Goal: Task Accomplishment & Management: Complete application form

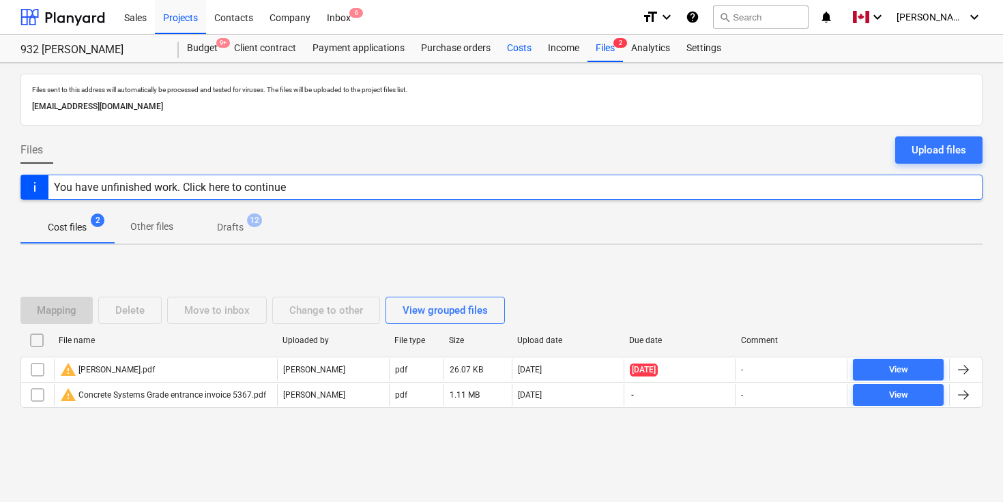
click at [522, 47] on div "Costs" at bounding box center [519, 48] width 41 height 27
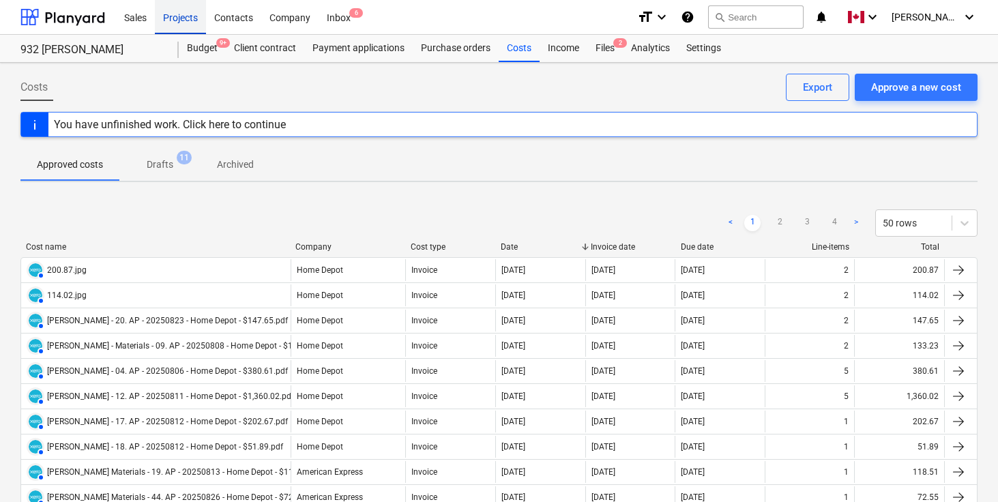
click at [182, 20] on div "Projects" at bounding box center [180, 16] width 51 height 35
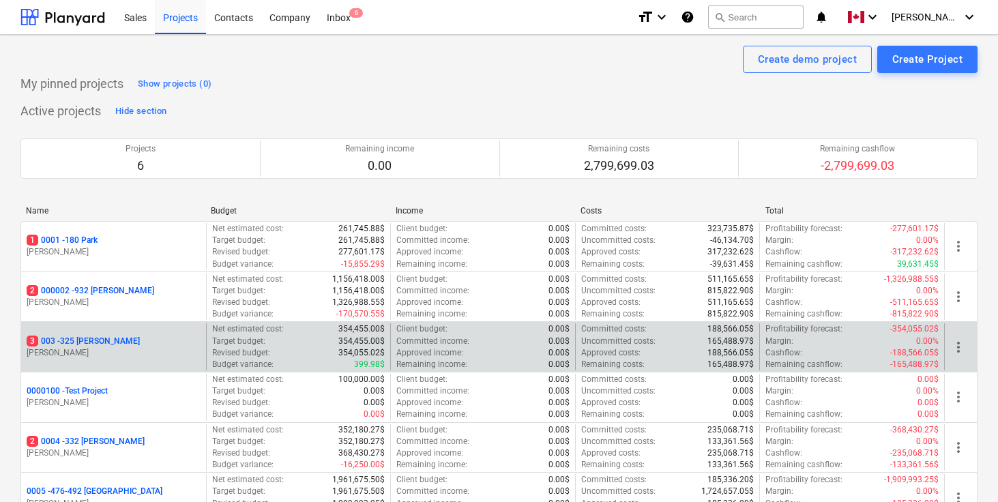
scroll to position [57, 0]
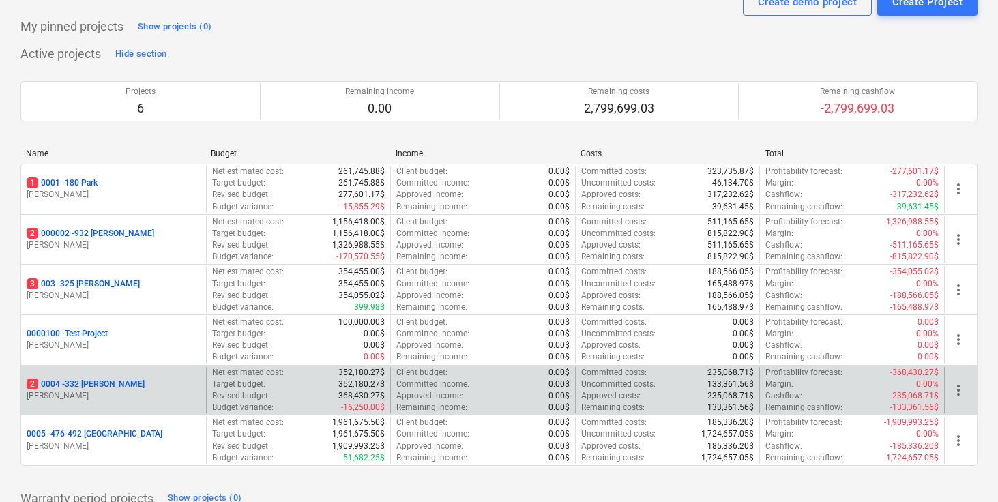
click at [98, 390] on p "[PERSON_NAME]" at bounding box center [114, 396] width 174 height 12
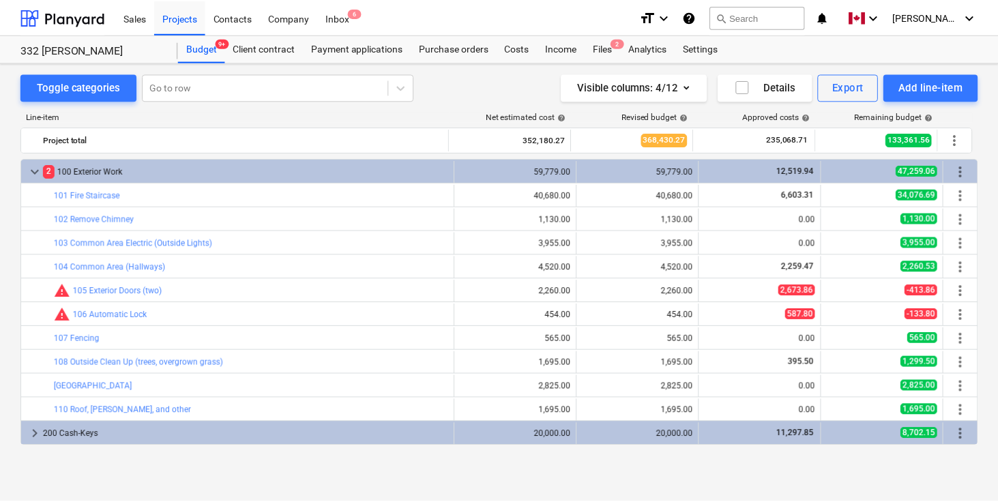
scroll to position [121, 0]
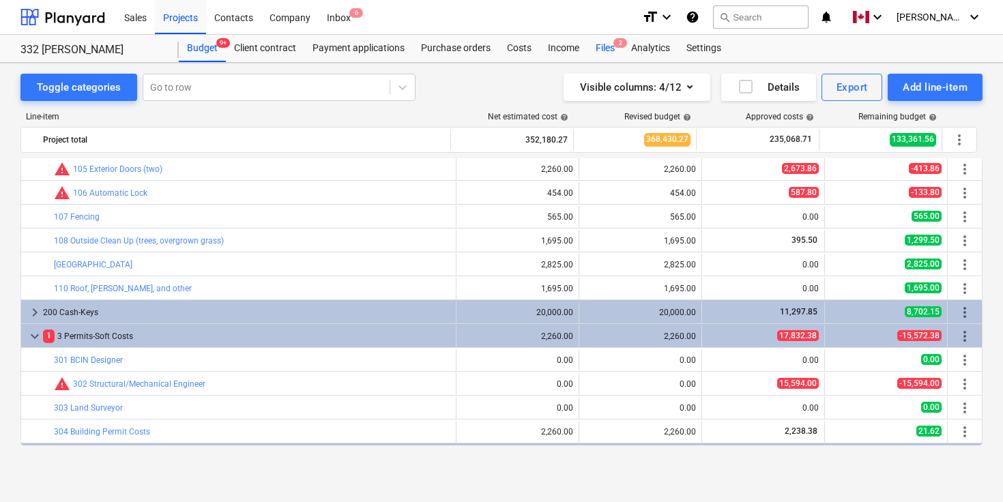
click at [606, 47] on div "Files 2" at bounding box center [604, 48] width 35 height 27
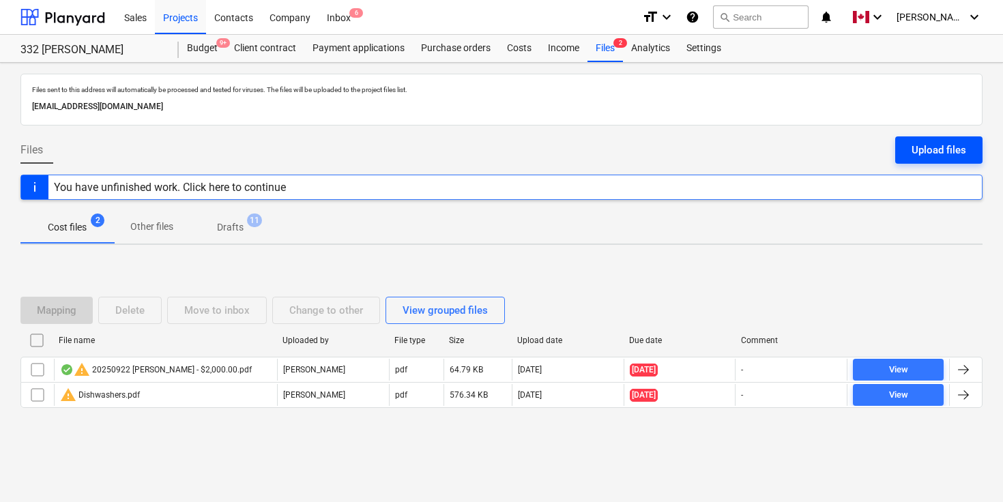
click at [932, 143] on div "Upload files" at bounding box center [939, 150] width 55 height 18
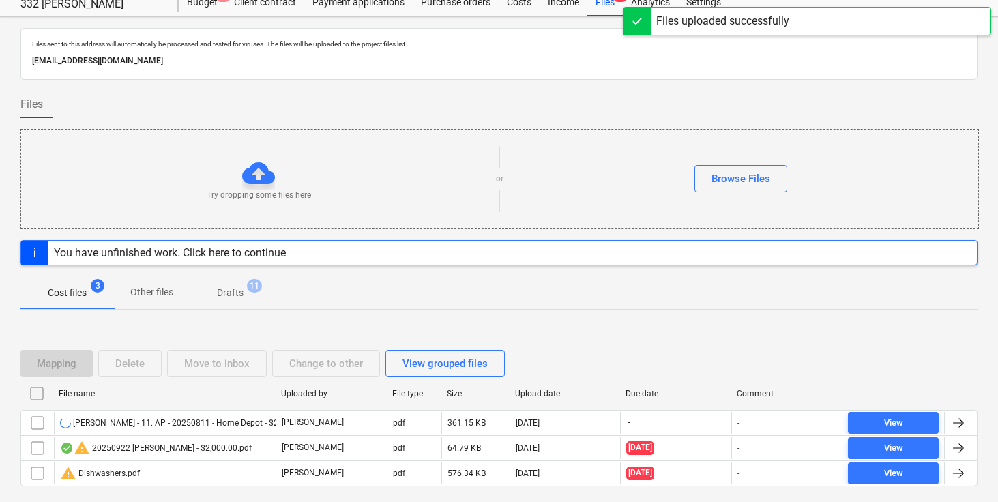
scroll to position [91, 0]
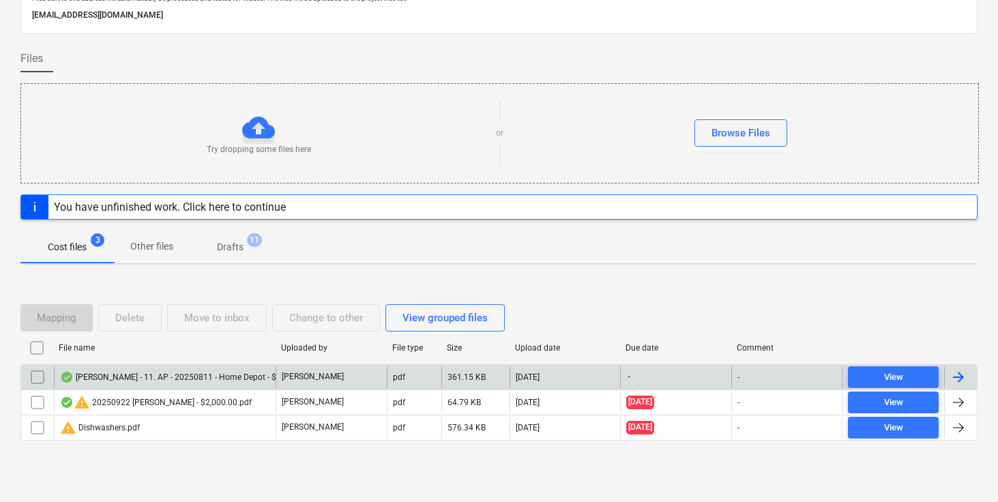
click at [963, 375] on div at bounding box center [959, 377] width 16 height 16
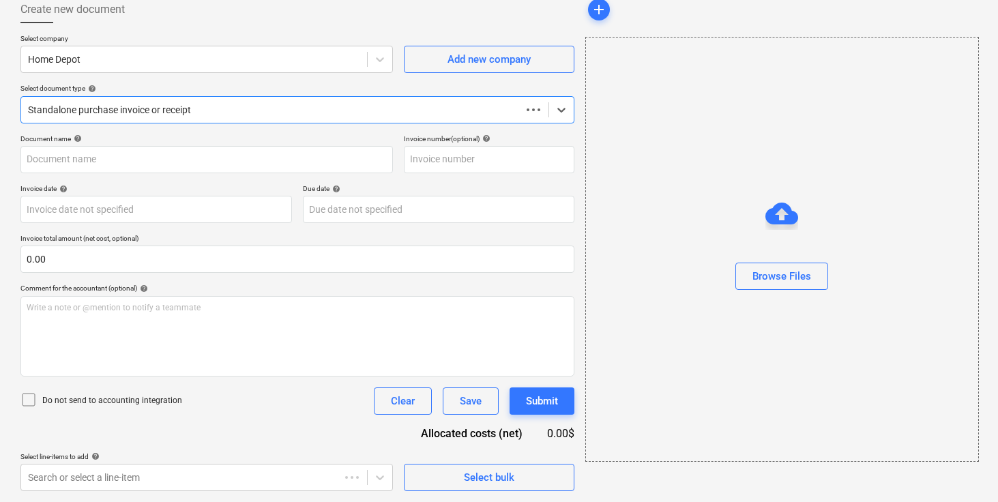
scroll to position [78, 0]
type input "[PERSON_NAME] - 11. AP - 20250811 - Home Depot - $29.38.pdf"
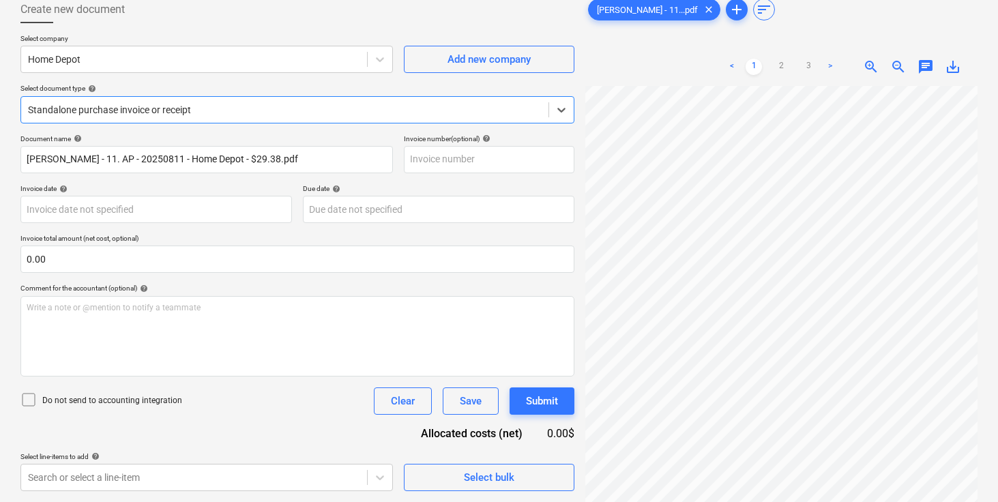
scroll to position [492, 345]
click at [781, 65] on link "2" at bounding box center [781, 67] width 16 height 16
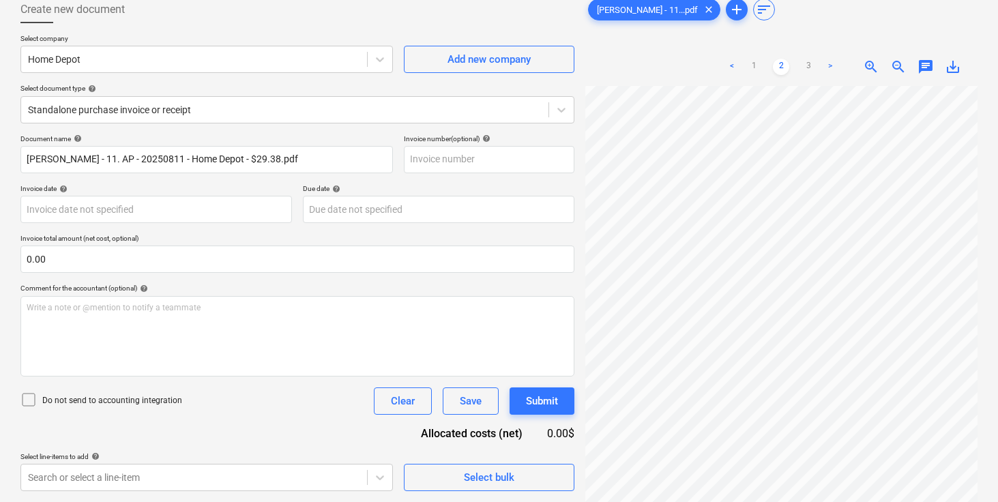
click at [900, 68] on span "zoom_out" at bounding box center [898, 67] width 16 height 16
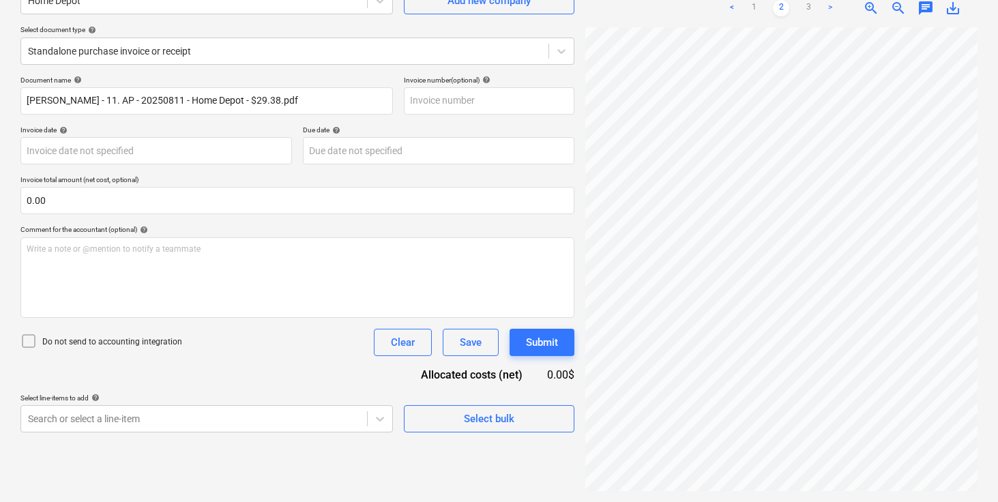
scroll to position [0, 32]
click at [115, 160] on body "Sales Projects Contacts Company Inbox 6 format_size keyboard_arrow_down help se…" at bounding box center [499, 115] width 998 height 502
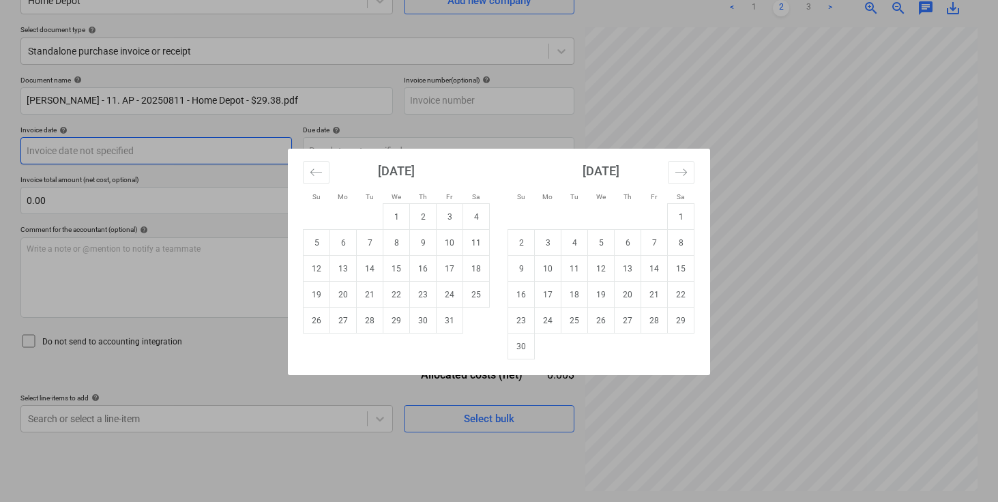
scroll to position [0, 0]
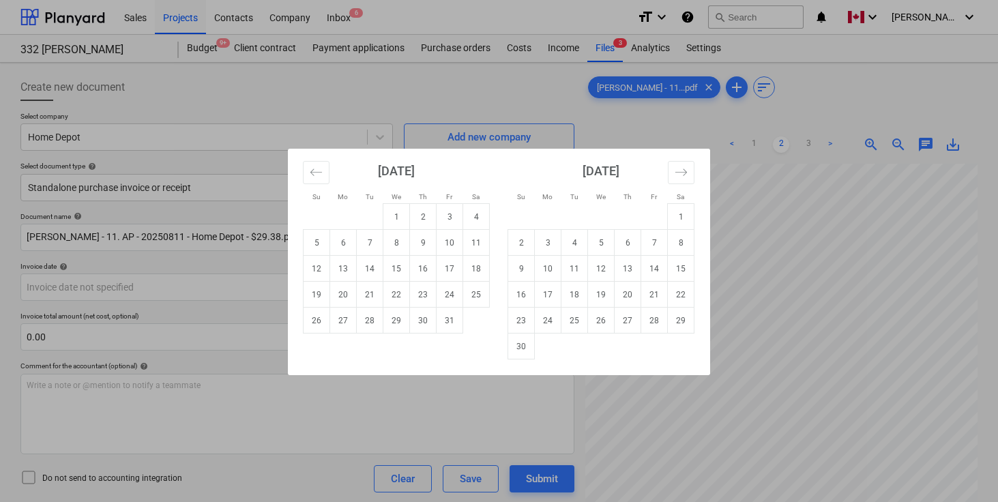
click at [740, 193] on div "Su Mo Tu We Th Fr Sa Su Mo Tu We Th Fr Sa [DATE] 1 2 3 4 5 6 7 8 9 10 11 12 13 …" at bounding box center [499, 251] width 998 height 502
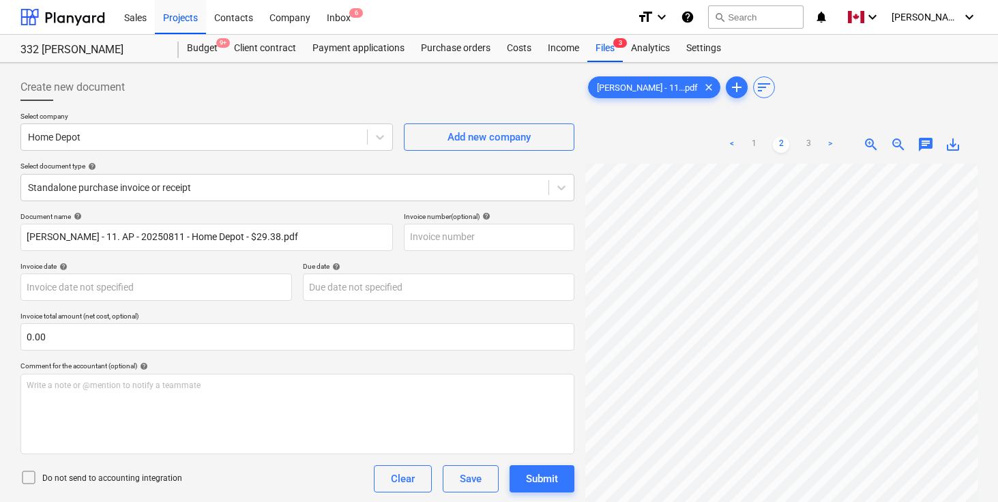
click at [755, 153] on div "< 1 2 3 >" at bounding box center [782, 145] width 124 height 38
click at [753, 148] on link "1" at bounding box center [754, 144] width 16 height 16
click at [83, 300] on body "Sales Projects Contacts Company Inbox 6 format_size keyboard_arrow_down help se…" at bounding box center [499, 251] width 998 height 502
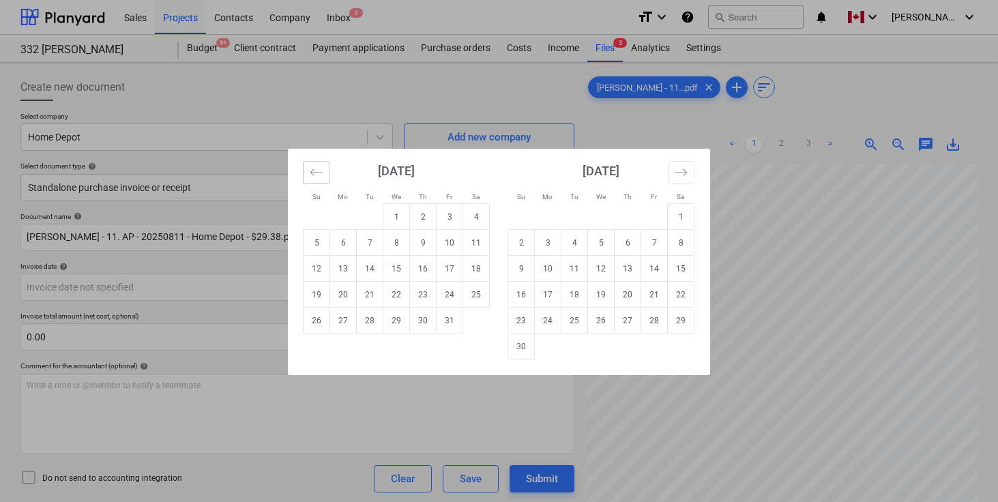
click at [319, 175] on icon "Move backward to switch to the previous month." at bounding box center [316, 172] width 13 height 13
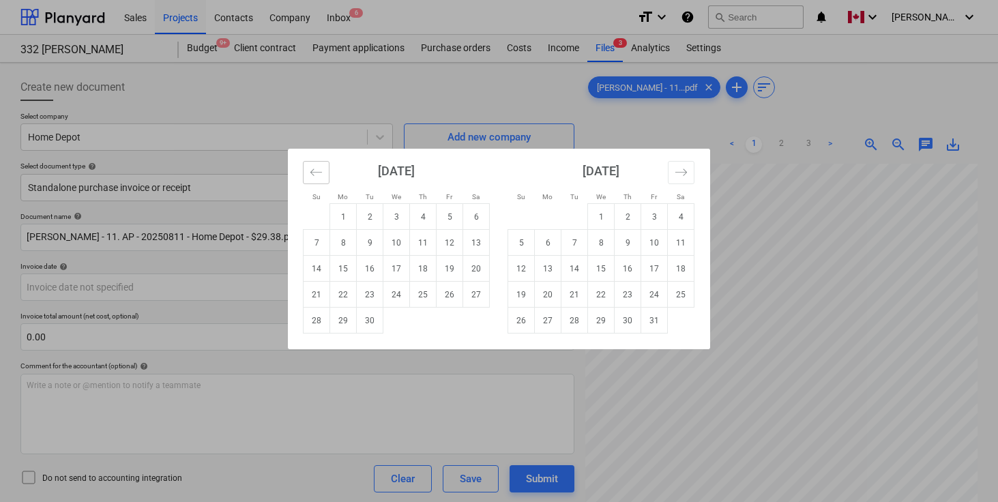
click at [319, 175] on icon "Move backward to switch to the previous month." at bounding box center [316, 172] width 13 height 13
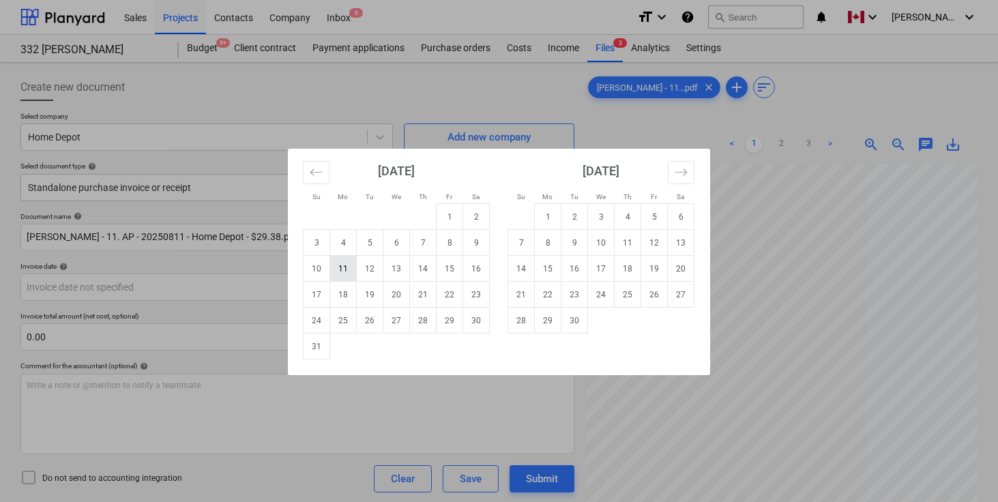
click at [351, 270] on td "11" at bounding box center [343, 269] width 27 height 26
type input "[DATE]"
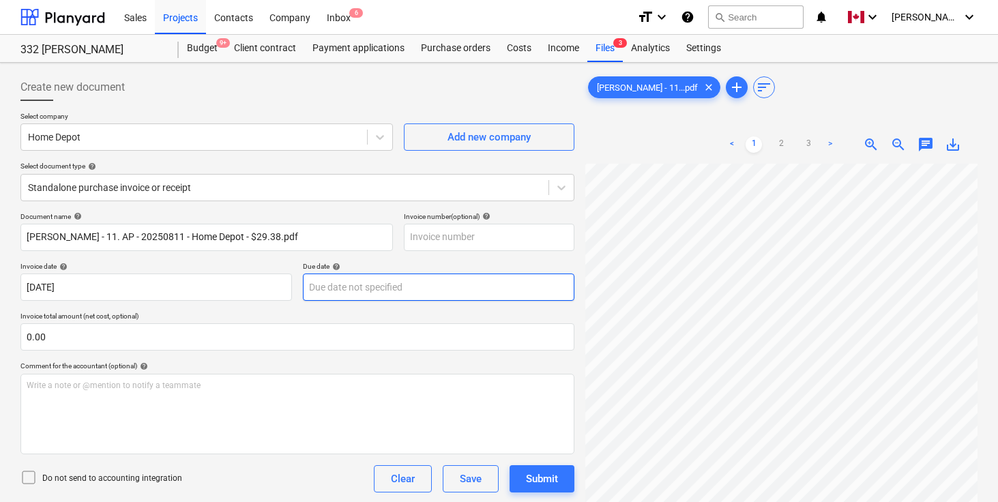
click at [377, 282] on body "Sales Projects Contacts Company Inbox 6 format_size keyboard_arrow_down help se…" at bounding box center [499, 251] width 998 height 502
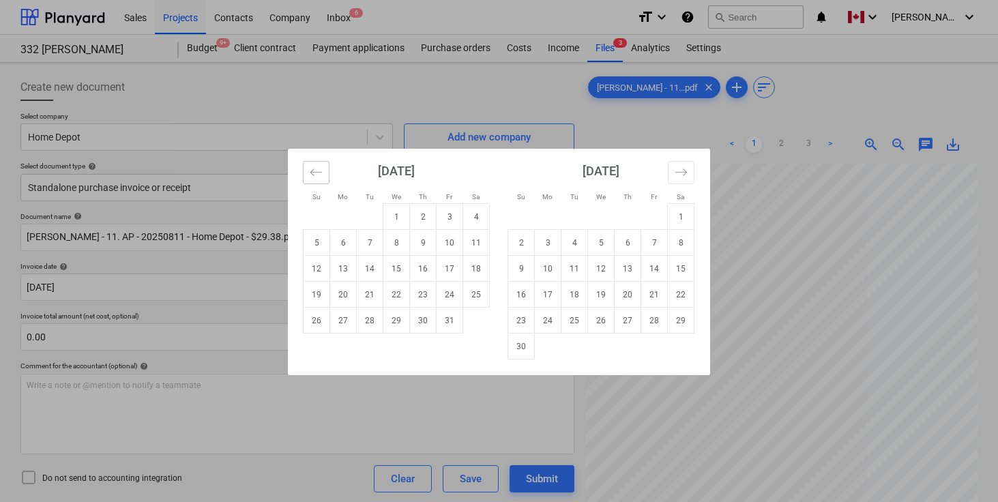
click at [310, 172] on icon "Move backward to switch to the previous month." at bounding box center [316, 172] width 12 height 7
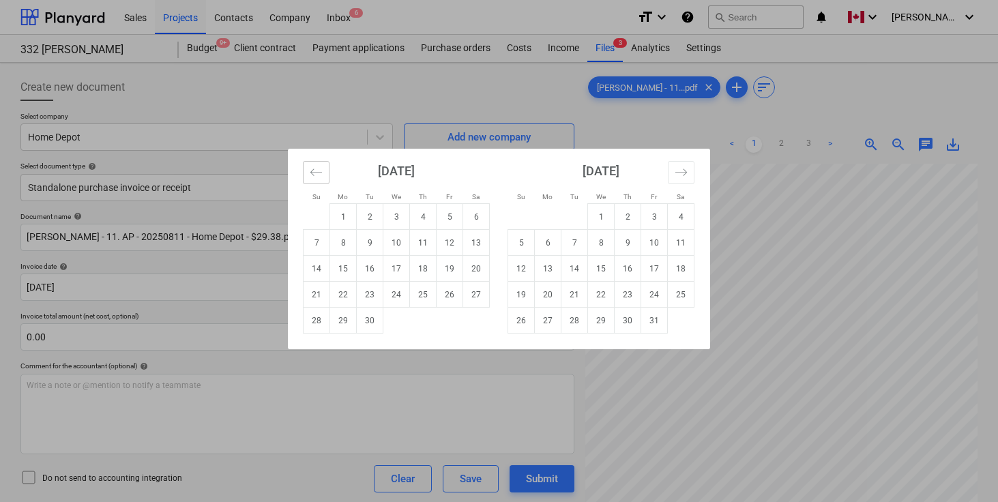
click at [310, 172] on icon "Move backward to switch to the previous month." at bounding box center [316, 172] width 12 height 7
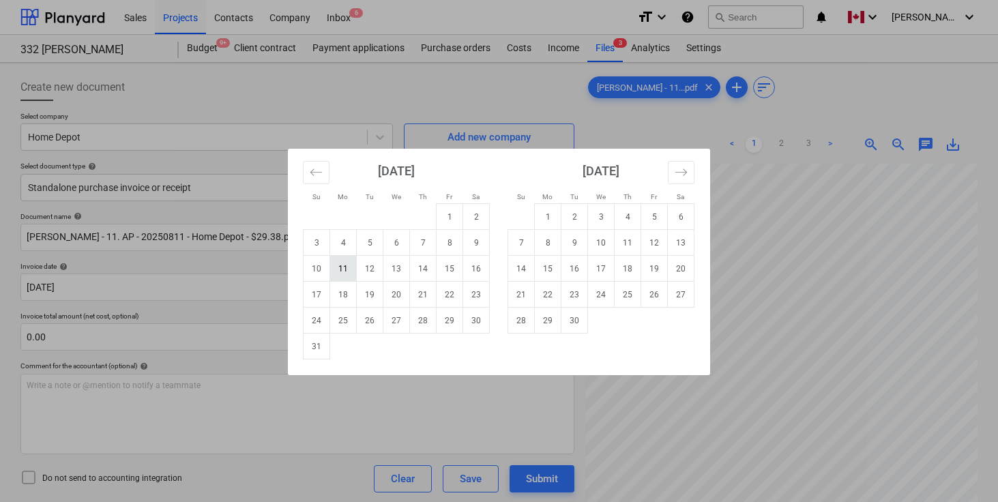
click at [333, 266] on td "11" at bounding box center [343, 269] width 27 height 26
type input "[DATE]"
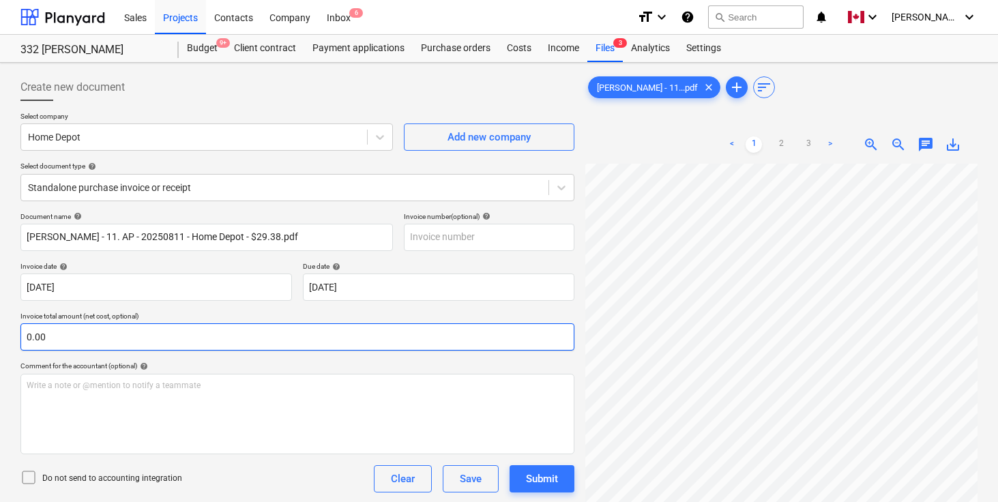
click at [154, 329] on input "0.00" at bounding box center [297, 336] width 554 height 27
type input "29.38"
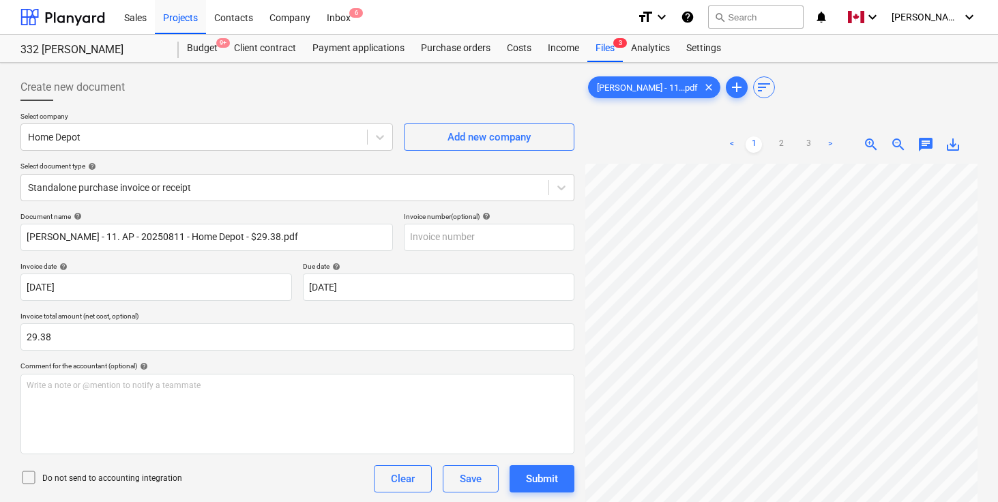
click at [294, 478] on div "Do not send to accounting integration Clear Save Submit" at bounding box center [297, 478] width 554 height 27
click at [298, 363] on div "Comment for the accountant (optional) help" at bounding box center [297, 366] width 554 height 9
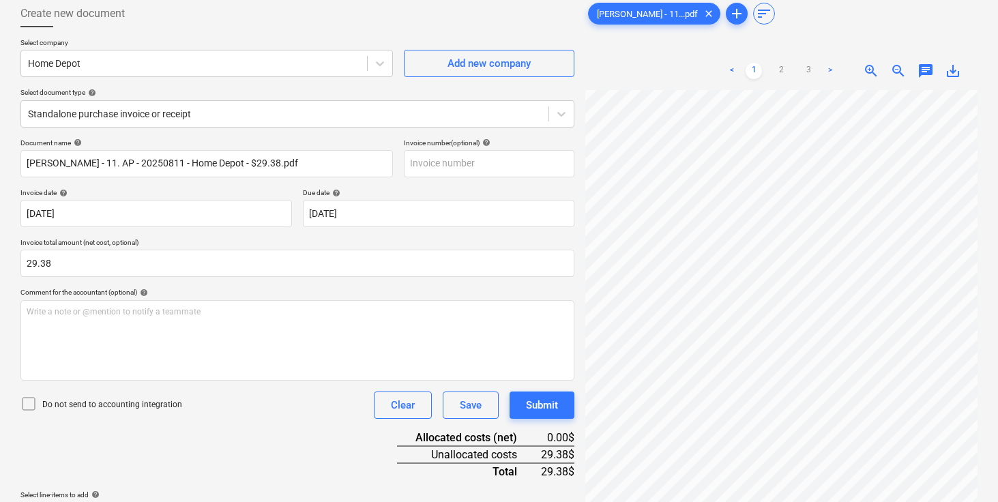
scroll to position [136, 0]
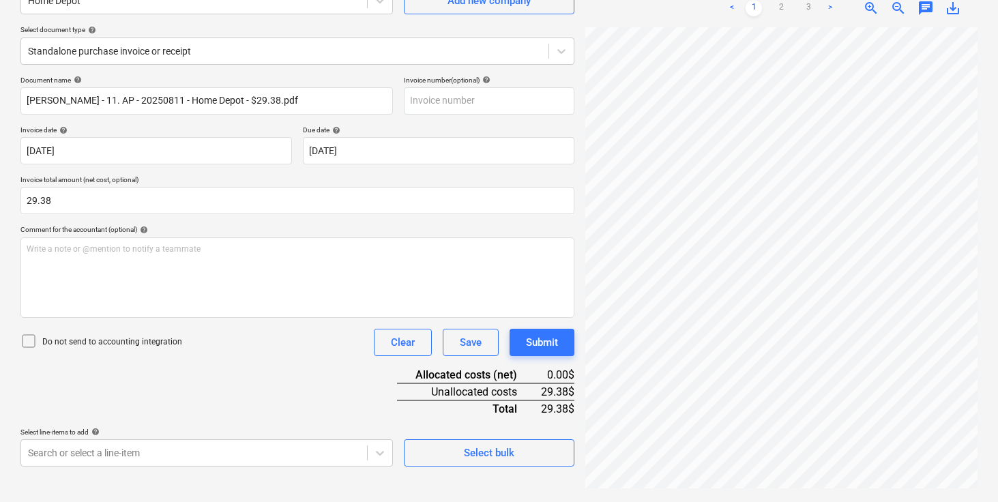
click at [299, 367] on div "Document name help [PERSON_NAME] - 11. AP - 20250811 - Home Depot - $29.38.pdf …" at bounding box center [297, 271] width 554 height 391
click at [257, 366] on body "Sales Projects Contacts Company Inbox 6 format_size keyboard_arrow_down help se…" at bounding box center [499, 115] width 998 height 502
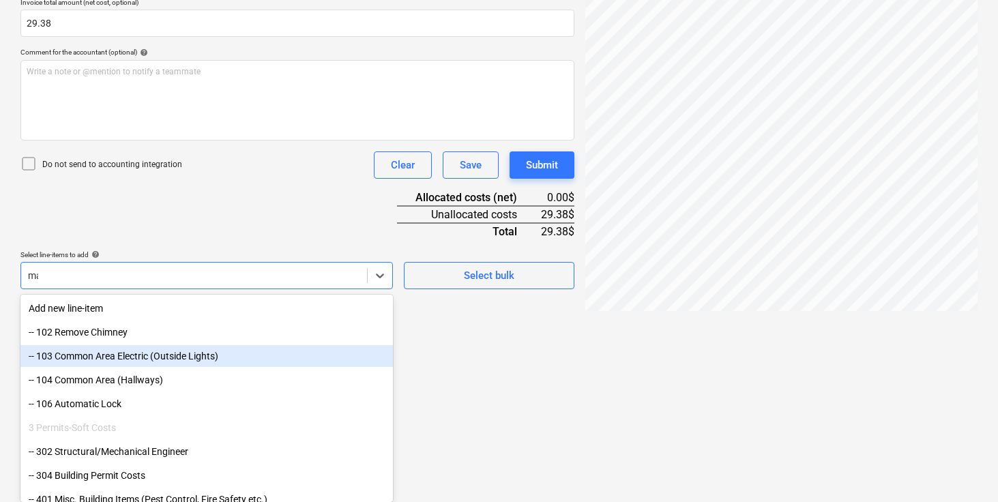
scroll to position [311, 0]
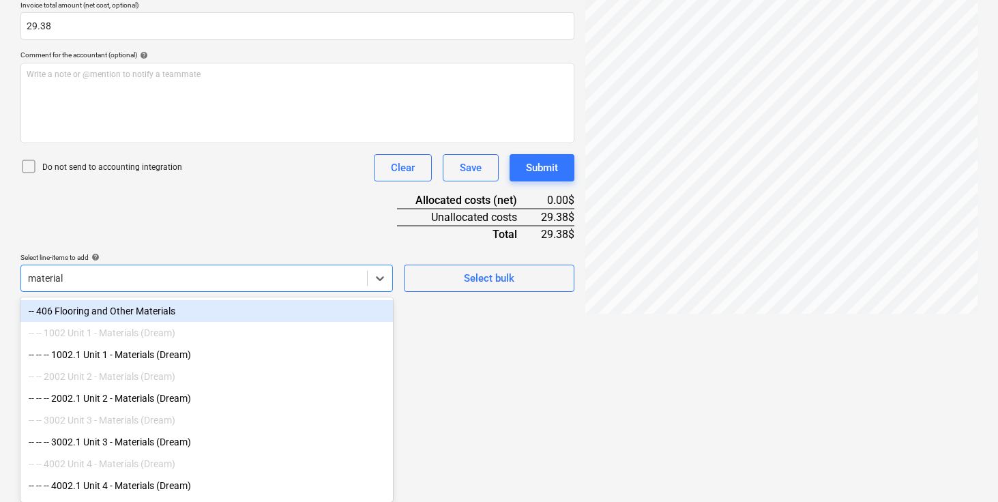
type input "materials"
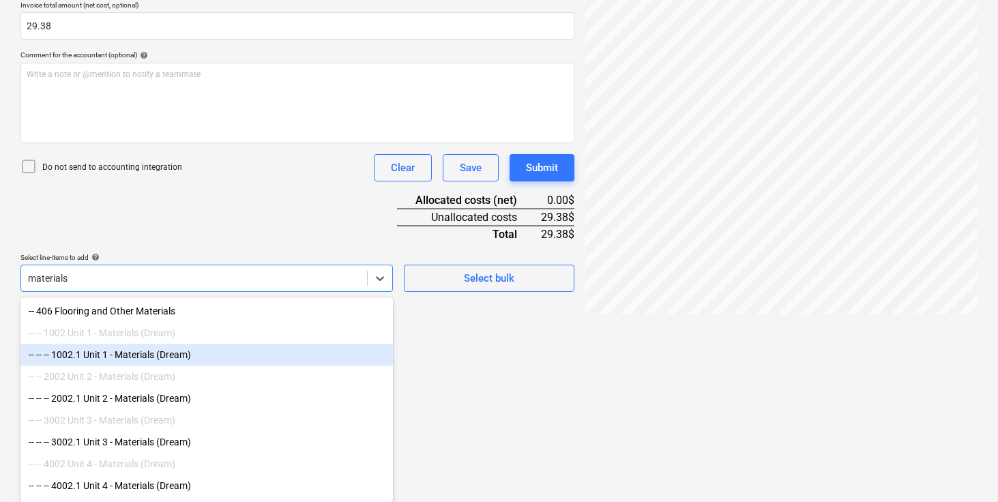
click at [173, 360] on div "-- -- -- 1002.1 Unit 1 - Materials (Dream)" at bounding box center [206, 355] width 373 height 22
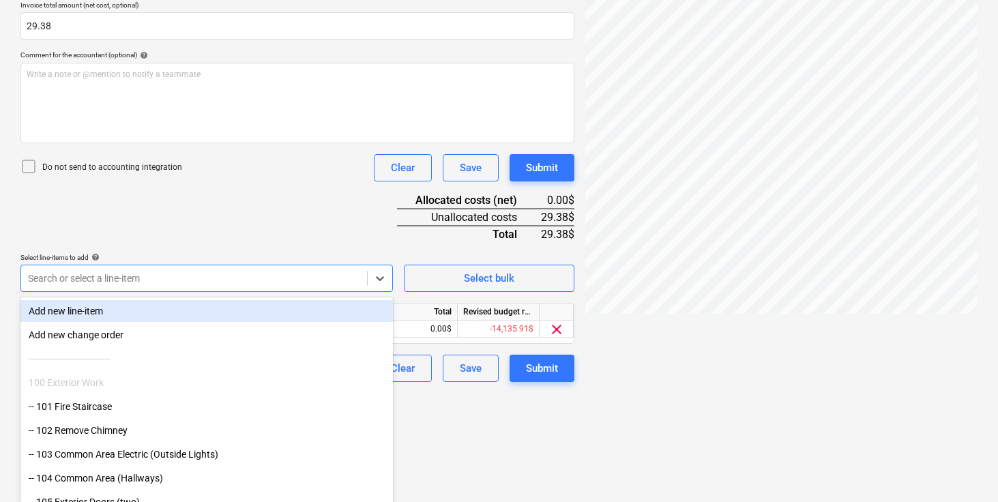
click at [289, 202] on div "Document name help [PERSON_NAME] - 11. AP - 20250811 - Home Depot - $29.38.pdf …" at bounding box center [297, 141] width 554 height 481
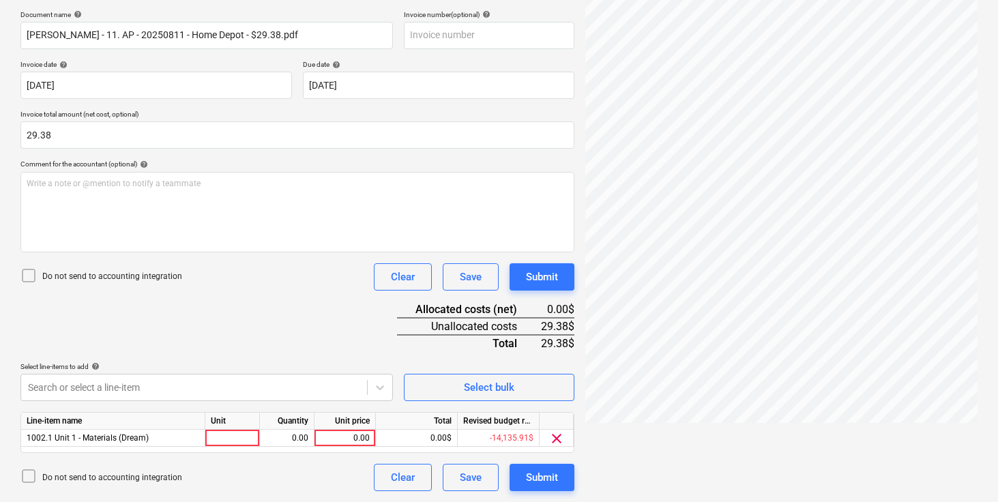
scroll to position [202, 0]
click at [235, 433] on div at bounding box center [232, 438] width 55 height 17
type input "pcs"
type input "29.38"
click at [325, 344] on div "Document name help [PERSON_NAME] - 11. AP - 20250811 - Home Depot - $29.38.pdf …" at bounding box center [297, 250] width 554 height 481
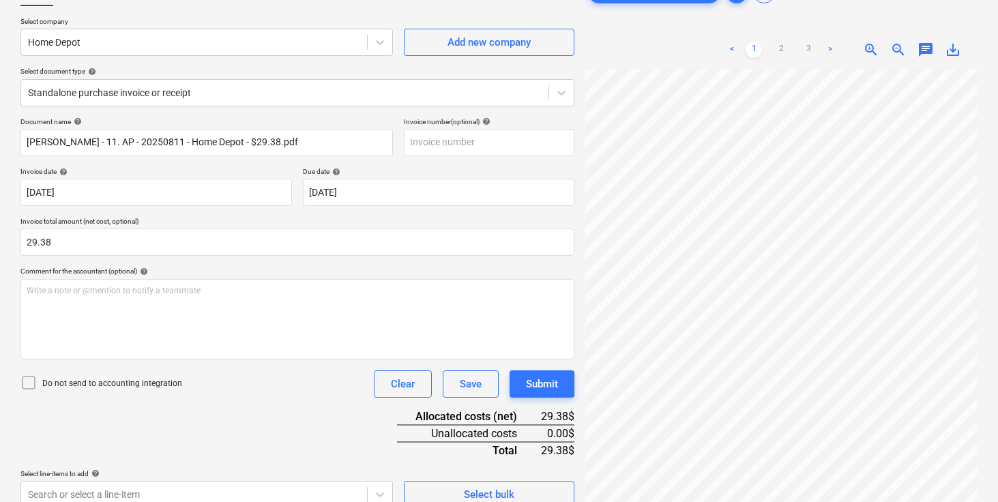
scroll to position [0, 0]
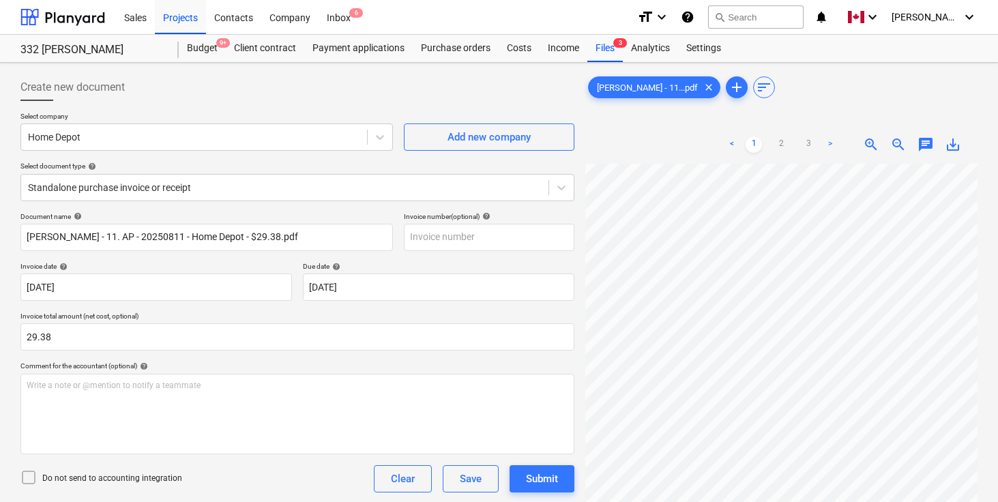
click at [340, 213] on div "Document name help" at bounding box center [206, 216] width 373 height 9
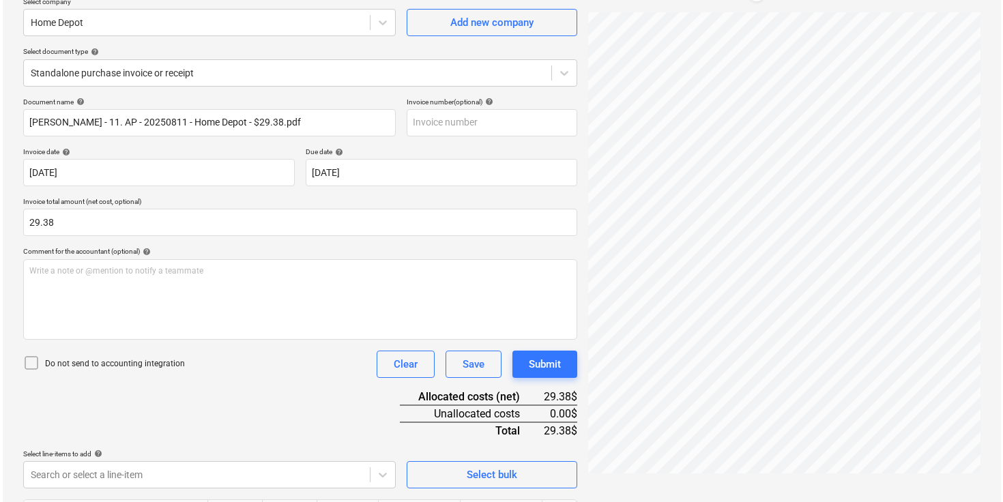
scroll to position [202, 0]
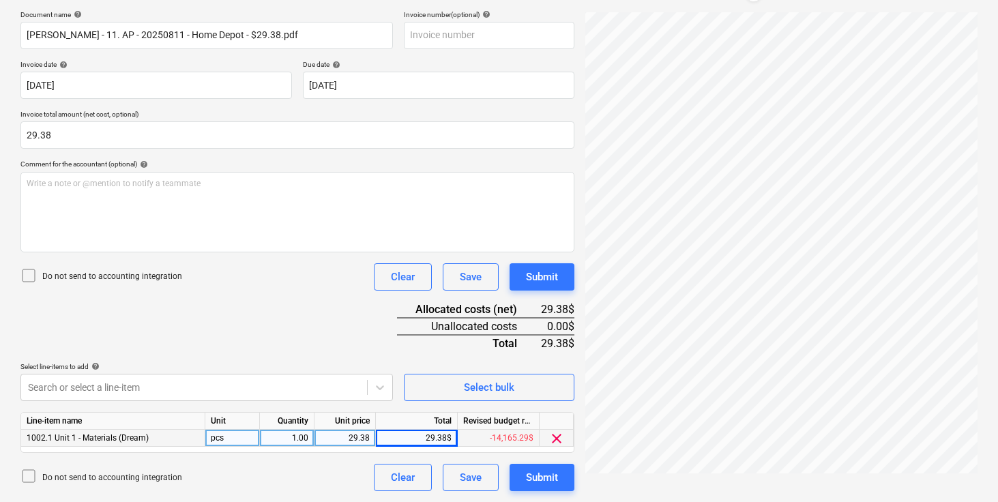
click at [353, 328] on div "Document name help [PERSON_NAME] - 11. AP - 20250811 - Home Depot - $29.38.pdf …" at bounding box center [297, 250] width 554 height 481
click at [551, 478] on div "Submit" at bounding box center [542, 478] width 32 height 18
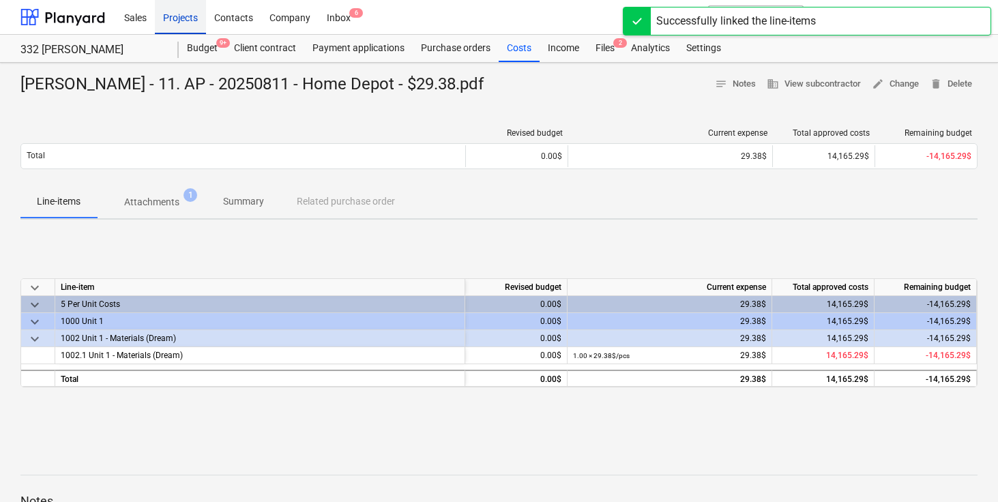
click at [179, 14] on div "Projects" at bounding box center [180, 16] width 51 height 35
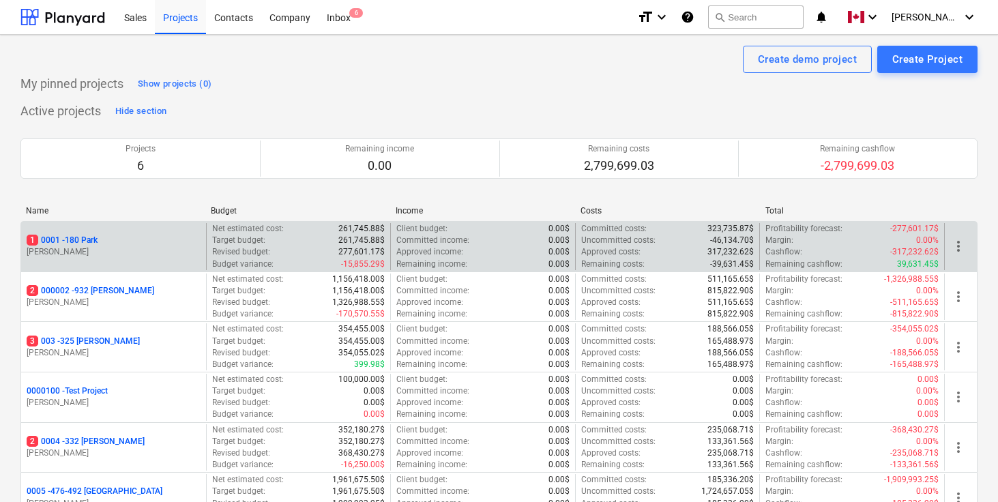
click at [91, 236] on p "1 0001 - 180 Park" at bounding box center [62, 241] width 71 height 12
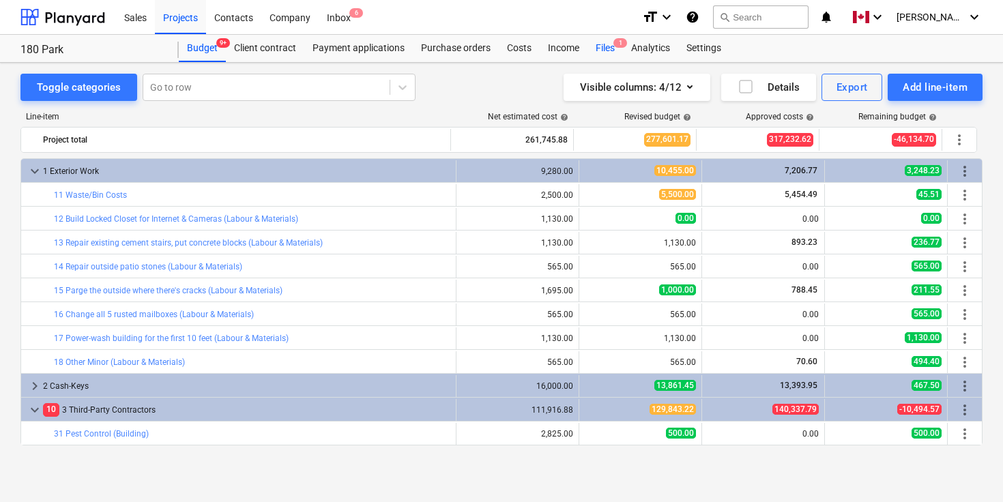
click at [601, 44] on div "Files 1" at bounding box center [604, 48] width 35 height 27
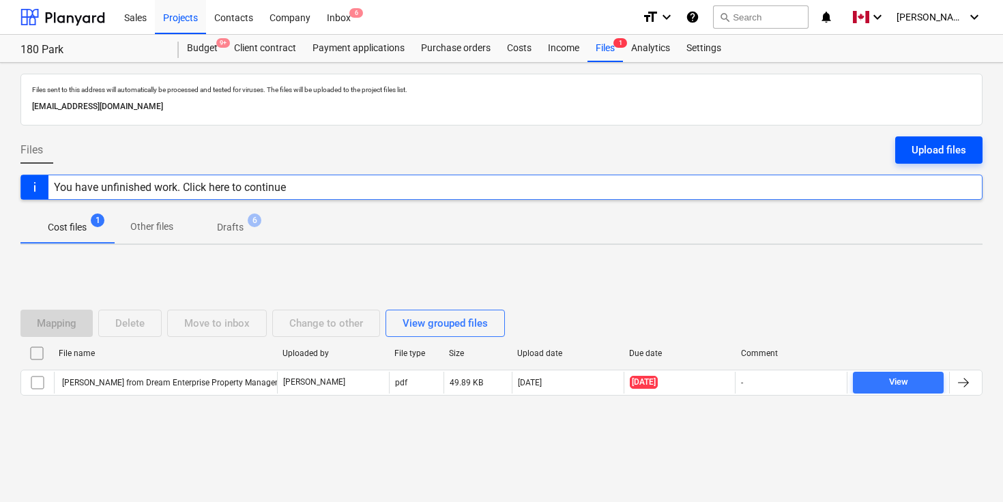
click at [931, 145] on div "Upload files" at bounding box center [939, 150] width 55 height 18
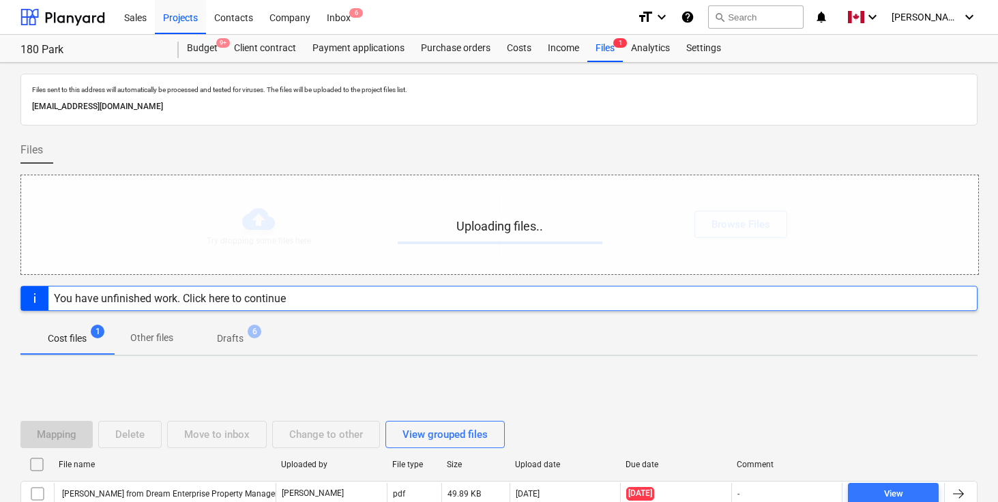
click at [677, 147] on div "Files" at bounding box center [498, 155] width 957 height 38
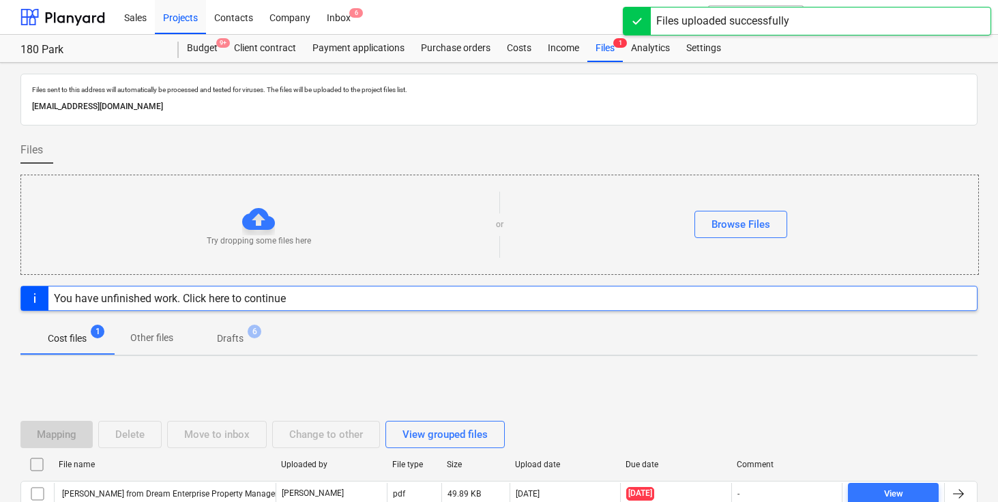
click at [677, 147] on div "Files" at bounding box center [498, 155] width 957 height 38
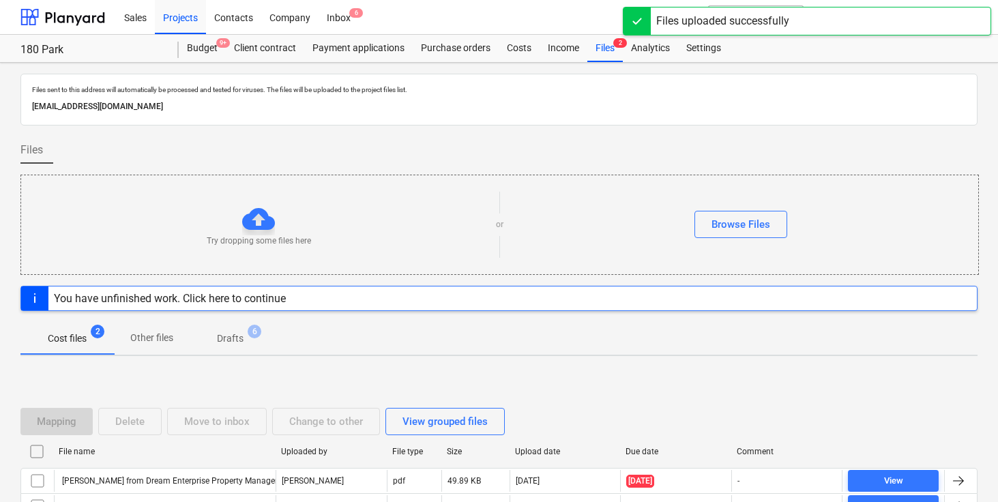
click at [686, 164] on div "Files" at bounding box center [498, 155] width 957 height 38
click at [686, 156] on div "Files" at bounding box center [498, 155] width 957 height 38
click at [687, 145] on div "Files" at bounding box center [498, 155] width 957 height 38
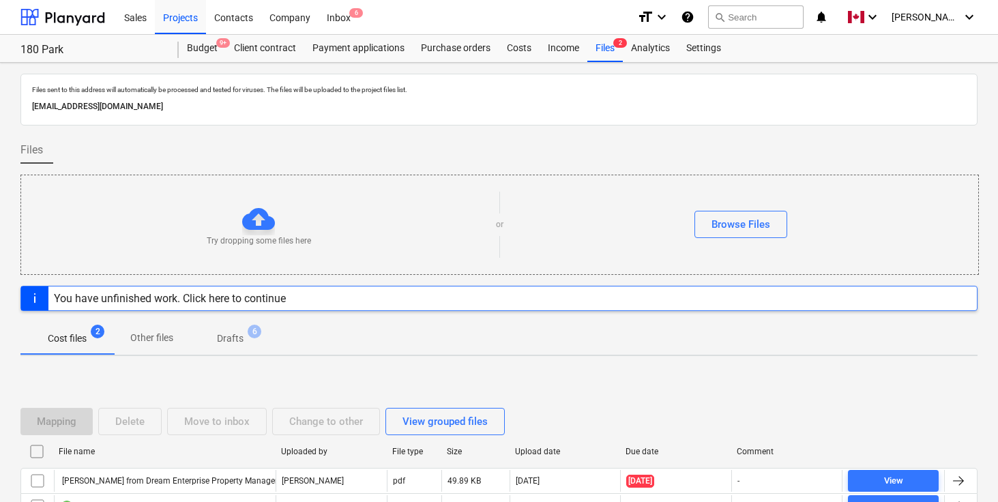
scroll to position [91, 0]
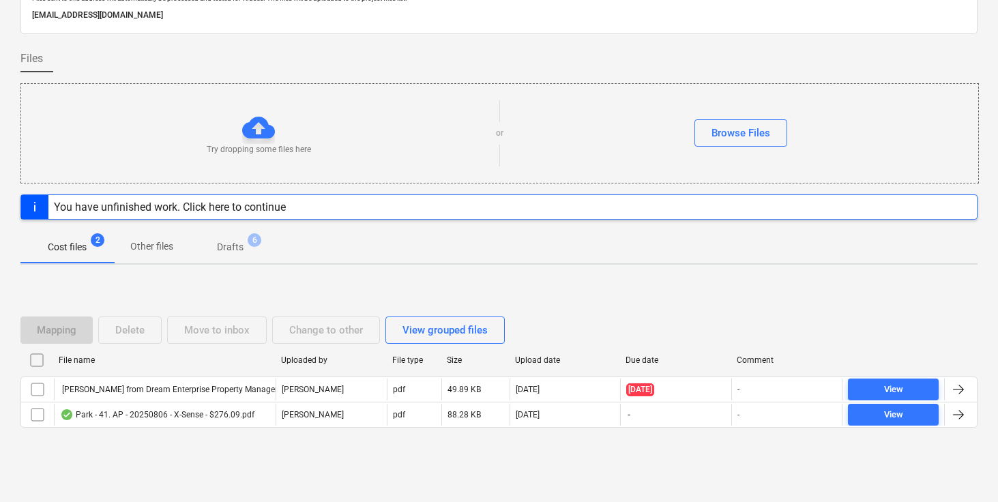
click at [607, 465] on div "Mapping Delete Move to inbox Change to other View grouped files File name Uploa…" at bounding box center [498, 378] width 957 height 205
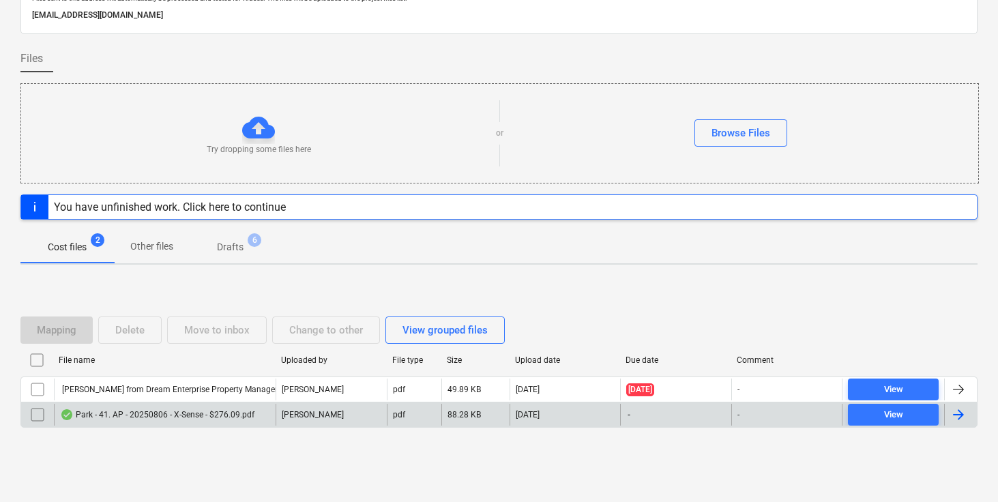
click at [961, 416] on div at bounding box center [959, 415] width 16 height 16
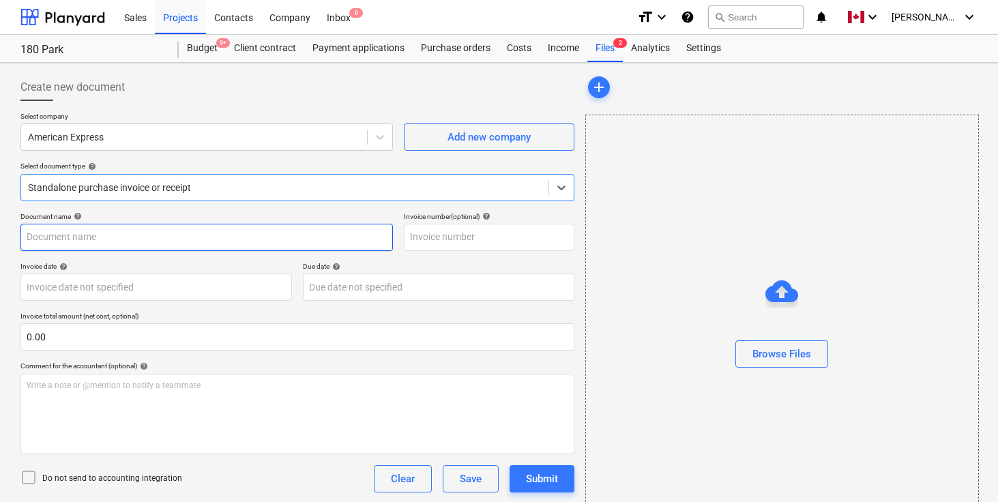
type input "1"
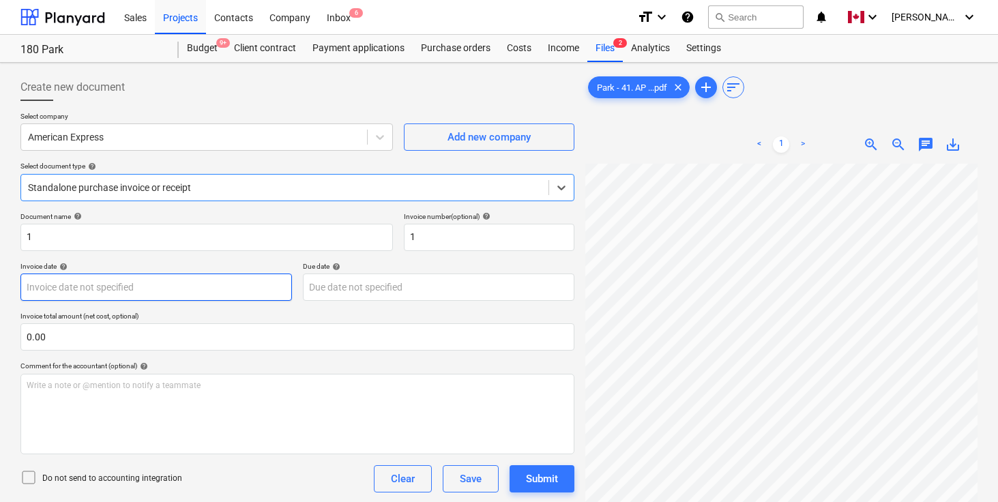
click at [193, 295] on body "Sales Projects Contacts Company Inbox 6 format_size keyboard_arrow_down help se…" at bounding box center [499, 251] width 998 height 502
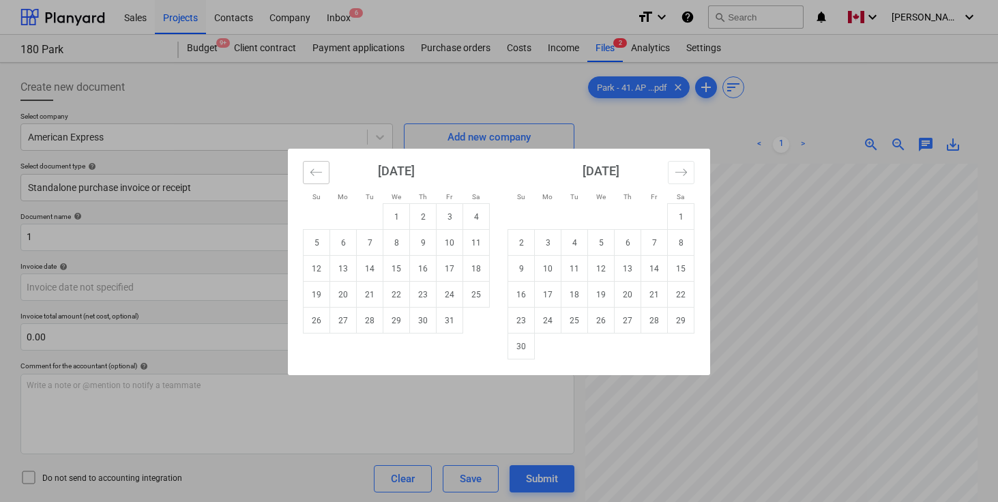
click at [321, 174] on icon "Move backward to switch to the previous month." at bounding box center [316, 172] width 13 height 13
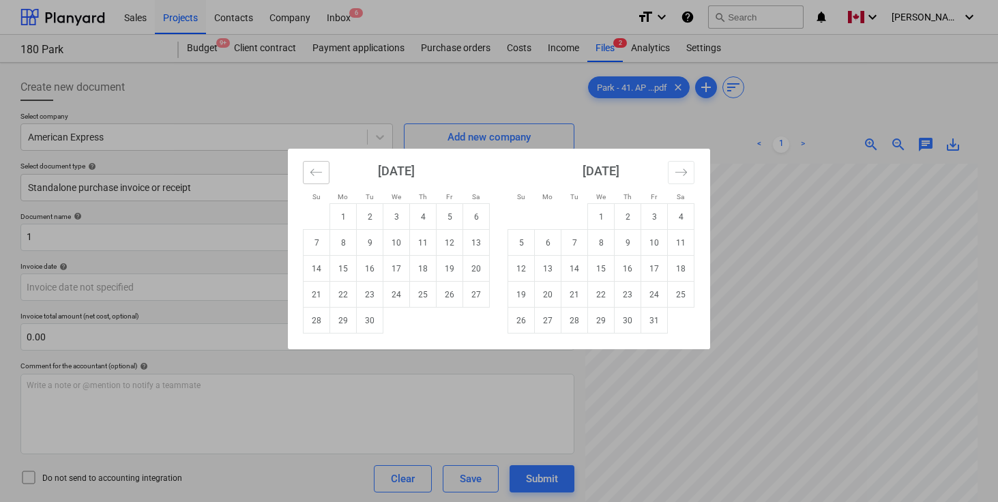
click at [321, 174] on icon "Move backward to switch to the previous month." at bounding box center [316, 172] width 13 height 13
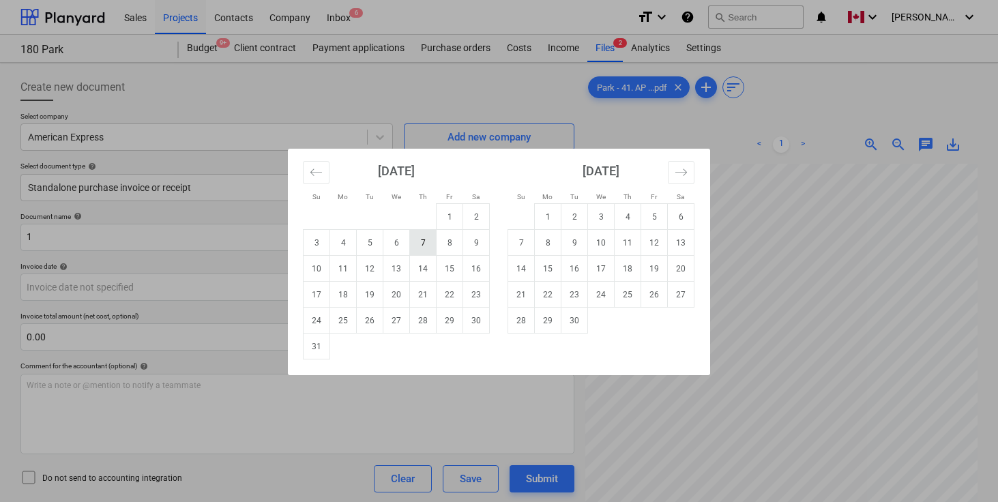
click at [425, 236] on td "7" at bounding box center [423, 243] width 27 height 26
type input "[DATE]"
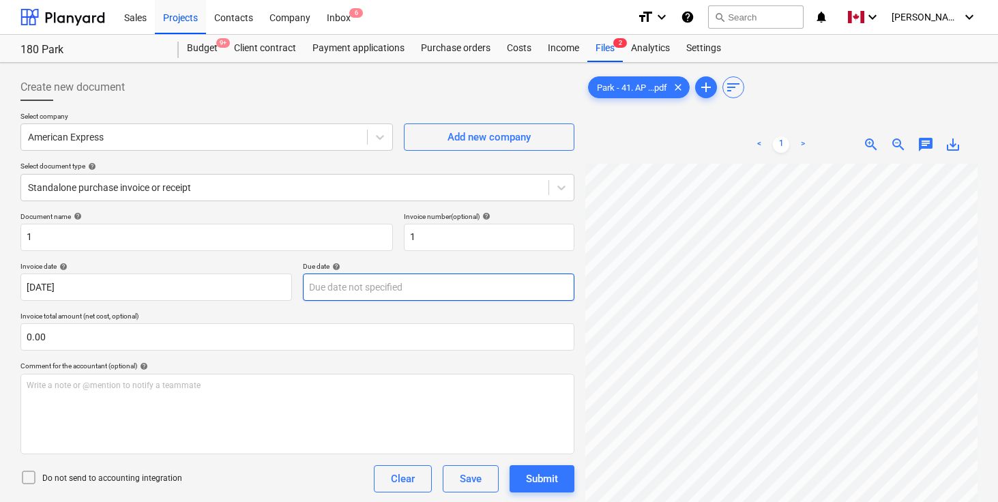
click at [396, 292] on body "Sales Projects Contacts Company Inbox 6 format_size keyboard_arrow_down help se…" at bounding box center [499, 251] width 998 height 502
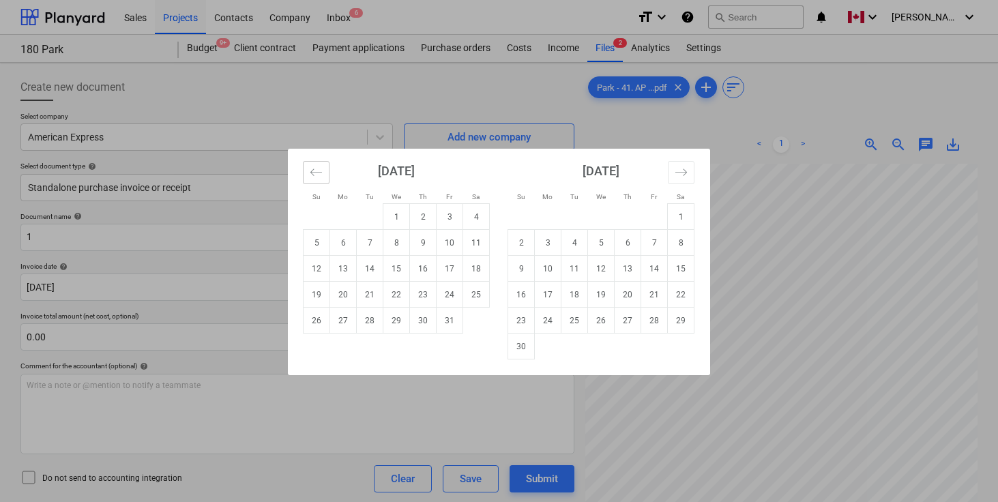
click at [317, 175] on icon "Move backward to switch to the previous month." at bounding box center [316, 172] width 13 height 13
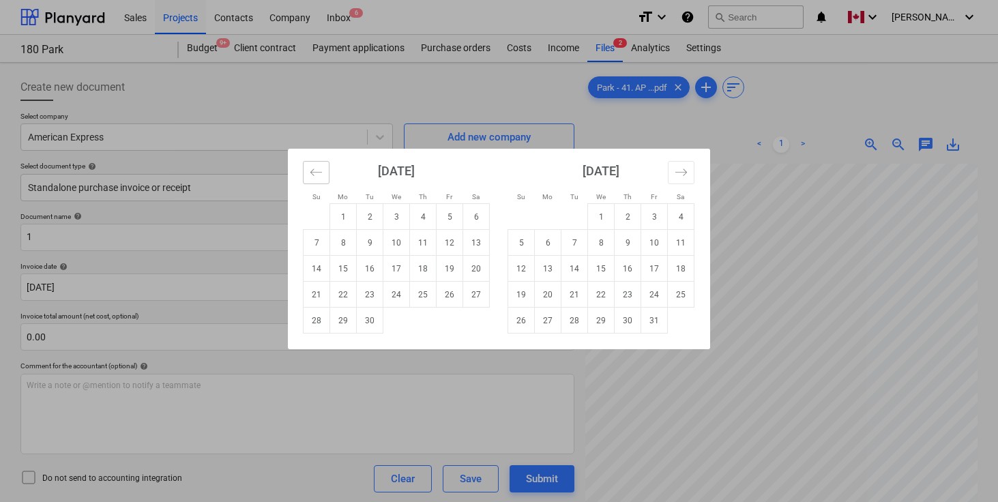
click at [317, 175] on icon "Move backward to switch to the previous month." at bounding box center [316, 172] width 13 height 13
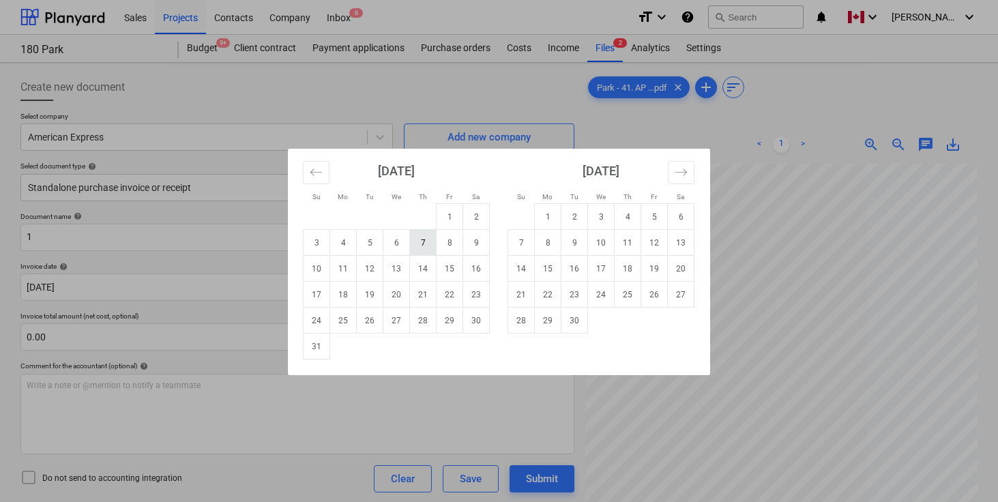
click at [426, 242] on td "7" at bounding box center [423, 243] width 27 height 26
type input "[DATE]"
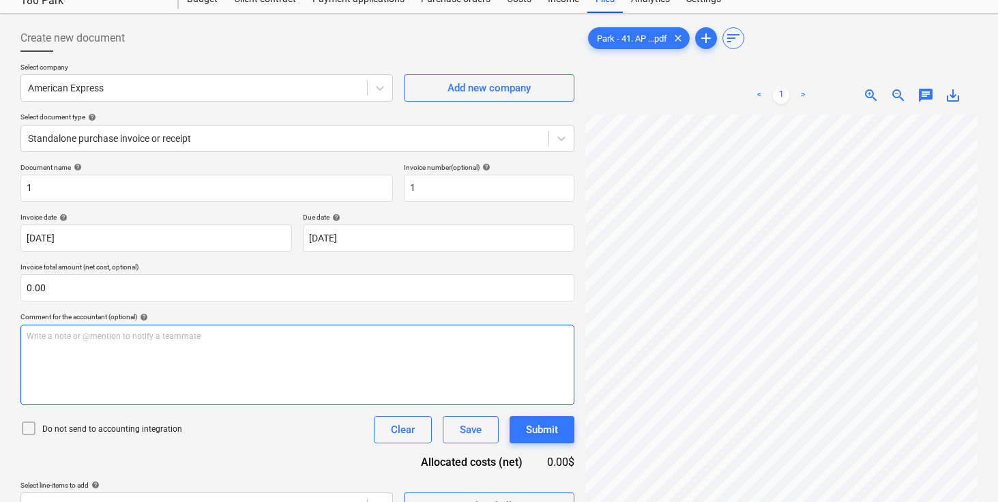
scroll to position [136, 0]
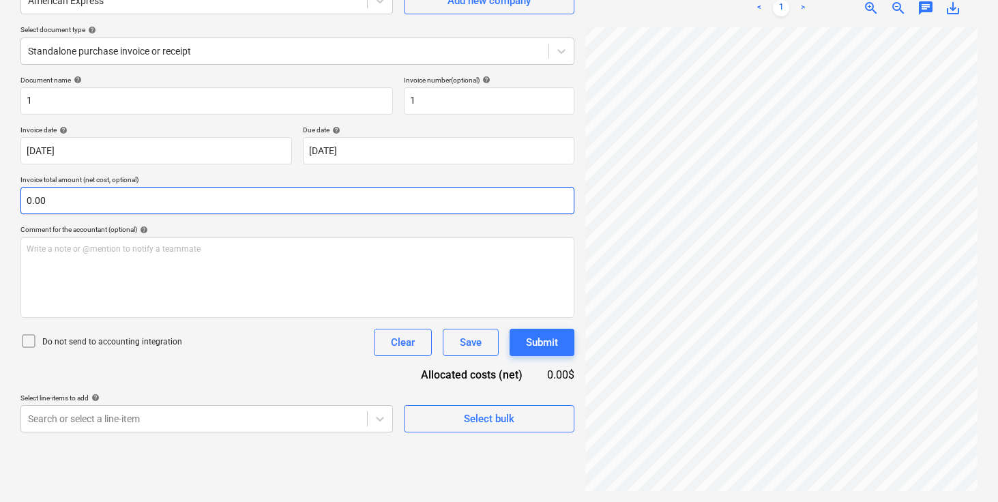
click at [141, 201] on input "0.00" at bounding box center [297, 200] width 554 height 27
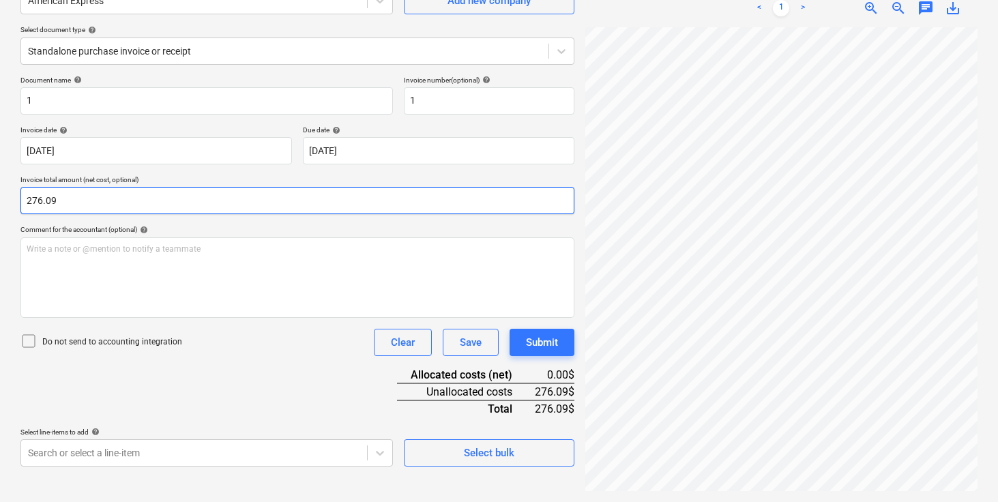
type input "276.09"
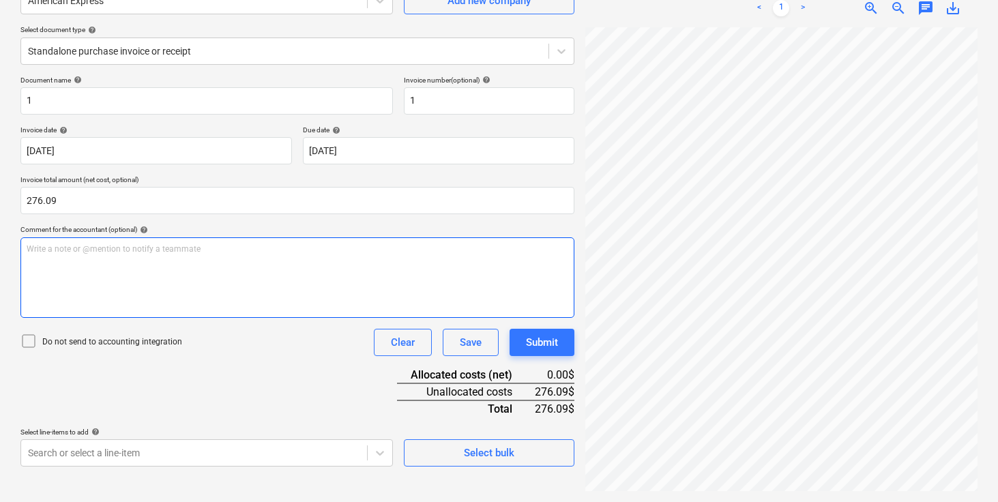
scroll to position [0, 0]
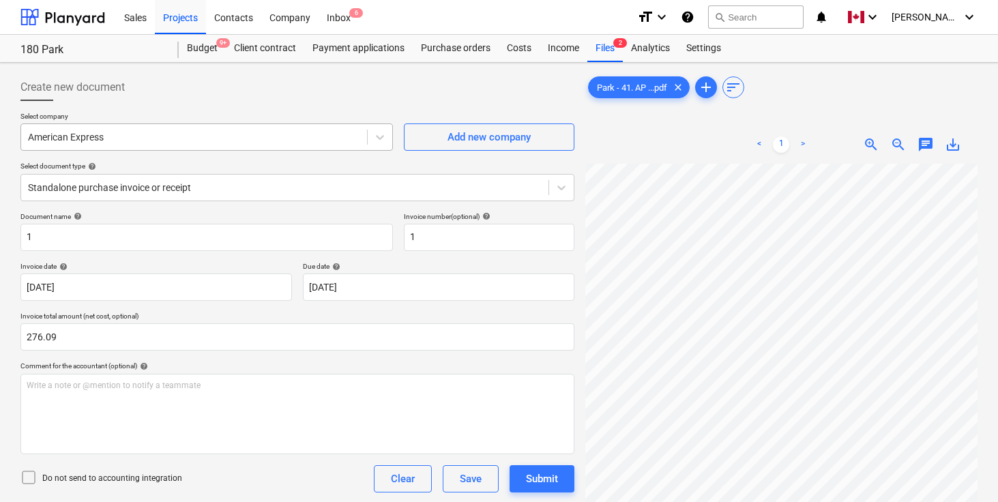
click at [103, 144] on div "American Express" at bounding box center [194, 137] width 346 height 19
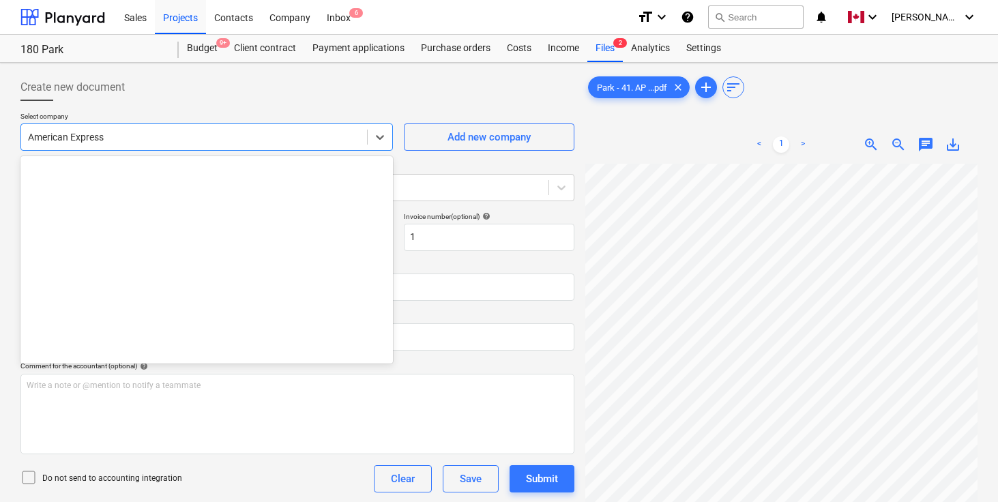
scroll to position [310, 0]
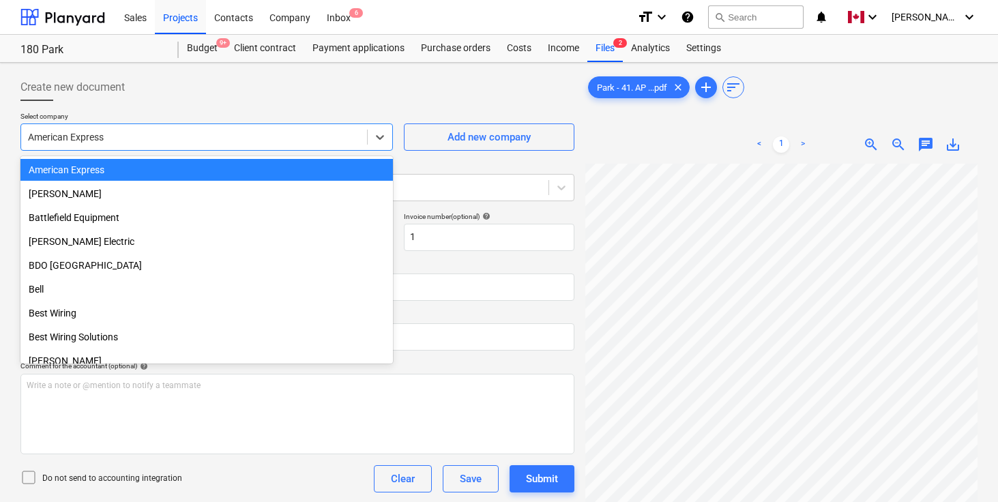
click at [103, 144] on div "American Express" at bounding box center [194, 137] width 346 height 19
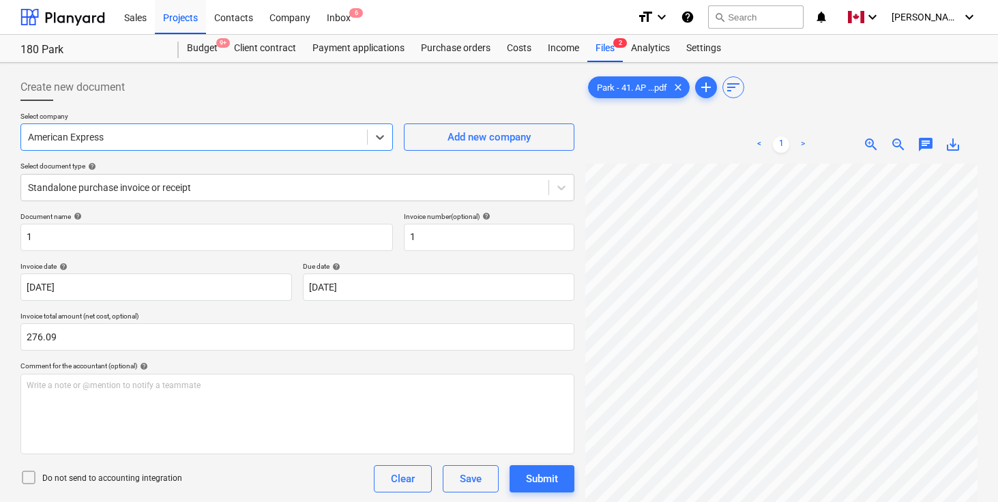
click at [103, 144] on div "American Express" at bounding box center [194, 137] width 346 height 19
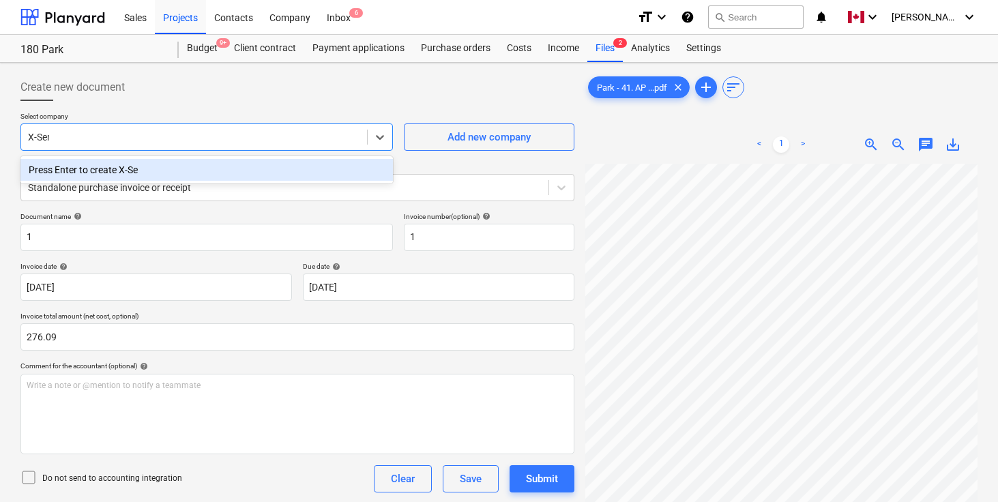
type input "X-Sense"
click at [124, 175] on div "Press Enter to create X-Sense" at bounding box center [206, 170] width 373 height 22
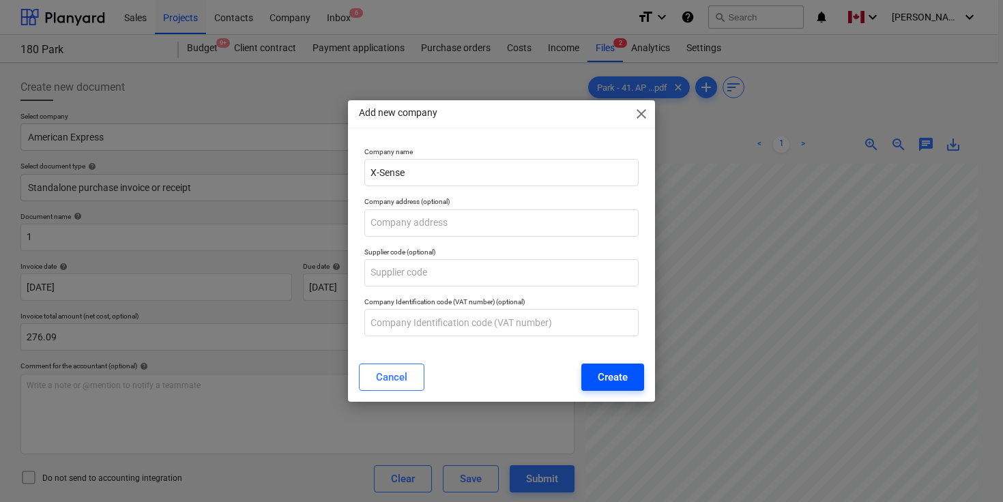
click at [603, 375] on div "Create" at bounding box center [613, 377] width 30 height 18
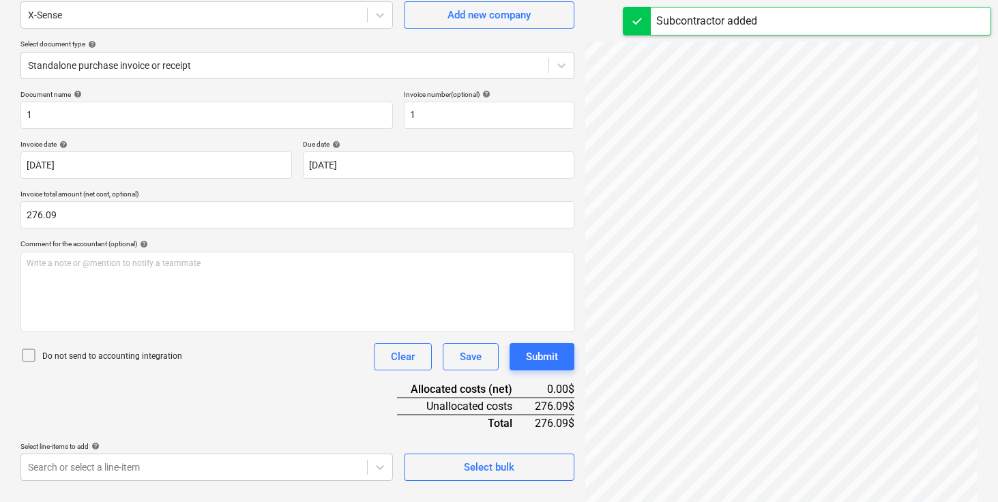
scroll to position [136, 0]
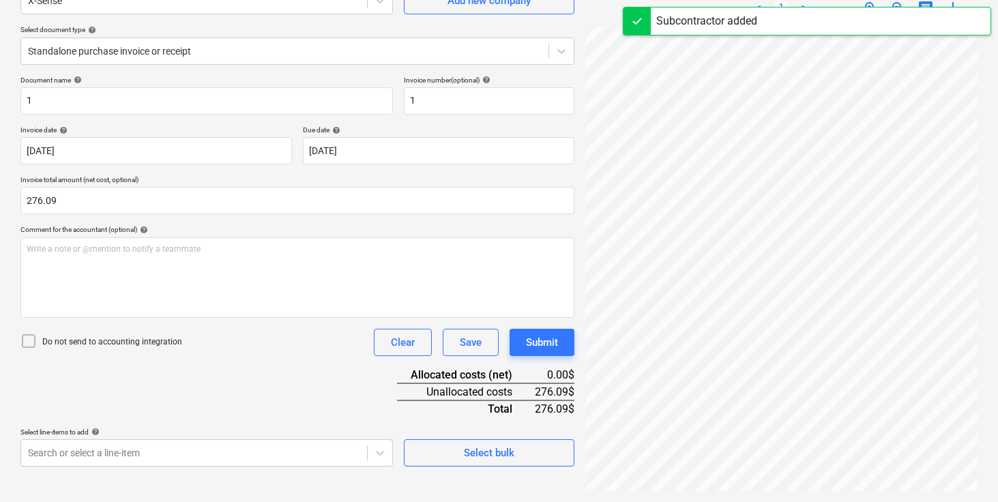
click at [188, 387] on div "Document name help 1 Invoice number (optional) help 1 Invoice date help [DATE] …" at bounding box center [297, 271] width 554 height 391
click at [181, 366] on body "Sales Projects Contacts Company Inbox 6 format_size keyboard_arrow_down help se…" at bounding box center [499, 115] width 998 height 502
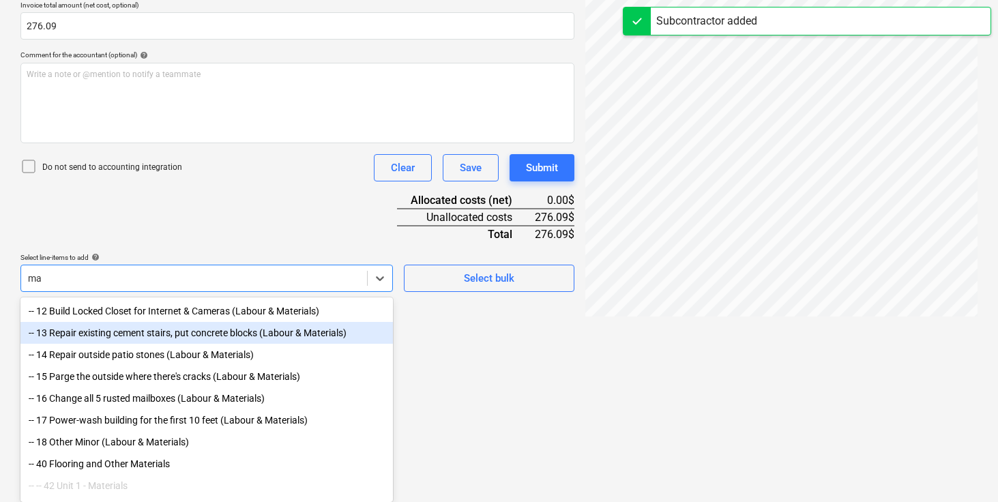
scroll to position [311, 0]
type input "materials"
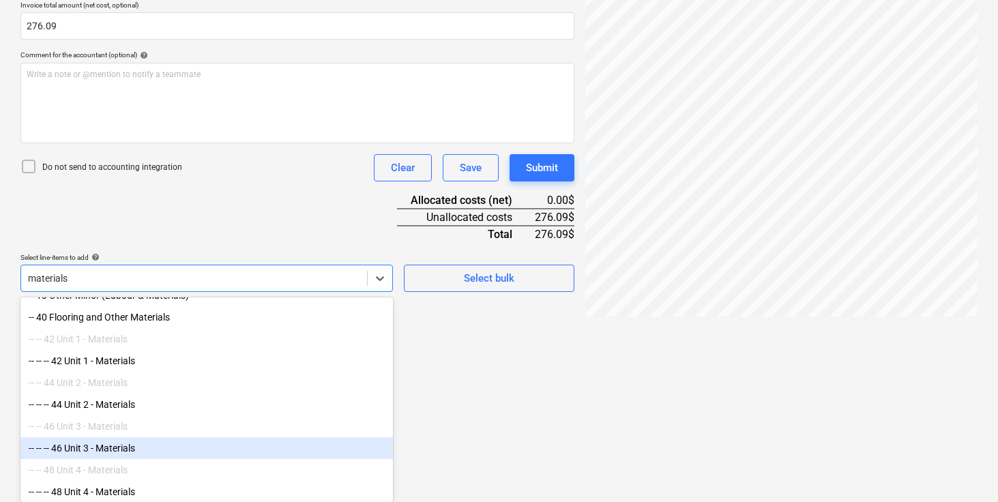
scroll to position [128, 0]
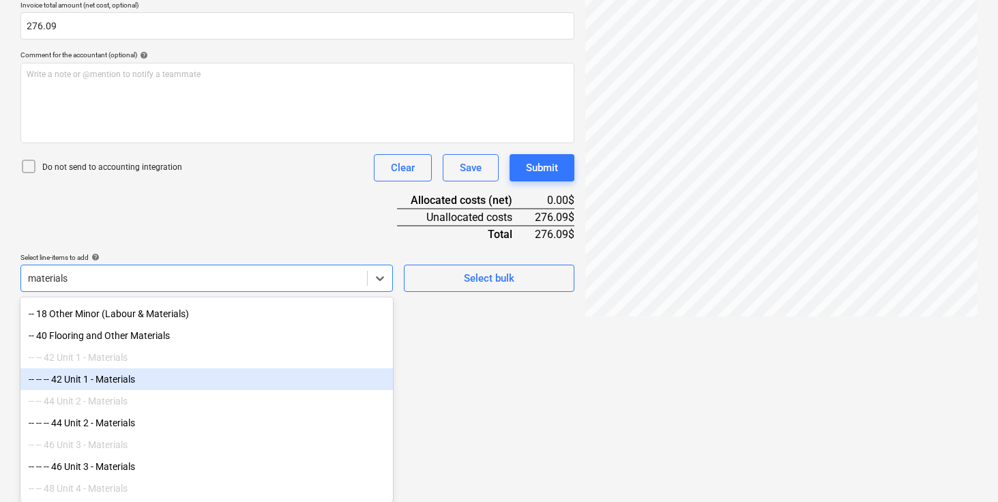
click at [132, 381] on div "-- -- -- 42 Unit 1 - Materials" at bounding box center [206, 379] width 373 height 22
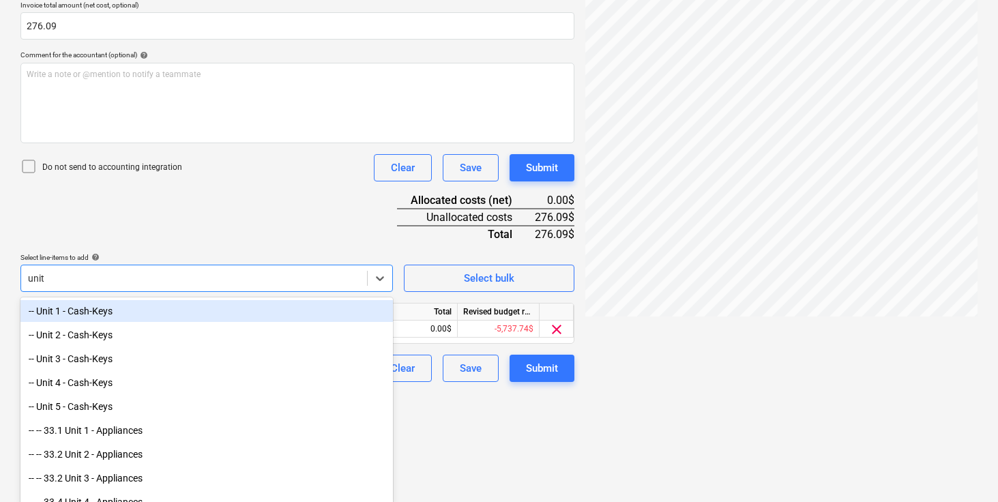
type input "unit 3"
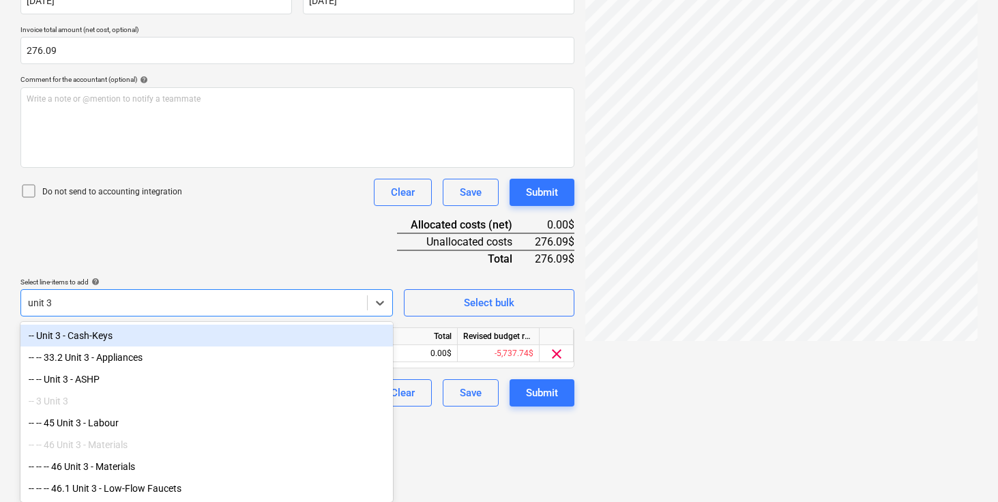
scroll to position [289, 0]
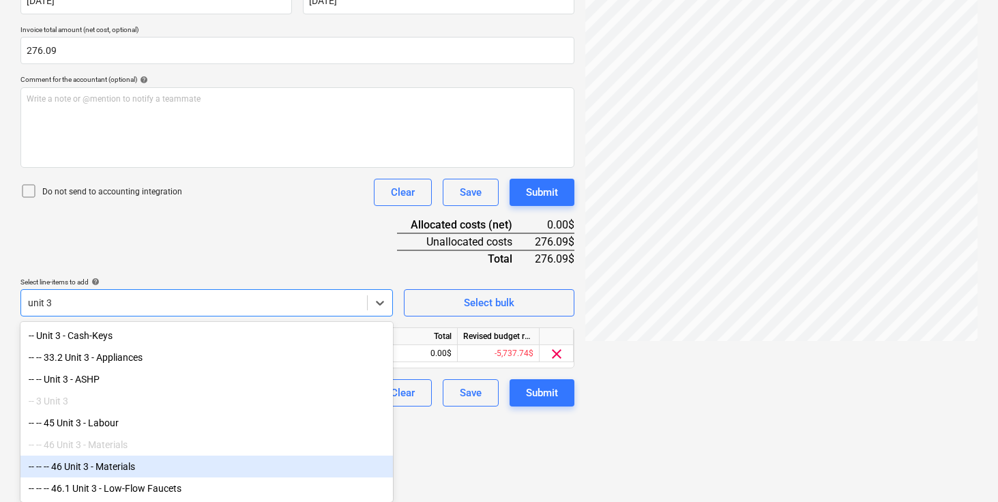
click at [140, 461] on div "-- -- -- 46 Unit 3 - Materials" at bounding box center [206, 467] width 373 height 22
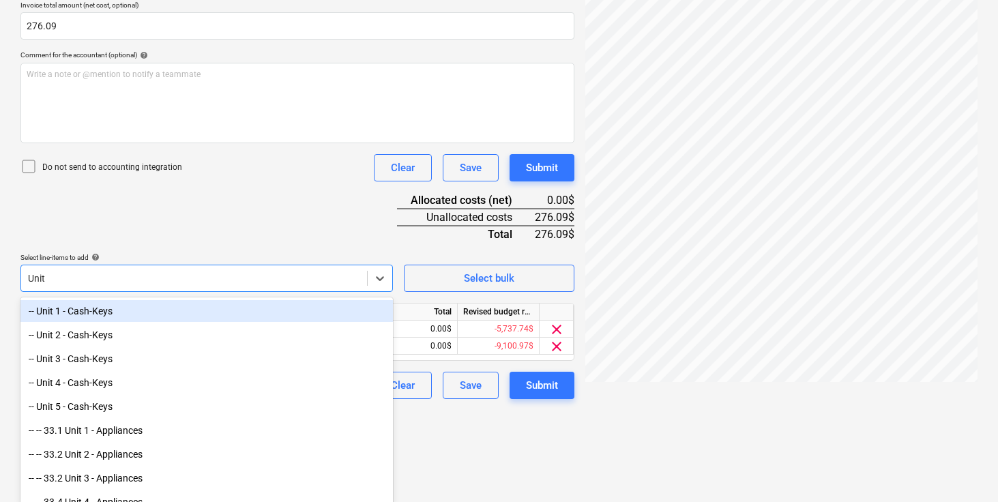
type input "Unit 4"
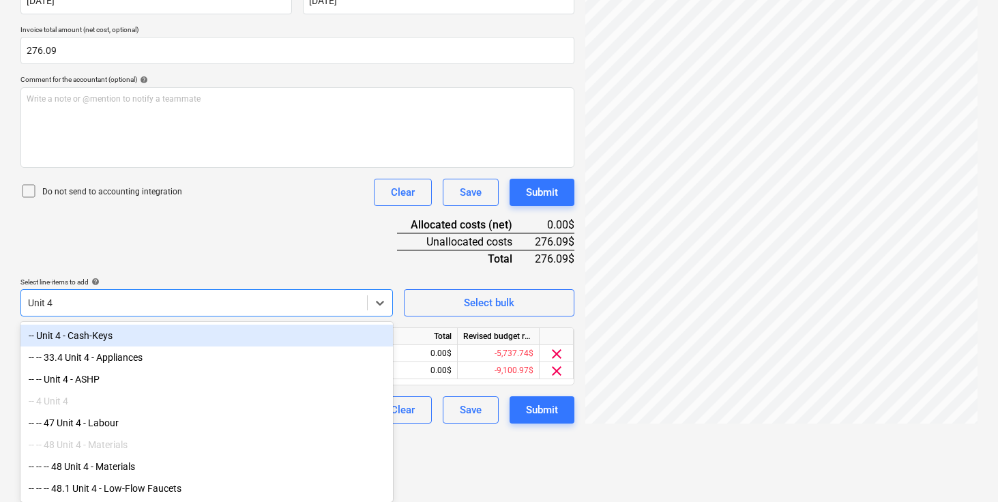
scroll to position [289, 0]
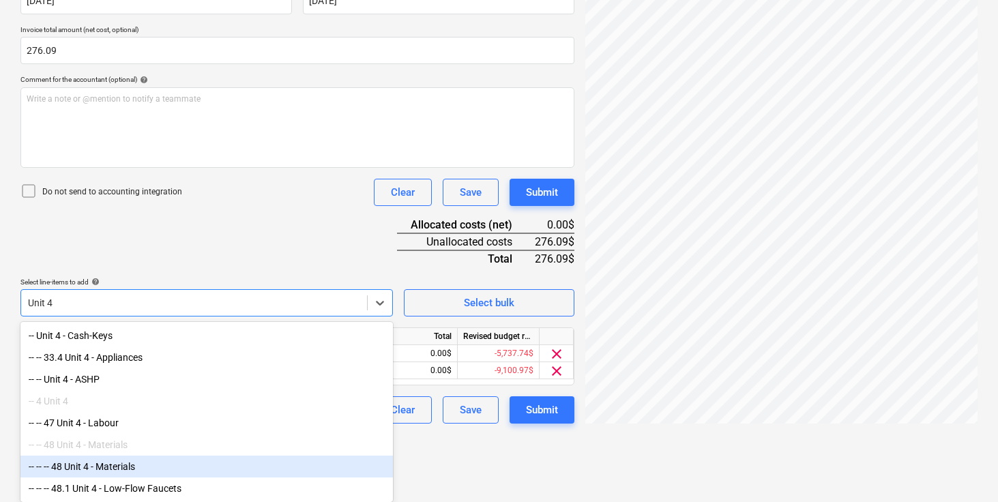
click at [137, 469] on div "-- -- -- 48 Unit 4 - Materials" at bounding box center [206, 467] width 373 height 22
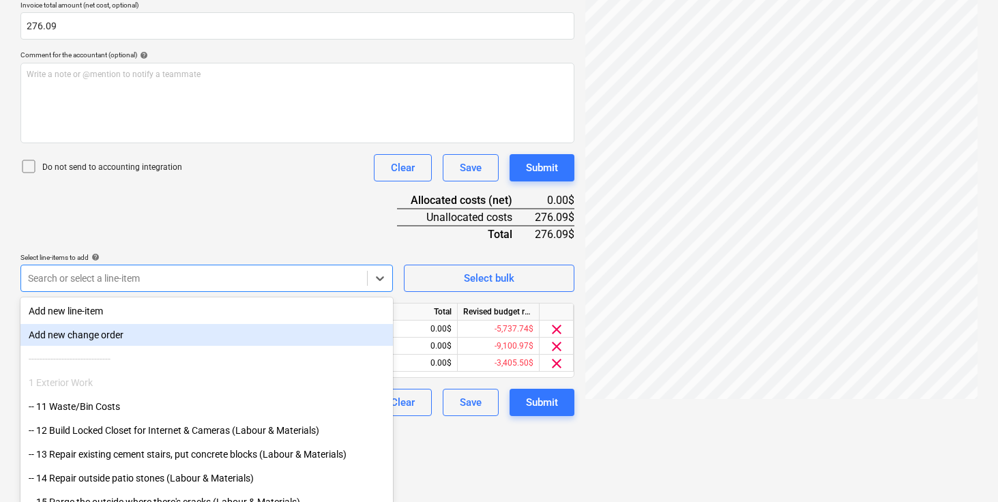
click at [268, 197] on div "Document name help 1 Invoice number (optional) help 1 Invoice date help [DATE] …" at bounding box center [297, 158] width 554 height 515
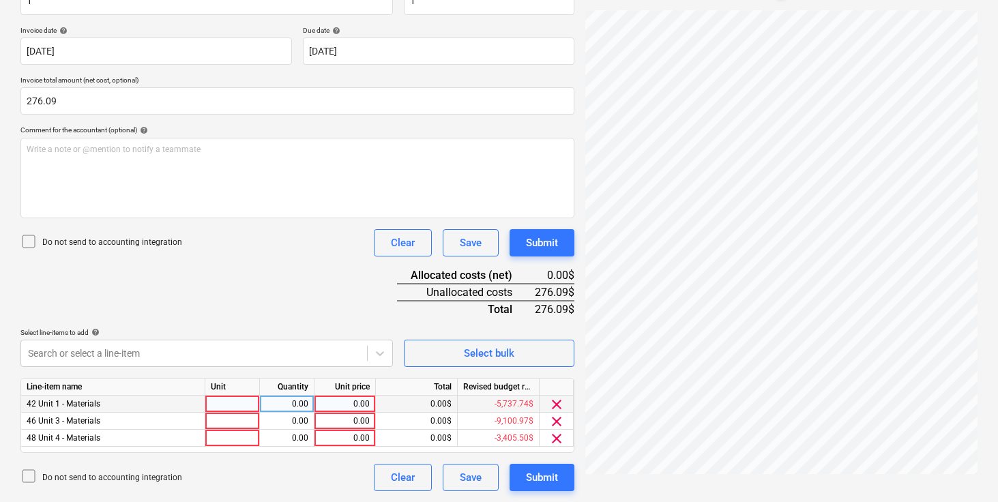
click at [235, 402] on div at bounding box center [232, 404] width 55 height 17
type input "pcs"
type input "92.03"
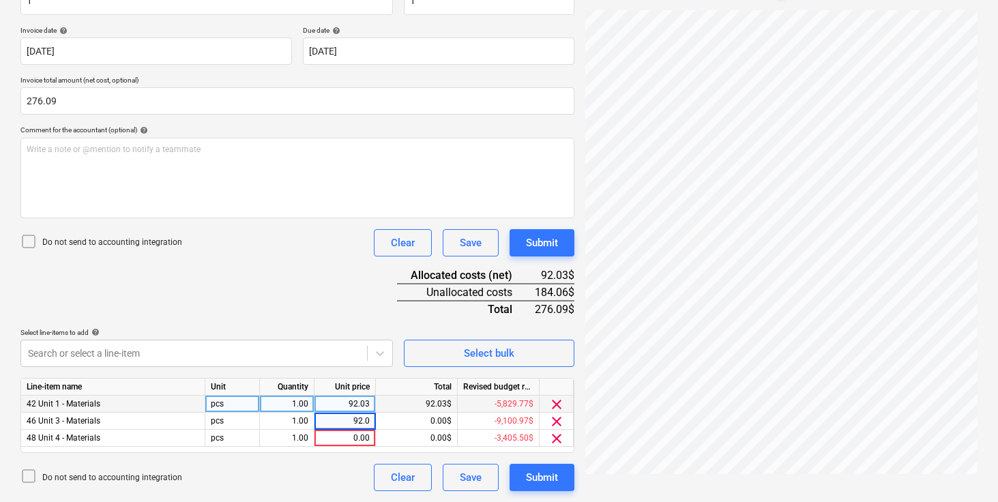
type input "92.03"
click at [559, 482] on button "Submit" at bounding box center [542, 477] width 65 height 27
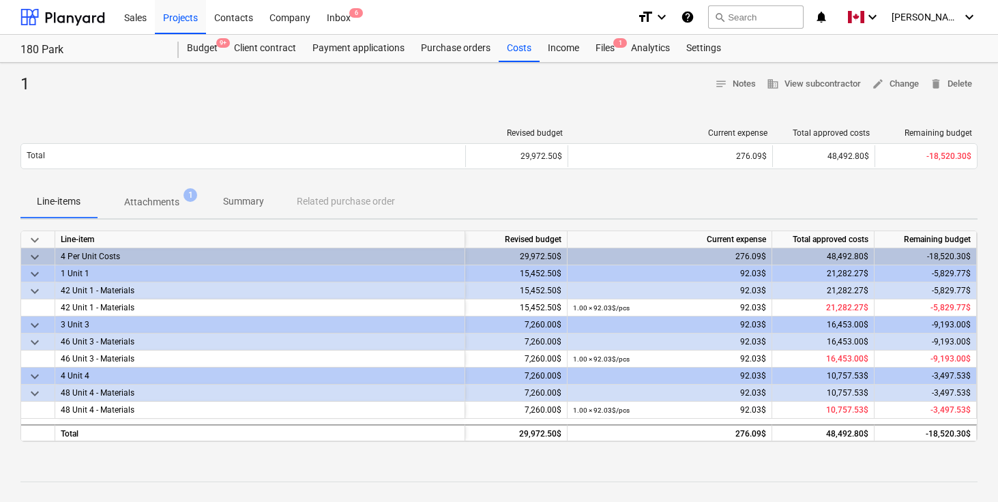
click at [424, 124] on div "Revised budget Current expense Total approved costs Remaining budget Total 29,9…" at bounding box center [498, 151] width 957 height 68
click at [425, 92] on div "1 notes Notes business View subcontractor edit Change delete Delete" at bounding box center [498, 85] width 957 height 22
click at [605, 44] on div "Files 1" at bounding box center [604, 48] width 35 height 27
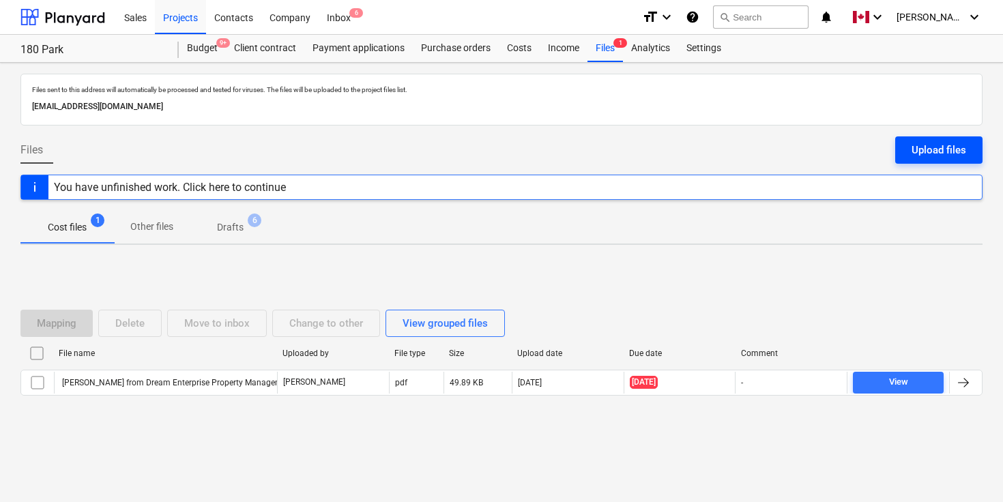
click at [944, 144] on div "Upload files" at bounding box center [939, 150] width 55 height 18
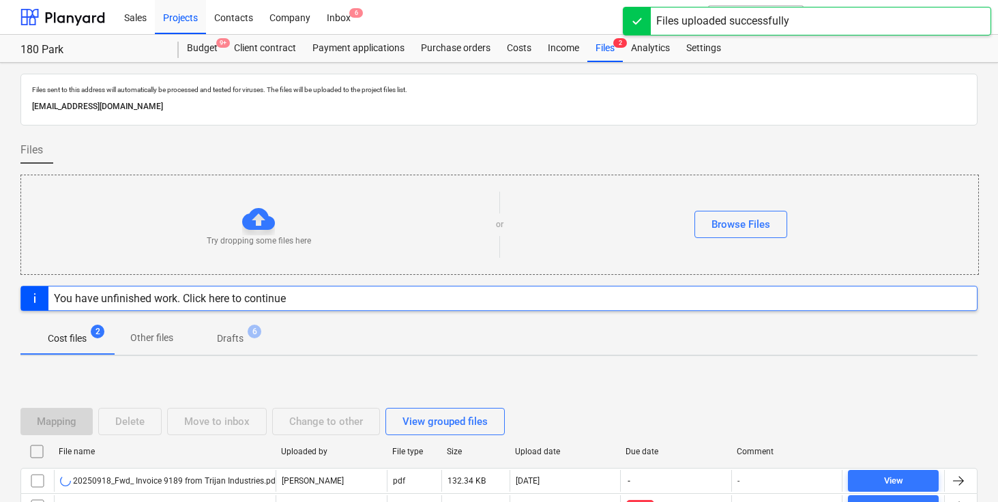
click at [557, 147] on div "Files" at bounding box center [498, 155] width 957 height 38
click at [525, 141] on div "Files" at bounding box center [498, 155] width 957 height 38
click at [512, 150] on div "Files" at bounding box center [498, 155] width 957 height 38
click at [549, 147] on div "Files" at bounding box center [498, 155] width 957 height 38
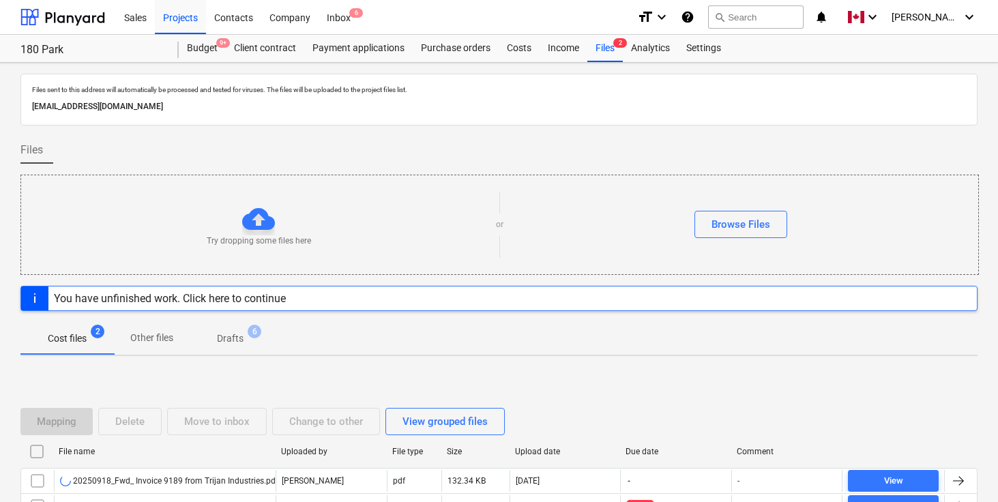
click at [561, 155] on div "Files" at bounding box center [498, 155] width 957 height 38
click at [576, 142] on div "Files" at bounding box center [498, 155] width 957 height 38
click at [582, 147] on div "Files" at bounding box center [498, 155] width 957 height 38
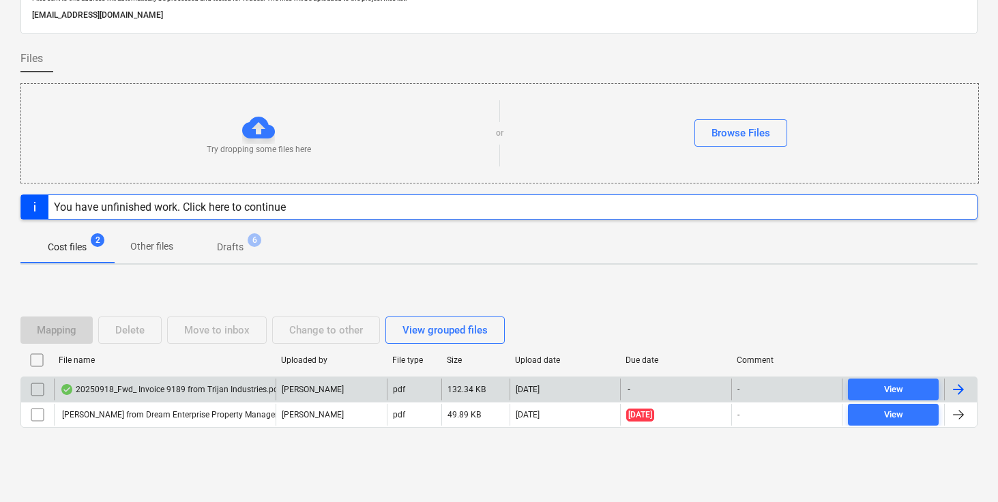
click at [958, 386] on div at bounding box center [959, 389] width 16 height 16
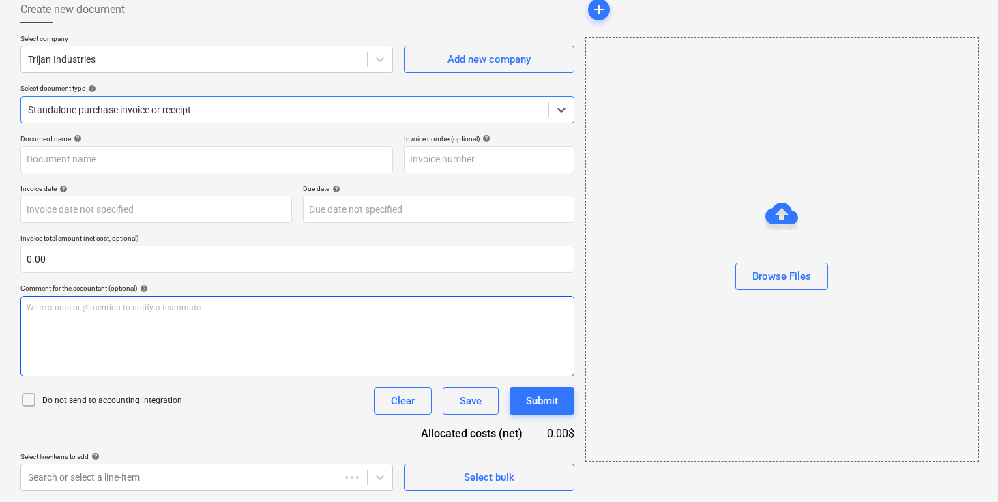
type input "20250918_Fwd_ Invoice 9189 from Trijan Industries.pdf"
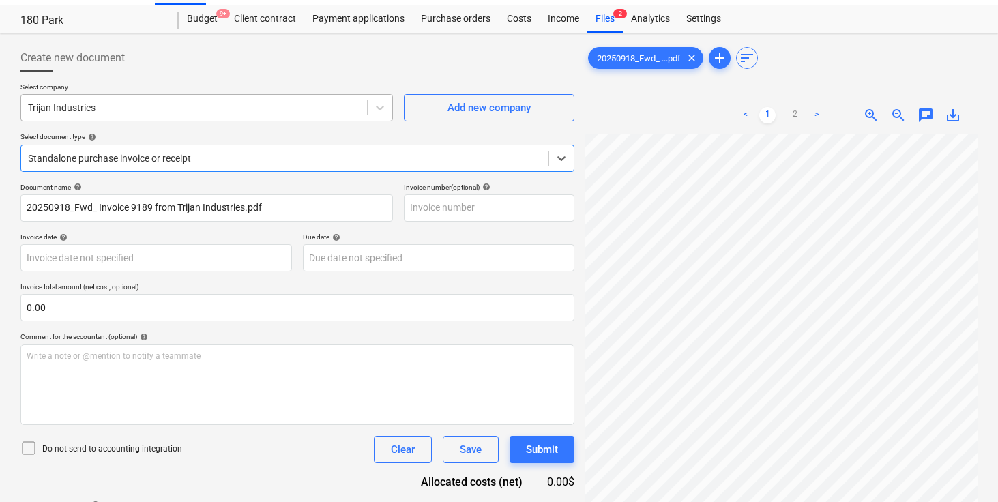
scroll to position [32, 0]
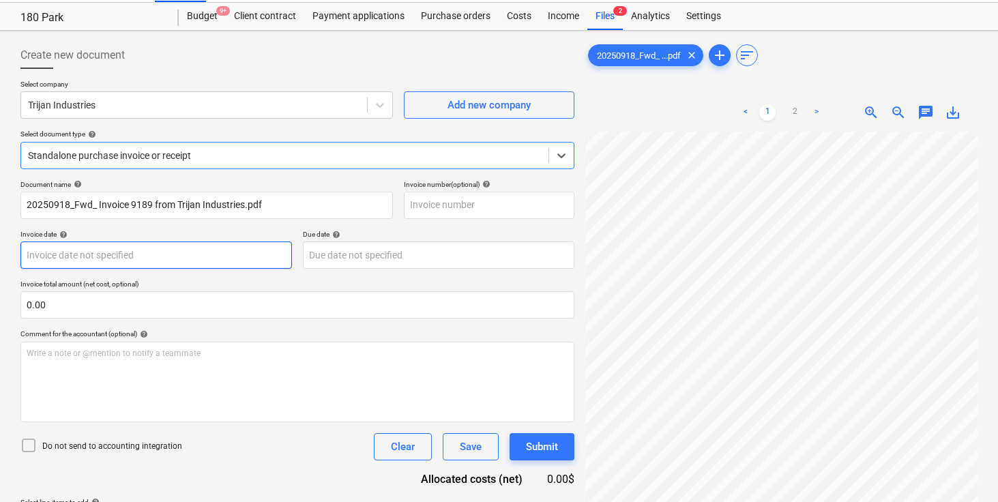
click at [213, 252] on body "Sales Projects Contacts Company Inbox 6 format_size keyboard_arrow_down help se…" at bounding box center [499, 219] width 998 height 502
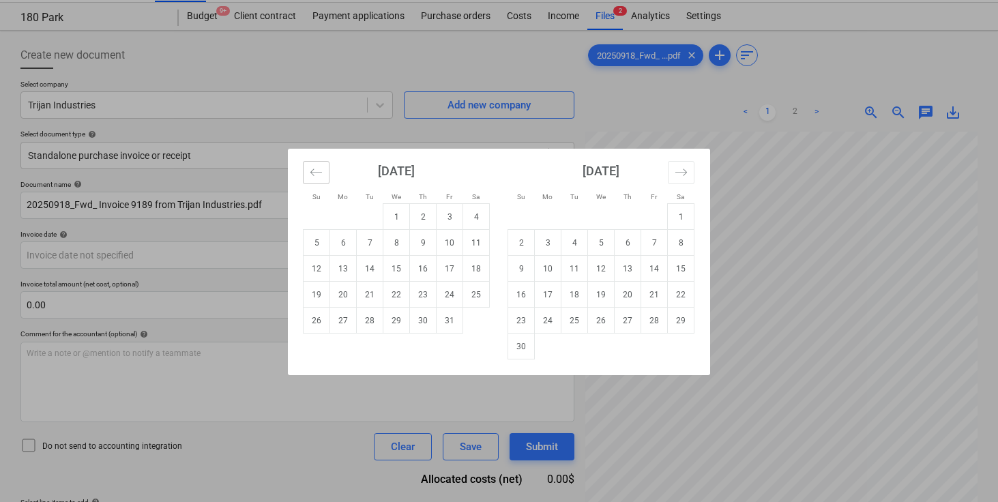
click at [316, 168] on icon "Move backward to switch to the previous month." at bounding box center [316, 172] width 13 height 13
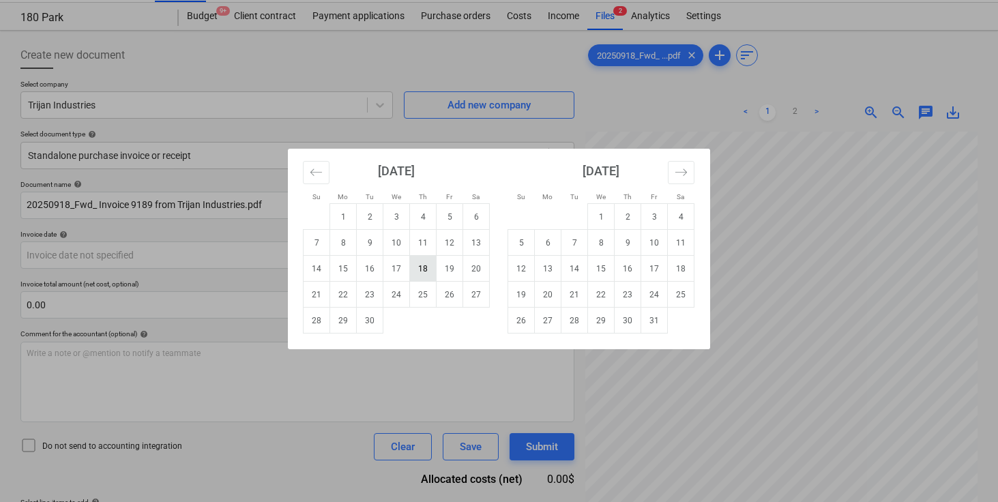
click at [426, 267] on td "18" at bounding box center [423, 269] width 27 height 26
type input "[DATE]"
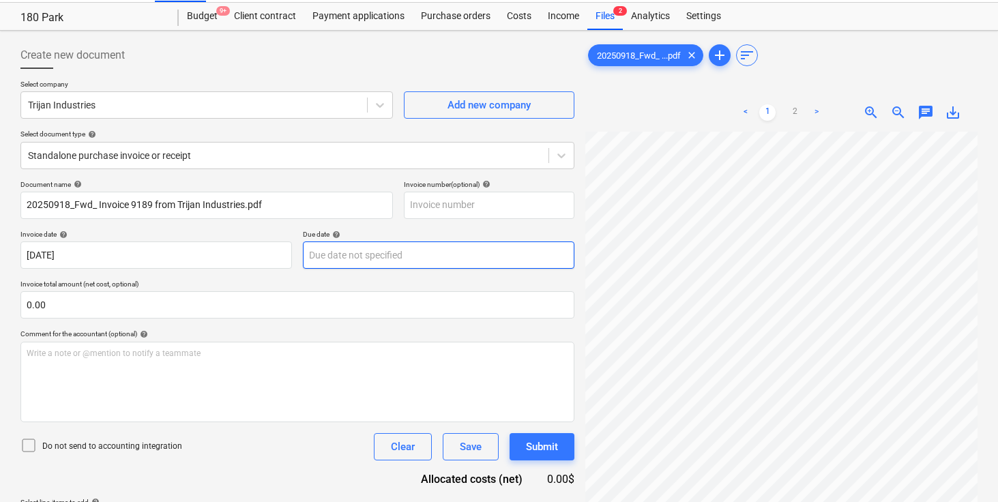
click at [408, 266] on body "Sales Projects Contacts Company Inbox 6 format_size keyboard_arrow_down help se…" at bounding box center [499, 219] width 998 height 502
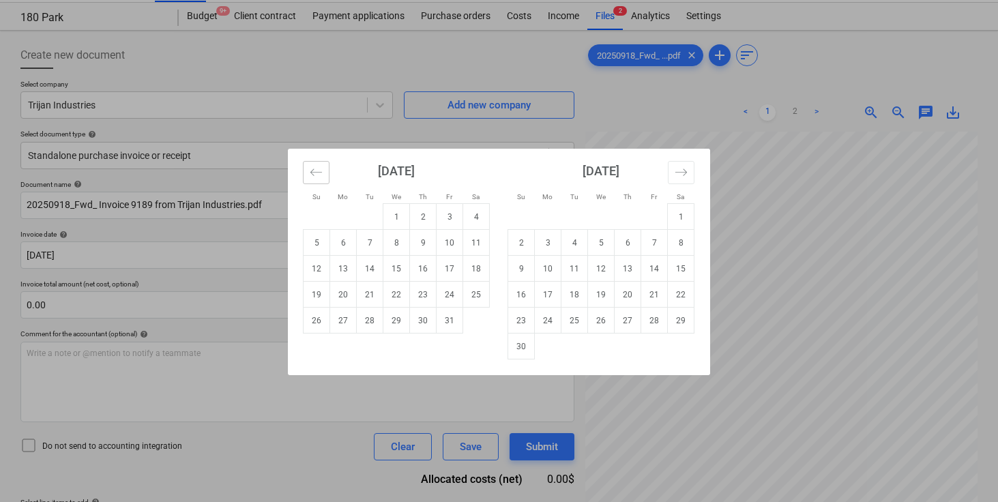
click at [308, 181] on button "Move backward to switch to the previous month." at bounding box center [316, 172] width 27 height 23
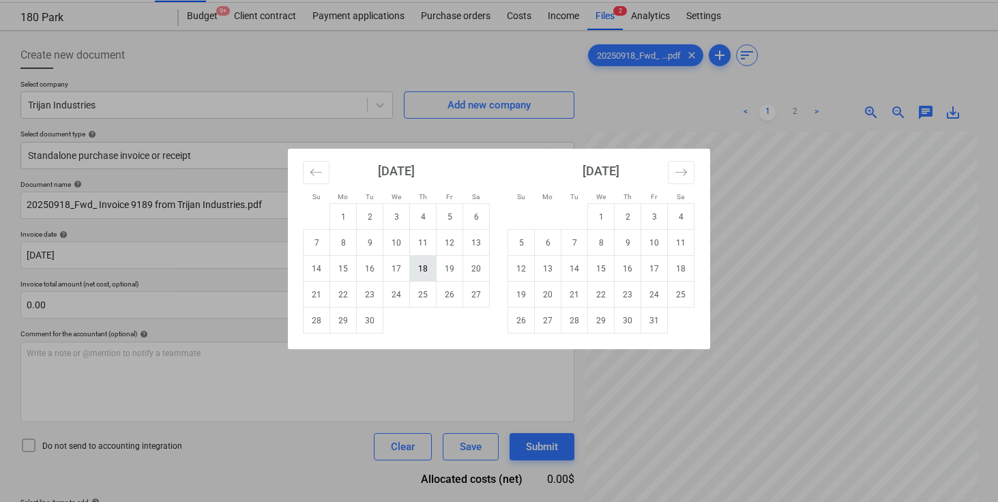
click at [435, 269] on td "18" at bounding box center [423, 269] width 27 height 26
type input "[DATE]"
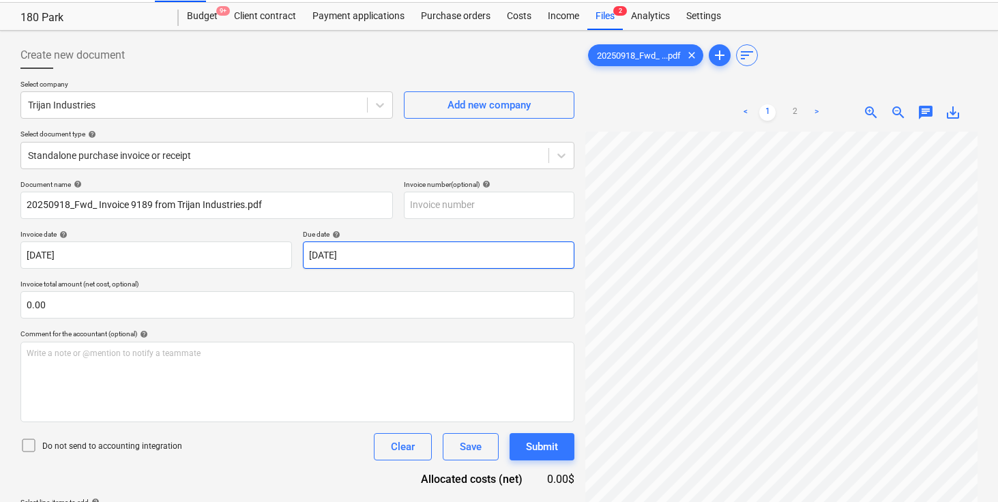
scroll to position [121, 0]
click at [796, 117] on link "2" at bounding box center [795, 112] width 16 height 16
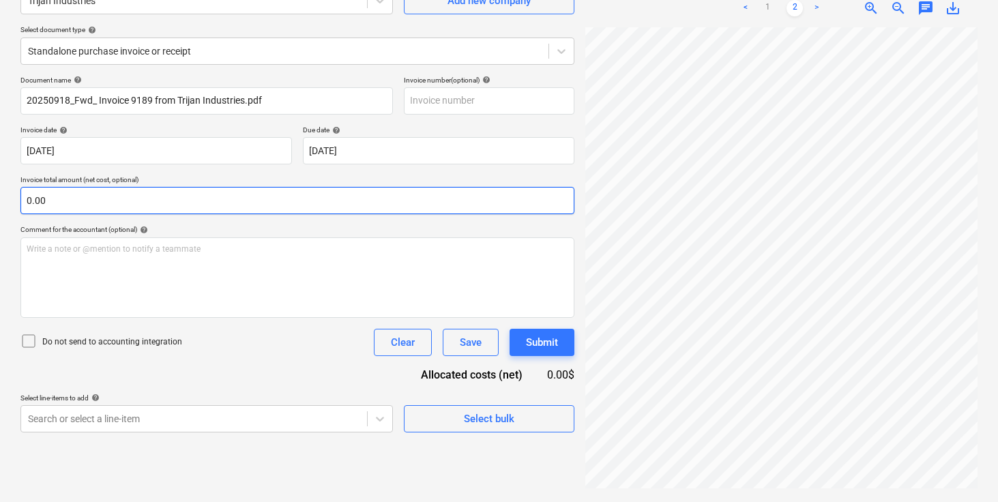
click at [160, 203] on input "0.00" at bounding box center [297, 200] width 554 height 27
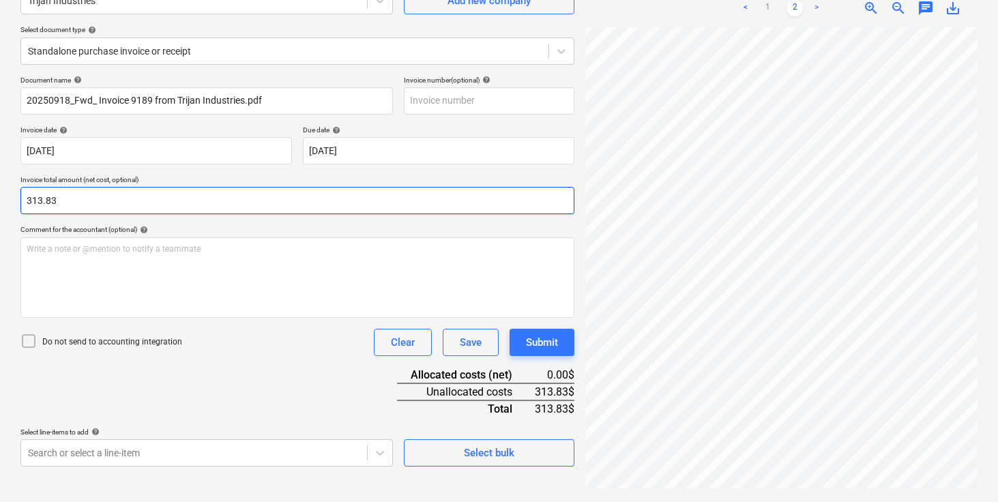
type input "313.83"
click at [302, 389] on div "Document name help 20250918_Fwd_ Invoice 9189 from Trijan Industries.pdf Invoic…" at bounding box center [297, 271] width 554 height 391
click at [274, 366] on body "Sales Projects Contacts Company Inbox 6 format_size keyboard_arrow_down help se…" at bounding box center [499, 115] width 998 height 502
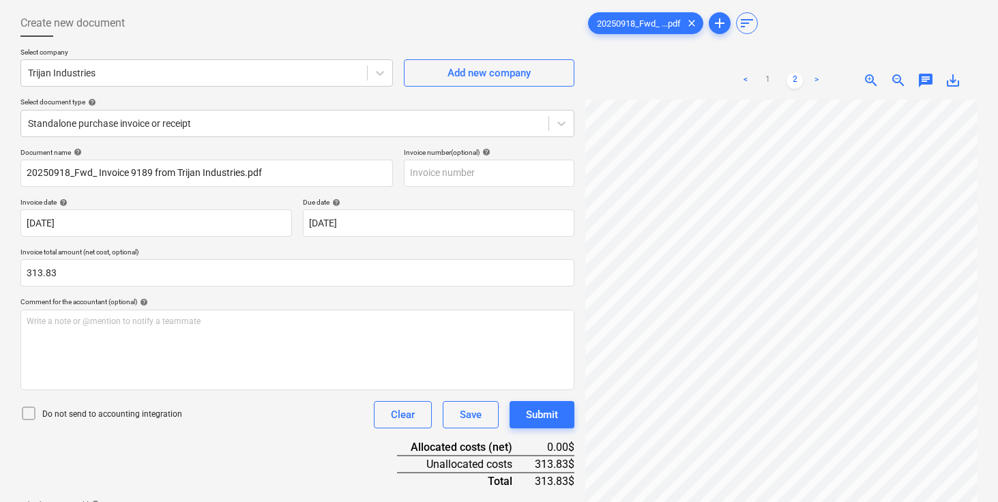
scroll to position [0, 0]
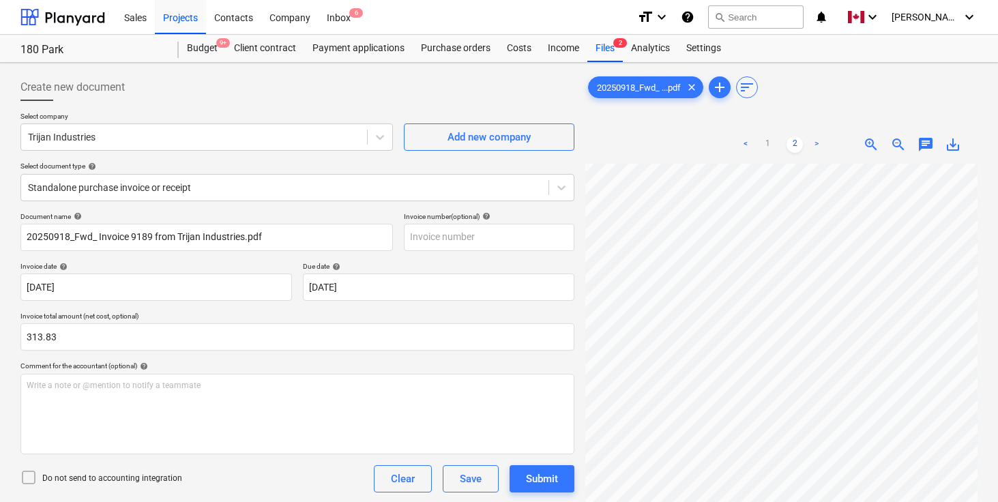
type input "bin"
click at [249, 109] on div at bounding box center [297, 106] width 554 height 11
click at [214, 43] on div "Budget 9+" at bounding box center [202, 48] width 47 height 27
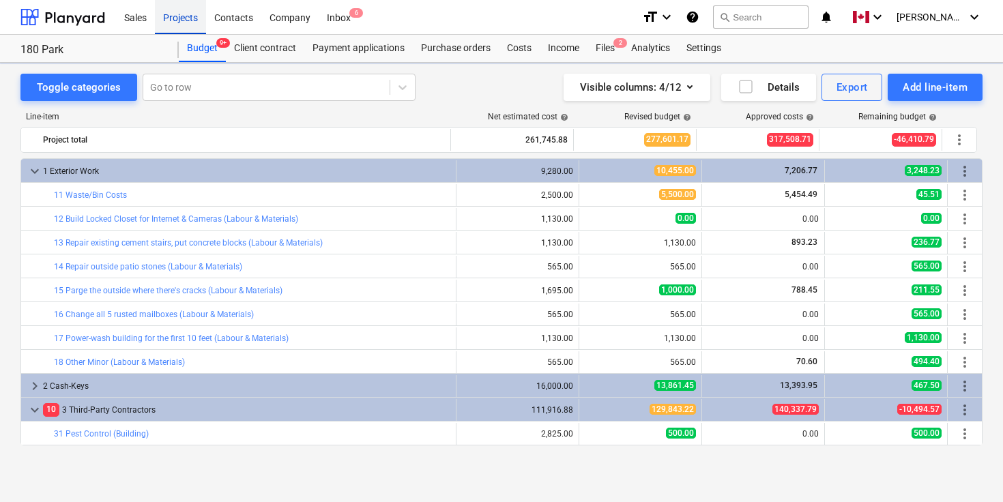
click at [185, 15] on div "Projects" at bounding box center [180, 16] width 51 height 35
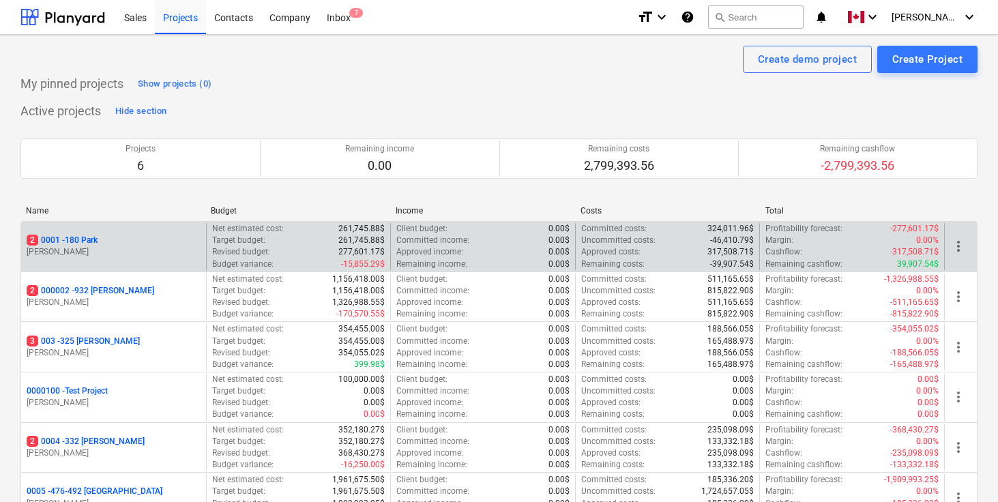
click at [76, 244] on p "2 0001 - 180 Park" at bounding box center [62, 241] width 71 height 12
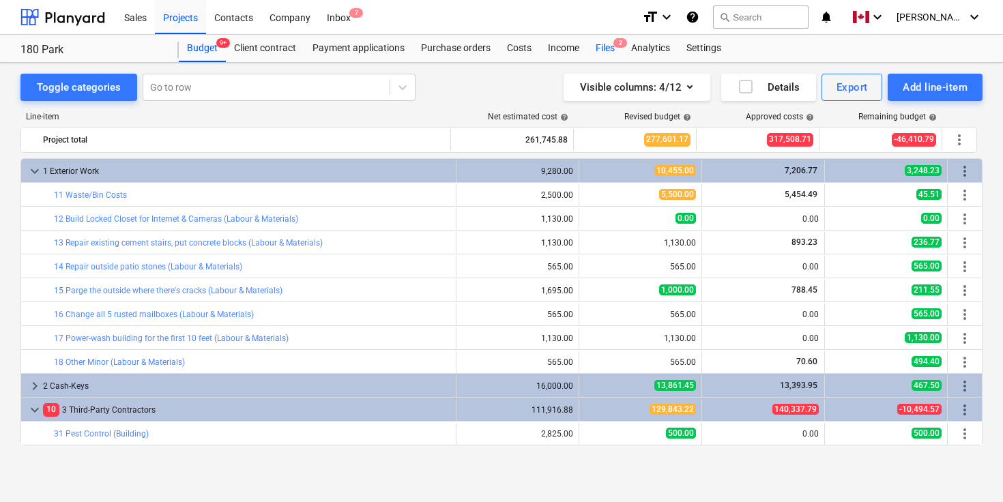
click at [611, 43] on div "Files 2" at bounding box center [604, 48] width 35 height 27
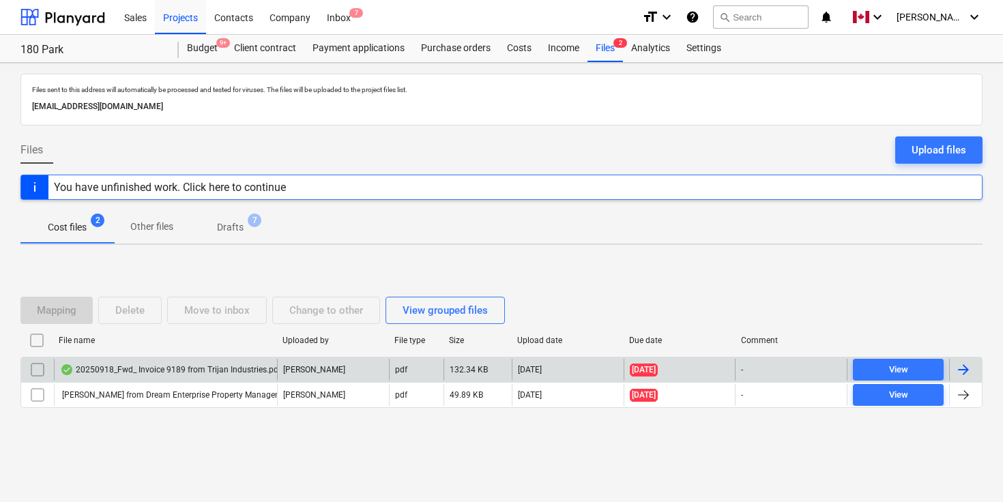
click at [37, 371] on input "checkbox" at bounding box center [38, 370] width 22 height 22
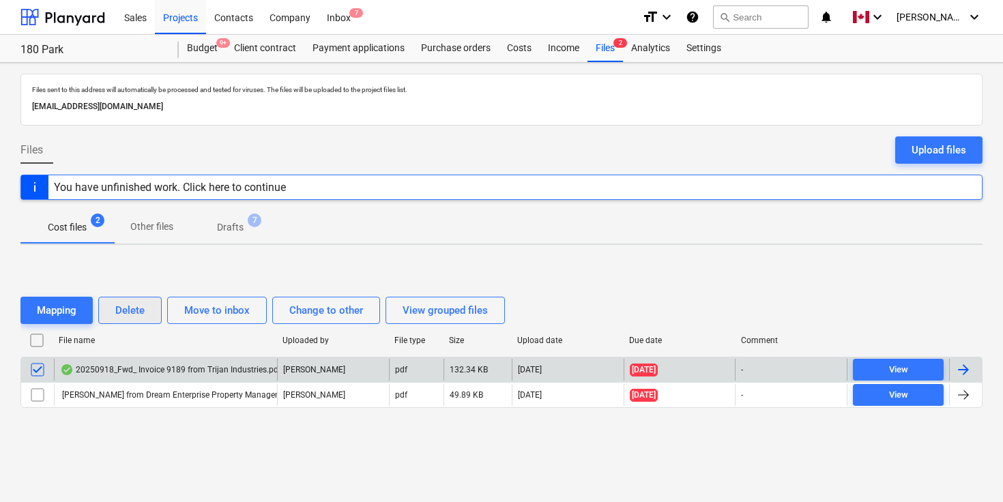
click at [132, 311] on div "Delete" at bounding box center [129, 311] width 29 height 18
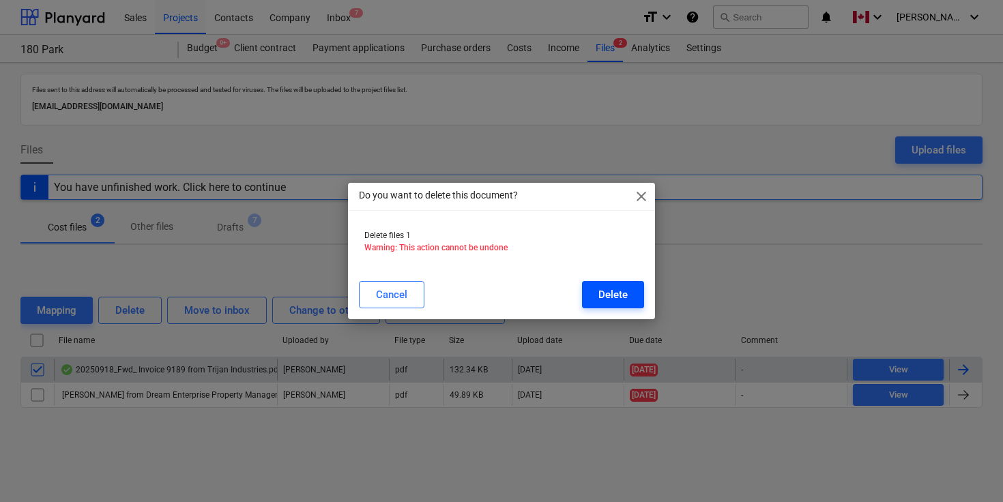
click at [613, 290] on div "Delete" at bounding box center [612, 295] width 29 height 18
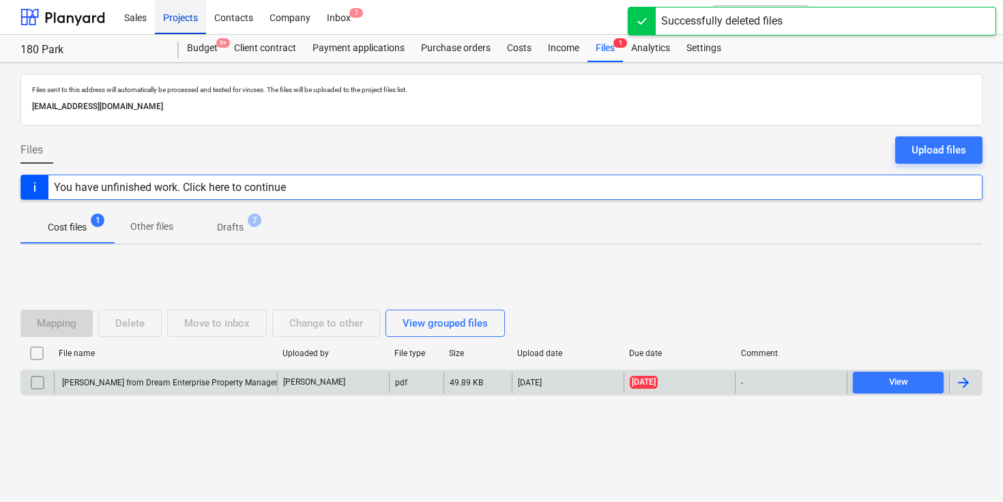
click at [180, 3] on div "Projects" at bounding box center [180, 16] width 51 height 35
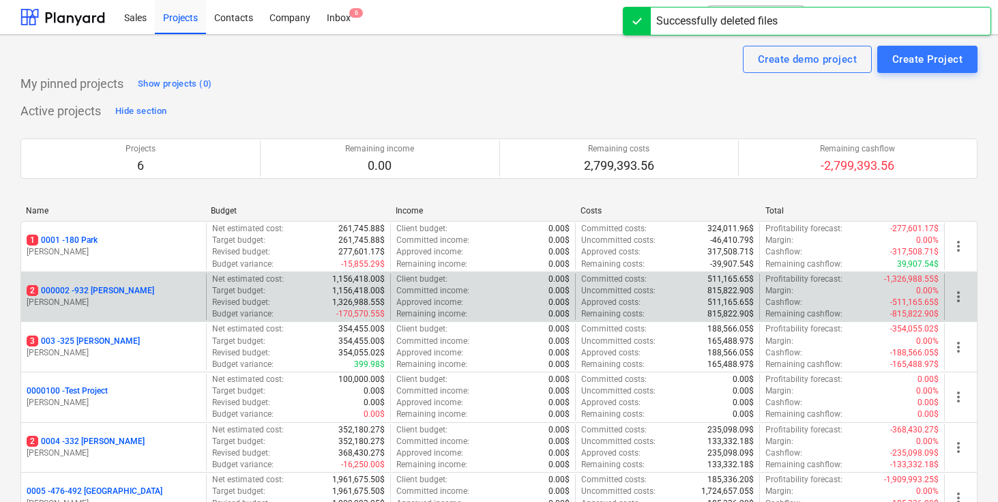
click at [104, 291] on p "2 000002 - 932 [PERSON_NAME]" at bounding box center [91, 291] width 128 height 12
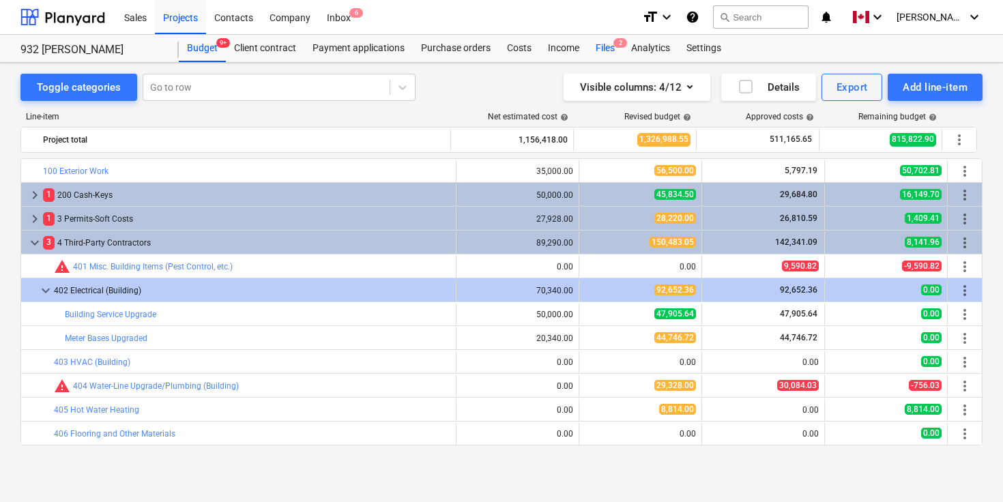
click at [608, 48] on div "Files 2" at bounding box center [604, 48] width 35 height 27
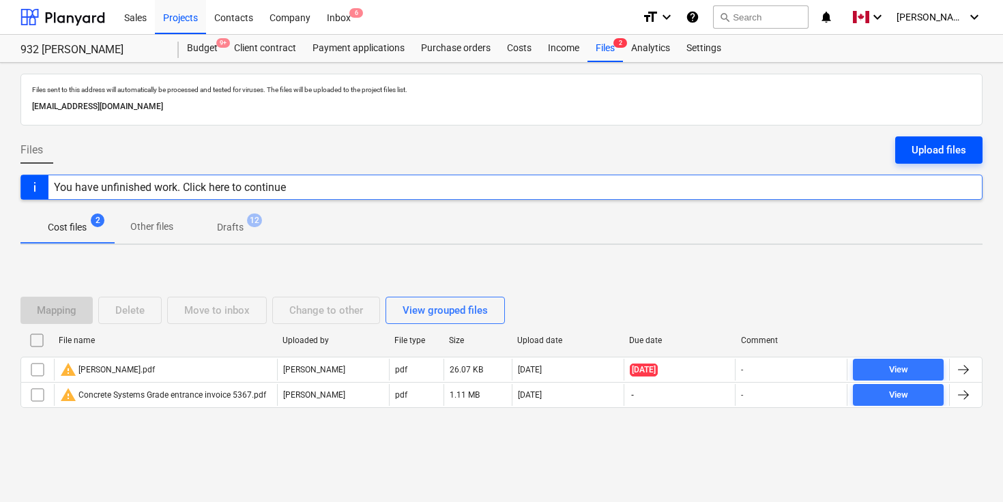
click at [929, 145] on div "Upload files" at bounding box center [939, 150] width 55 height 18
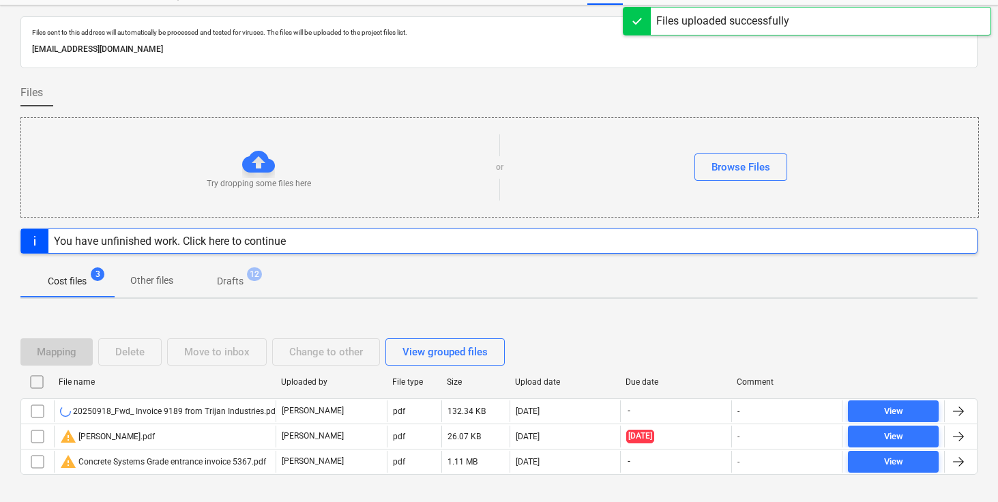
scroll to position [91, 0]
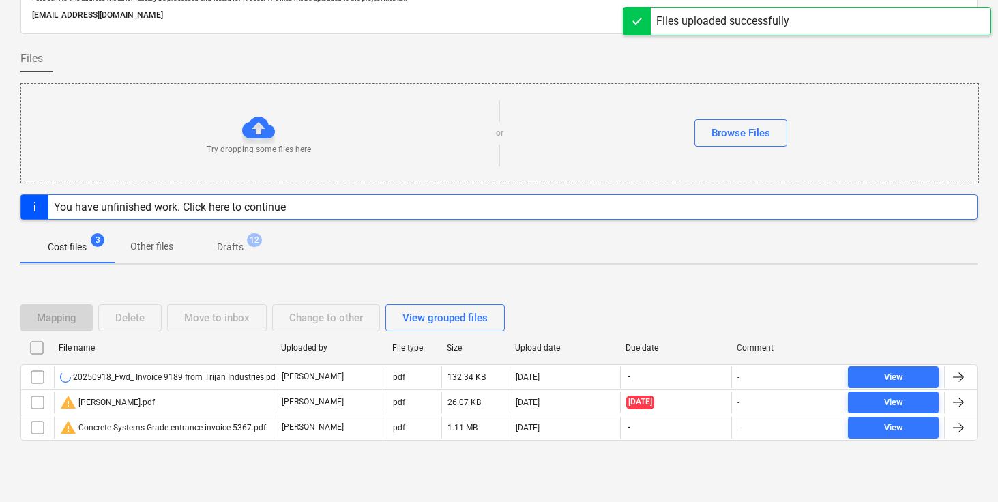
click at [572, 291] on div "Mapping Delete Move to inbox Change to other View grouped files File name Uploa…" at bounding box center [498, 378] width 957 height 180
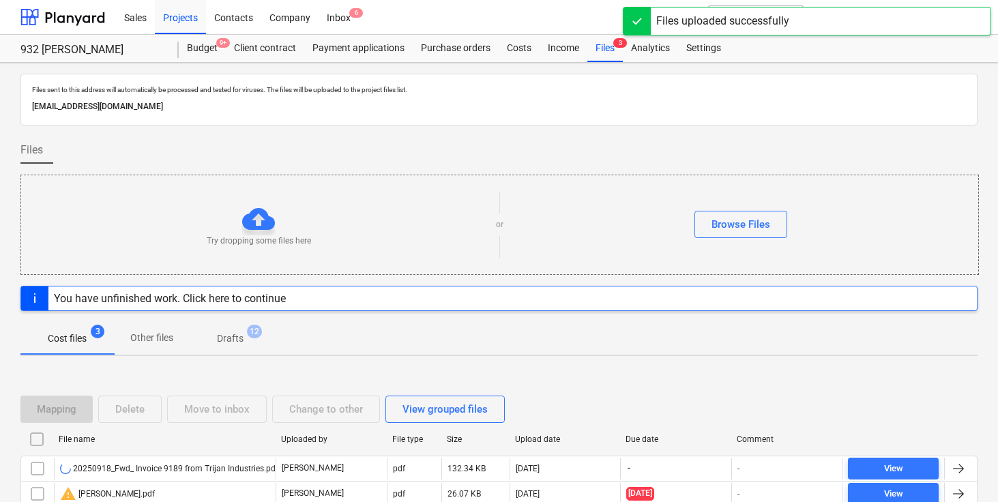
click at [621, 145] on div "Files" at bounding box center [498, 155] width 957 height 38
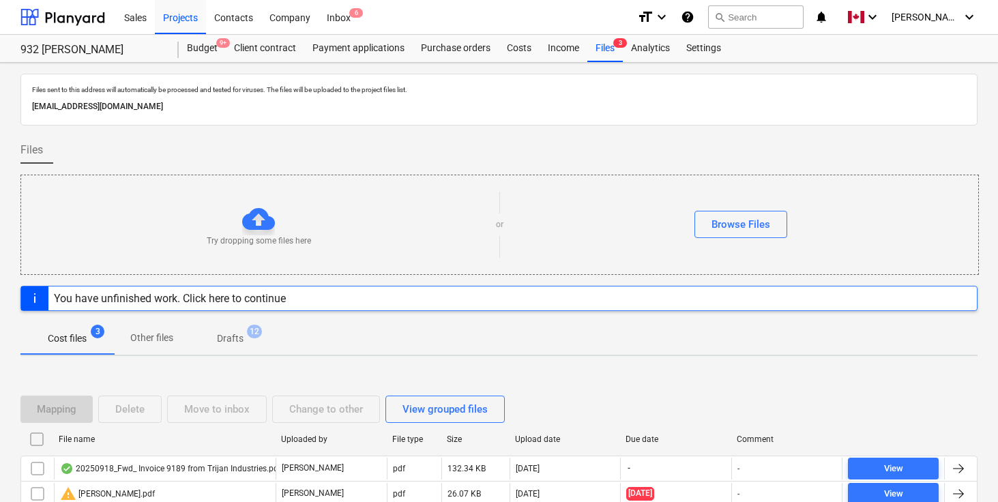
click at [621, 145] on div "Files" at bounding box center [498, 155] width 957 height 38
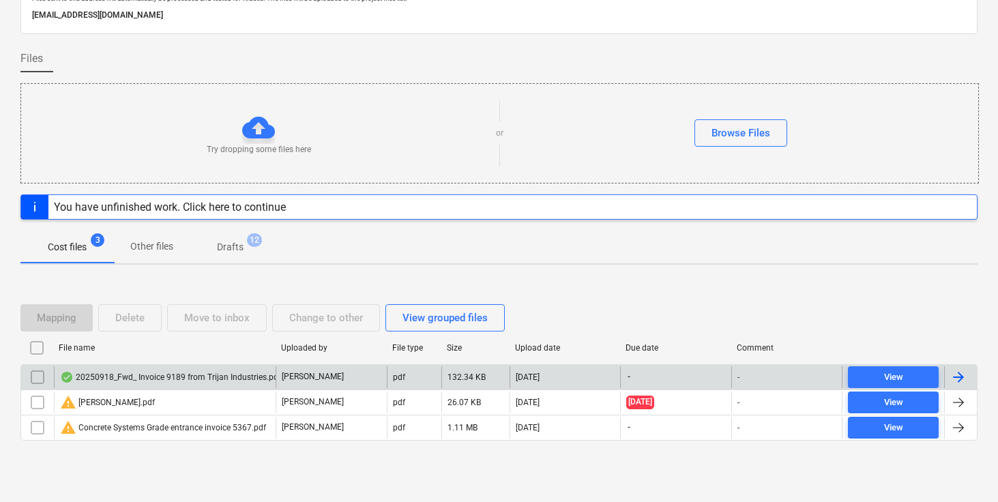
click at [960, 373] on div at bounding box center [959, 377] width 16 height 16
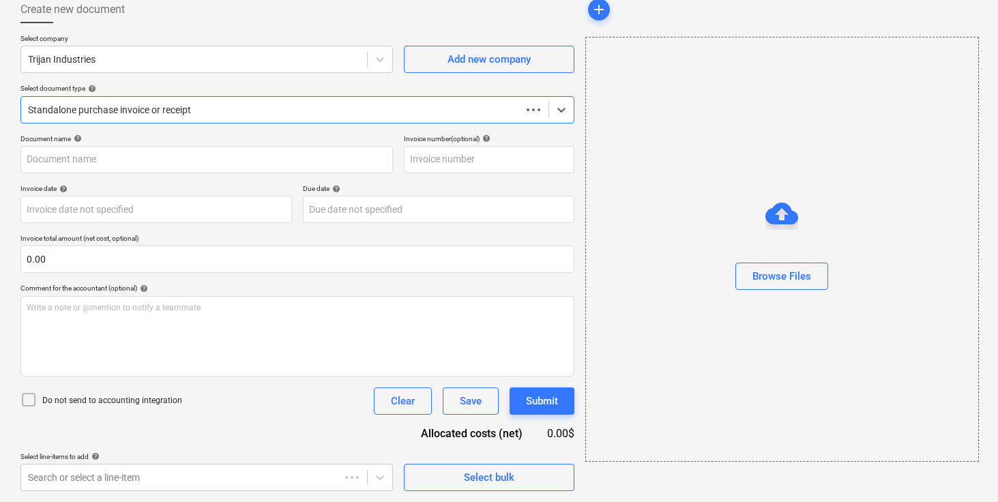
scroll to position [78, 0]
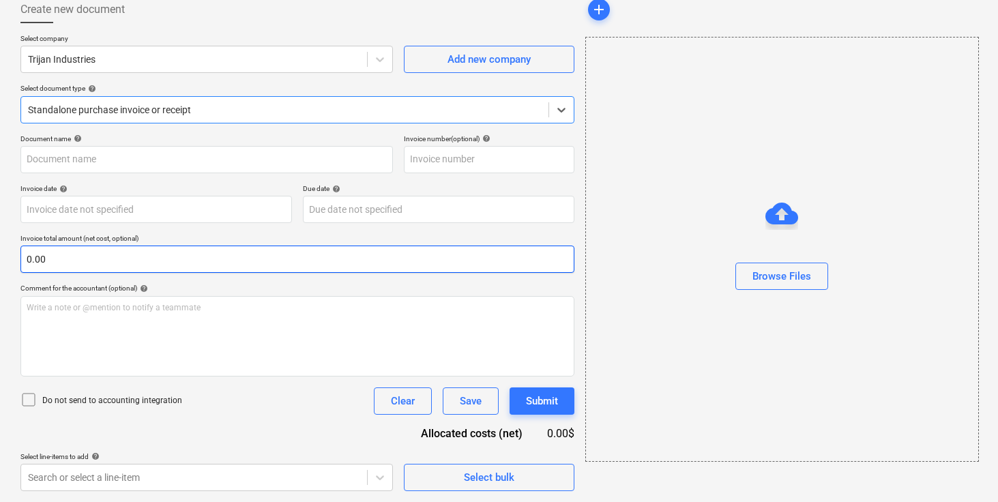
type input "20250918_Fwd_ Invoice 9189 from Trijan Industries.pdf"
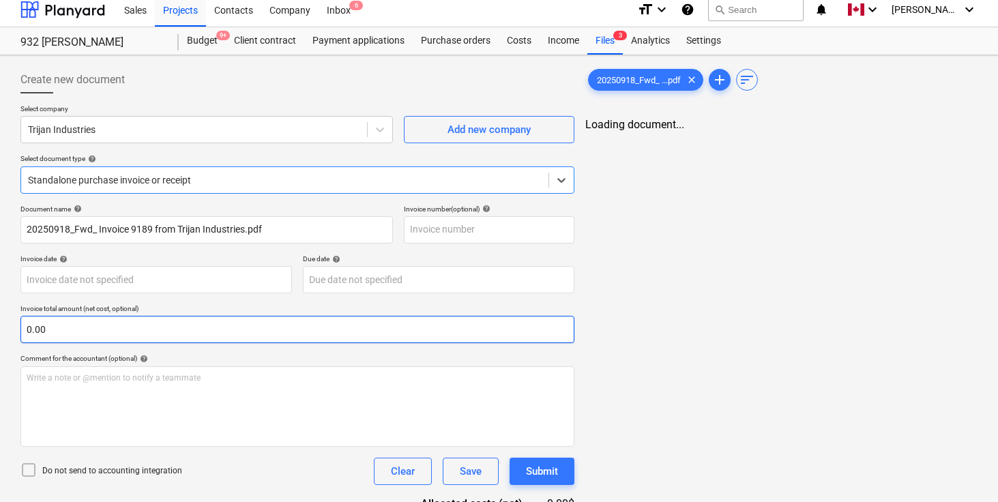
scroll to position [0, 0]
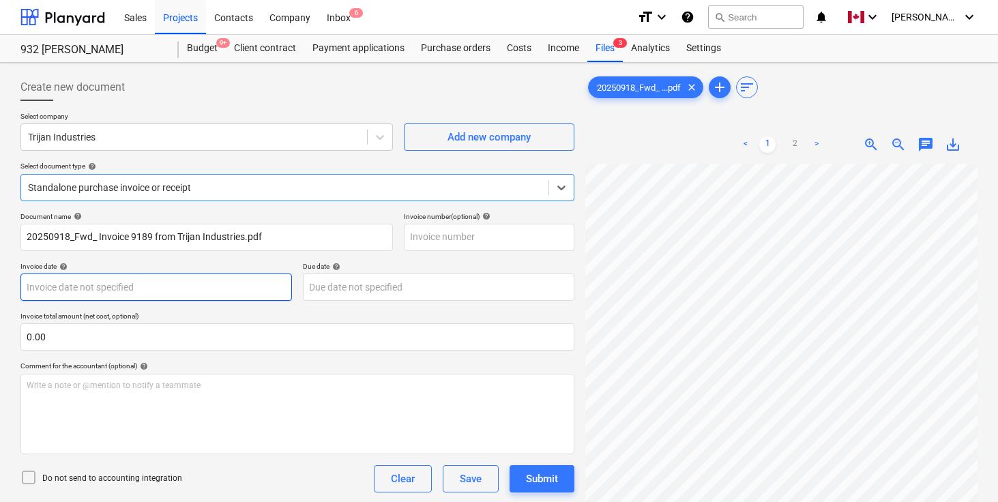
click at [132, 287] on body "Sales Projects Contacts Company Inbox 6 format_size keyboard_arrow_down help se…" at bounding box center [499, 251] width 998 height 502
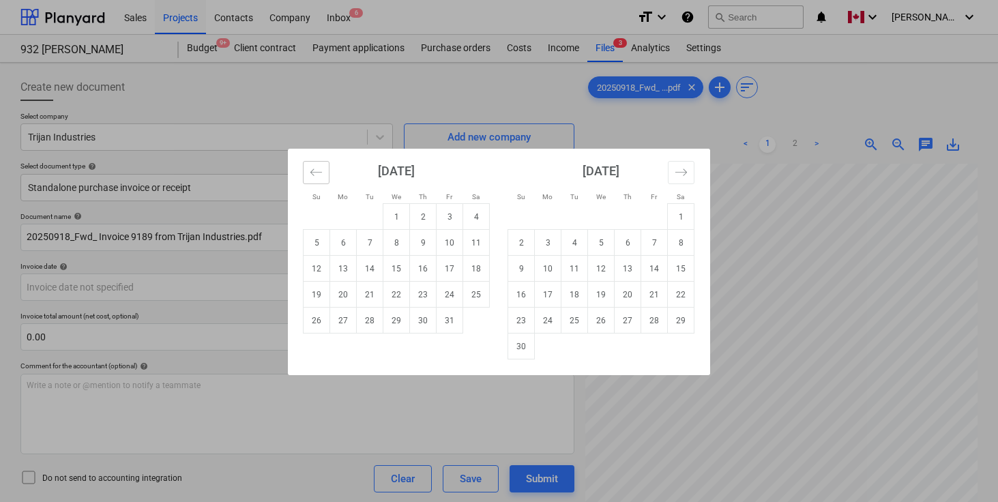
click at [310, 164] on button "Move backward to switch to the previous month." at bounding box center [316, 172] width 27 height 23
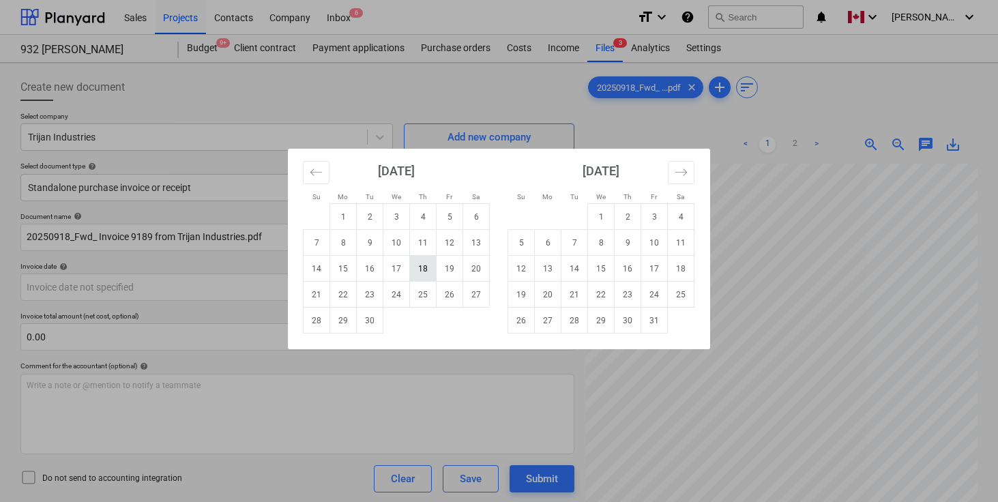
click at [422, 261] on td "18" at bounding box center [423, 269] width 27 height 26
type input "[DATE]"
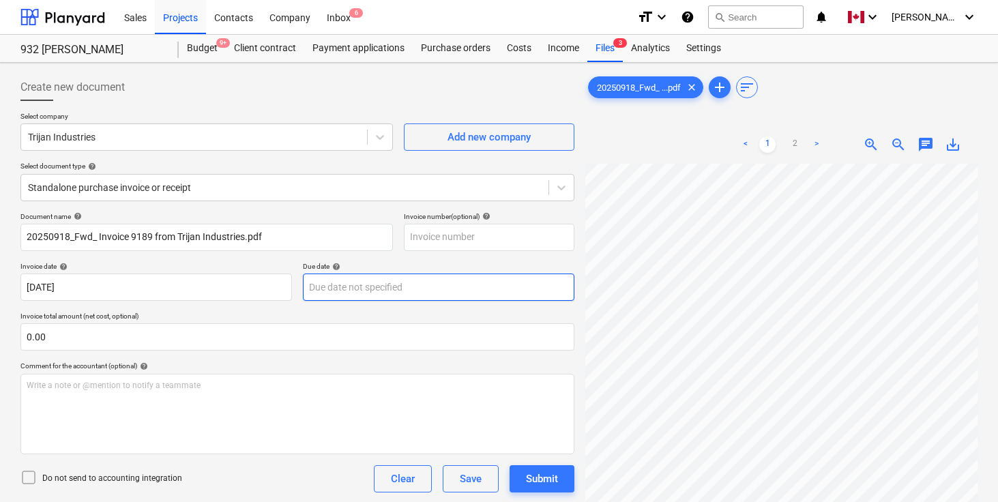
click at [421, 282] on body "Sales Projects Contacts Company Inbox 6 format_size keyboard_arrow_down help se…" at bounding box center [499, 251] width 998 height 502
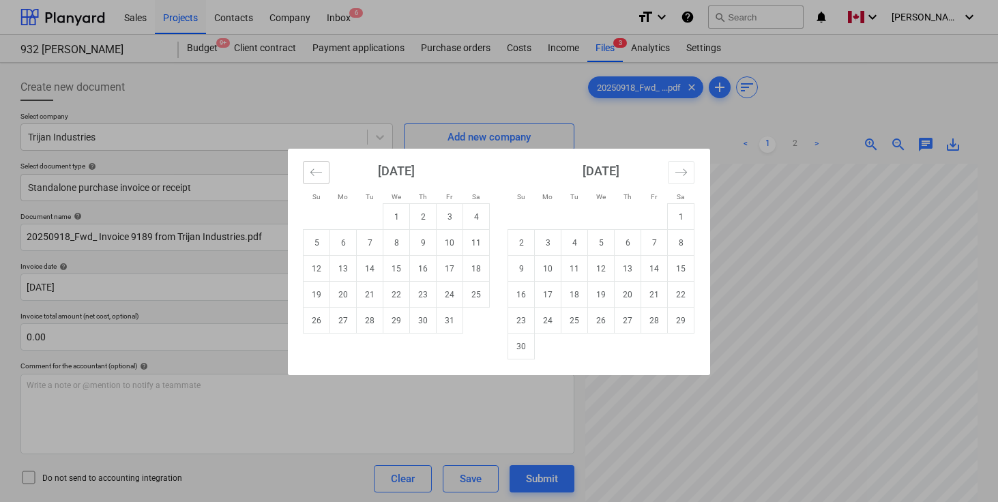
click at [317, 174] on icon "Move backward to switch to the previous month." at bounding box center [316, 172] width 13 height 13
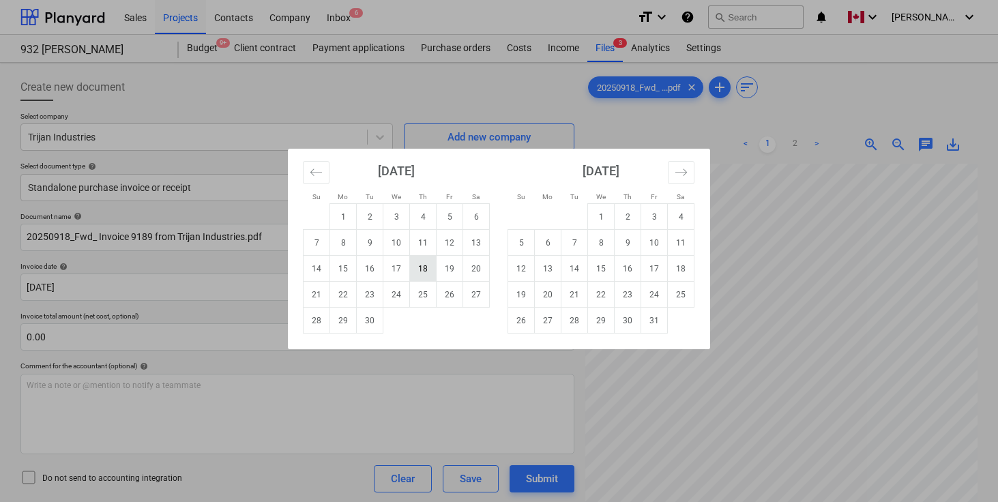
click at [421, 274] on td "18" at bounding box center [423, 269] width 27 height 26
type input "[DATE]"
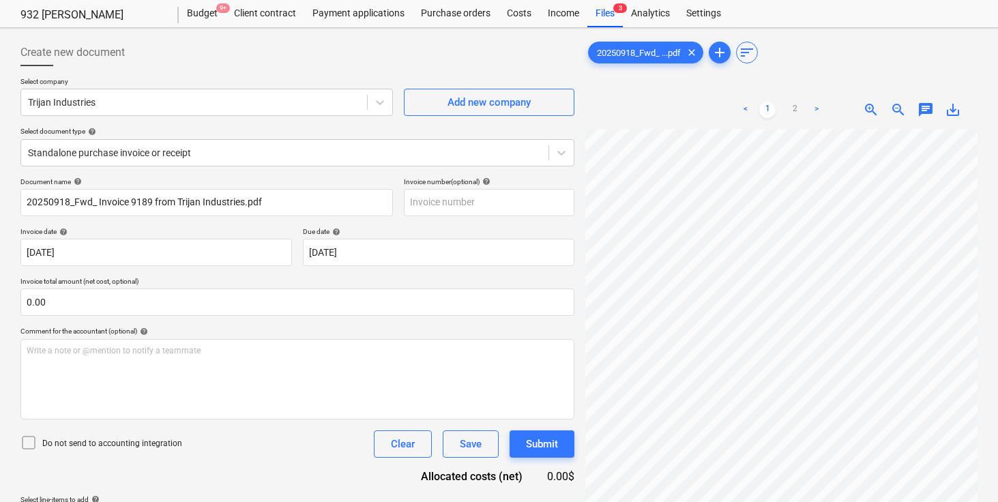
scroll to position [59, 0]
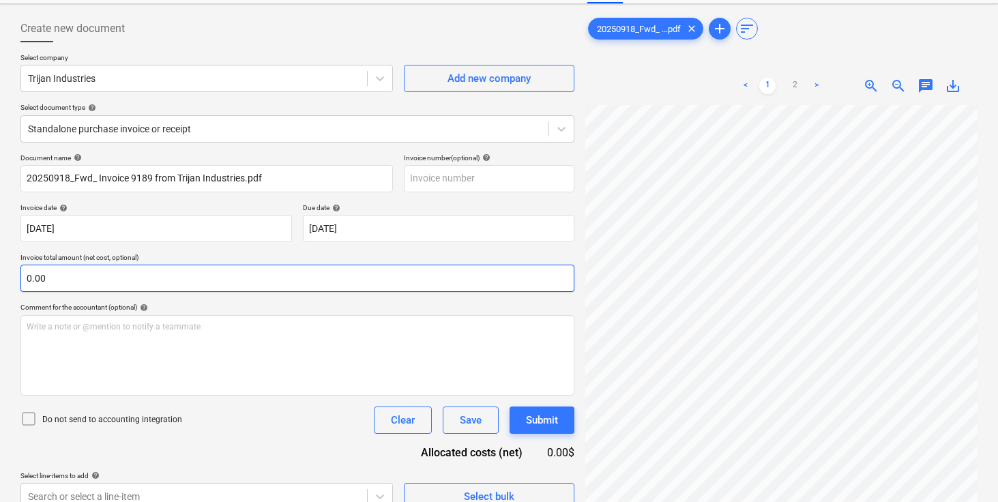
click at [413, 285] on input "0.00" at bounding box center [297, 278] width 554 height 27
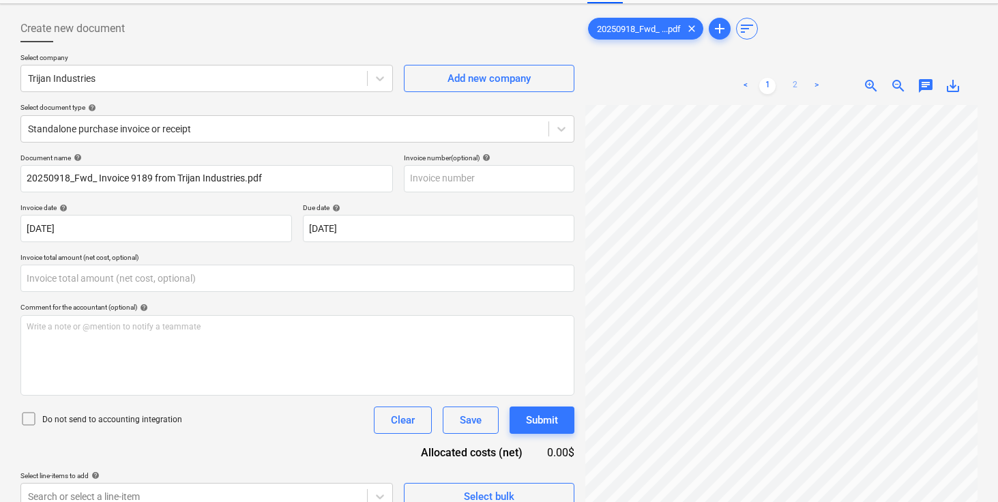
click at [792, 87] on link "2" at bounding box center [795, 86] width 16 height 16
type input "0.00"
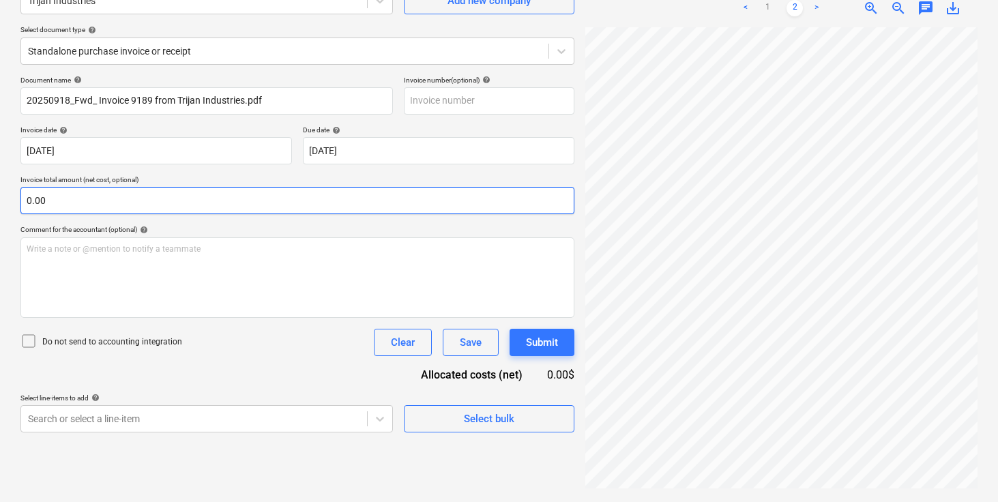
click at [117, 208] on input "0.00" at bounding box center [297, 200] width 554 height 27
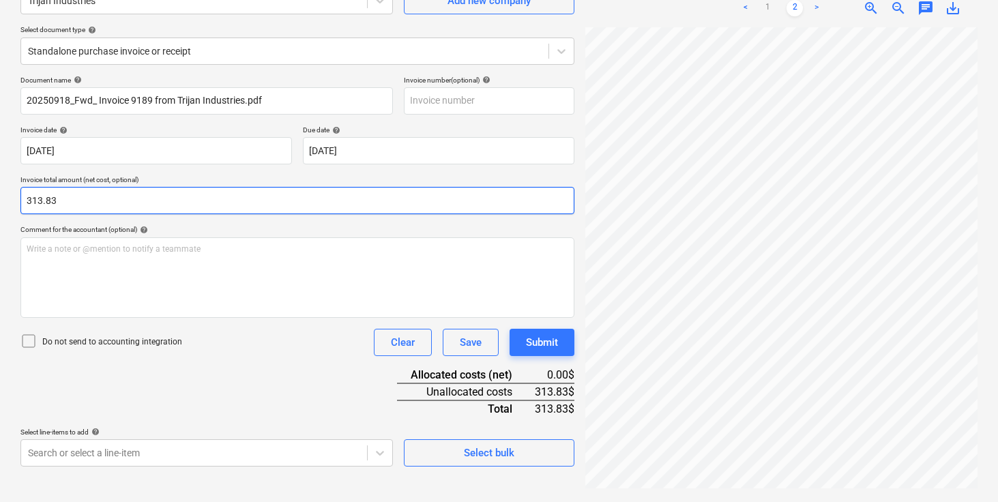
type input "313.83"
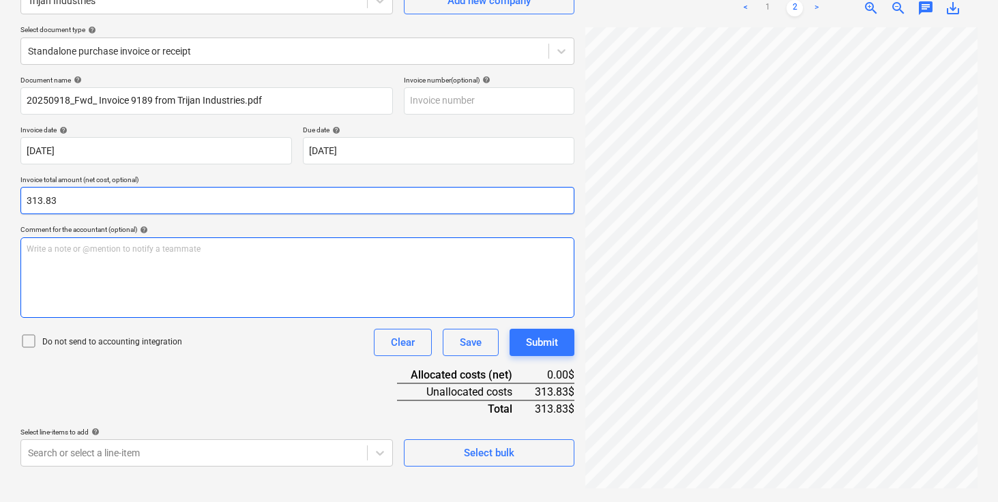
scroll to position [0, 0]
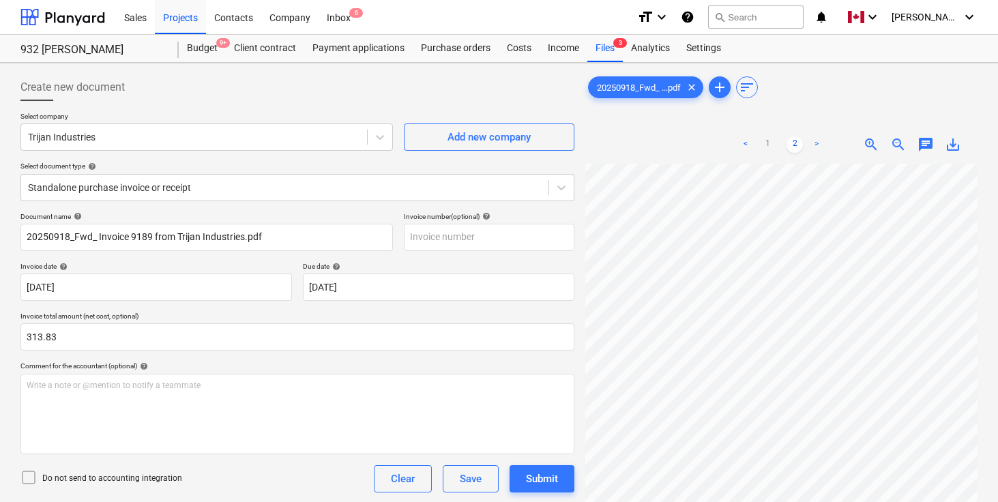
click at [265, 95] on div "Create new document" at bounding box center [297, 87] width 554 height 27
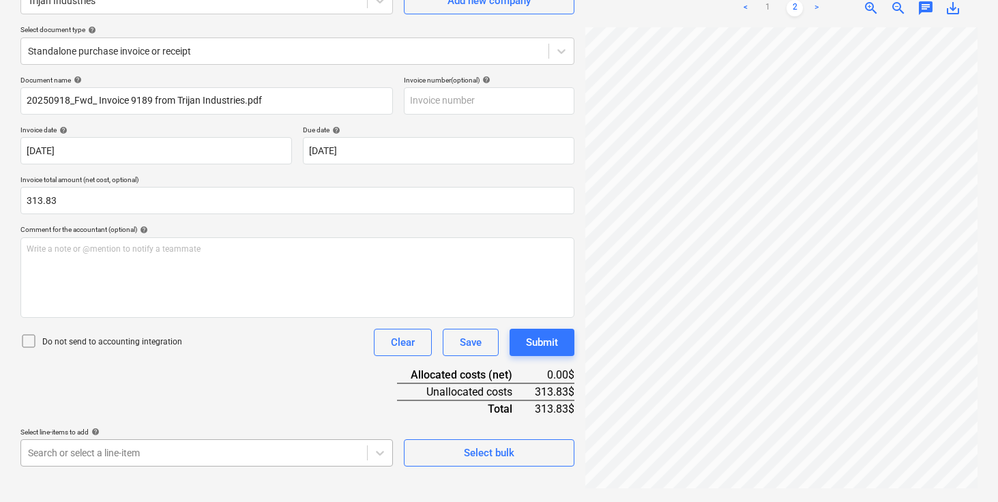
click at [184, 366] on body "Sales Projects Contacts Company Inbox 6 format_size keyboard_arrow_down help se…" at bounding box center [499, 115] width 998 height 502
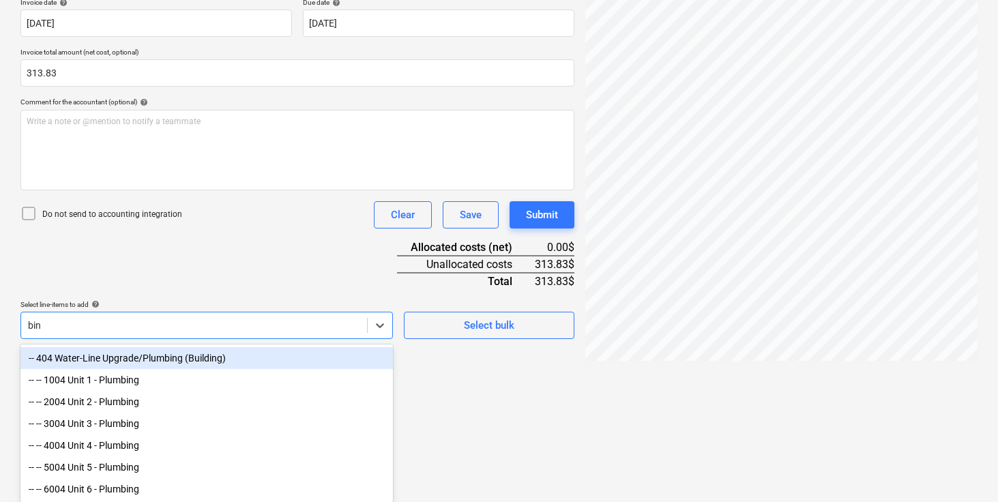
scroll to position [267, 0]
type input "b"
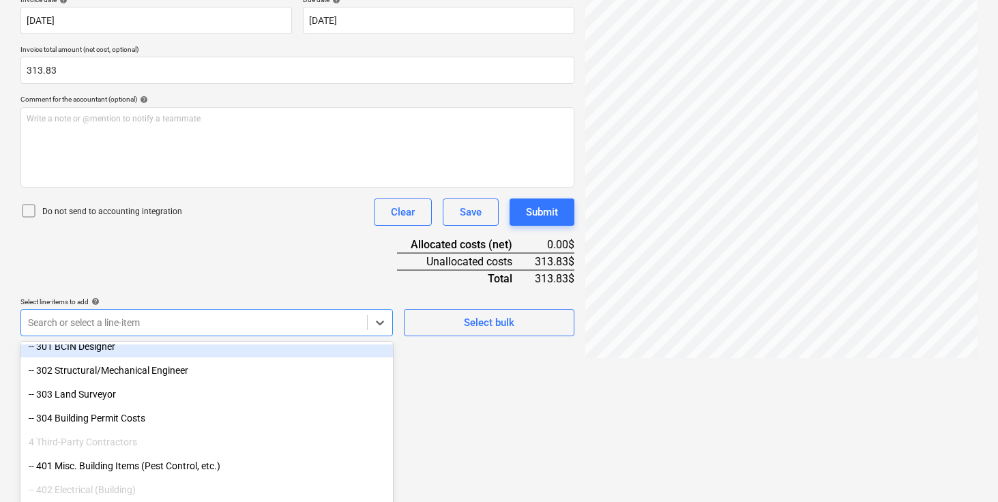
scroll to position [364, 0]
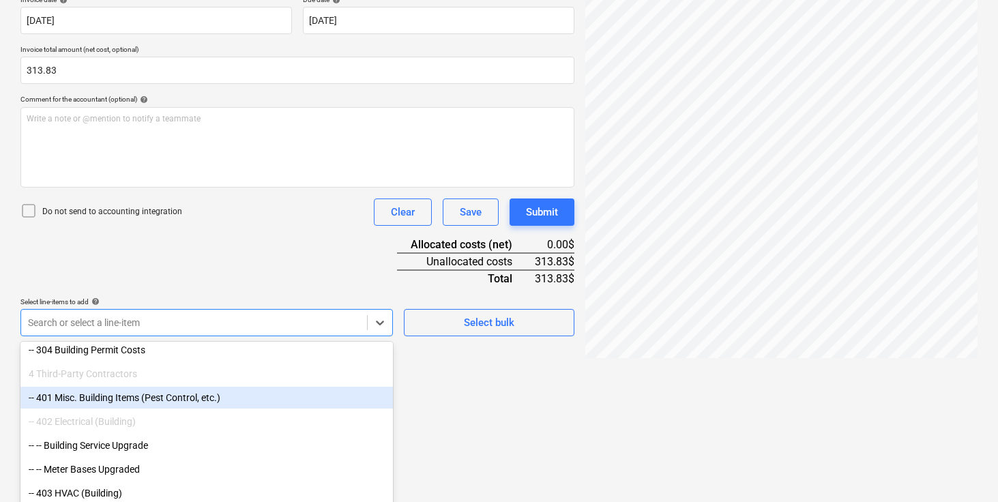
click at [197, 397] on div "-- 401 Misc. Building Items (Pest Control, etc.)" at bounding box center [206, 398] width 373 height 22
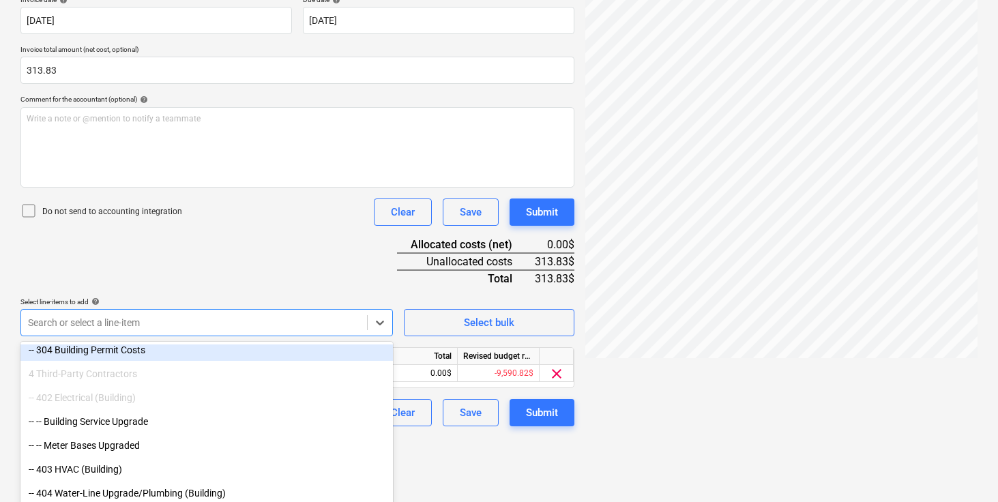
click at [284, 248] on div "Document name help 20250918_Fwd_ Invoice 9189 from Trijan Industries.pdf Invoic…" at bounding box center [297, 185] width 554 height 481
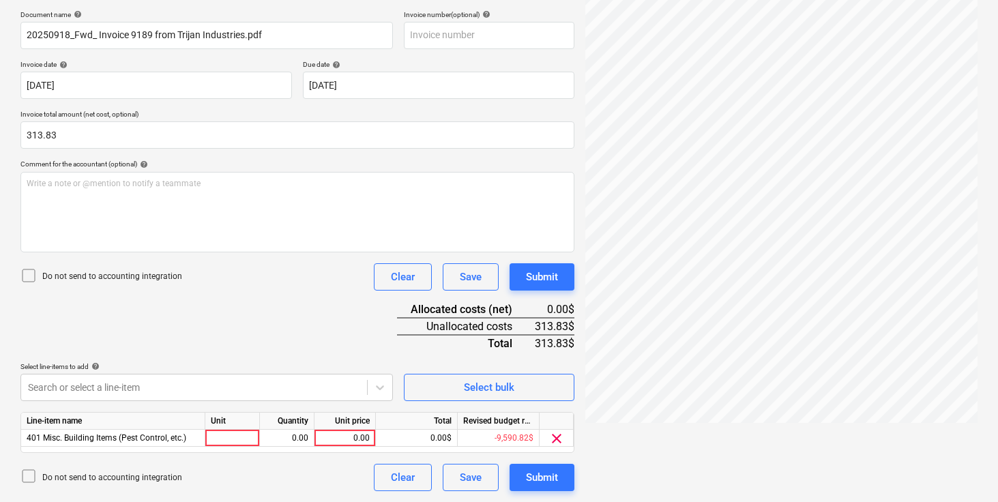
scroll to position [202, 0]
click at [231, 439] on div at bounding box center [232, 438] width 55 height 17
type input "pcs"
click at [353, 435] on div "0.00" at bounding box center [345, 438] width 50 height 17
type input "313.83"
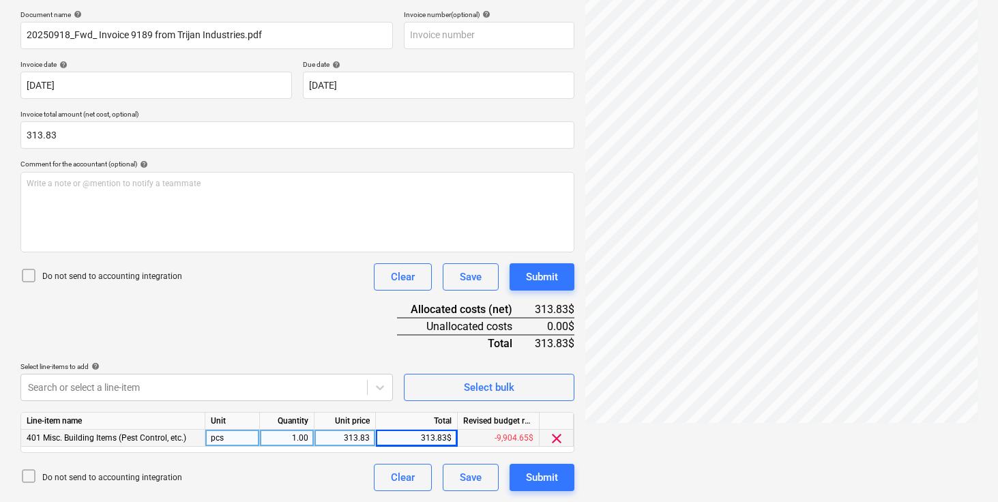
click at [341, 320] on div "Document name help 20250918_Fwd_ Invoice 9189 from Trijan Industries.pdf Invoic…" at bounding box center [297, 250] width 554 height 481
click at [315, 329] on div "Document name help 20250918_Fwd_ Invoice 9189 from Trijan Industries.pdf Invoic…" at bounding box center [297, 250] width 554 height 481
click at [543, 482] on div "Submit" at bounding box center [542, 478] width 32 height 18
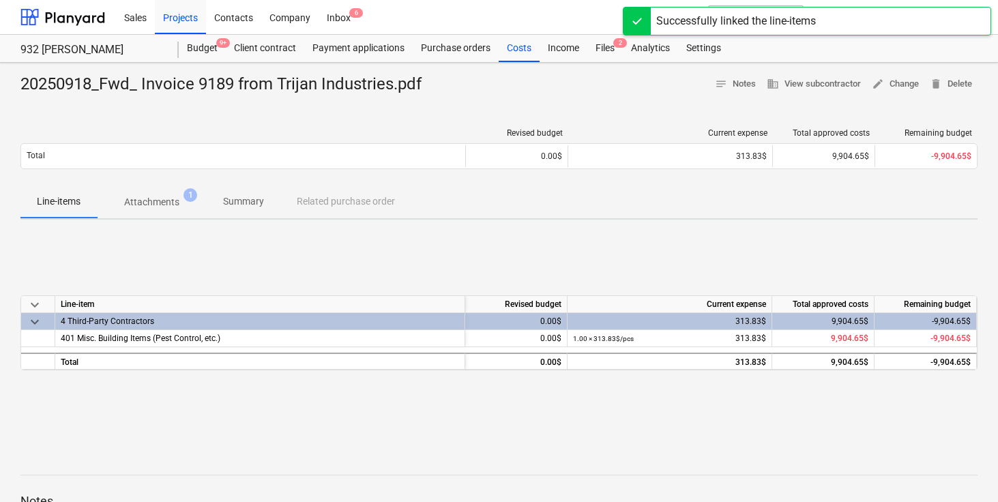
click at [325, 269] on div "keyboard_arrow_down Line-item Revised budget Current expense Total approved cos…" at bounding box center [498, 333] width 957 height 205
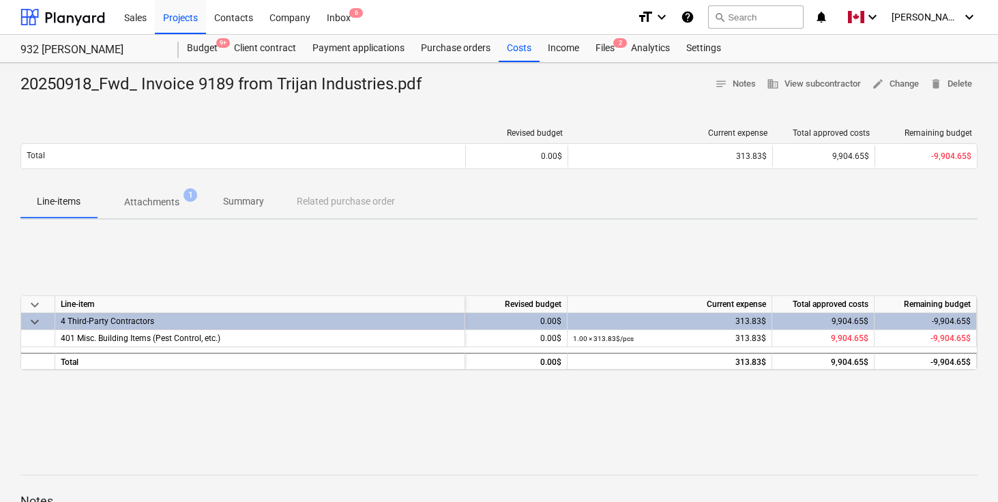
click at [473, 254] on div "keyboard_arrow_down Line-item Revised budget Current expense Total approved cos…" at bounding box center [498, 333] width 957 height 205
click at [604, 49] on div "Files 2" at bounding box center [604, 48] width 35 height 27
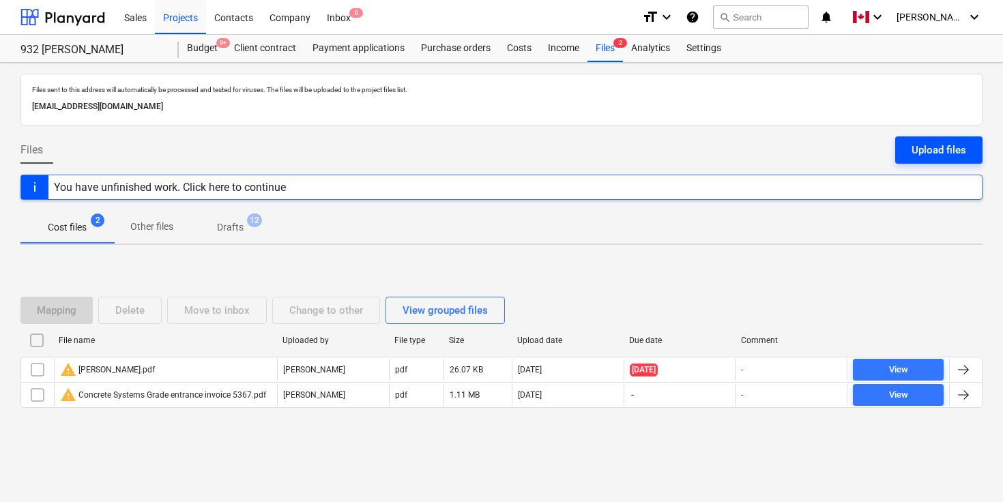
click at [947, 152] on div "Upload files" at bounding box center [939, 150] width 55 height 18
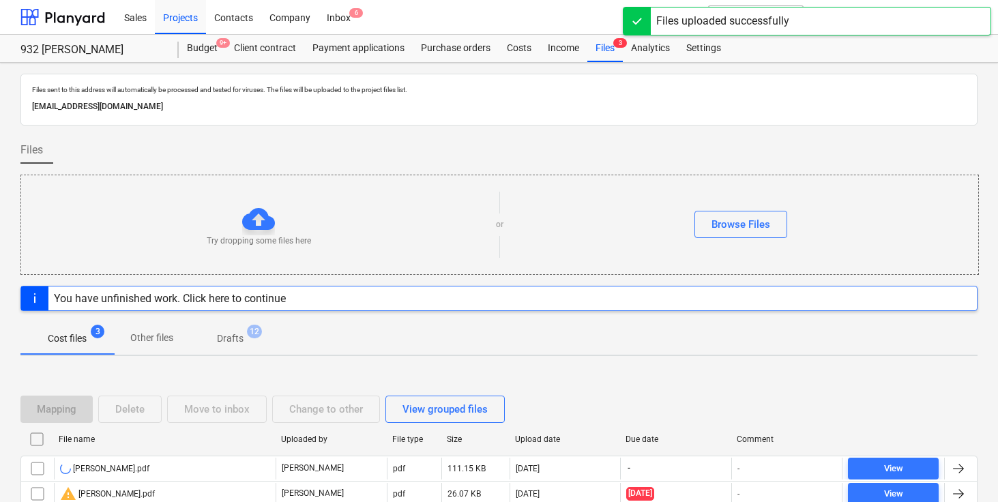
click at [555, 149] on div "Files" at bounding box center [498, 155] width 957 height 38
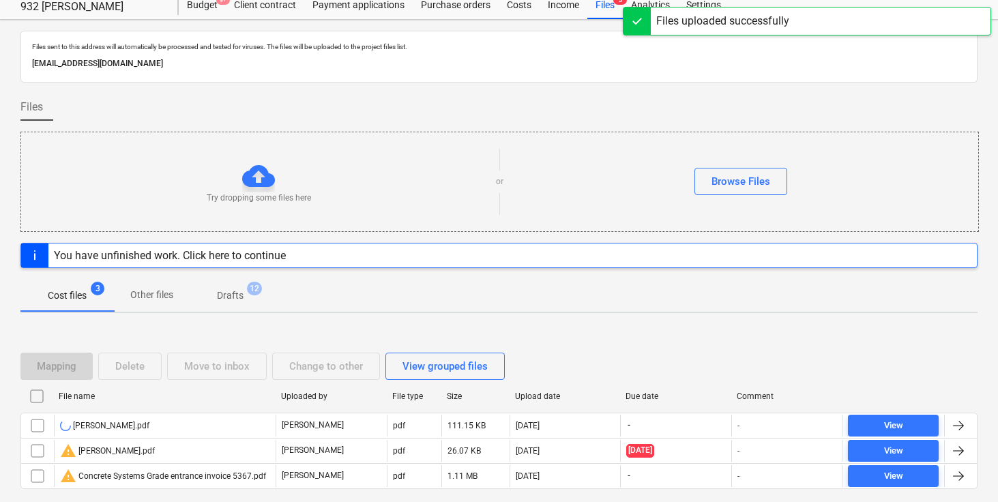
scroll to position [91, 0]
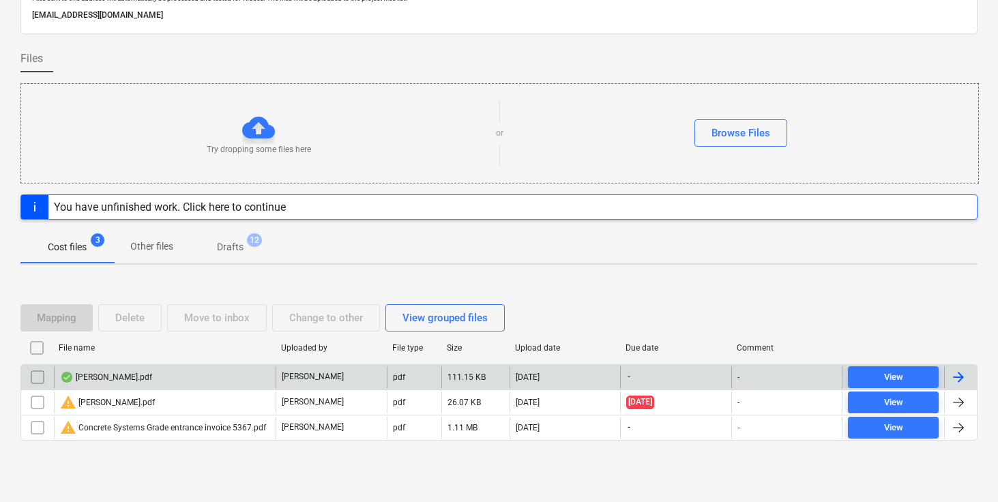
click at [969, 371] on div at bounding box center [960, 377] width 33 height 22
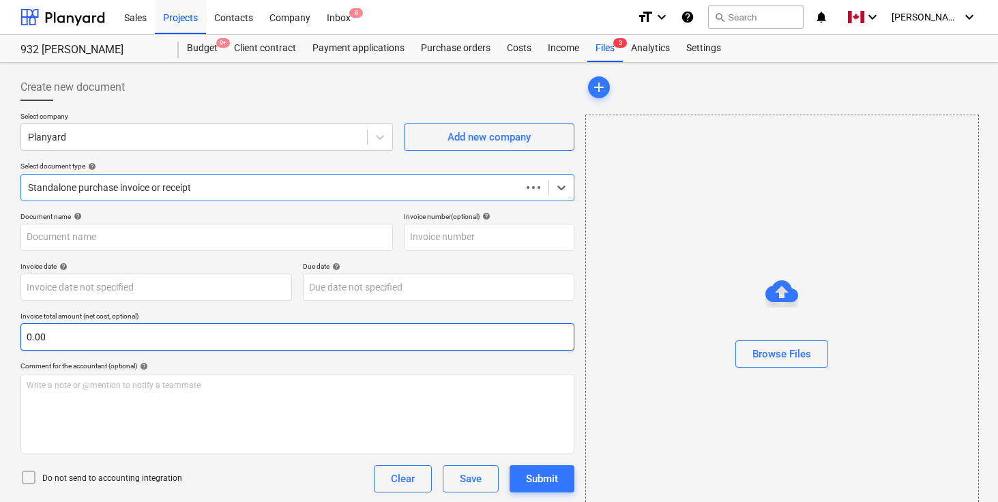
type input "[PERSON_NAME].pdf"
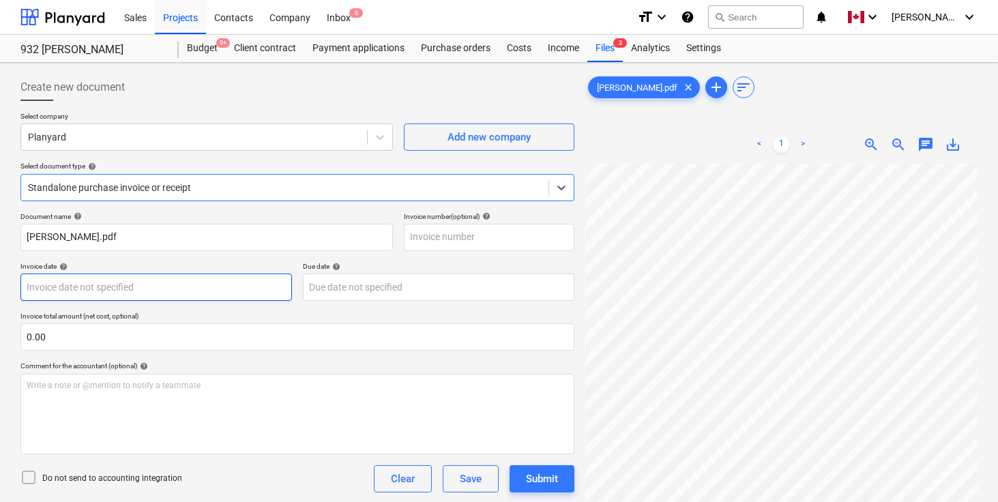
click at [107, 286] on body "Sales Projects Contacts Company Inbox 6 format_size keyboard_arrow_down help se…" at bounding box center [499, 251] width 998 height 502
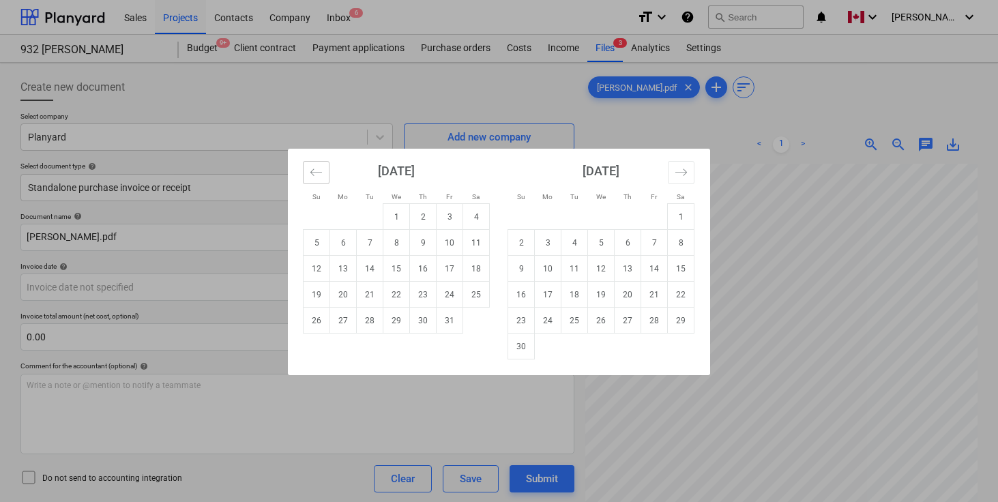
click at [313, 167] on icon "Move backward to switch to the previous month." at bounding box center [316, 172] width 13 height 13
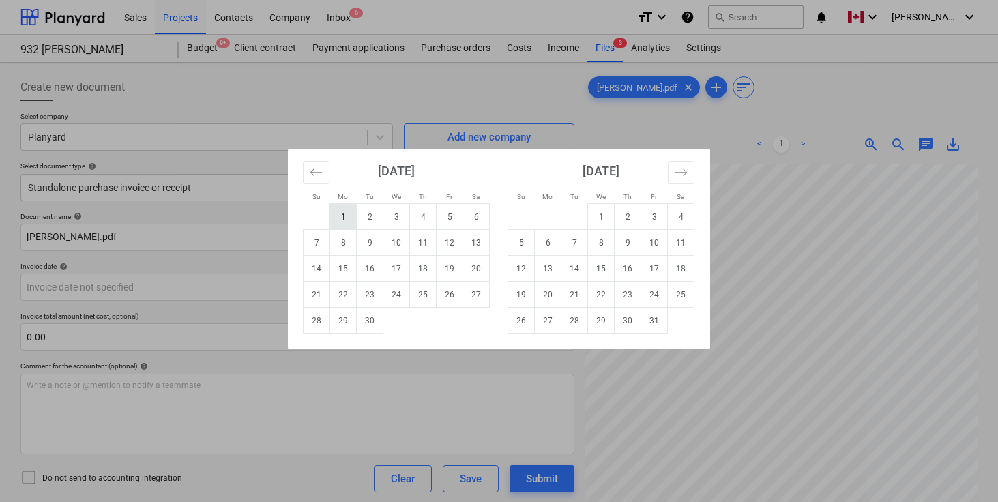
click at [345, 213] on td "1" at bounding box center [343, 217] width 27 height 26
type input "[DATE]"
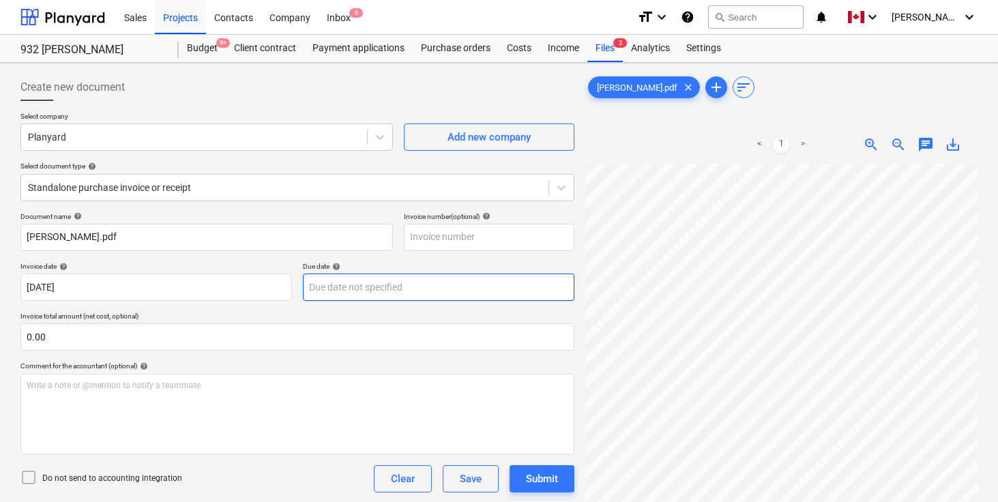
click at [335, 287] on body "Sales Projects Contacts Company Inbox 6 format_size keyboard_arrow_down help se…" at bounding box center [499, 251] width 998 height 502
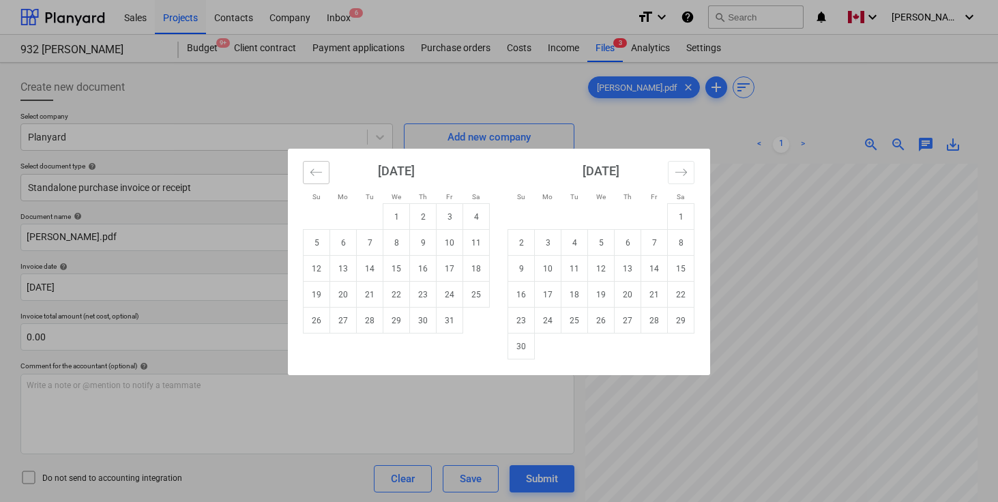
click at [318, 169] on icon "Move backward to switch to the previous month." at bounding box center [316, 172] width 13 height 13
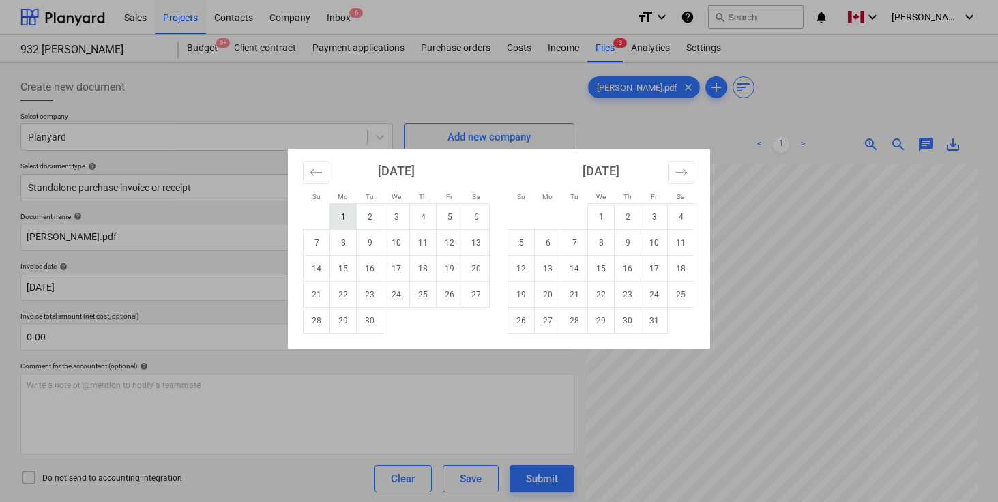
click at [339, 214] on td "1" at bounding box center [343, 217] width 27 height 26
type input "[DATE]"
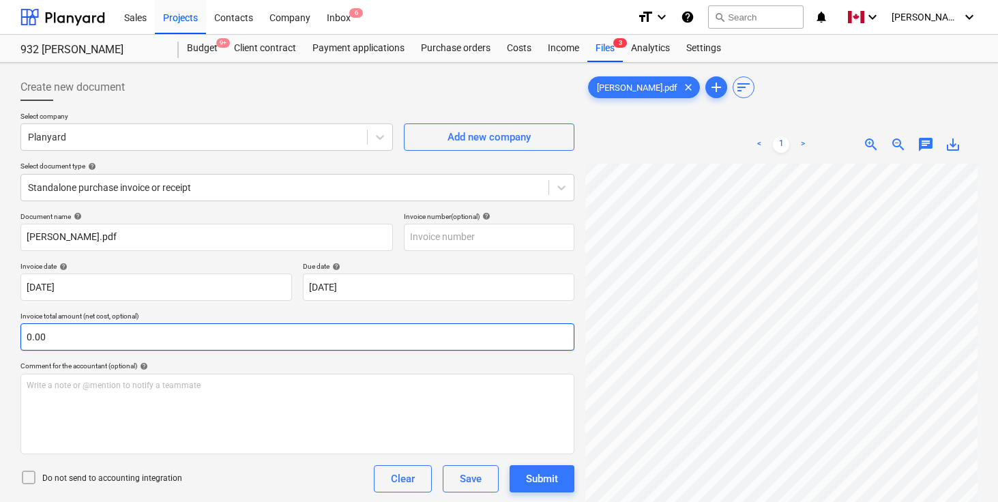
click at [274, 336] on input "0.00" at bounding box center [297, 336] width 554 height 27
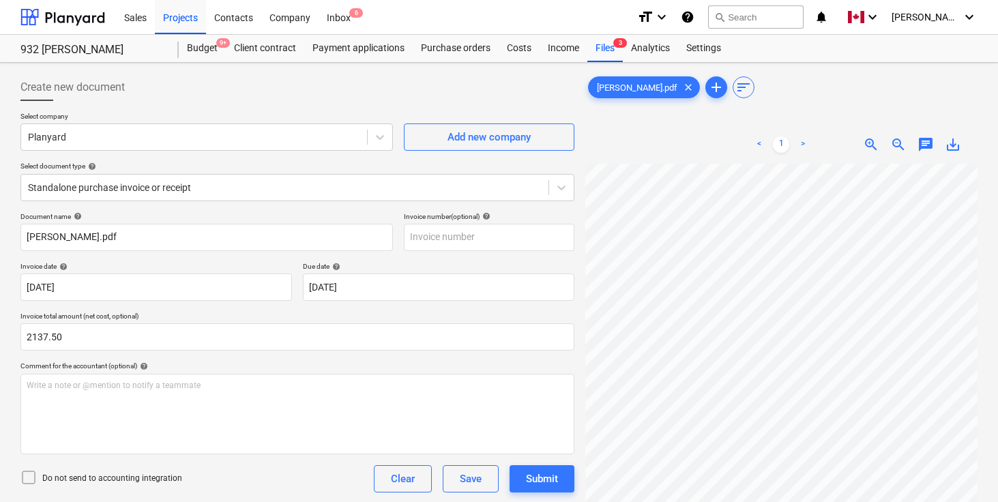
click at [356, 93] on div "Create new document" at bounding box center [297, 87] width 554 height 27
type input "2,137.50"
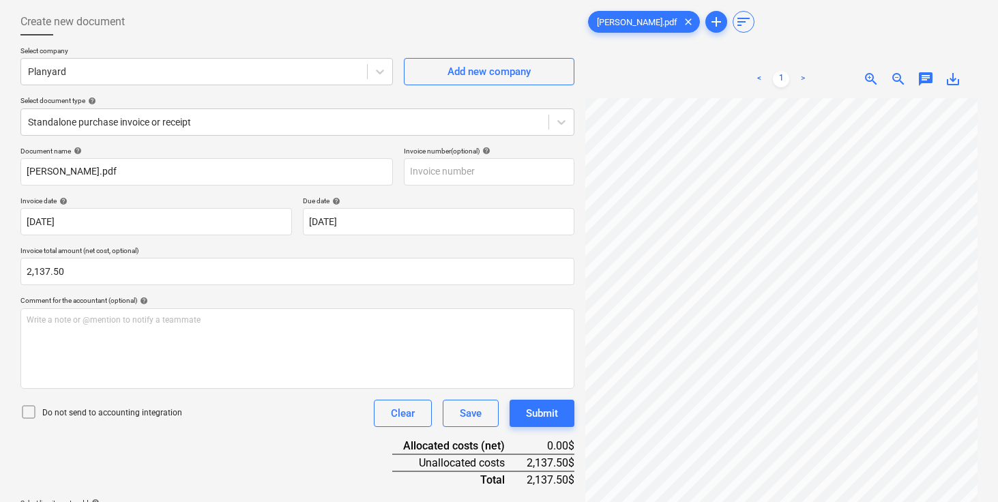
scroll to position [136, 0]
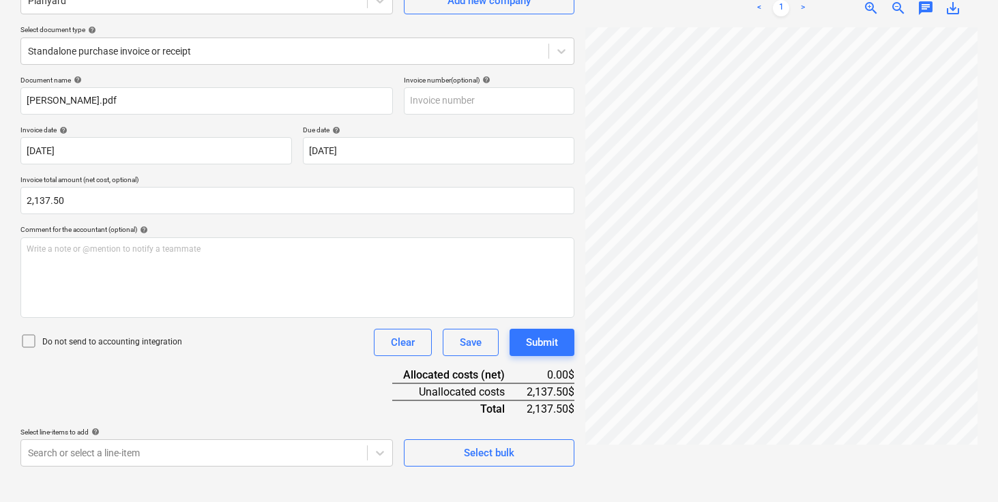
click at [256, 380] on div "Document name help [PERSON_NAME].pdf Invoice number (optional) help Invoice dat…" at bounding box center [297, 271] width 554 height 391
click at [236, 366] on body "Sales Projects Contacts Company Inbox 6 format_size keyboard_arrow_down help se…" at bounding box center [499, 115] width 998 height 502
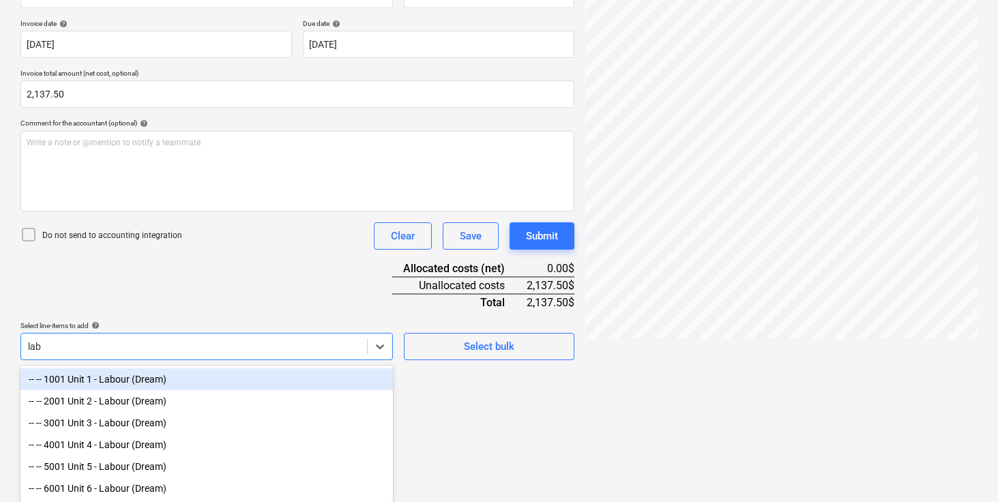
scroll to position [245, 0]
type input "labour"
click at [166, 380] on div "-- -- 1001 Unit 1 - Labour (Dream)" at bounding box center [206, 379] width 373 height 22
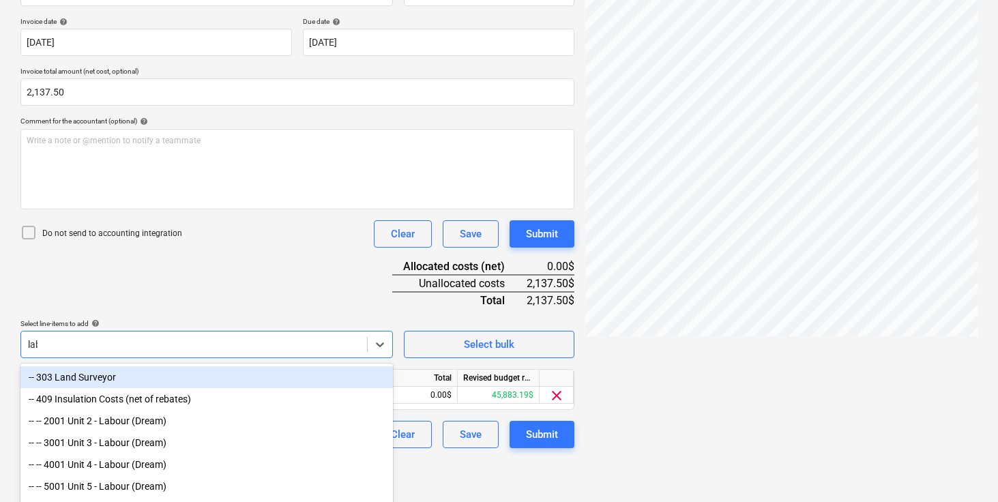
scroll to position [222, 0]
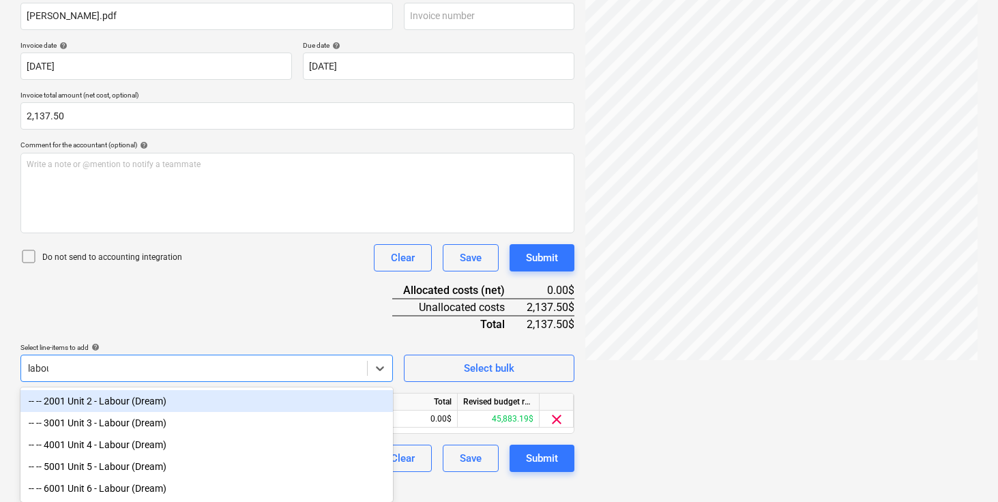
type input "labour"
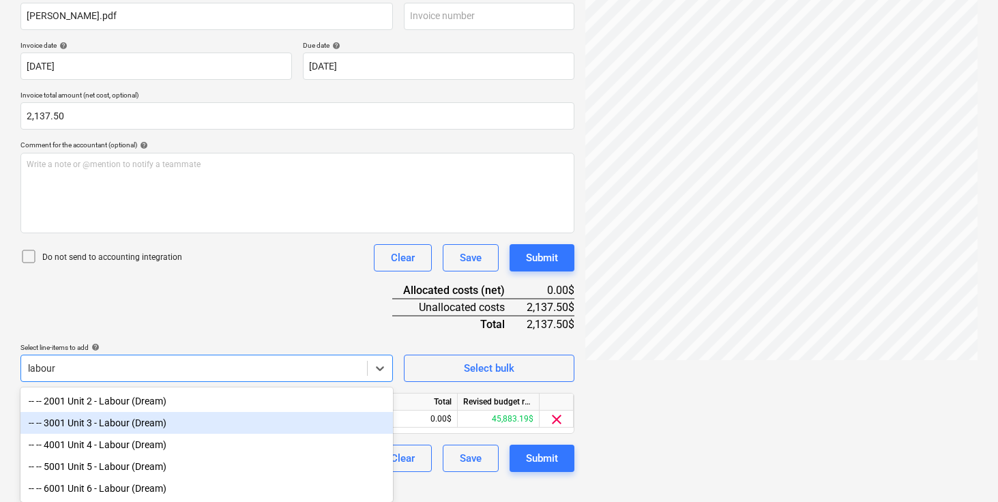
click at [124, 426] on div "-- -- 3001 Unit 3 - Labour (Dream)" at bounding box center [206, 423] width 373 height 22
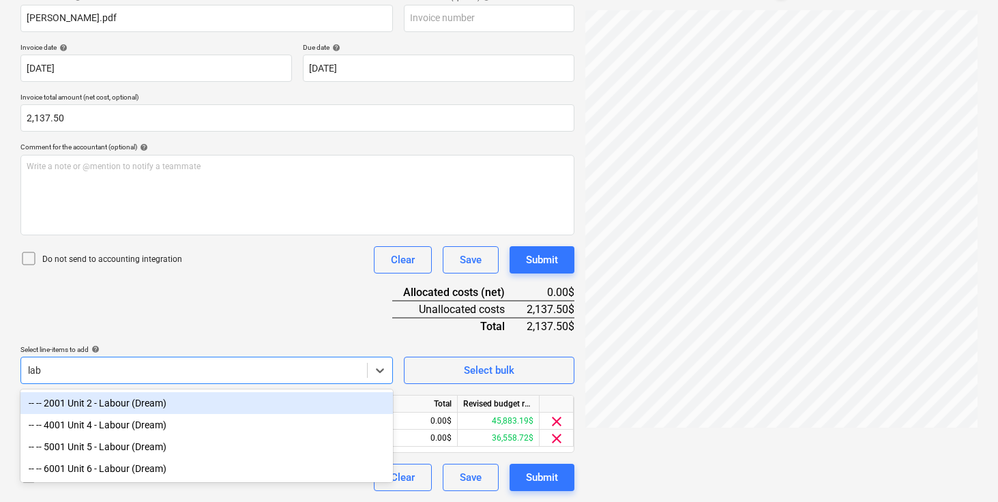
scroll to position [219, 0]
type input "labour"
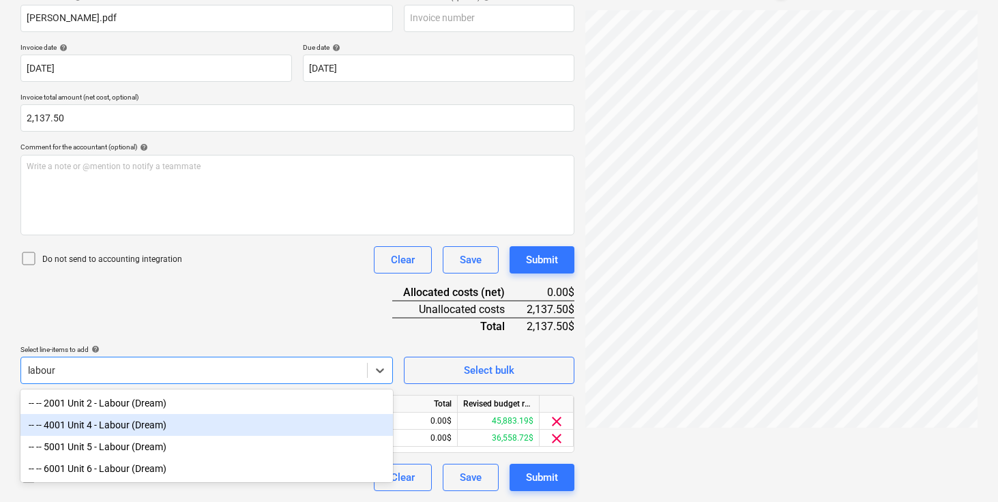
click at [111, 417] on div "-- -- 4001 Unit 4 - Labour (Dream)" at bounding box center [206, 425] width 373 height 22
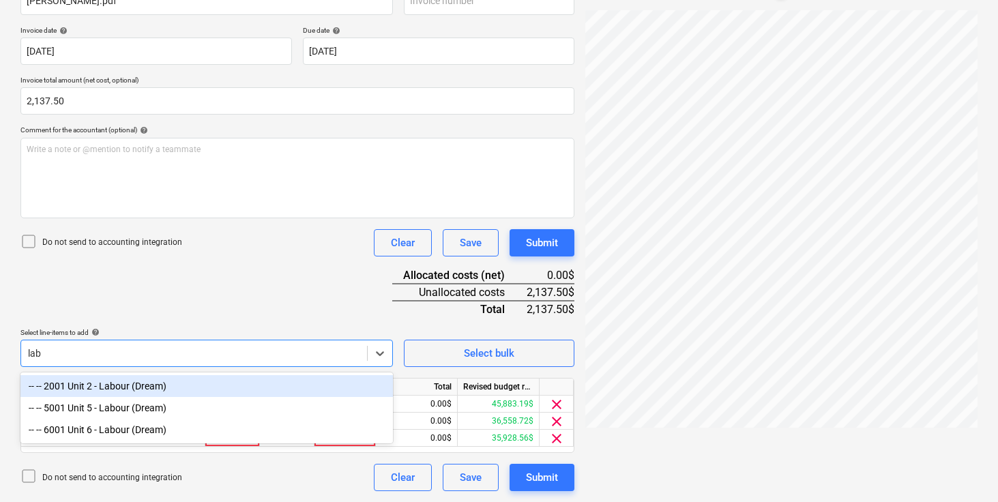
scroll to position [236, 0]
type input "labour"
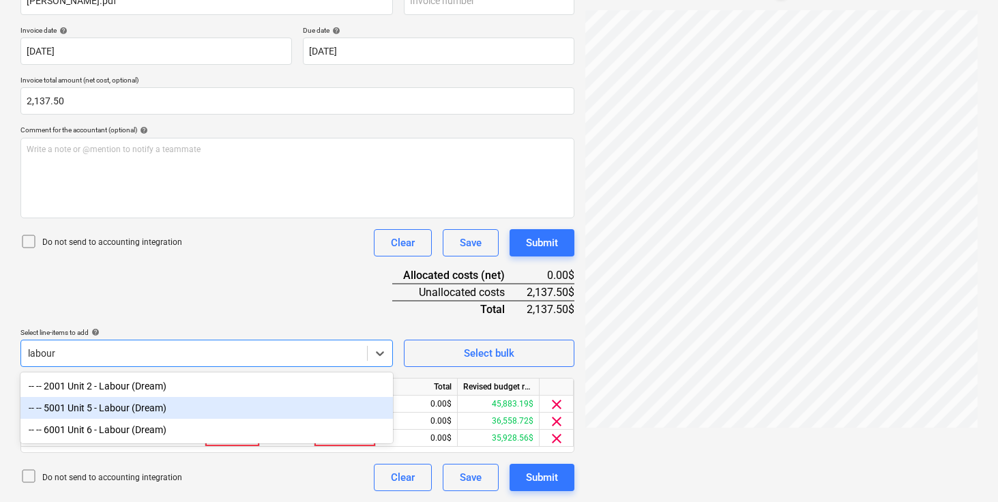
click at [128, 408] on div "-- -- 5001 Unit 5 - Labour (Dream)" at bounding box center [206, 408] width 373 height 22
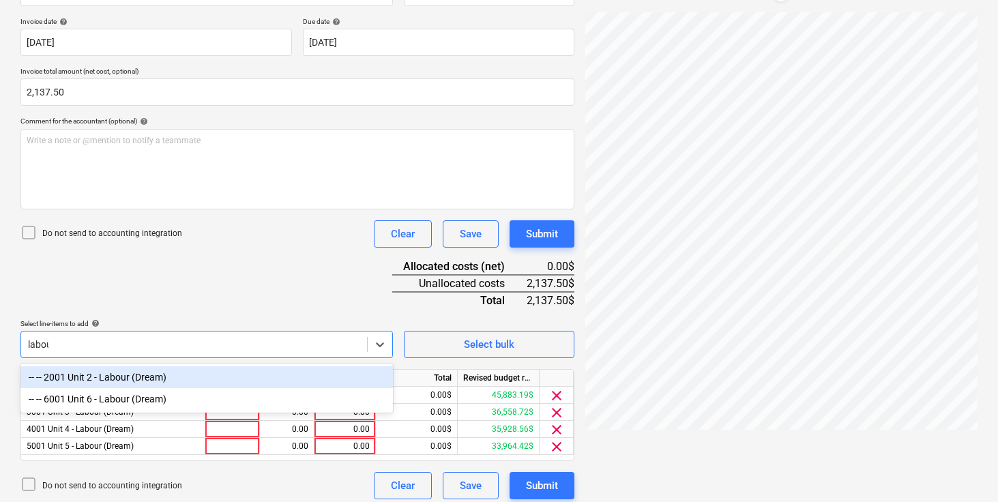
type input "labour"
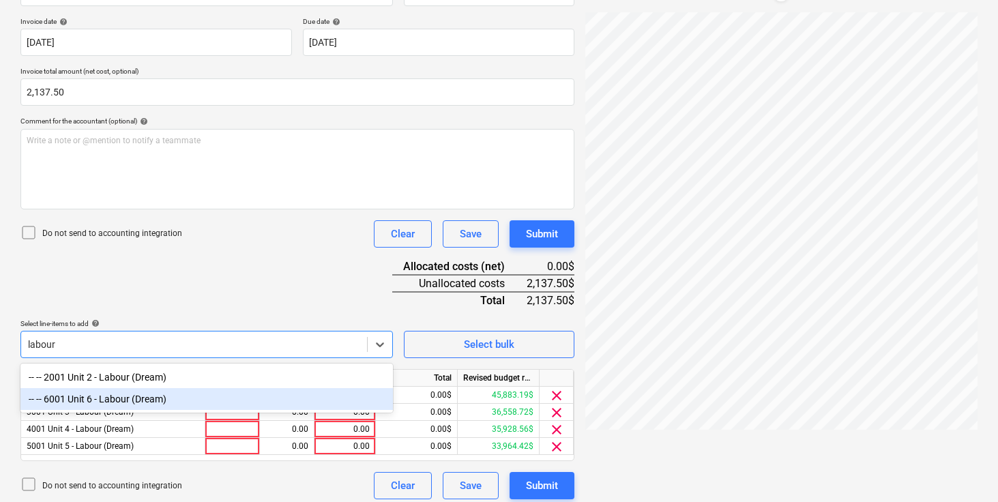
click at [125, 403] on div "-- -- 6001 Unit 6 - Labour (Dream)" at bounding box center [206, 399] width 373 height 22
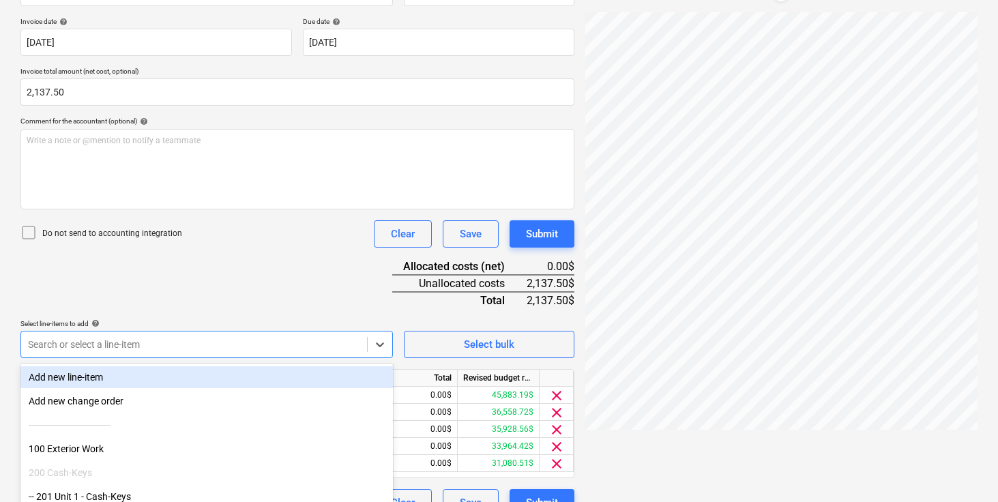
click at [211, 306] on div "Document name help [PERSON_NAME].pdf Invoice number (optional) help Invoice dat…" at bounding box center [297, 241] width 554 height 549
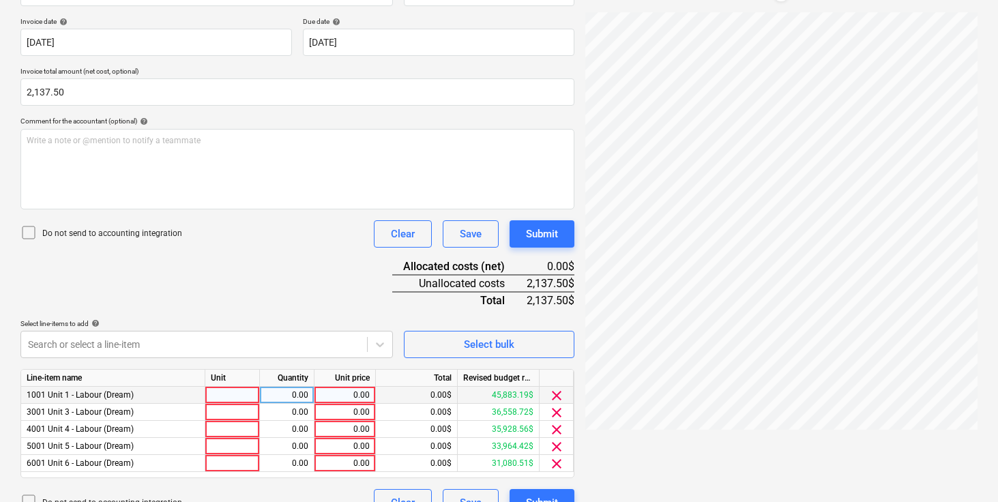
click at [230, 403] on div at bounding box center [232, 395] width 55 height 17
type input "pcs"
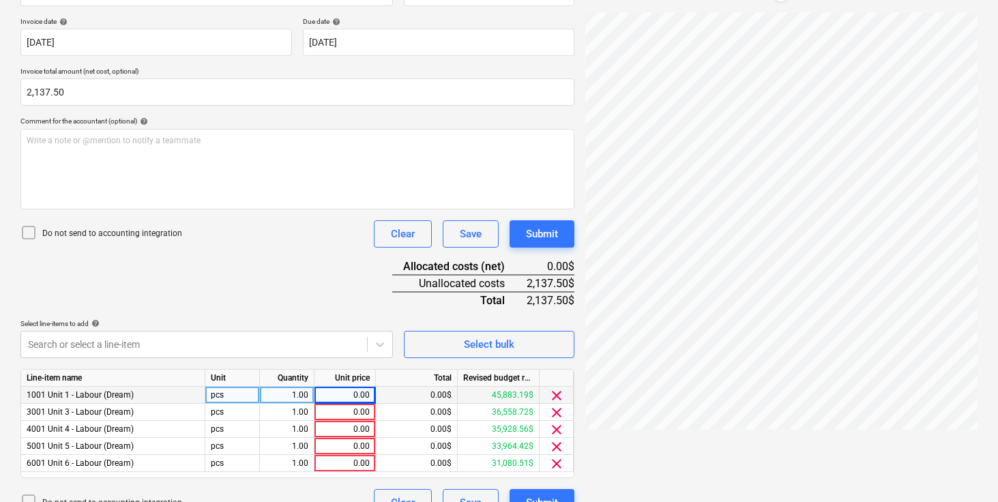
click at [356, 393] on div "0.00" at bounding box center [345, 395] width 50 height 17
type input "343.13"
type input "225"
type input "596.25"
type input "435.94"
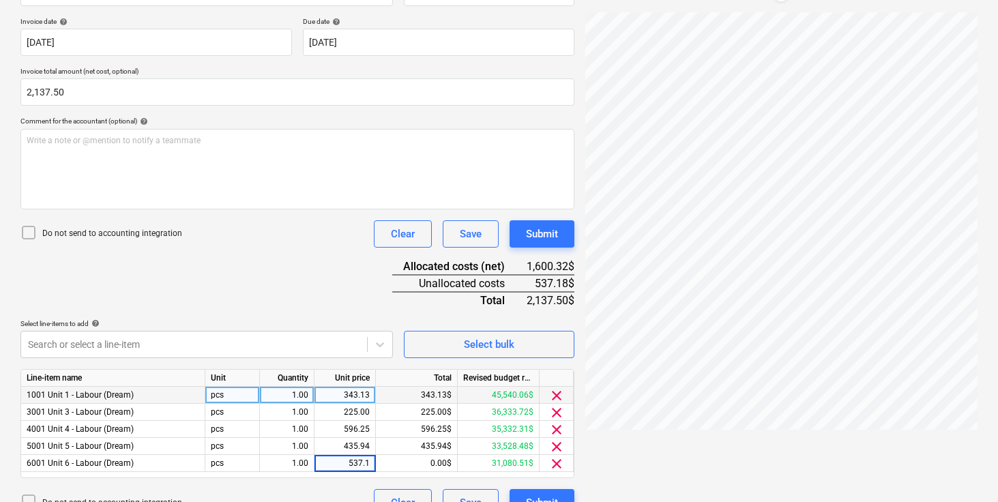
type input "537.19"
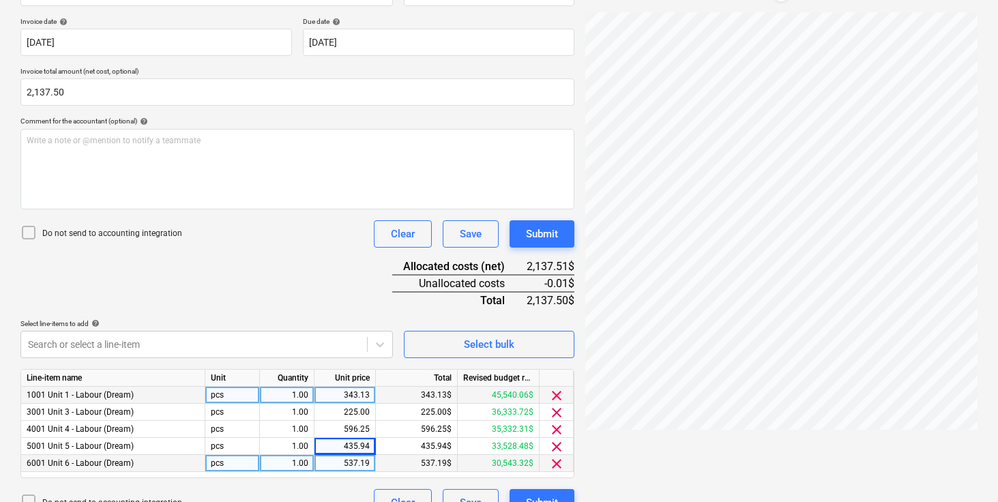
click at [363, 463] on div "537.19" at bounding box center [345, 463] width 50 height 17
type input "537.20"
click at [366, 464] on div "537.20" at bounding box center [345, 463] width 50 height 17
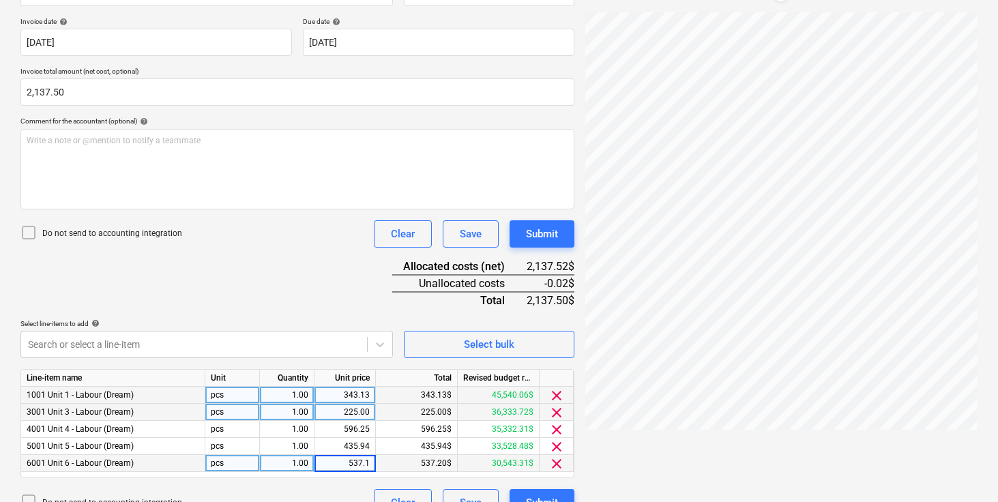
type input "537.18"
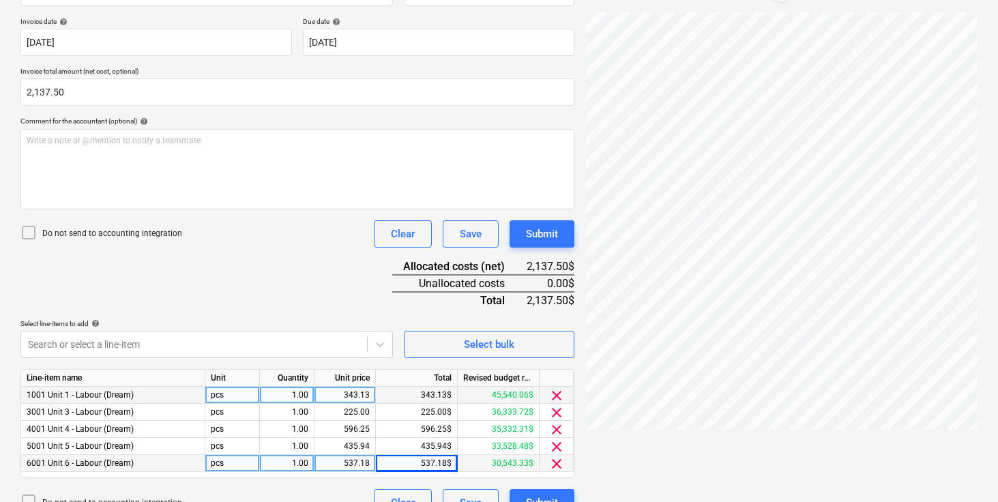
click at [282, 293] on div "Document name help [PERSON_NAME].pdf Invoice number (optional) help Invoice dat…" at bounding box center [297, 241] width 554 height 549
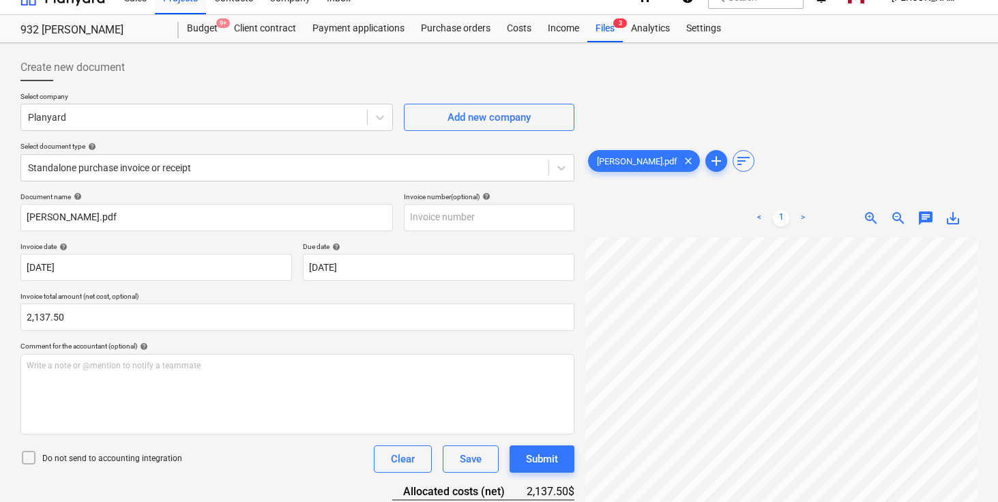
scroll to position [0, 0]
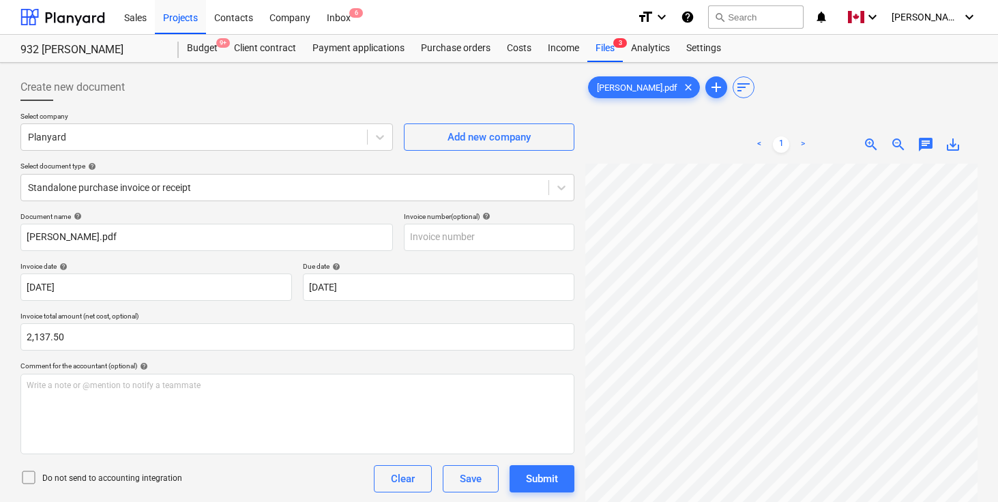
click at [330, 92] on div "Create new document" at bounding box center [297, 87] width 554 height 27
click at [363, 92] on div "Create new document" at bounding box center [297, 87] width 554 height 27
click at [336, 90] on div "Create new document" at bounding box center [297, 87] width 554 height 27
click at [315, 90] on div "Create new document" at bounding box center [297, 87] width 554 height 27
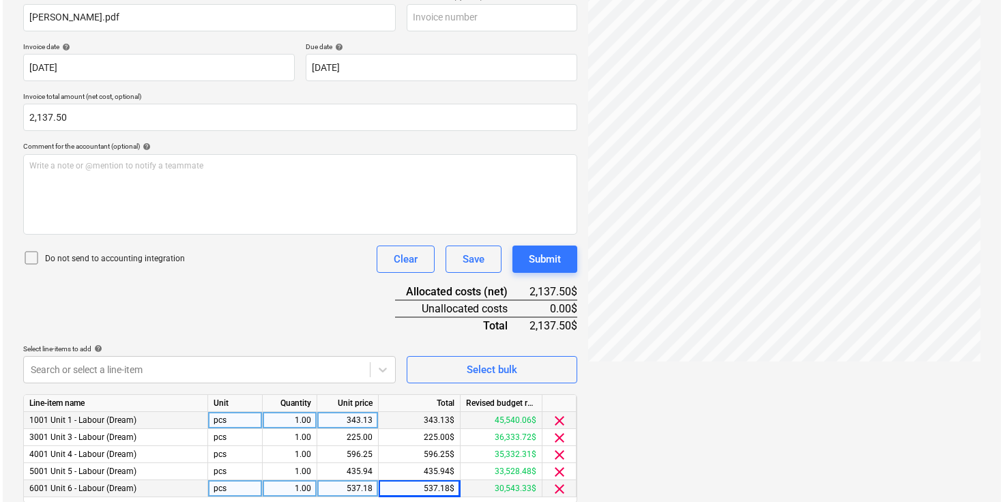
scroll to position [270, 0]
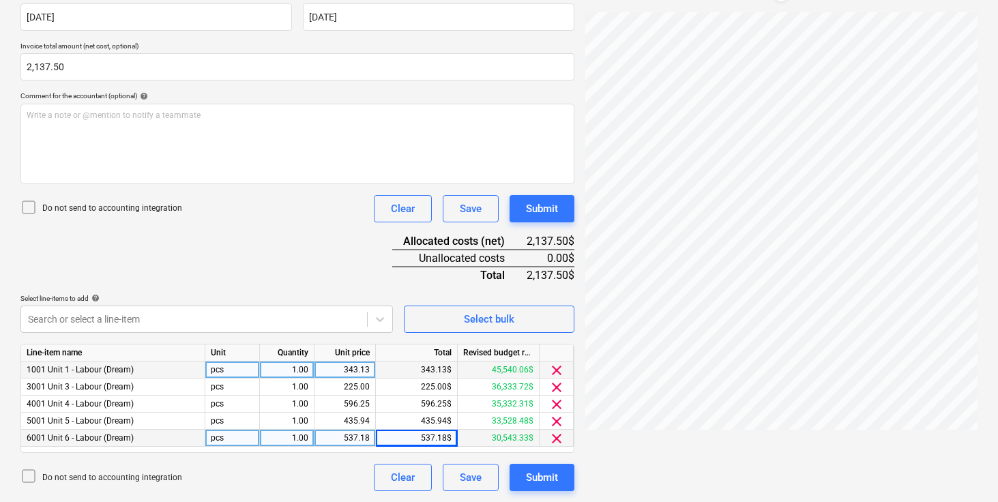
click at [282, 255] on div "Document name help [PERSON_NAME].pdf Invoice number (optional) help Invoice dat…" at bounding box center [297, 216] width 554 height 549
click at [545, 475] on div "Submit" at bounding box center [542, 478] width 32 height 18
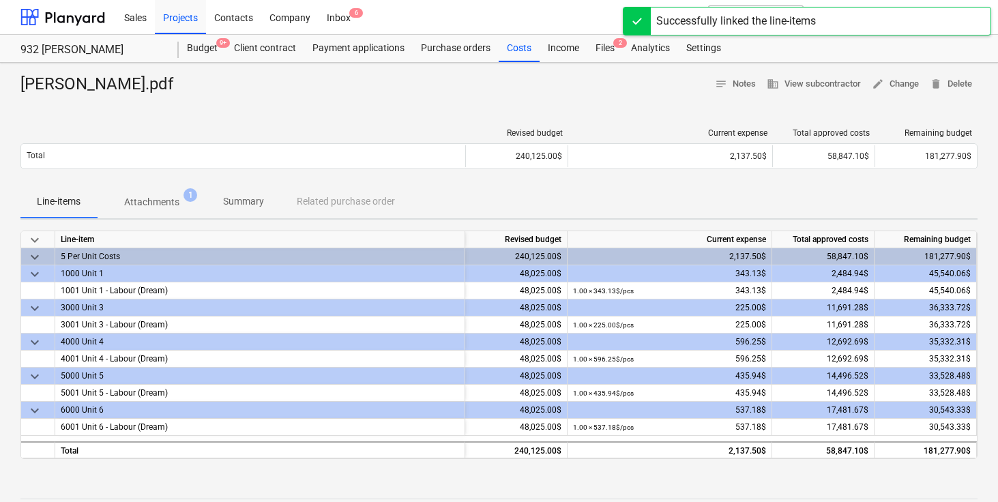
click at [435, 98] on div at bounding box center [498, 101] width 957 height 11
click at [419, 103] on div at bounding box center [498, 101] width 957 height 11
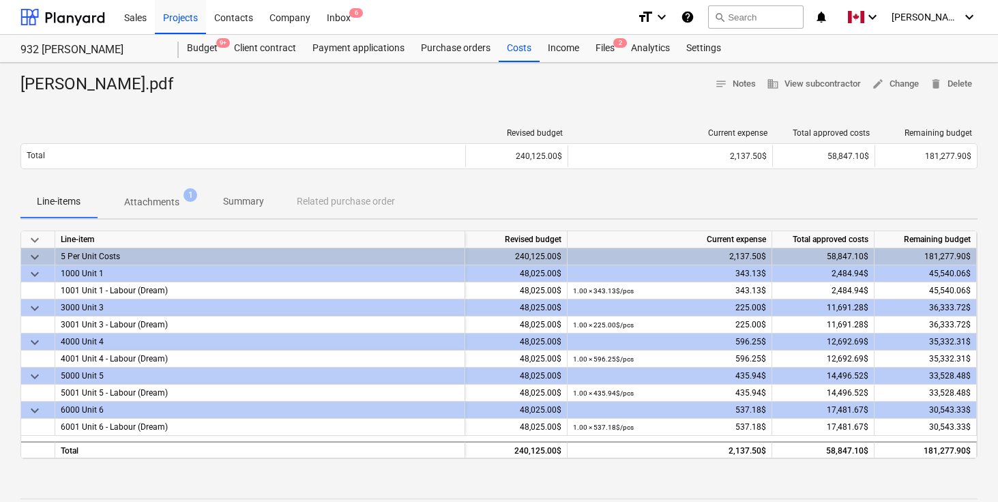
click at [250, 96] on div at bounding box center [498, 101] width 957 height 11
click at [600, 52] on div "Files 2" at bounding box center [604, 48] width 35 height 27
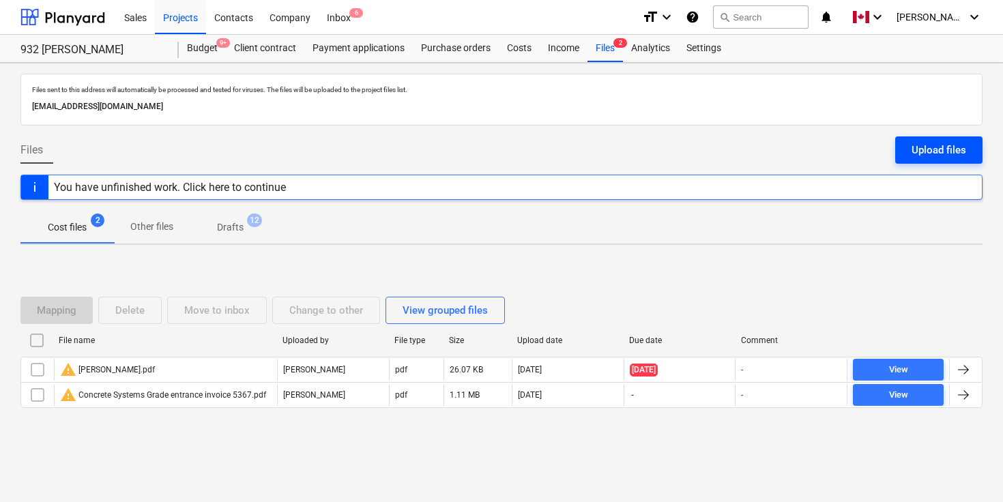
click at [936, 145] on div "Upload files" at bounding box center [939, 150] width 55 height 18
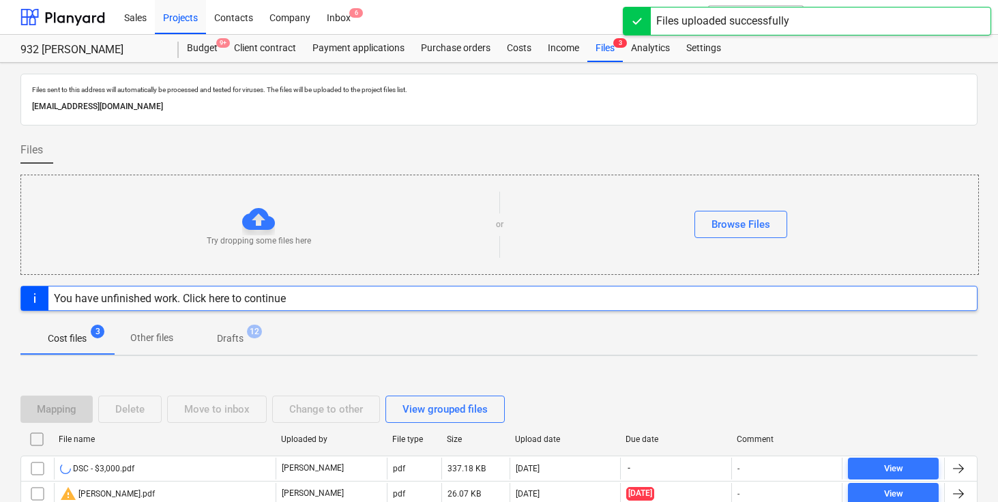
click at [702, 136] on div "Files" at bounding box center [498, 155] width 957 height 38
click at [729, 134] on div at bounding box center [498, 131] width 957 height 11
click at [729, 145] on div "Files" at bounding box center [498, 155] width 957 height 38
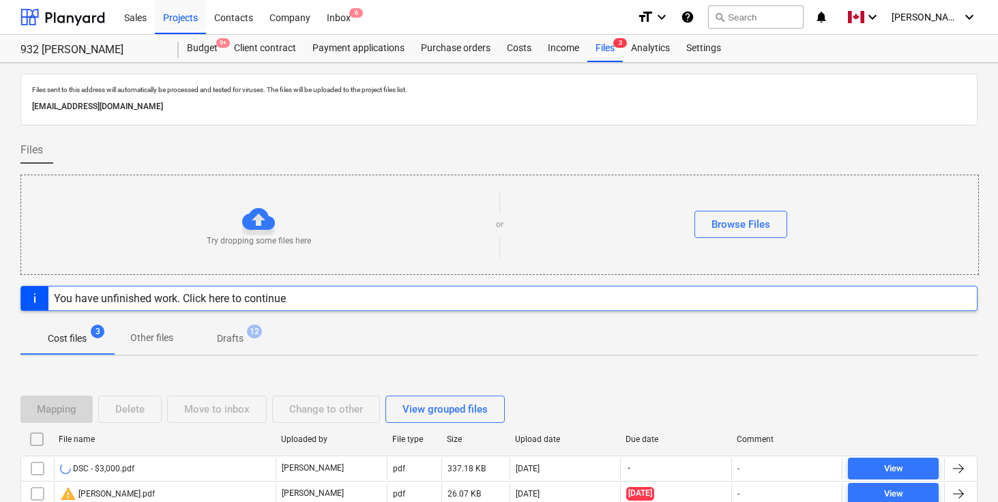
click at [707, 151] on div "Files" at bounding box center [498, 155] width 957 height 38
click at [704, 151] on div "Files" at bounding box center [498, 155] width 957 height 38
click at [704, 145] on div "Files" at bounding box center [498, 155] width 957 height 38
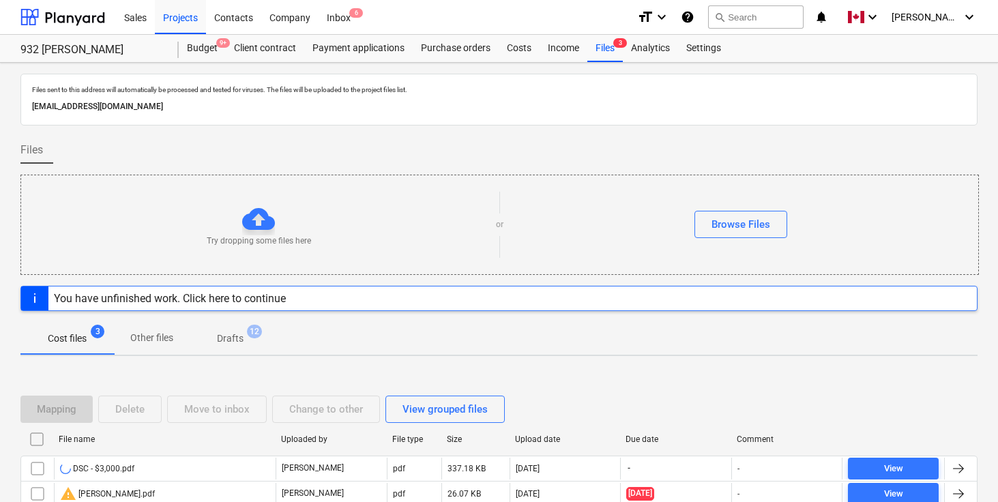
click at [704, 145] on div "Files" at bounding box center [498, 155] width 957 height 38
click at [743, 143] on div "Files" at bounding box center [498, 155] width 957 height 38
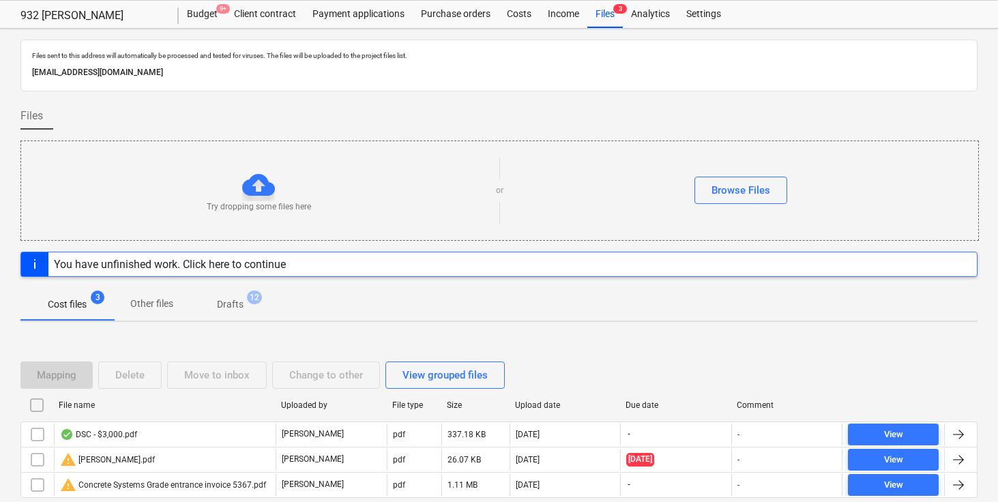
scroll to position [91, 0]
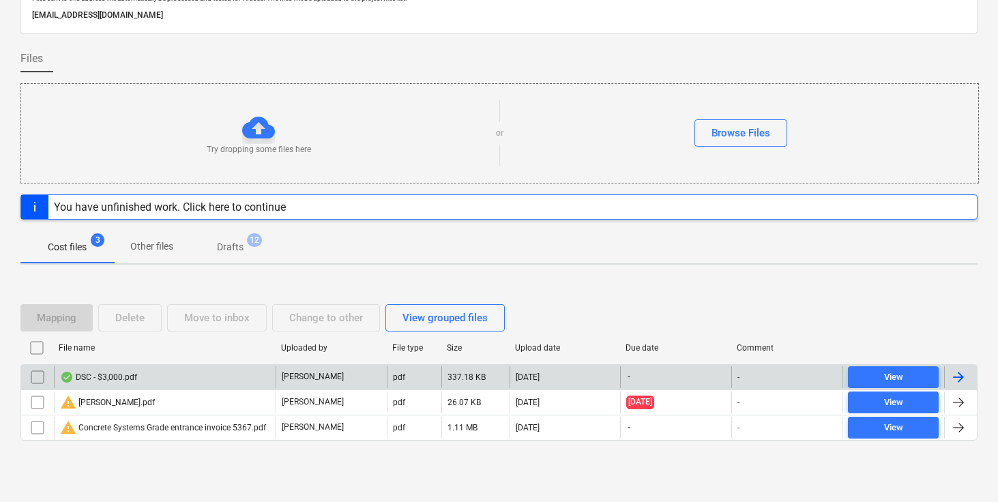
click at [961, 375] on div at bounding box center [959, 377] width 16 height 16
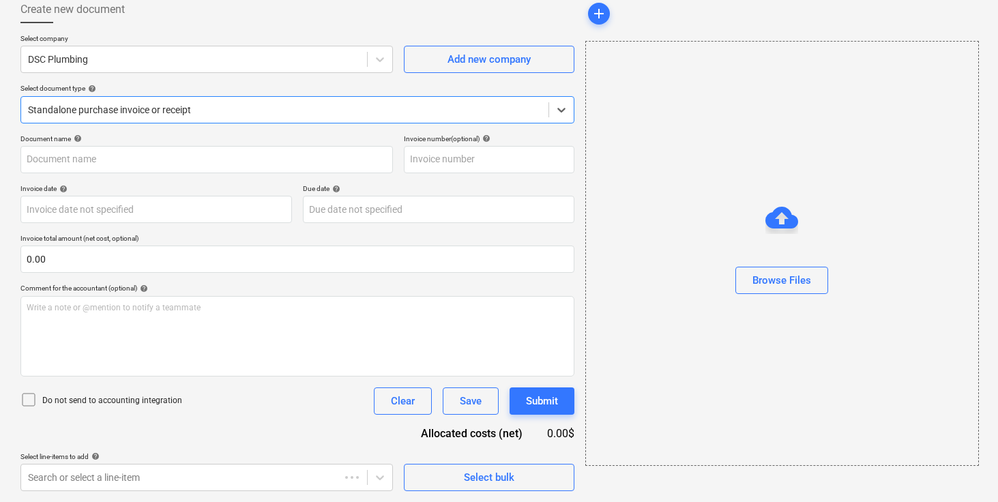
type input "DSC - $3,000.pdf"
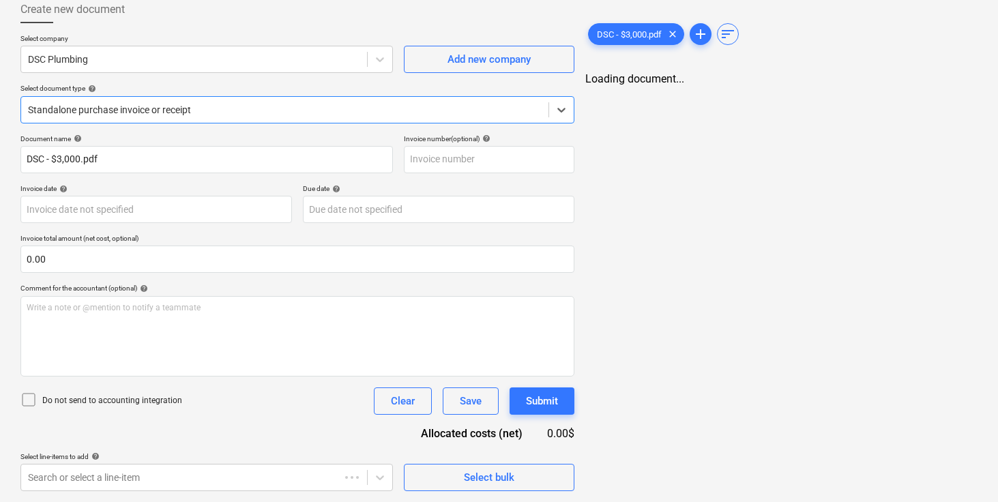
scroll to position [0, 0]
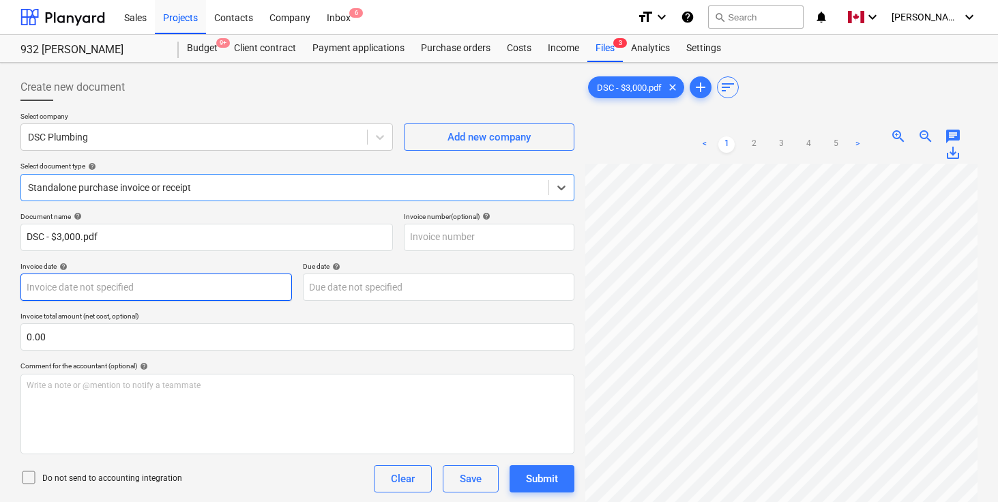
click at [147, 282] on body "Sales Projects Contacts Company Inbox 6 format_size keyboard_arrow_down help se…" at bounding box center [499, 251] width 998 height 502
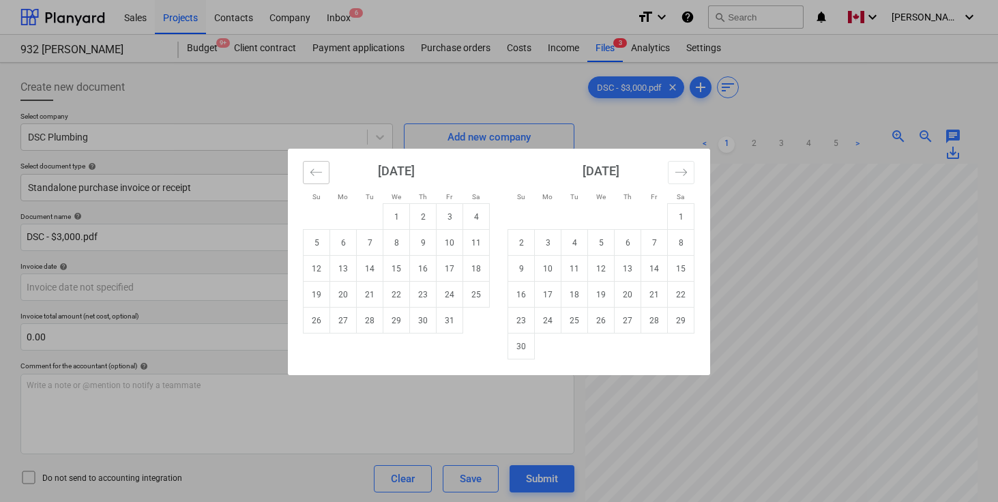
click at [317, 174] on icon "Move backward to switch to the previous month." at bounding box center [316, 172] width 13 height 13
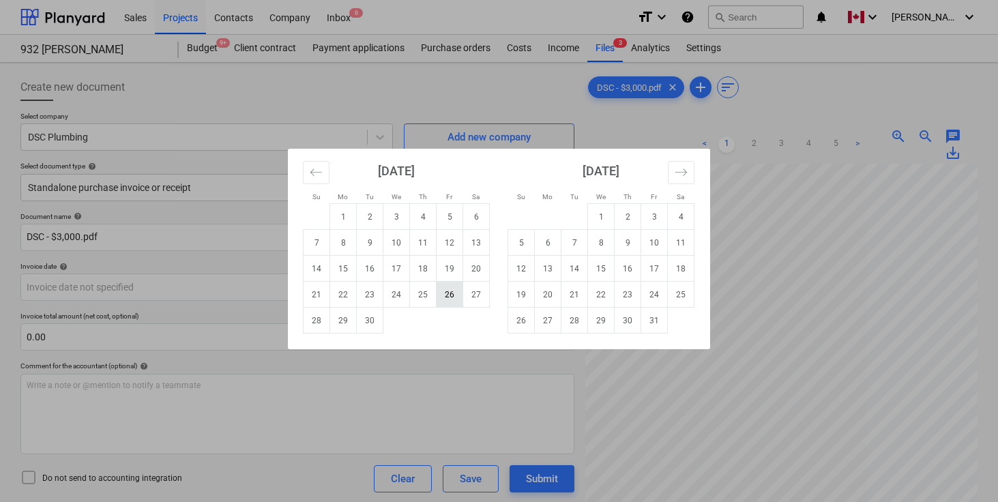
click at [454, 291] on td "26" at bounding box center [450, 295] width 27 height 26
type input "[DATE]"
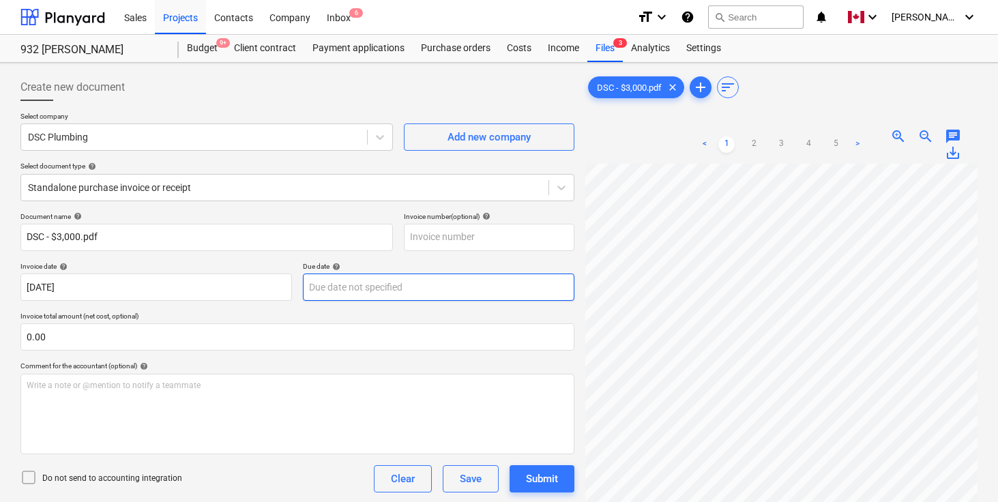
click at [365, 283] on body "Sales Projects Contacts Company Inbox 6 format_size keyboard_arrow_down help se…" at bounding box center [499, 251] width 998 height 502
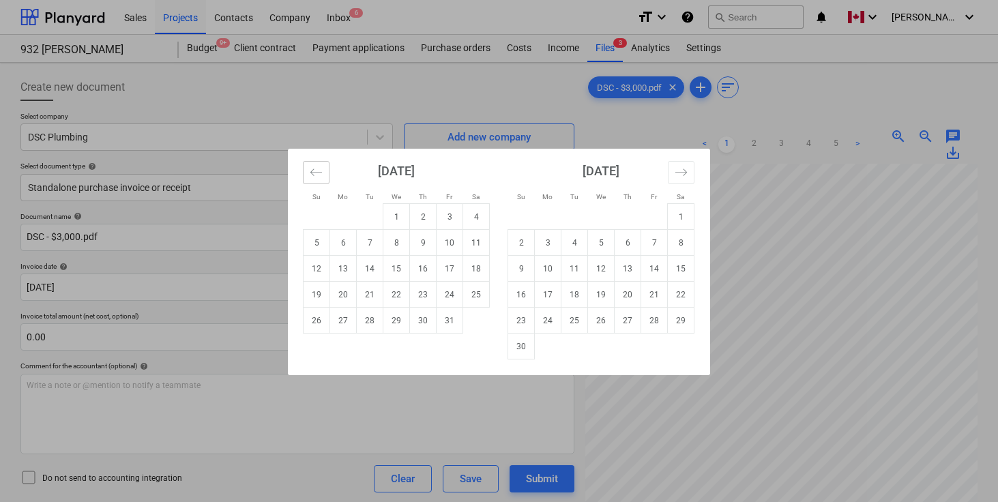
click at [310, 177] on icon "Move backward to switch to the previous month." at bounding box center [316, 172] width 13 height 13
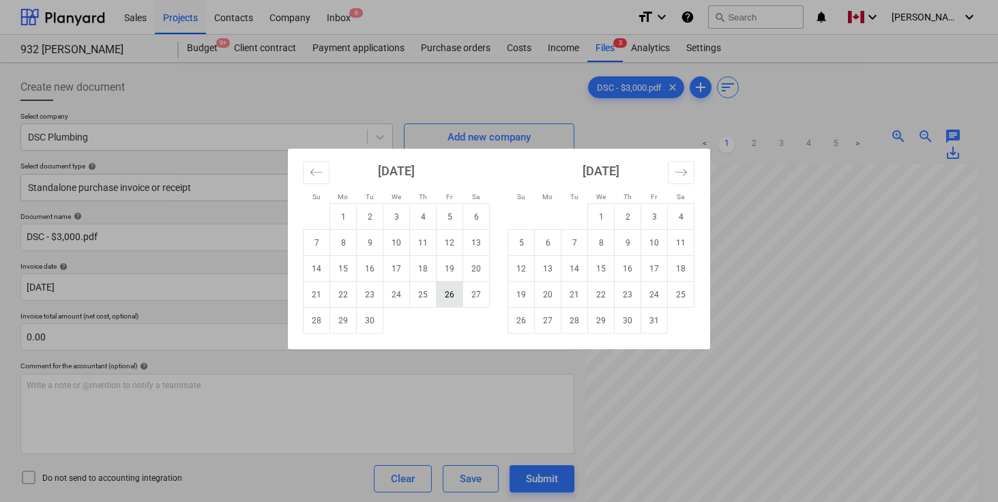
click at [449, 295] on td "26" at bounding box center [450, 295] width 27 height 26
type input "[DATE]"
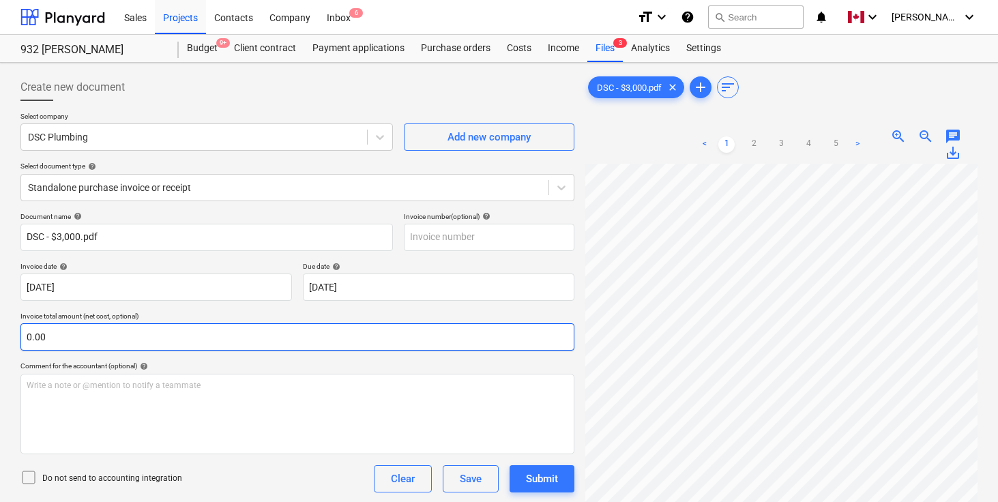
click at [272, 342] on input "0.00" at bounding box center [297, 336] width 554 height 27
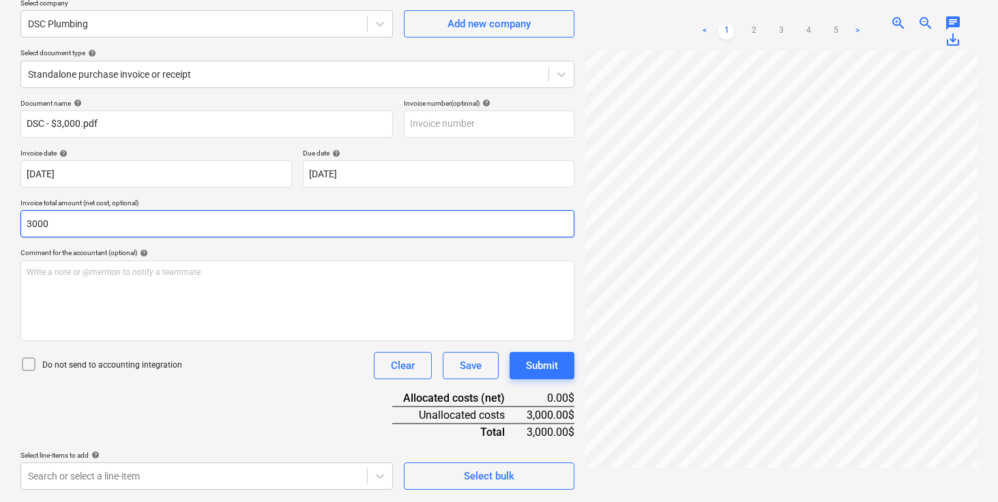
scroll to position [136, 0]
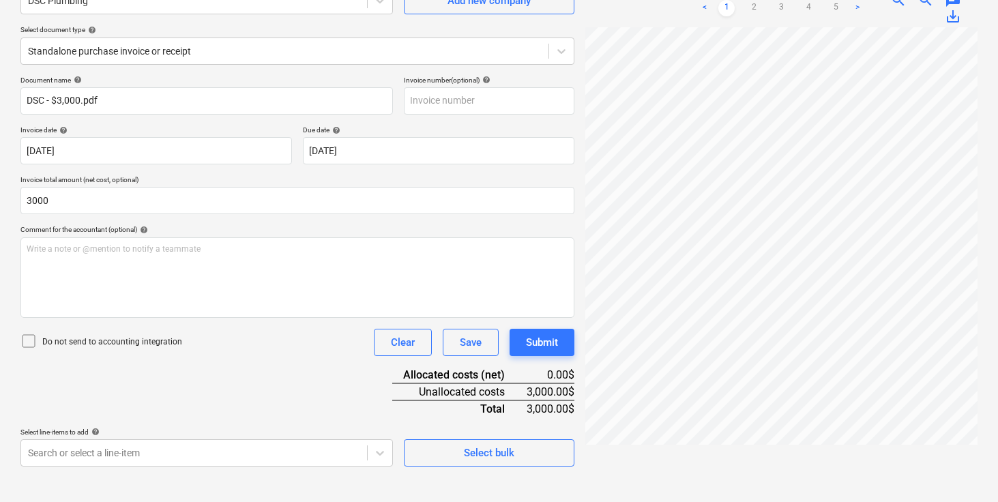
click at [247, 351] on div "Do not send to accounting integration Clear Save Submit" at bounding box center [297, 342] width 554 height 27
type input "3,000.00"
click at [216, 366] on body "Sales Projects Contacts Company Inbox 6 format_size keyboard_arrow_down help se…" at bounding box center [499, 115] width 998 height 502
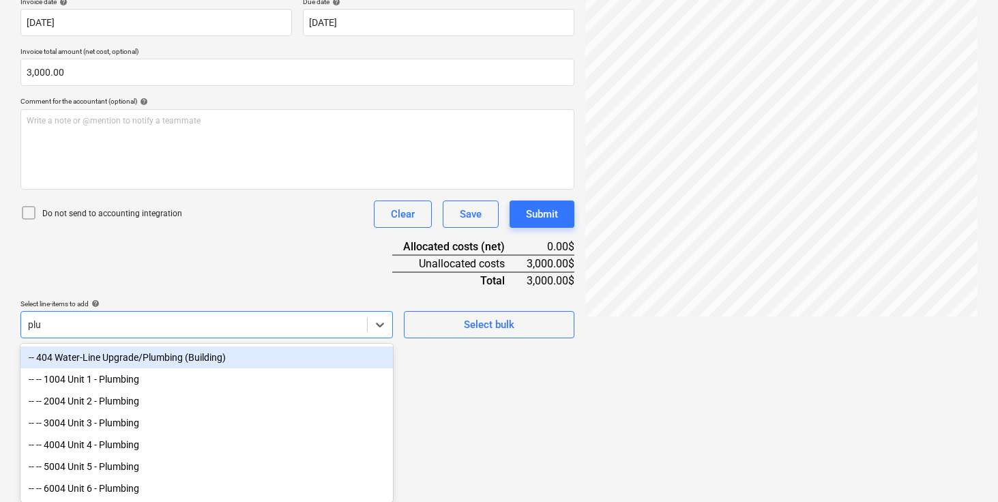
scroll to position [267, 0]
type input "plumbing"
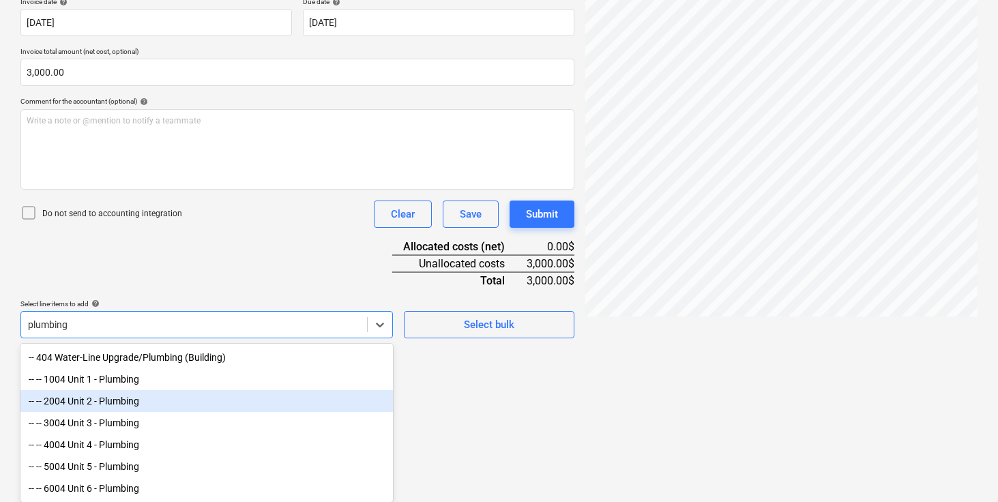
click at [133, 395] on div "-- -- 2004 Unit 2 - Plumbing" at bounding box center [206, 401] width 373 height 22
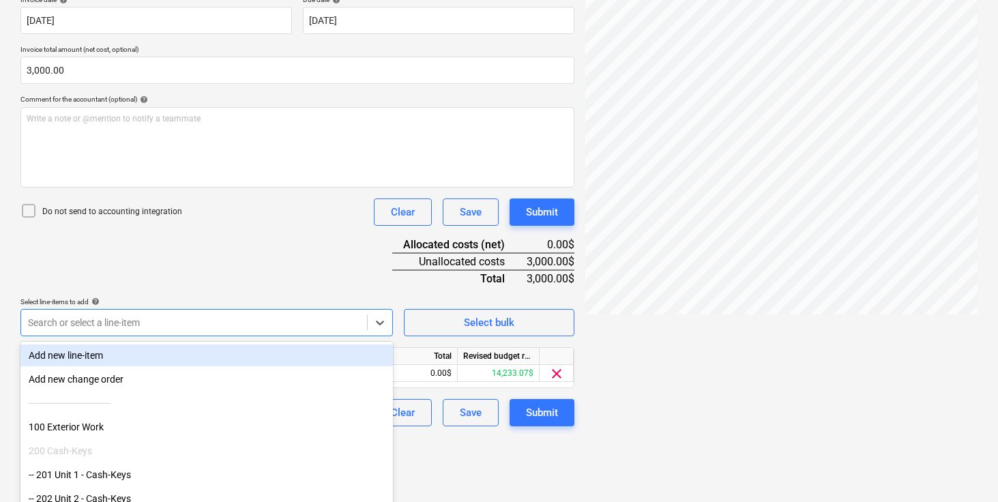
click at [216, 285] on div "Document name help DSC - $3,000.pdf Invoice number (optional) help Invoice date…" at bounding box center [297, 185] width 554 height 481
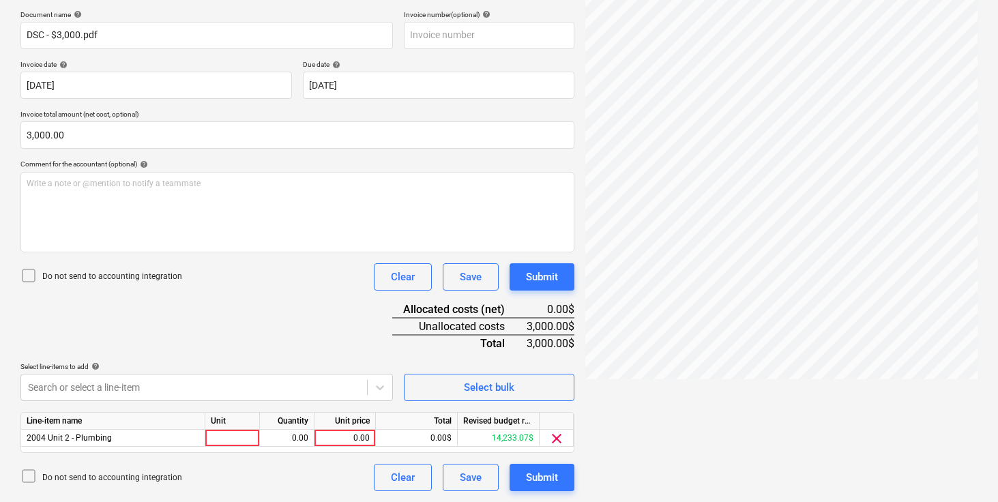
scroll to position [202, 0]
click at [230, 433] on div at bounding box center [232, 438] width 55 height 17
type input "pcs"
type input "1"
type input "3000"
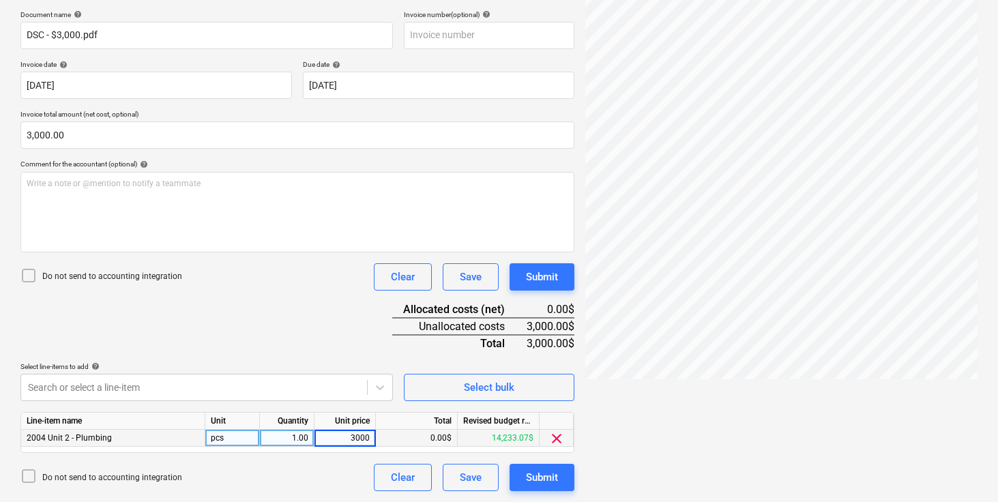
click at [234, 353] on div "Document name help DSC - $3,000.pdf Invoice number (optional) help Invoice date…" at bounding box center [297, 250] width 554 height 481
click at [544, 473] on div "Submit" at bounding box center [542, 478] width 32 height 18
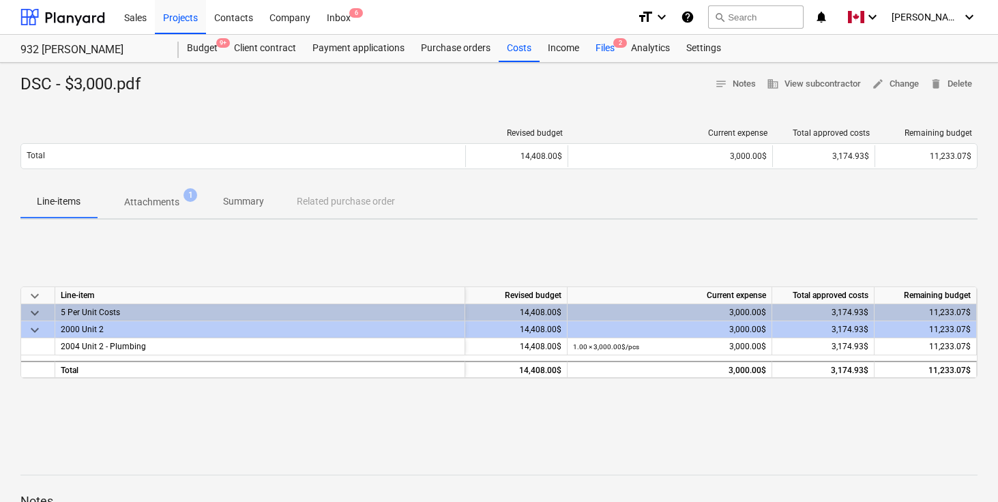
click at [600, 55] on div "Files 2" at bounding box center [604, 48] width 35 height 27
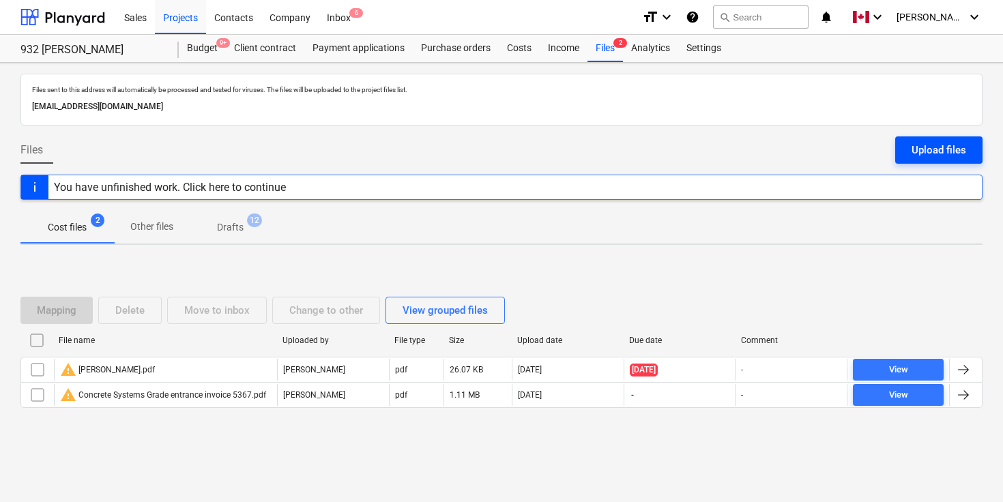
click at [940, 144] on div "Upload files" at bounding box center [939, 150] width 55 height 18
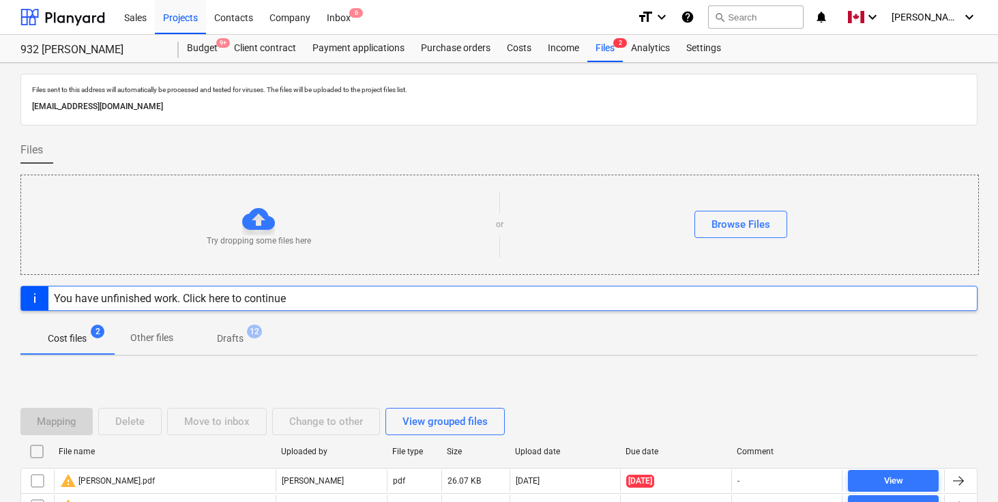
click at [796, 149] on div "Files" at bounding box center [498, 155] width 957 height 38
click at [745, 228] on div "Browse Files" at bounding box center [741, 225] width 59 height 18
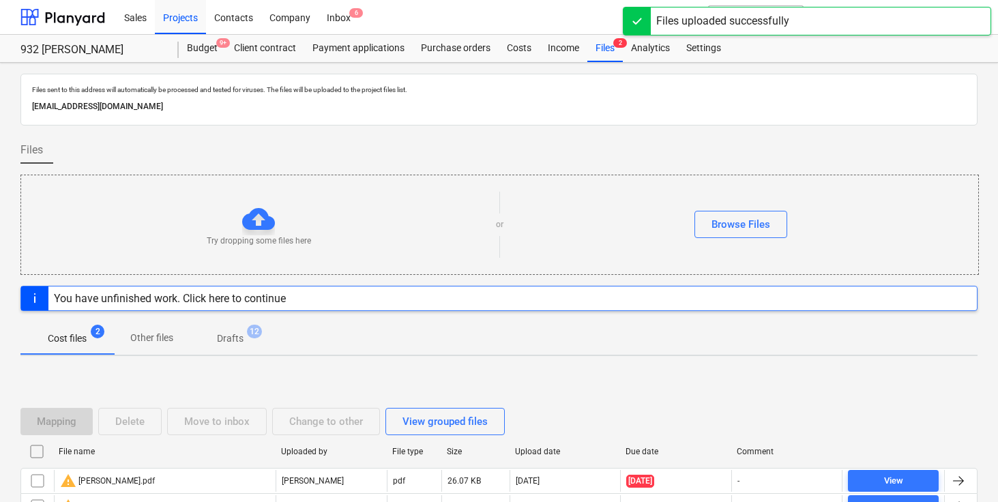
scroll to position [91, 0]
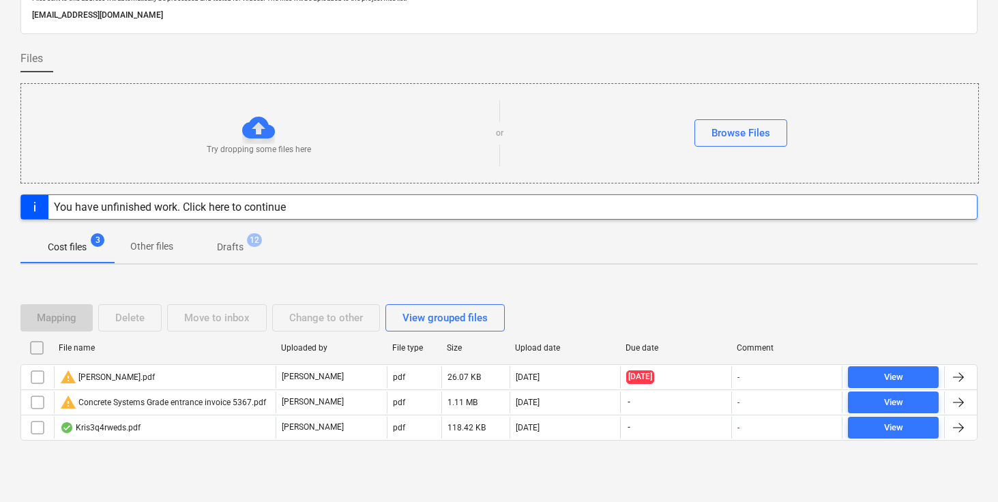
click at [959, 431] on div at bounding box center [959, 428] width 16 height 16
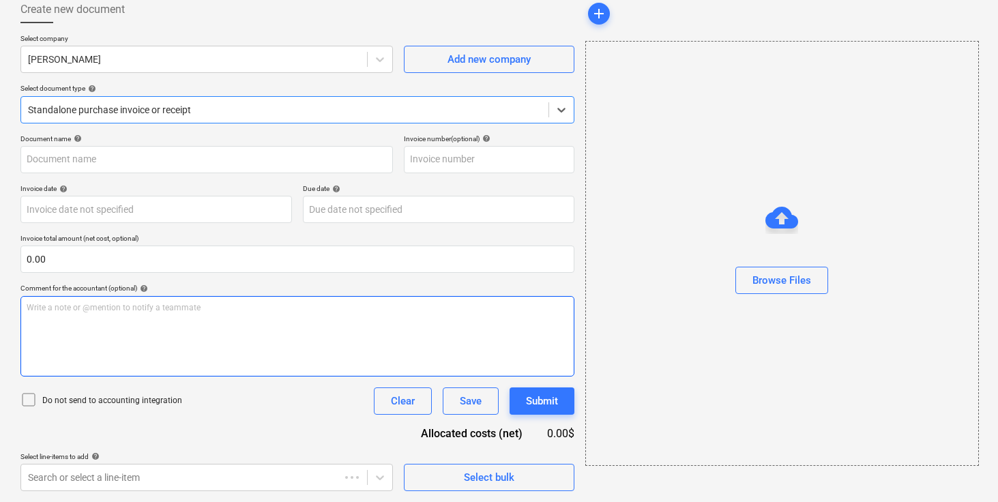
type input "Kris3q4rweds.pdf"
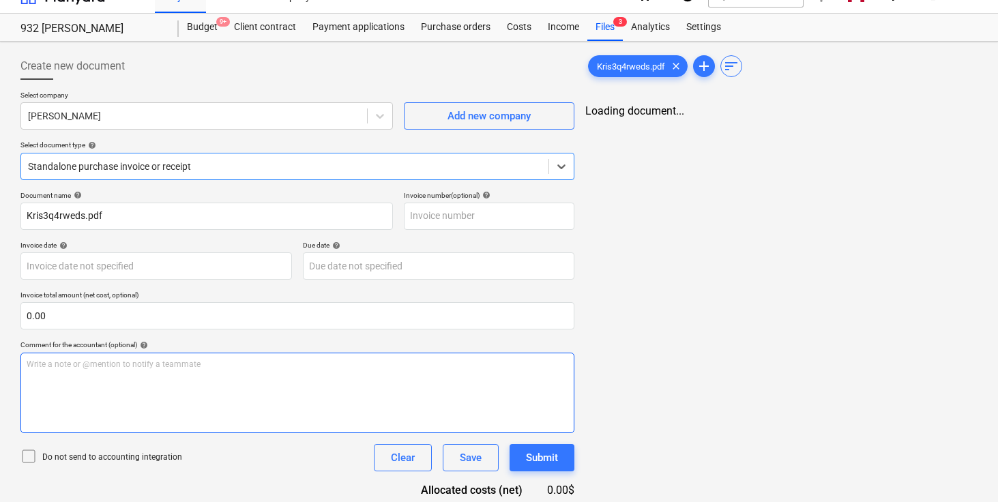
scroll to position [0, 0]
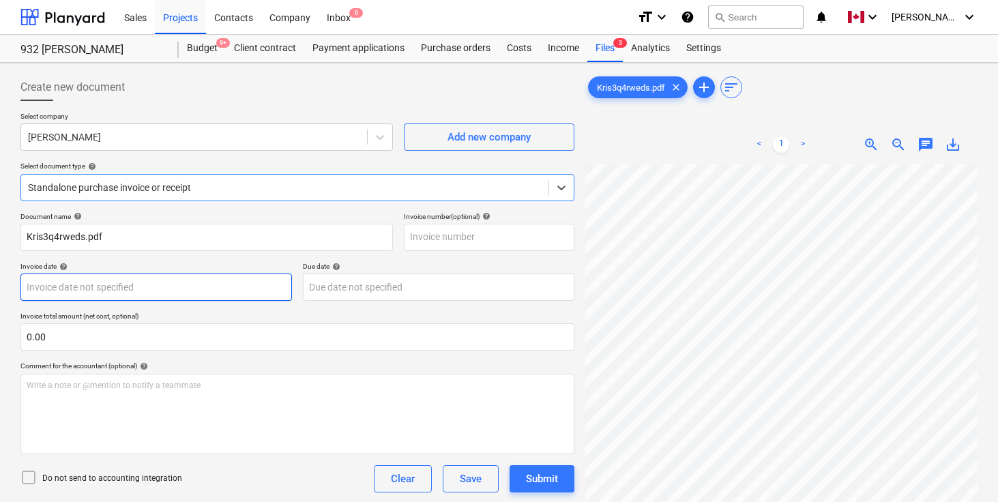
click at [198, 287] on body "Sales Projects Contacts Company Inbox 6 format_size keyboard_arrow_down help se…" at bounding box center [499, 251] width 998 height 502
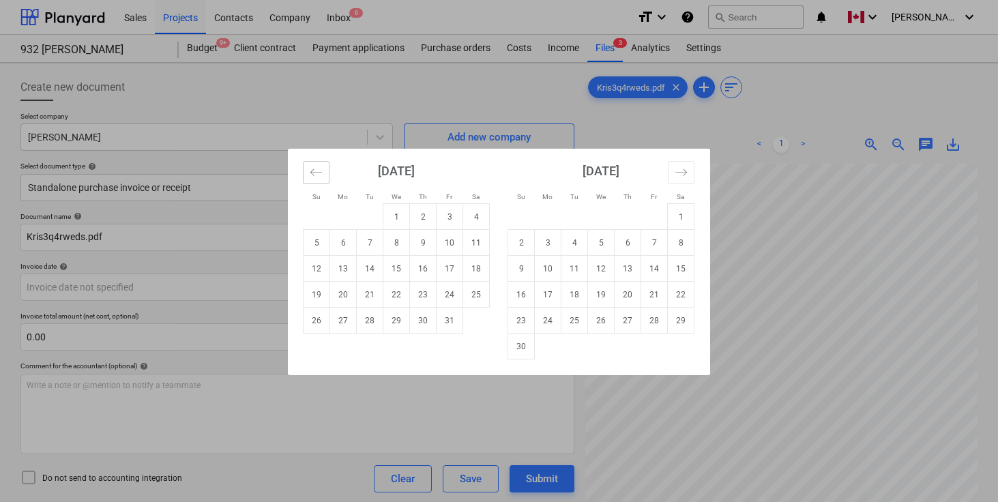
click at [316, 175] on icon "Move backward to switch to the previous month." at bounding box center [316, 172] width 13 height 13
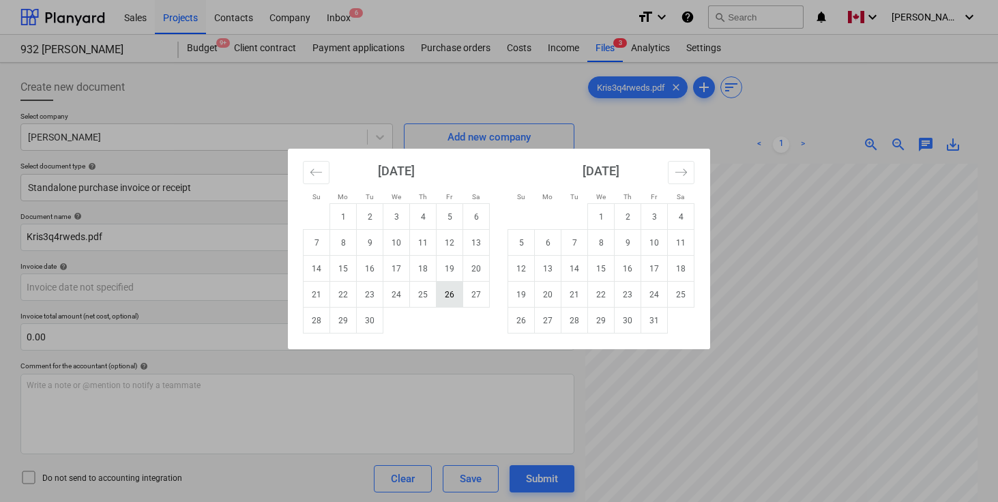
click at [446, 287] on td "26" at bounding box center [450, 295] width 27 height 26
type input "[DATE]"
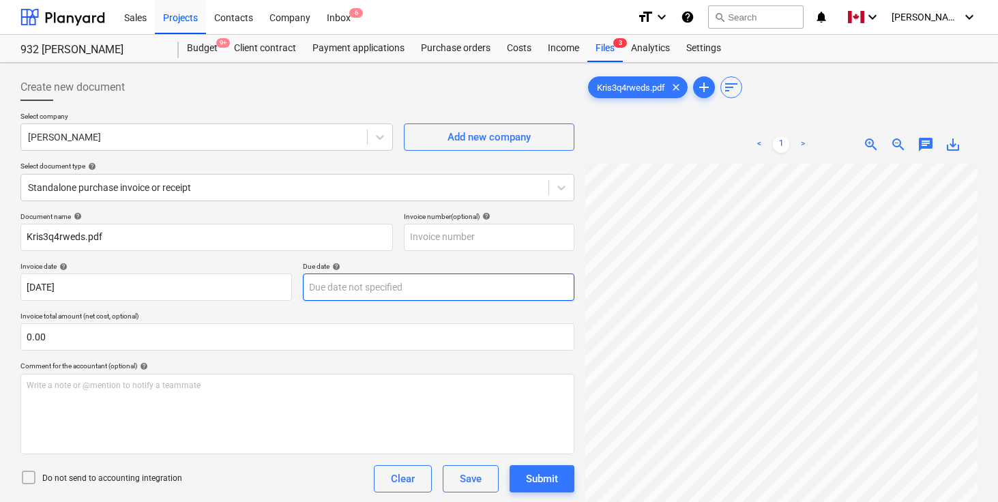
click at [360, 290] on body "Sales Projects Contacts Company Inbox 6 format_size keyboard_arrow_down help se…" at bounding box center [499, 251] width 998 height 502
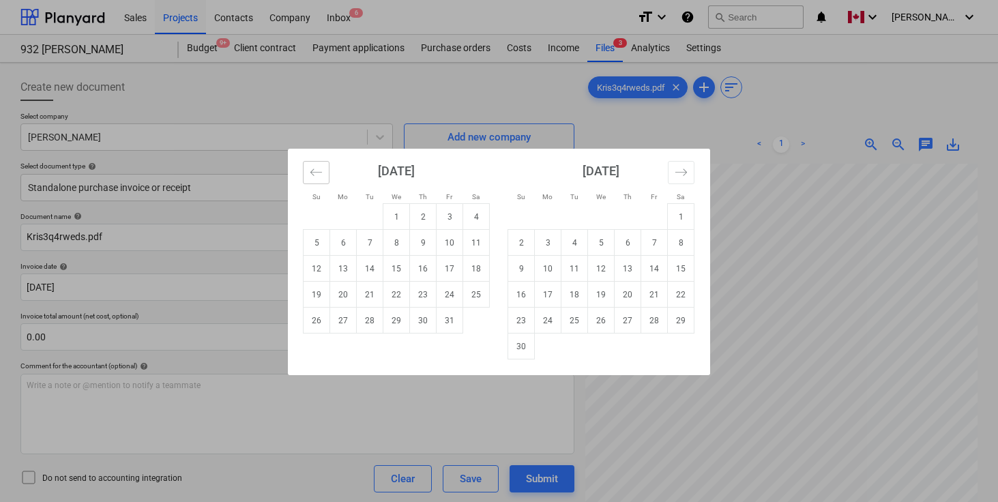
click at [308, 167] on button "Move backward to switch to the previous month." at bounding box center [316, 172] width 27 height 23
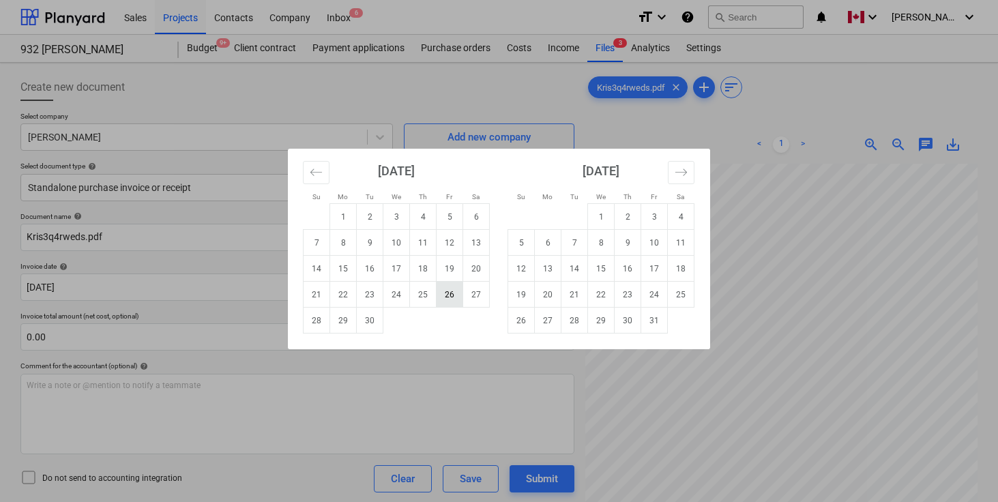
click at [450, 293] on td "26" at bounding box center [450, 295] width 27 height 26
type input "[DATE]"
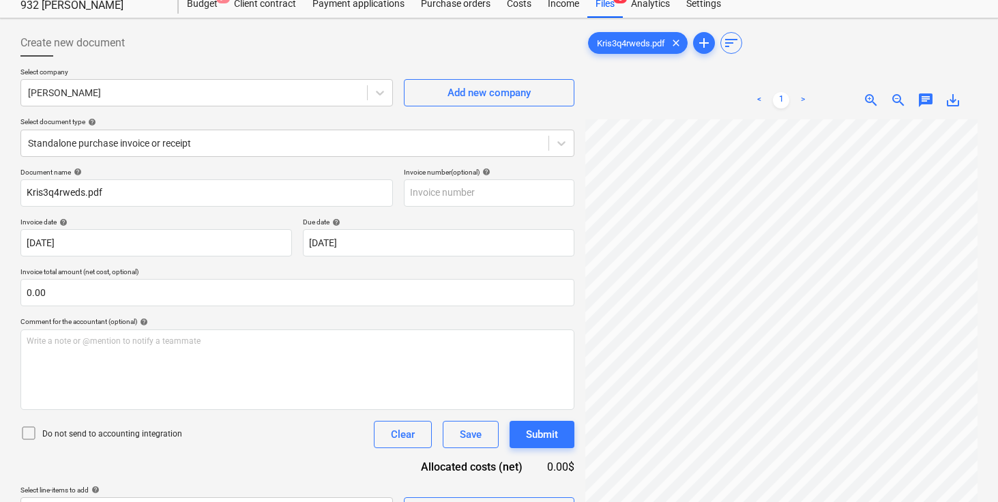
scroll to position [51, 0]
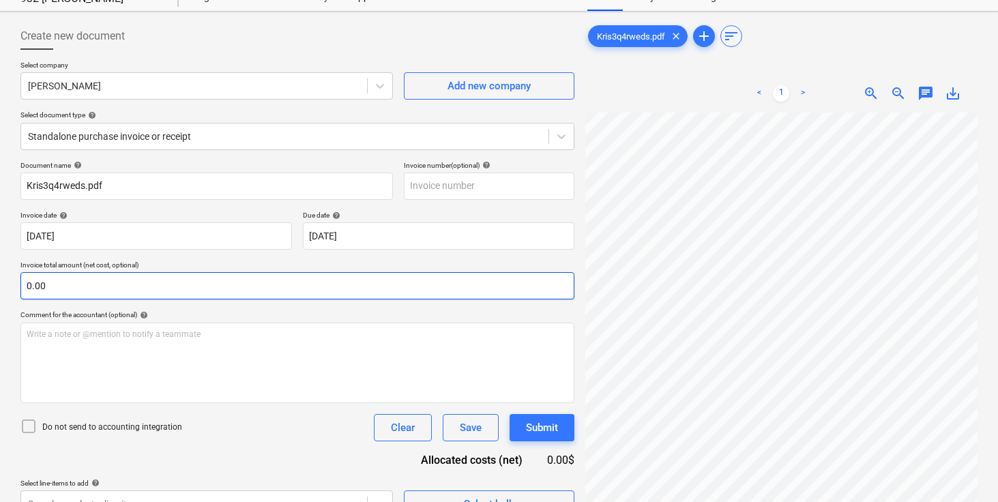
click at [312, 297] on input "0.00" at bounding box center [297, 285] width 554 height 27
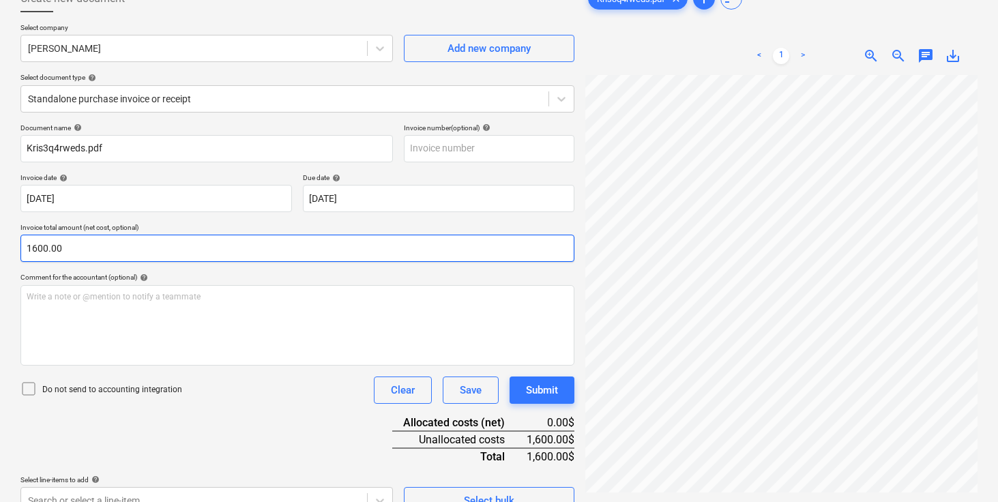
scroll to position [136, 0]
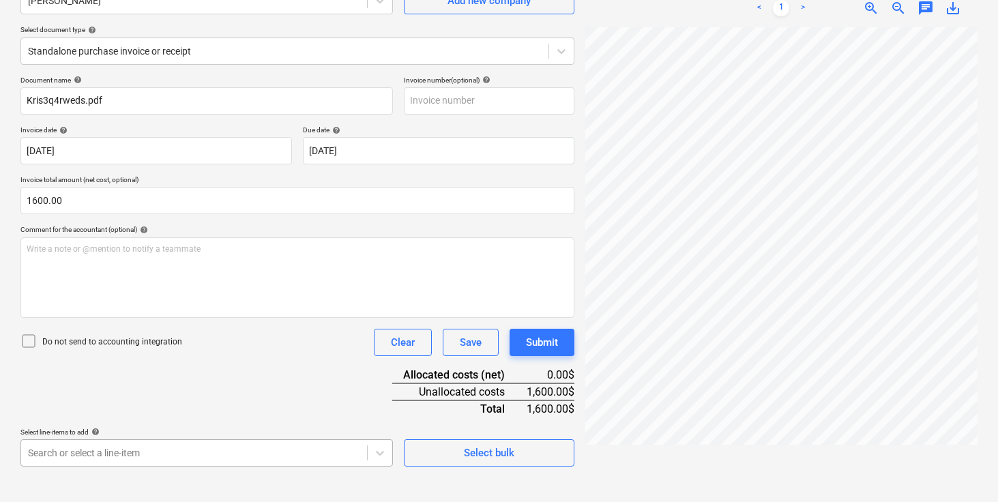
click at [222, 366] on body "Sales Projects Contacts Company Inbox 6 format_size keyboard_arrow_down help se…" at bounding box center [499, 115] width 998 height 502
type input "1,600.00"
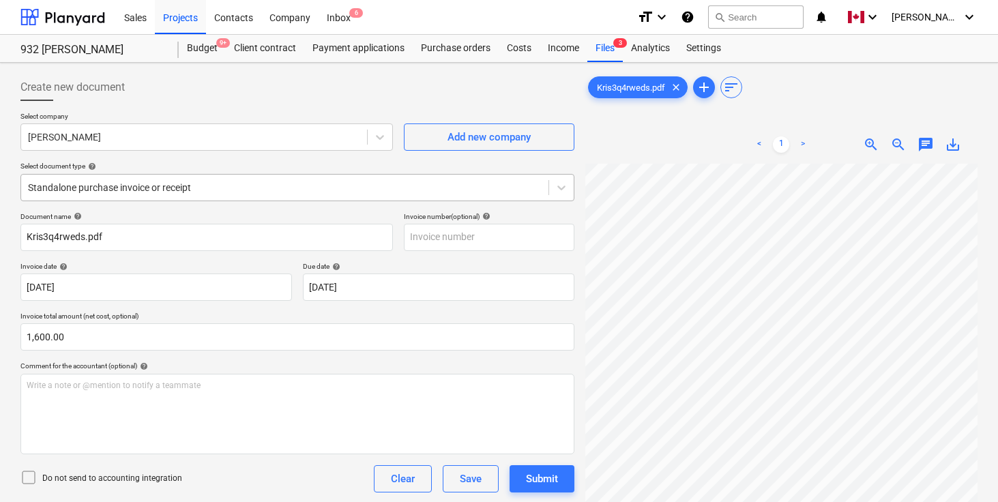
scroll to position [245, 0]
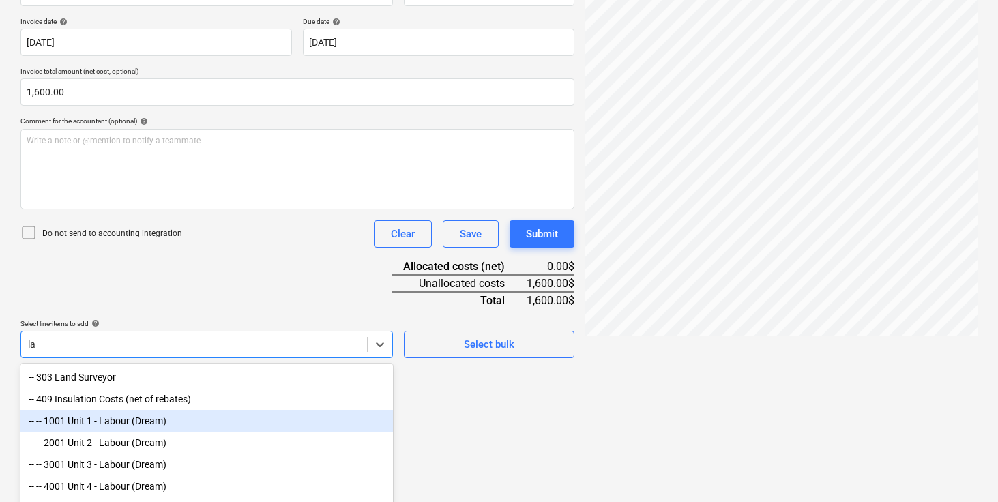
type input "l"
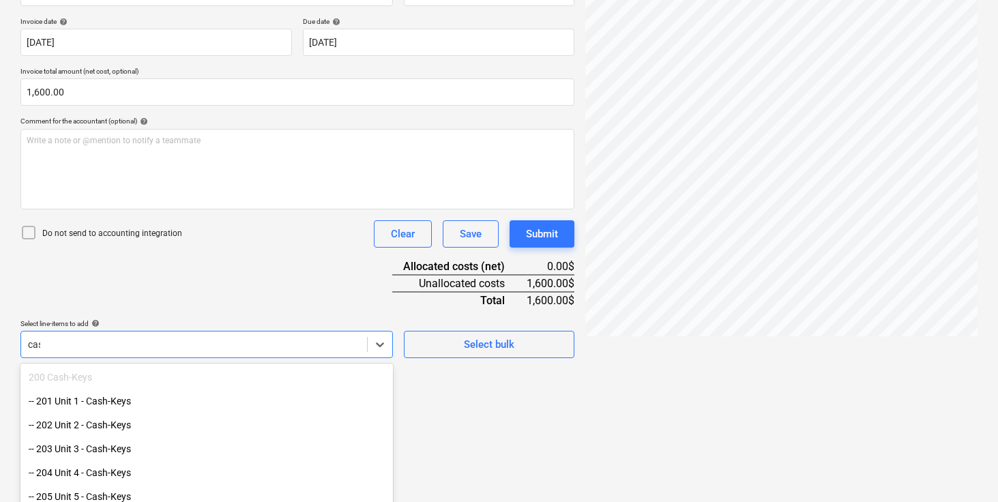
type input "cash"
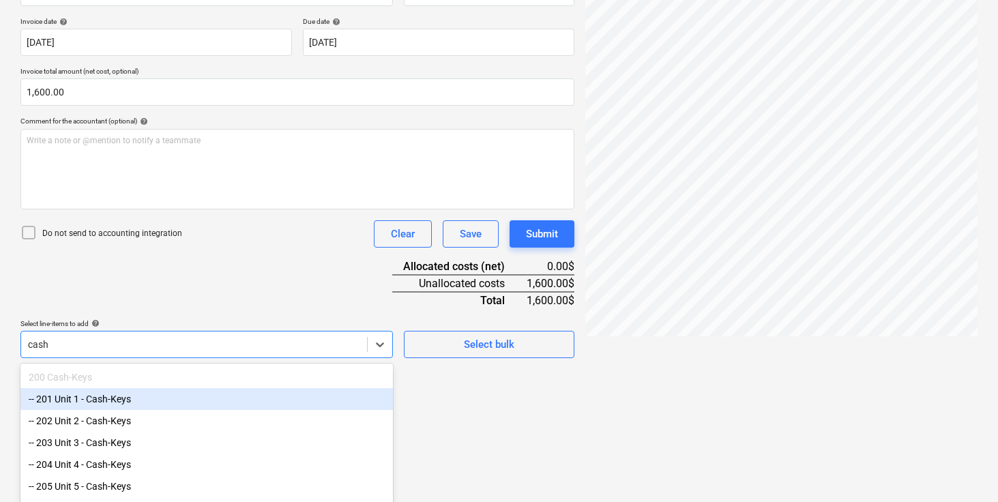
click at [119, 407] on div "-- 201 Unit 1 - Cash-Keys" at bounding box center [206, 399] width 373 height 22
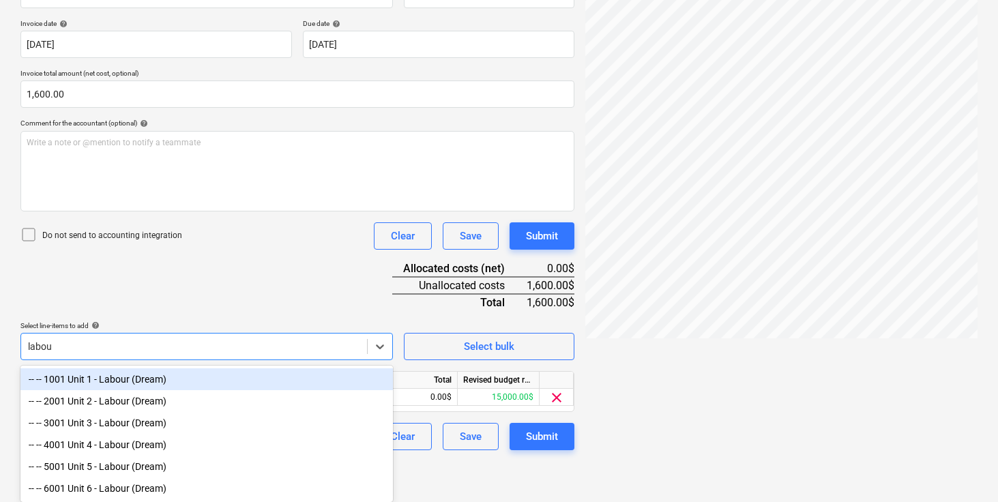
type input "labour"
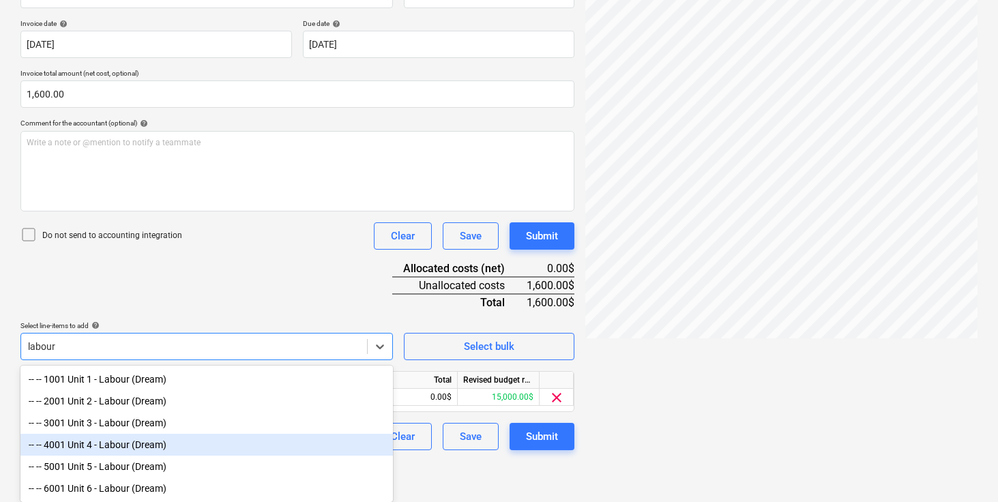
click at [127, 441] on div "-- -- 4001 Unit 4 - Labour (Dream)" at bounding box center [206, 445] width 373 height 22
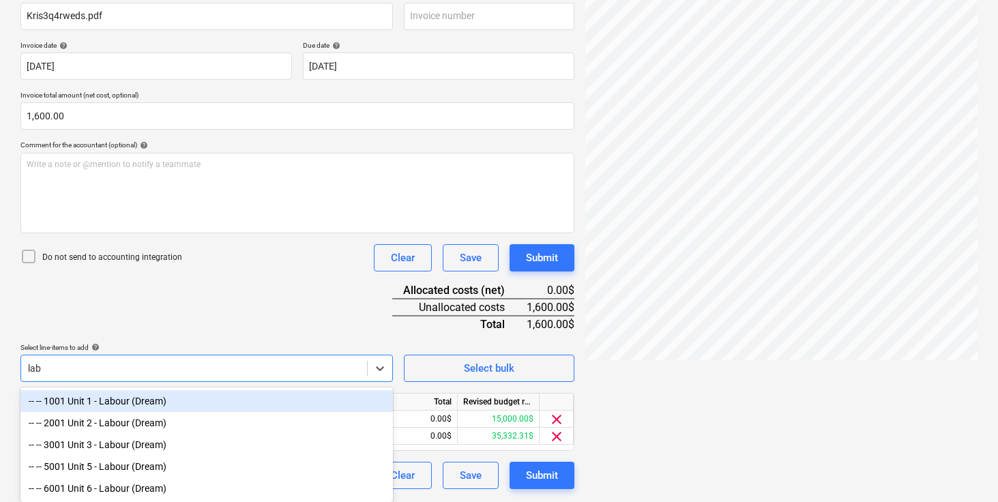
scroll to position [222, 0]
type input "labour"
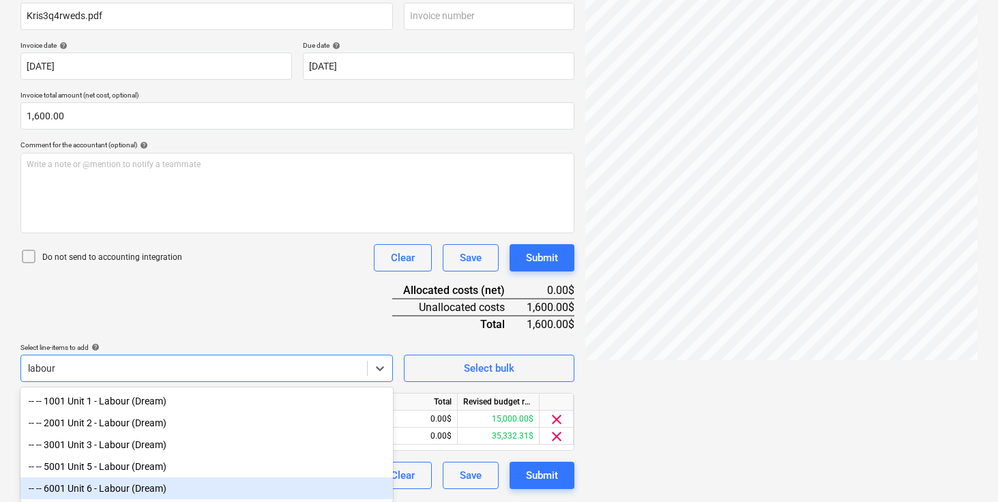
click at [113, 487] on div "-- -- 6001 Unit 6 - Labour (Dream)" at bounding box center [206, 489] width 373 height 22
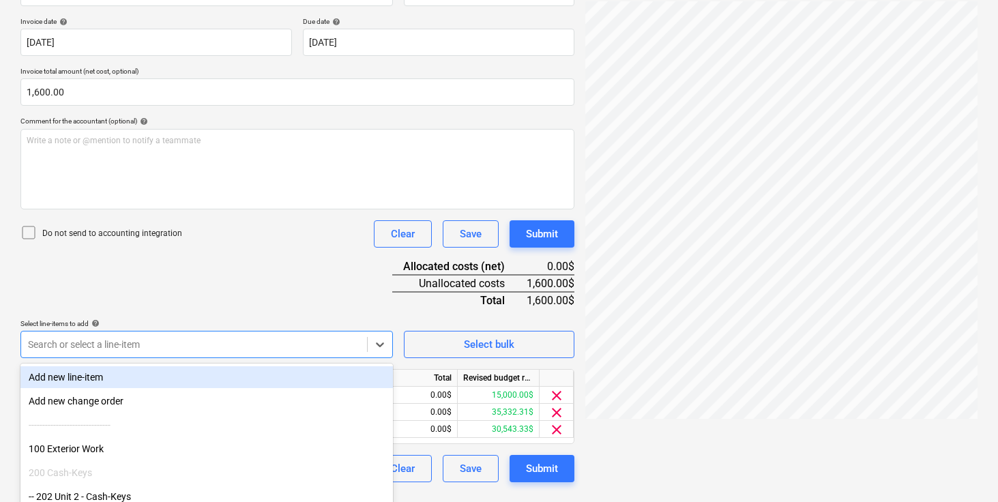
click at [213, 286] on div "Document name help Kris3q4rweds.pdf Invoice number (optional) help Invoice date…" at bounding box center [297, 224] width 554 height 515
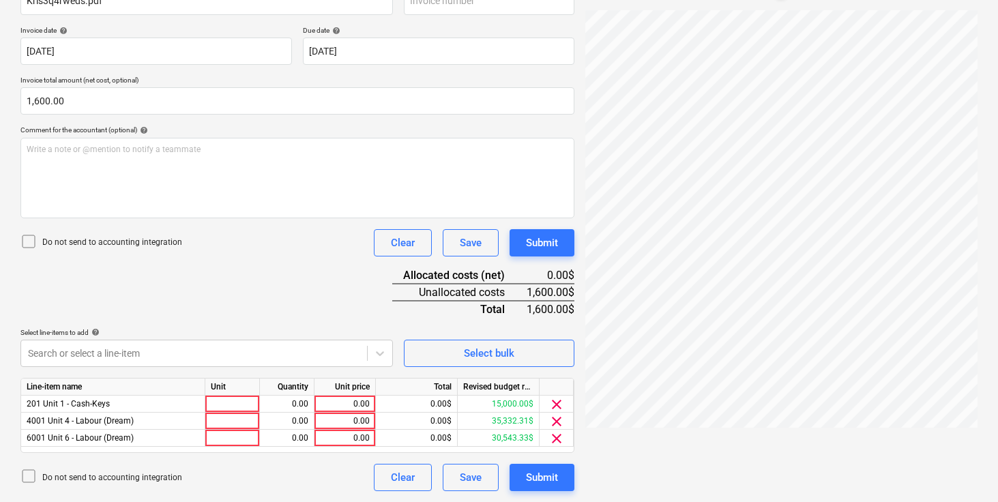
scroll to position [236, 0]
click at [222, 408] on div at bounding box center [232, 404] width 55 height 17
type input "pcs"
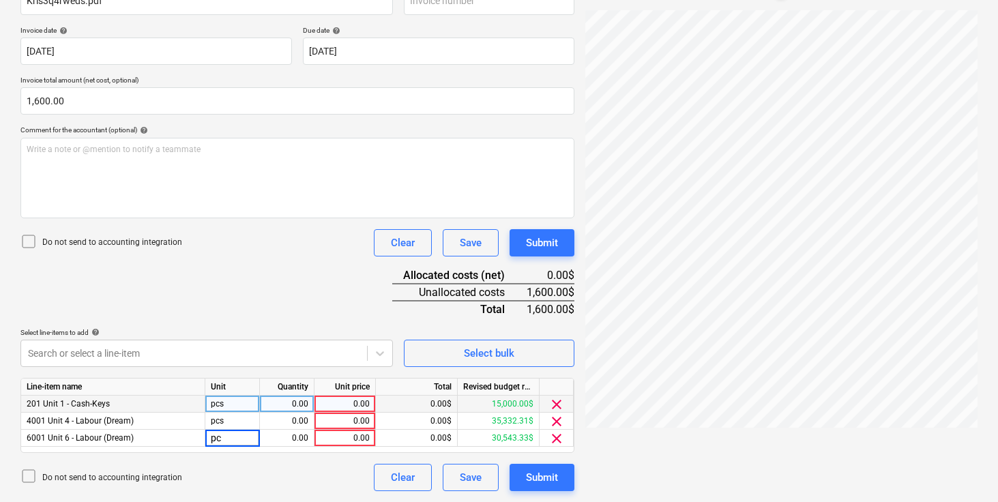
type input "pcs"
type input "400"
type input "760"
type input "200"
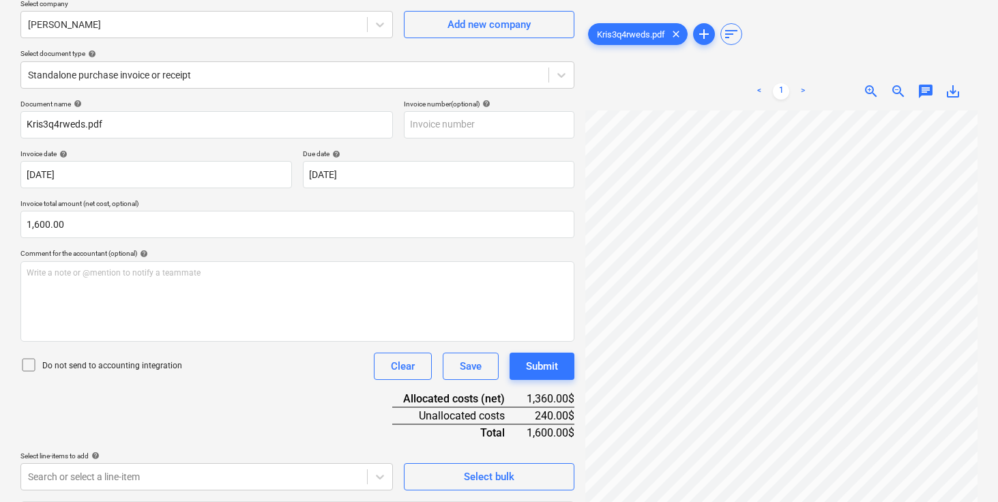
scroll to position [37, 0]
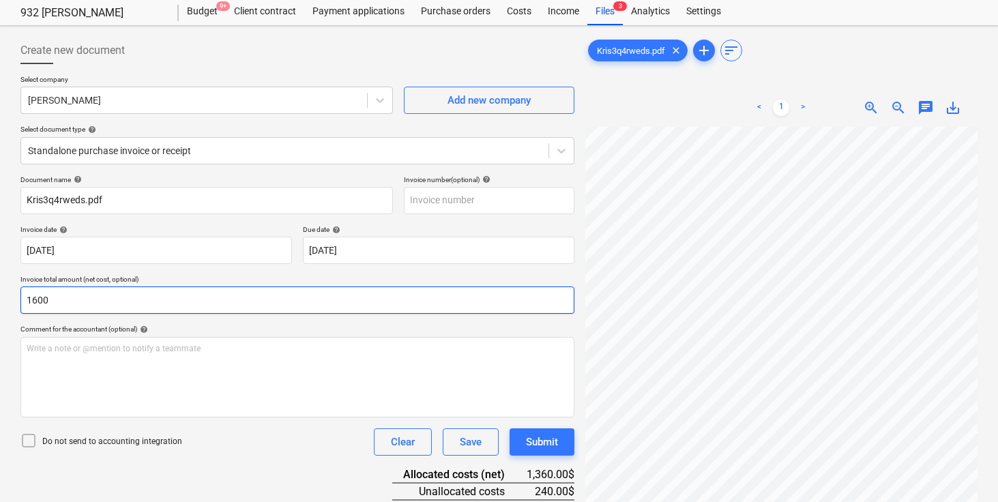
drag, startPoint x: 88, startPoint y: 300, endPoint x: 29, endPoint y: 295, distance: 58.9
click at [29, 295] on input "1600" at bounding box center [297, 300] width 554 height 27
type input "1"
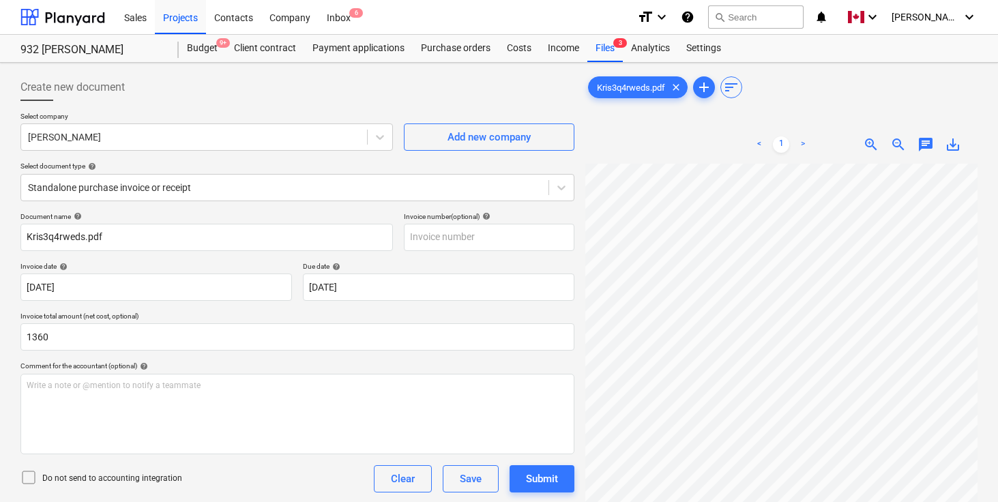
click at [362, 100] on div "Create new document" at bounding box center [297, 87] width 554 height 27
type input "1,360.00"
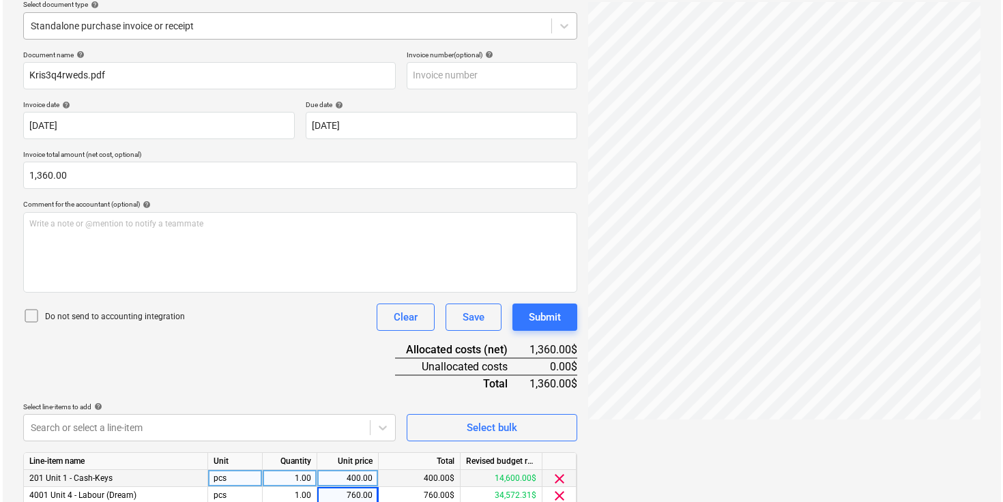
scroll to position [236, 0]
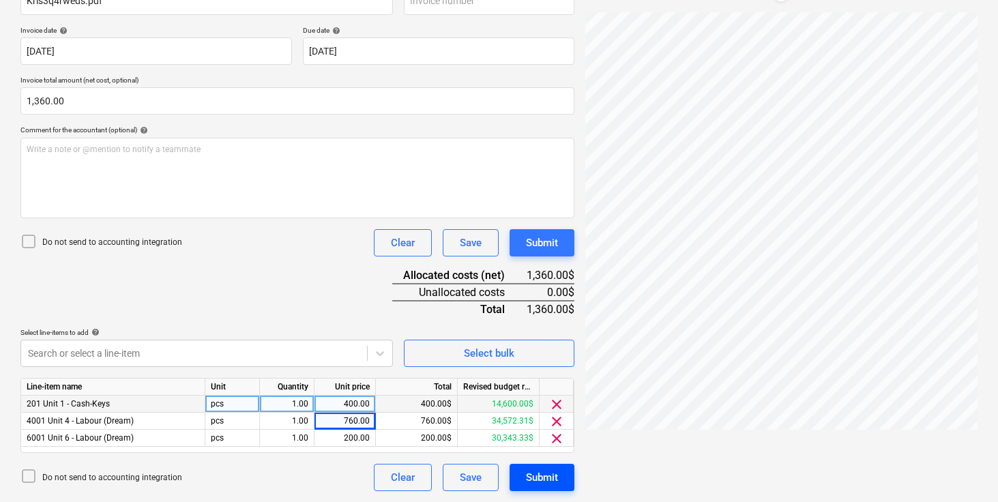
click at [543, 480] on div "Submit" at bounding box center [542, 478] width 32 height 18
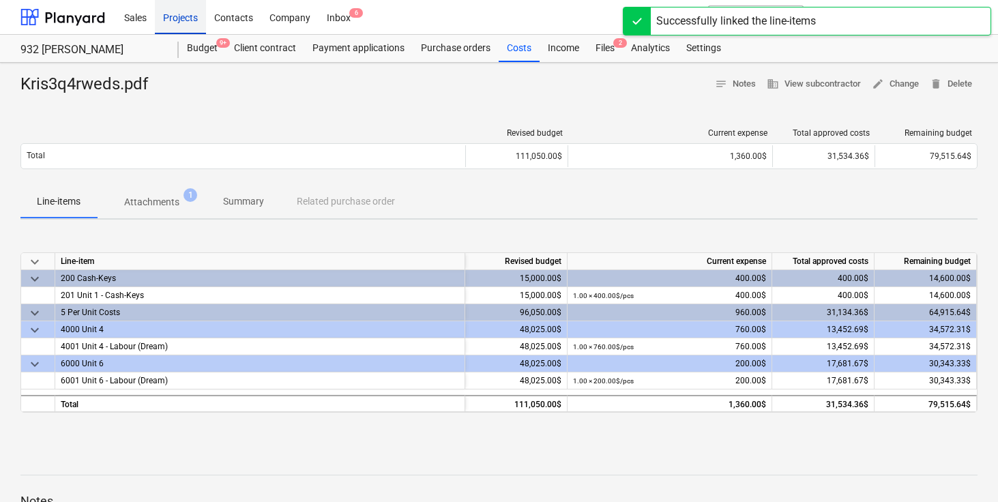
click at [192, 14] on div "Projects" at bounding box center [180, 16] width 51 height 35
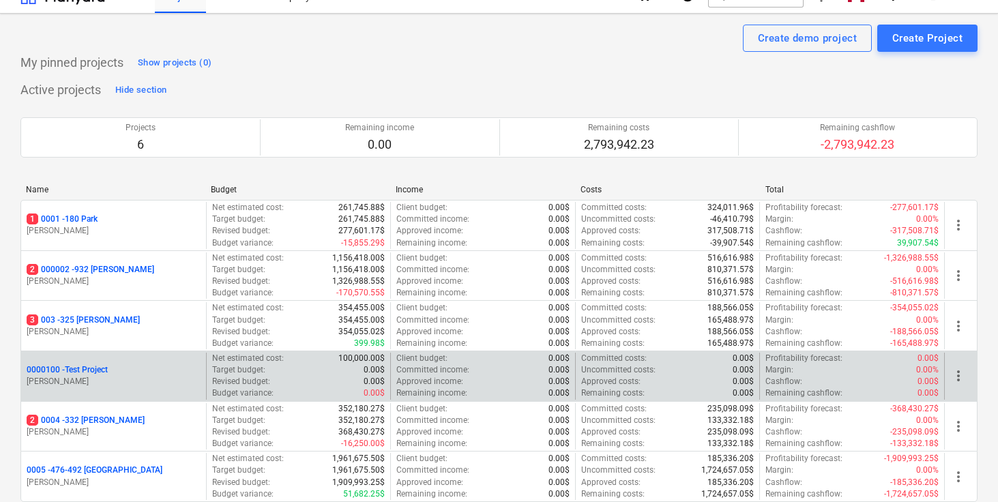
scroll to position [42, 0]
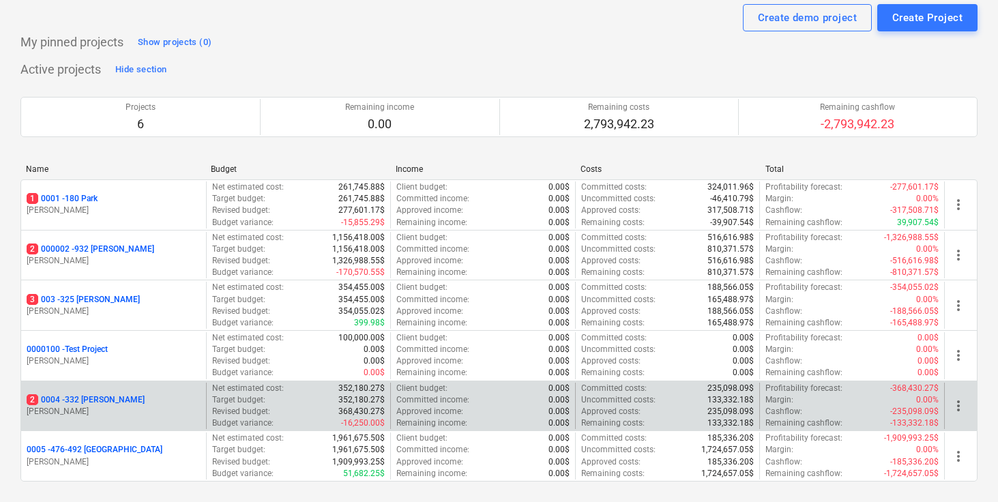
click at [90, 404] on p "2 0004 - 332 [PERSON_NAME]" at bounding box center [86, 400] width 118 height 12
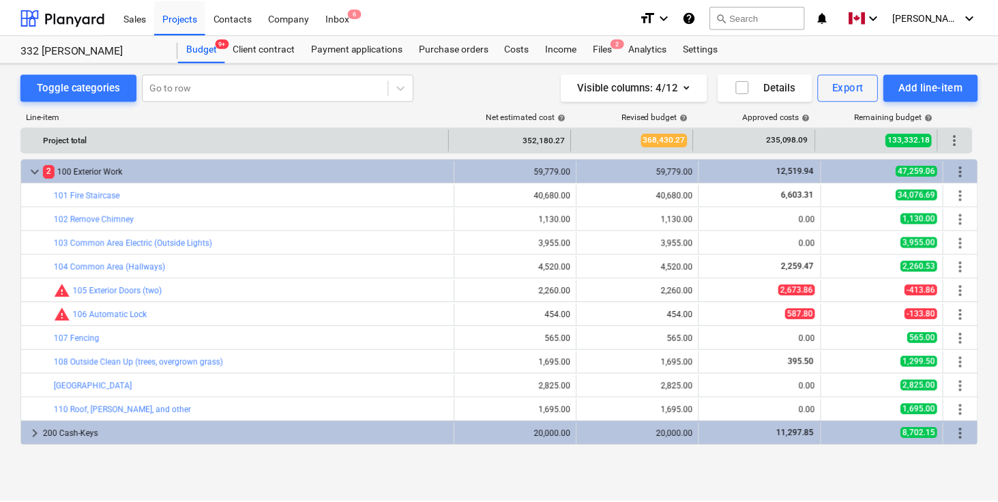
scroll to position [121, 0]
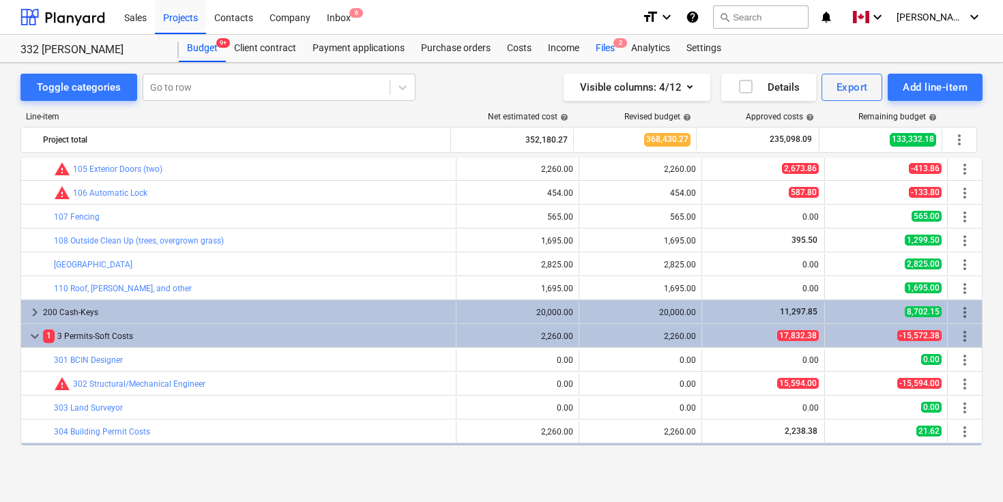
click at [611, 49] on div "Files 2" at bounding box center [604, 48] width 35 height 27
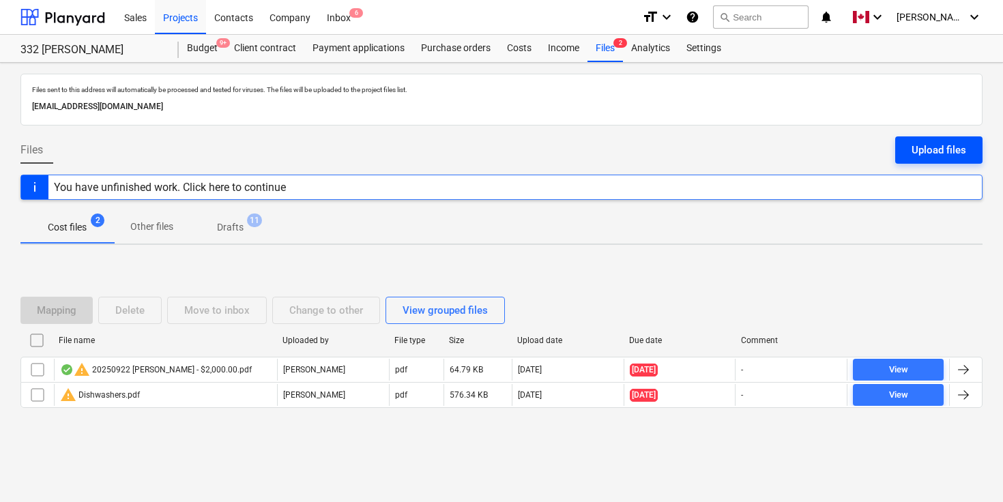
click at [914, 148] on div "Upload files" at bounding box center [939, 150] width 55 height 18
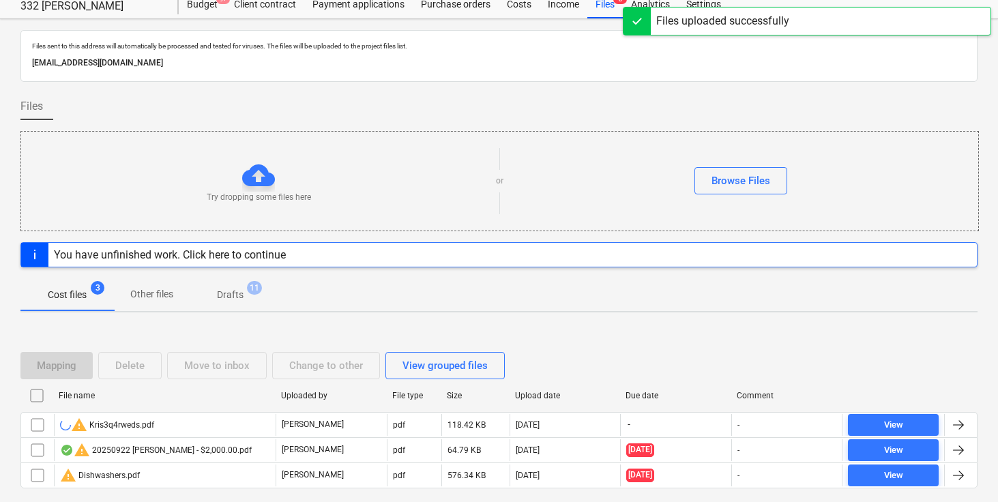
scroll to position [91, 0]
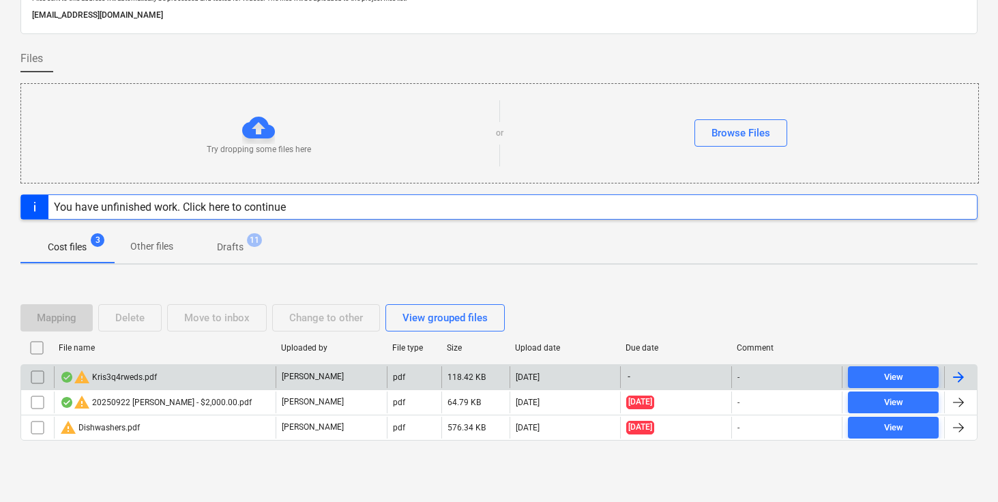
click at [959, 371] on div at bounding box center [959, 377] width 16 height 16
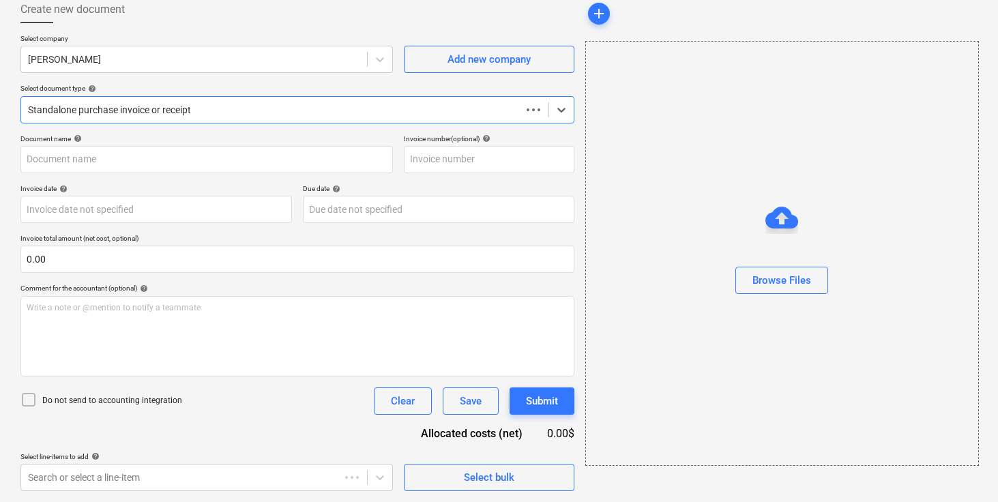
scroll to position [78, 0]
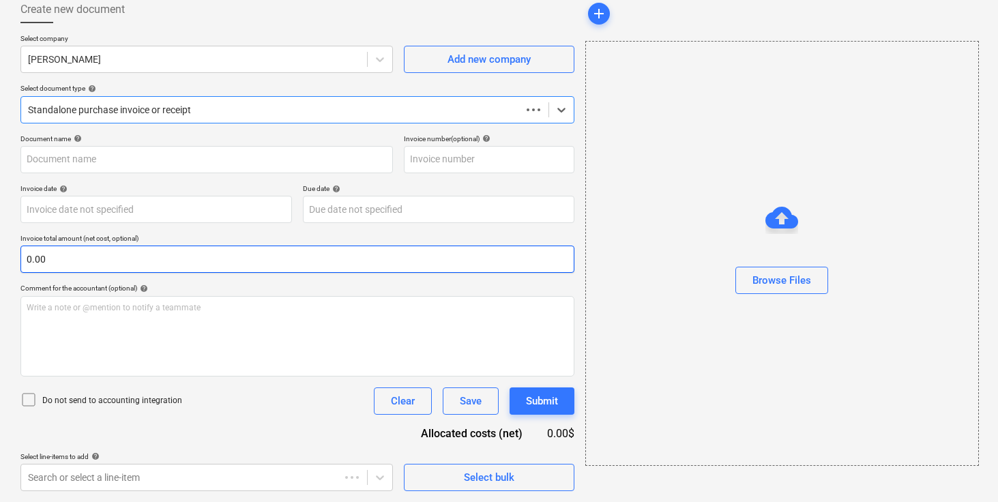
type input "Kris3q4rweds.pdf"
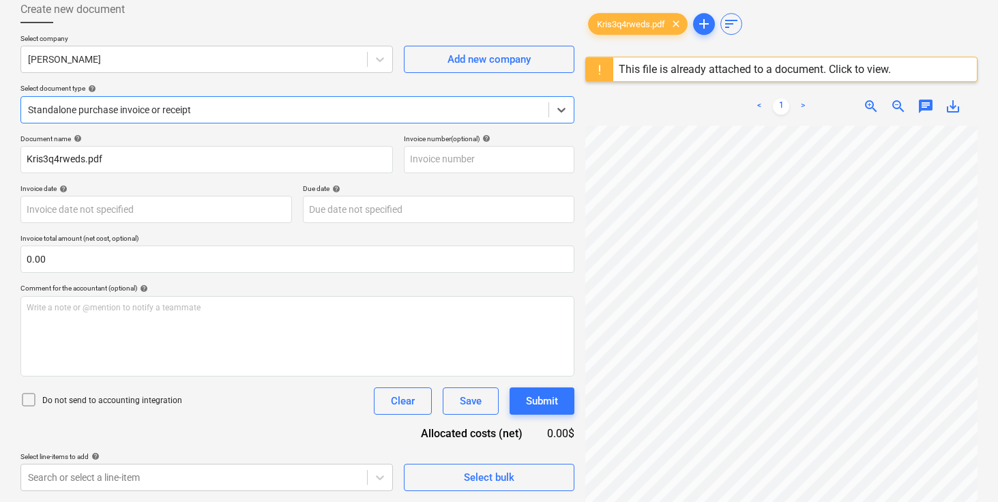
scroll to position [0, 0]
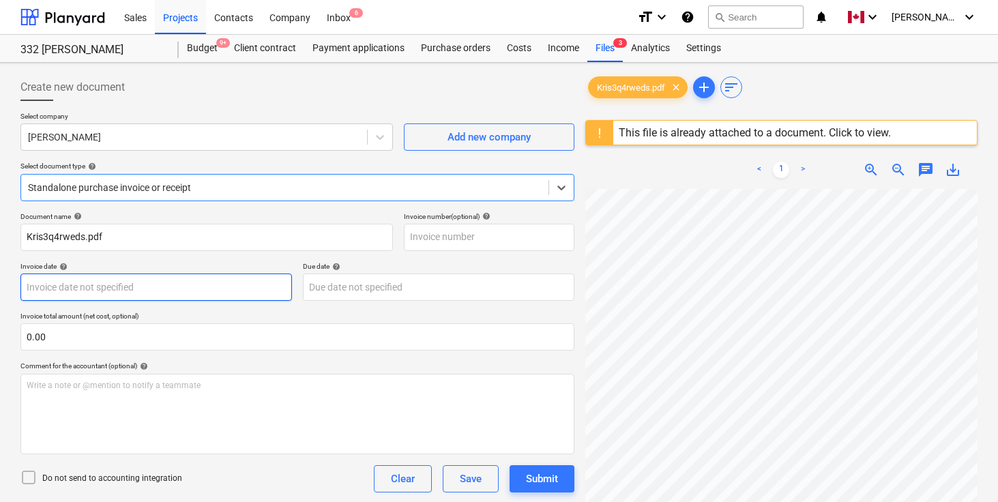
click at [231, 285] on body "Sales Projects Contacts Company Inbox 6 format_size keyboard_arrow_down help se…" at bounding box center [499, 251] width 998 height 502
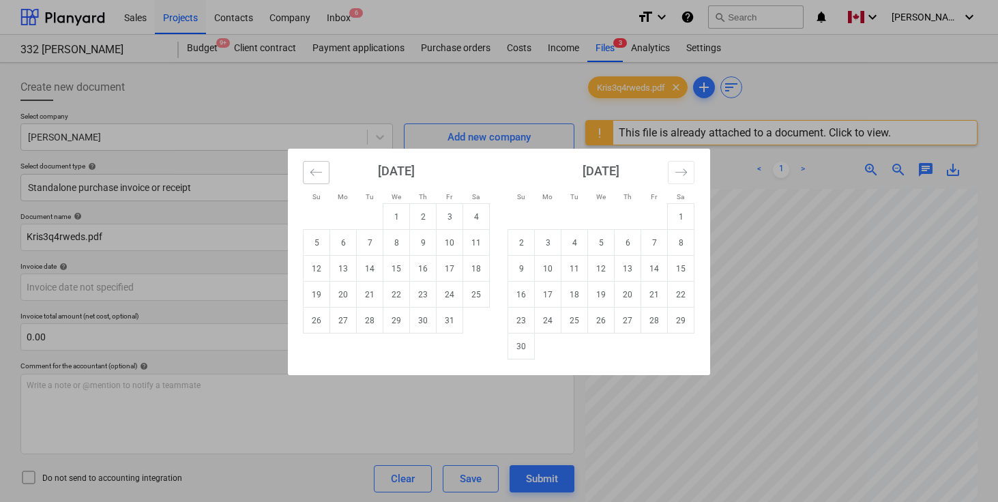
click at [314, 176] on icon "Move backward to switch to the previous month." at bounding box center [316, 172] width 13 height 13
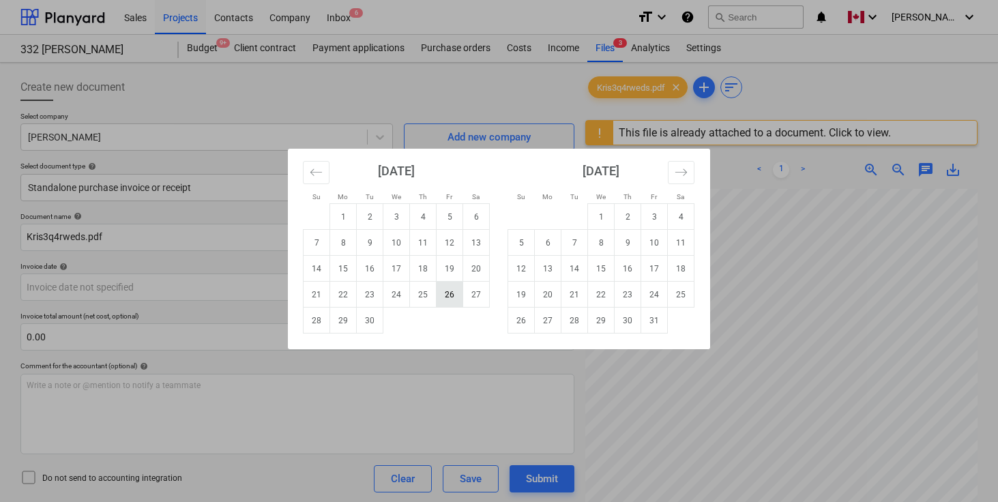
click at [442, 292] on td "26" at bounding box center [450, 295] width 27 height 26
type input "[DATE]"
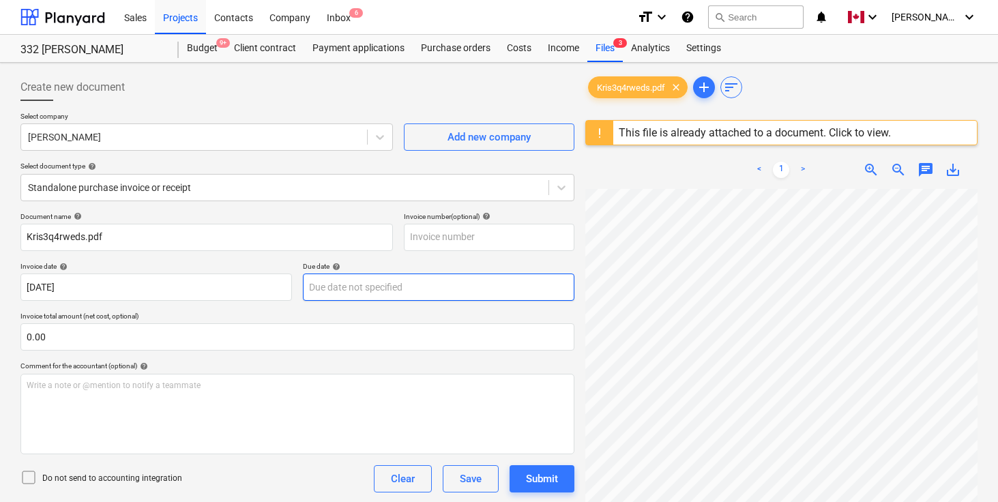
click at [431, 289] on body "Sales Projects Contacts Company Inbox 6 format_size keyboard_arrow_down help se…" at bounding box center [499, 251] width 998 height 502
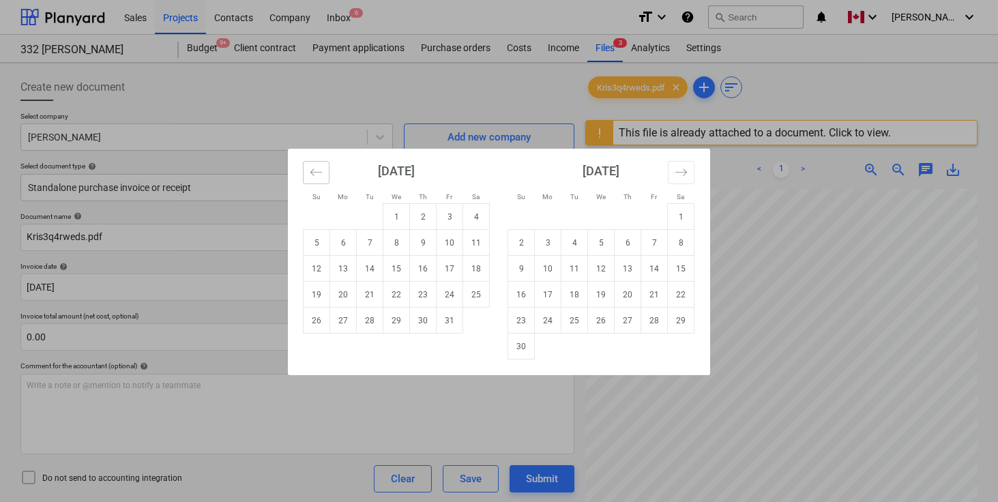
click at [312, 173] on icon "Move backward to switch to the previous month." at bounding box center [316, 172] width 13 height 13
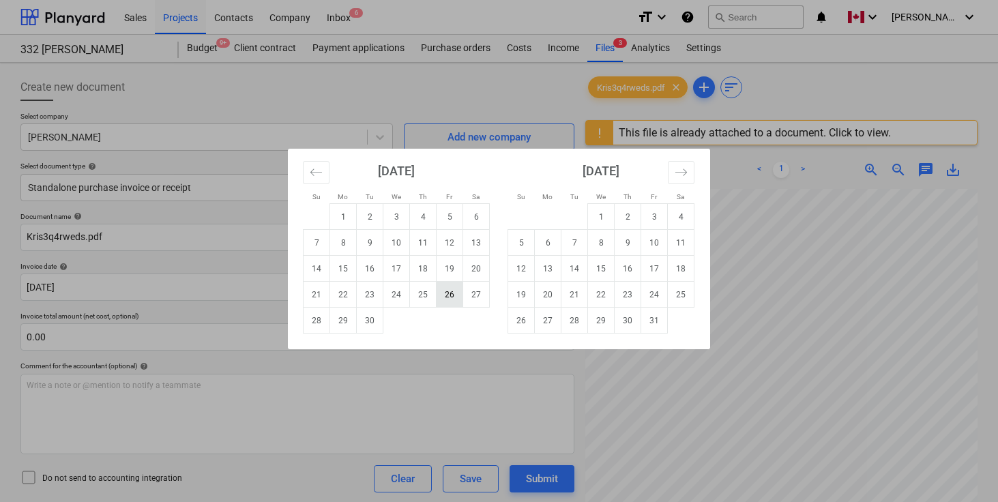
click at [449, 295] on td "26" at bounding box center [450, 295] width 27 height 26
type input "[DATE]"
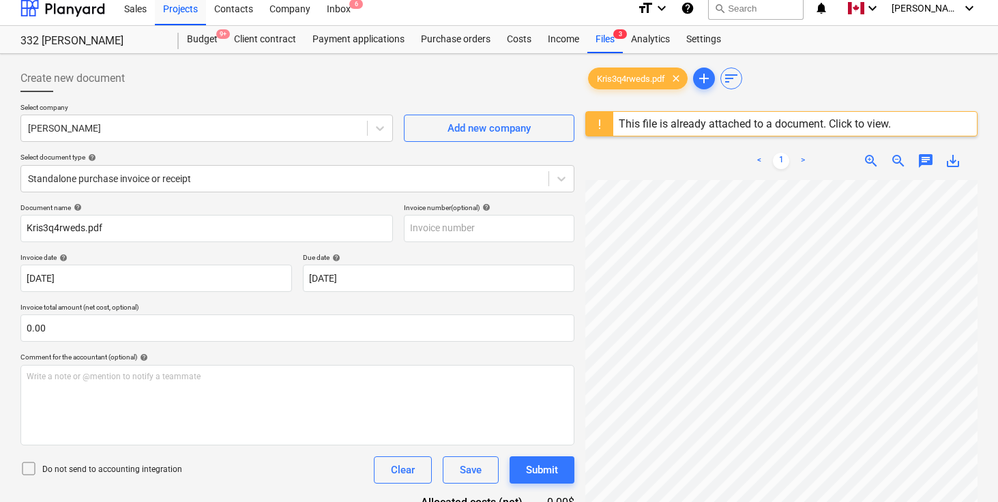
scroll to position [12, 0]
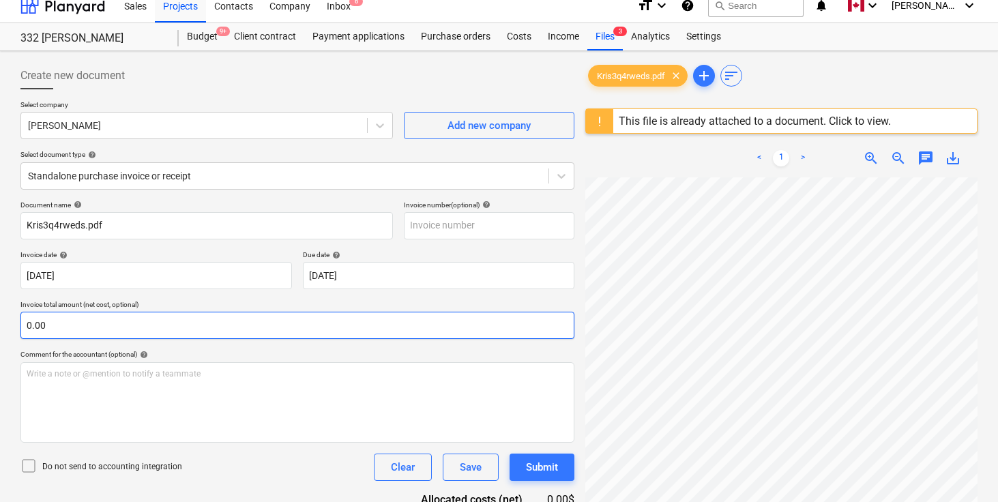
click at [162, 332] on input "0.00" at bounding box center [297, 325] width 554 height 27
type input "240.00"
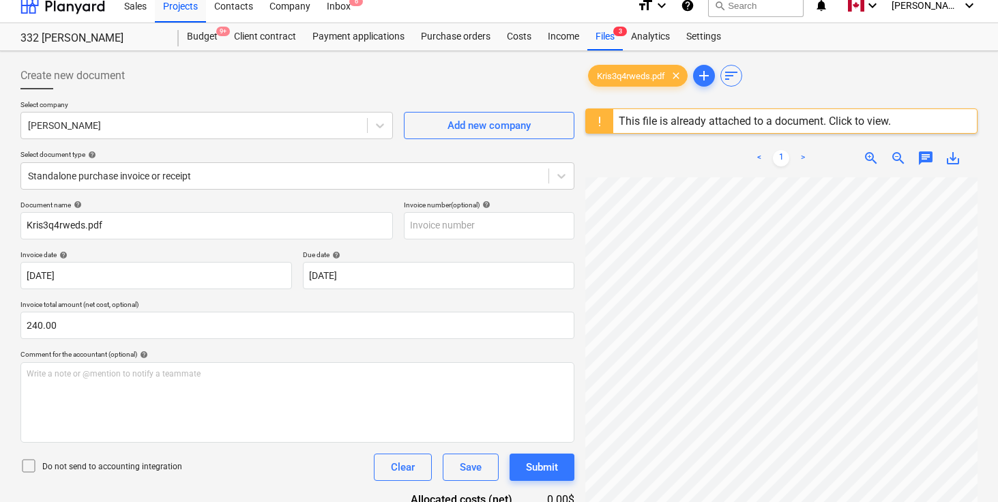
click at [237, 297] on div "Document name help Kris3q4rweds.pdf Invoice number (optional) help Invoice date…" at bounding box center [297, 396] width 554 height 391
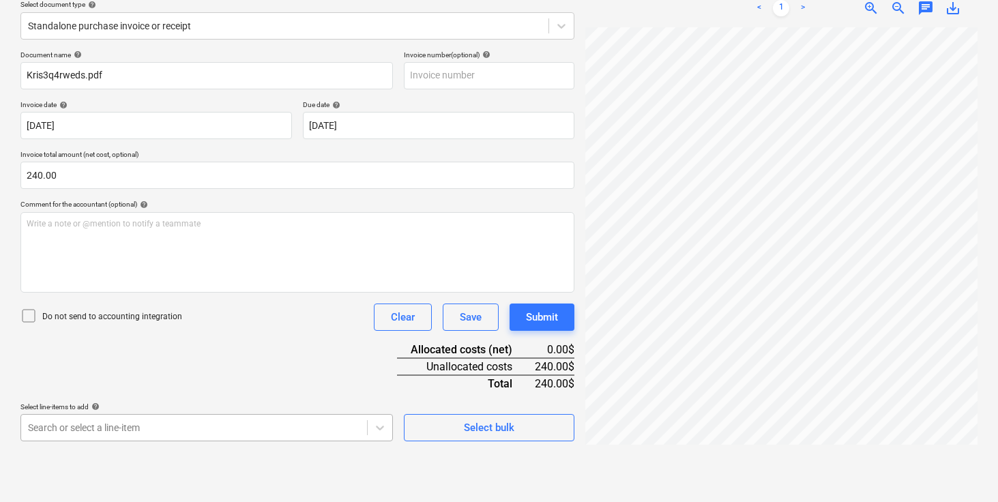
click at [242, 340] on body "Sales Projects Contacts Company Inbox 6 format_size keyboard_arrow_down help se…" at bounding box center [499, 89] width 998 height 502
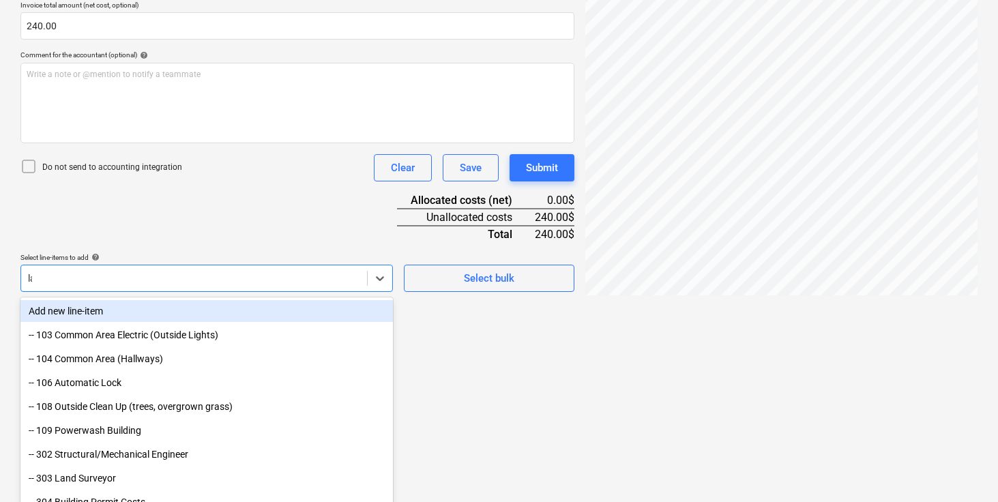
scroll to position [289, 0]
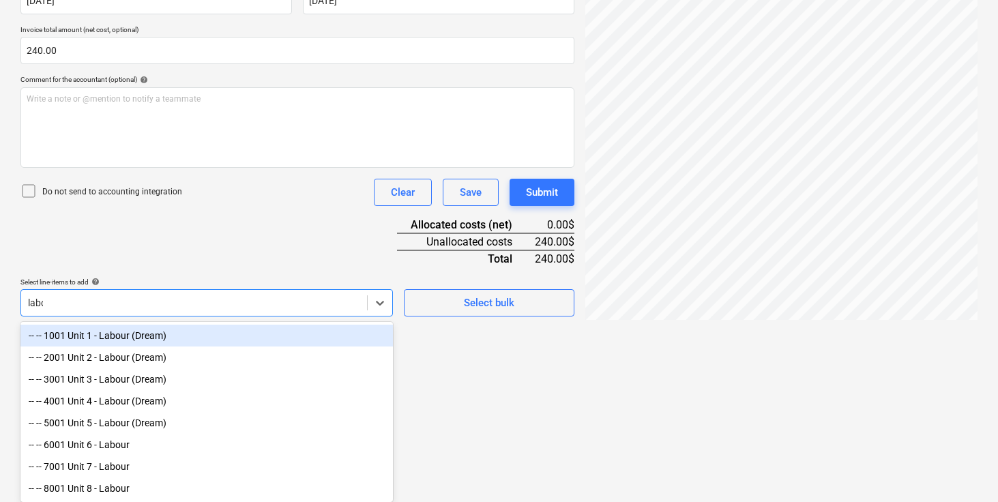
type input "labour"
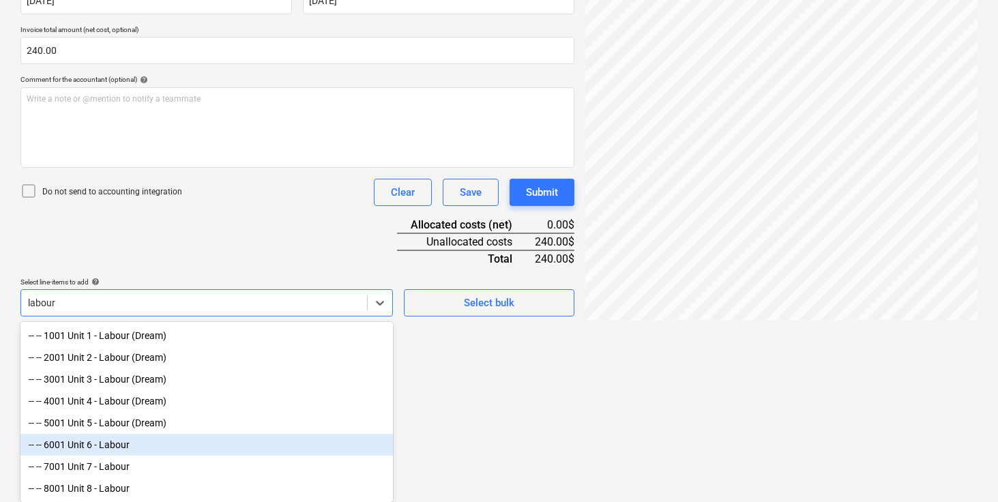
click at [229, 441] on div "-- -- 6001 Unit 6 - Labour" at bounding box center [206, 445] width 373 height 22
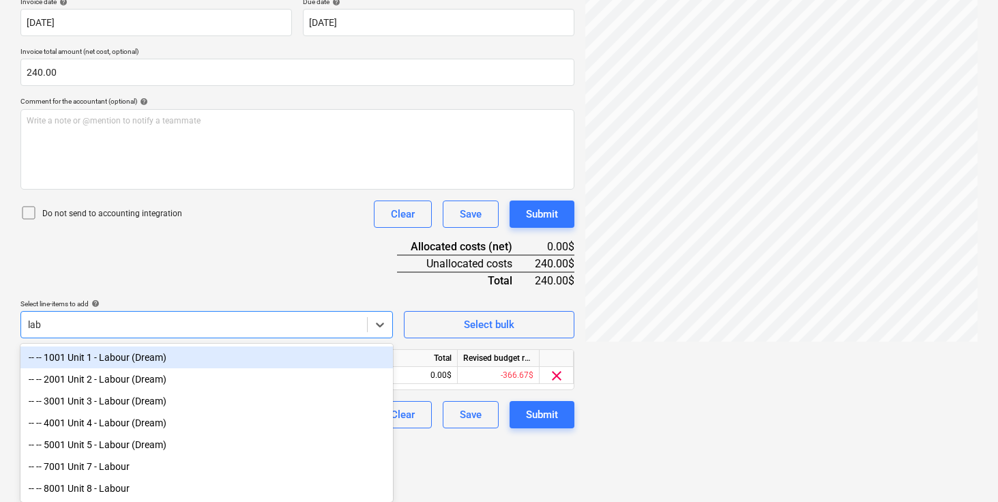
scroll to position [267, 0]
type input "labour"
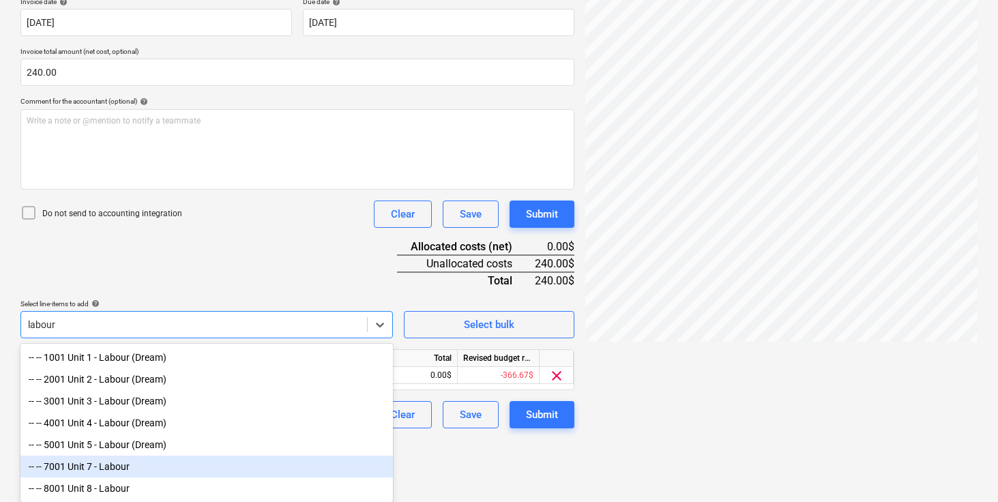
click at [171, 464] on div "-- -- 7001 Unit 7 - Labour" at bounding box center [206, 467] width 373 height 22
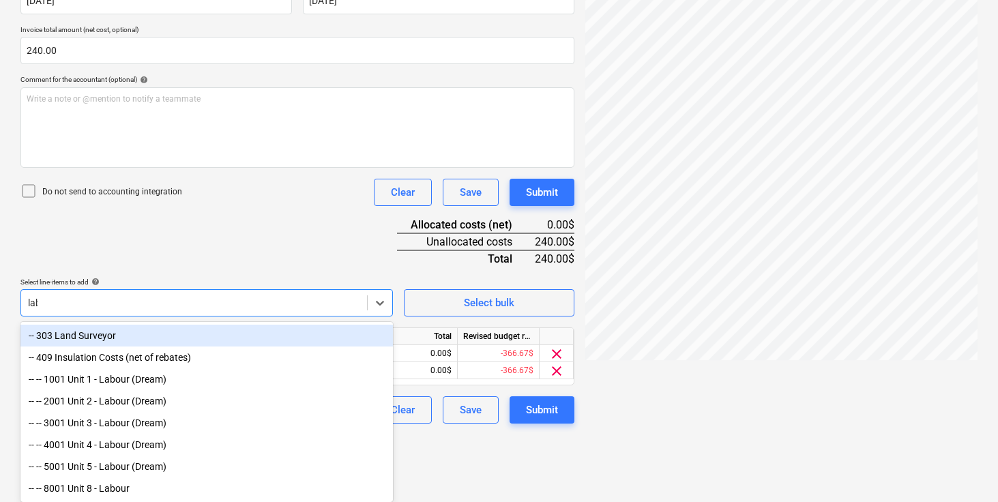
scroll to position [245, 0]
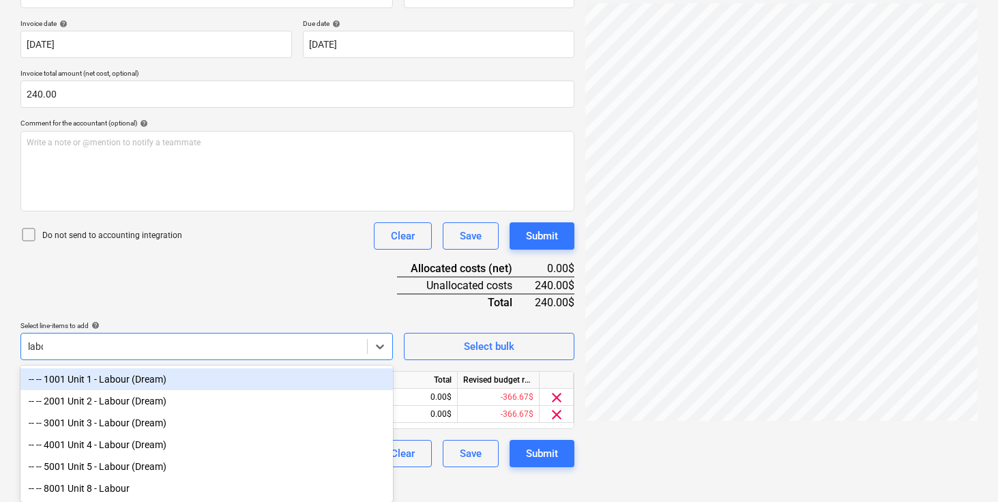
type input "labour"
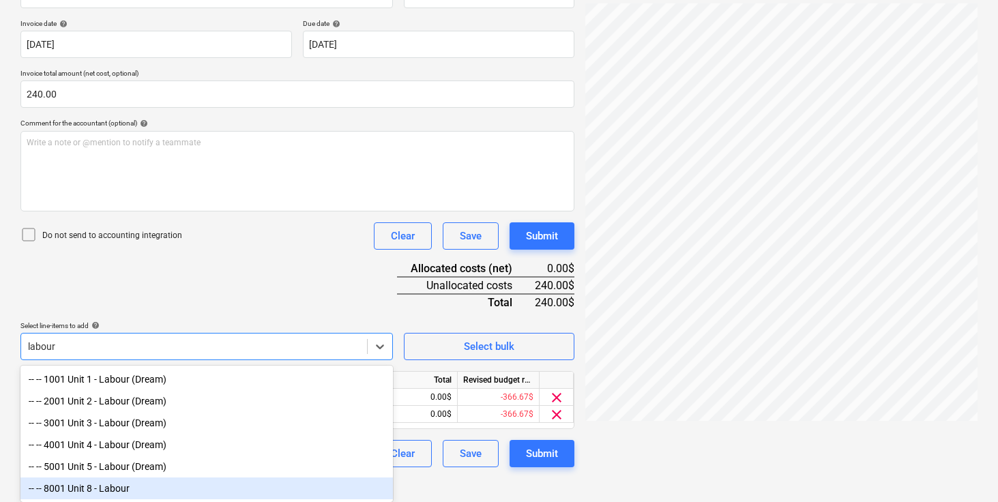
click at [137, 486] on div "-- -- 8001 Unit 8 - Labour" at bounding box center [206, 489] width 373 height 22
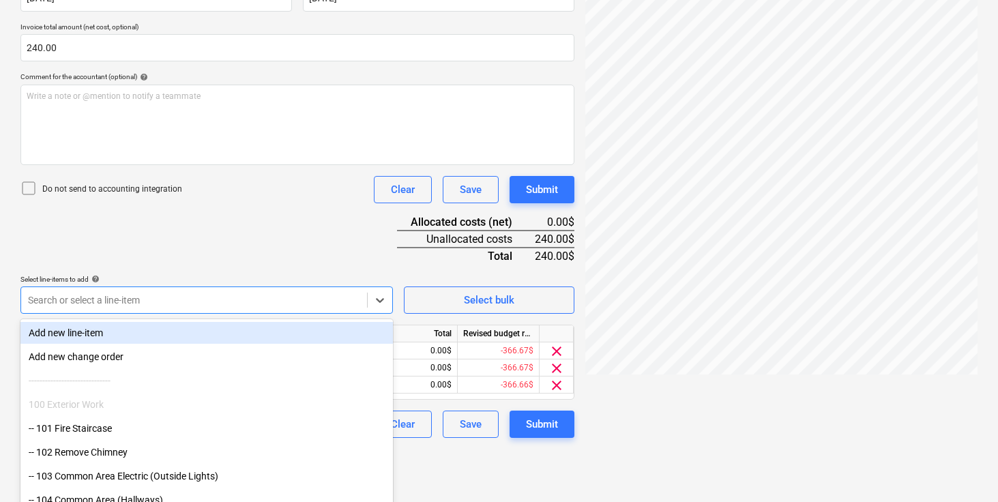
click at [250, 271] on div "Document name help Kris3q4rweds.pdf Invoice number (optional) help Invoice date…" at bounding box center [297, 180] width 554 height 515
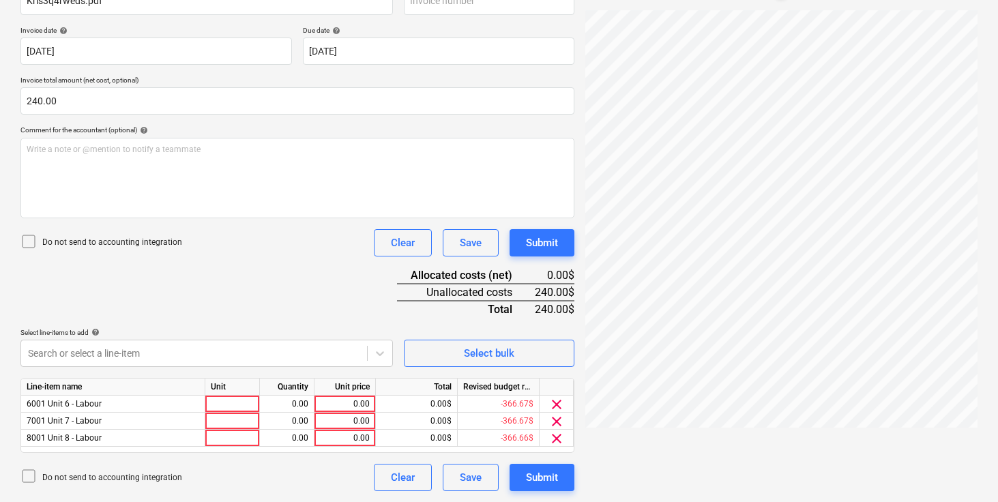
scroll to position [236, 0]
click at [259, 403] on div at bounding box center [232, 404] width 55 height 17
type input "pcs"
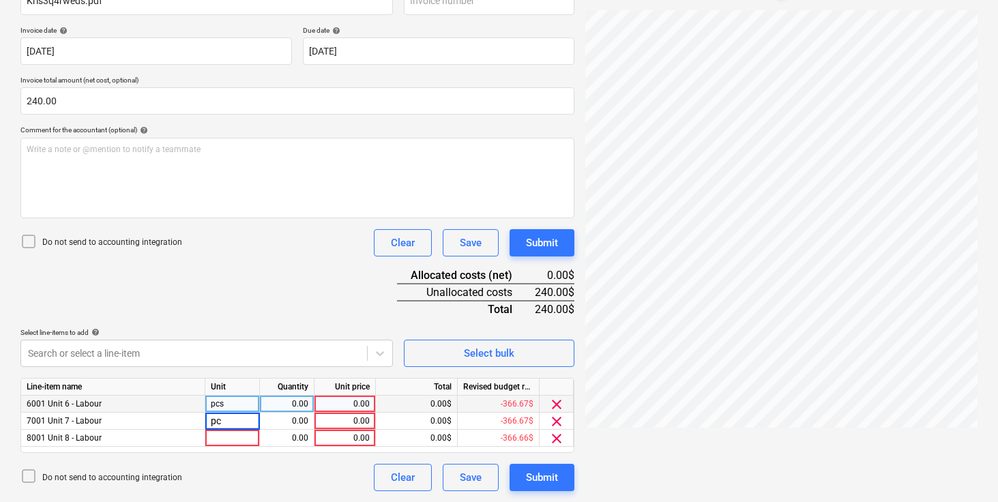
type input "pcs"
type input "80"
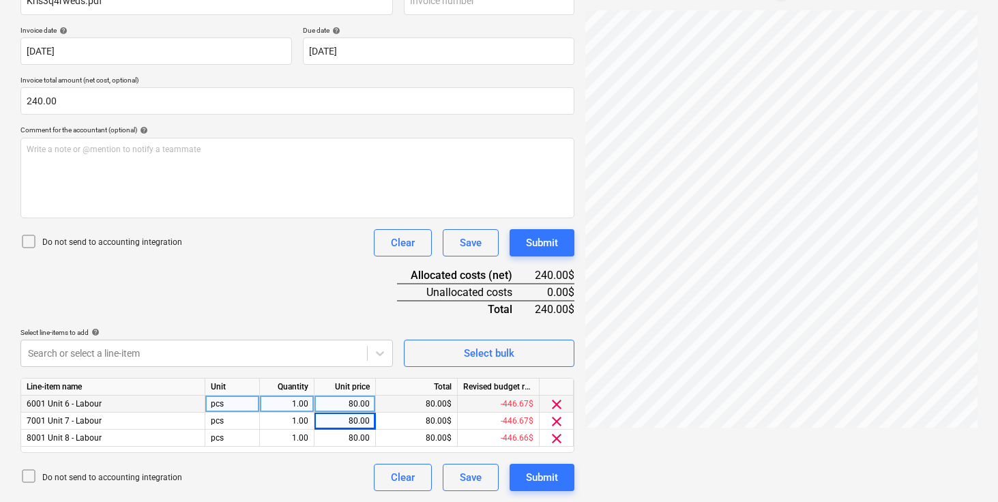
click at [237, 245] on div "Do not send to accounting integration Clear Save Submit" at bounding box center [297, 242] width 554 height 27
click at [543, 469] on div "Submit" at bounding box center [542, 478] width 32 height 18
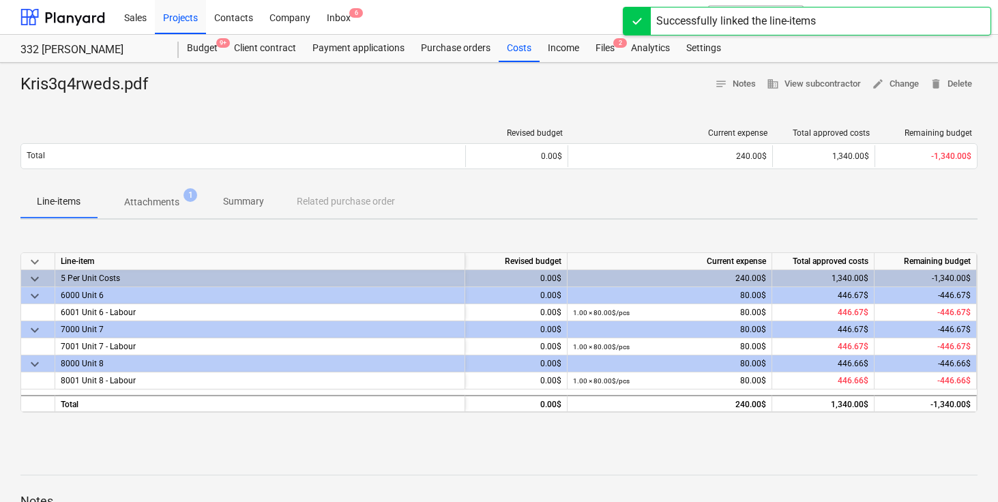
click at [459, 231] on div "keyboard_arrow_down Line-item Revised budget Current expense Total approved cos…" at bounding box center [498, 333] width 957 height 205
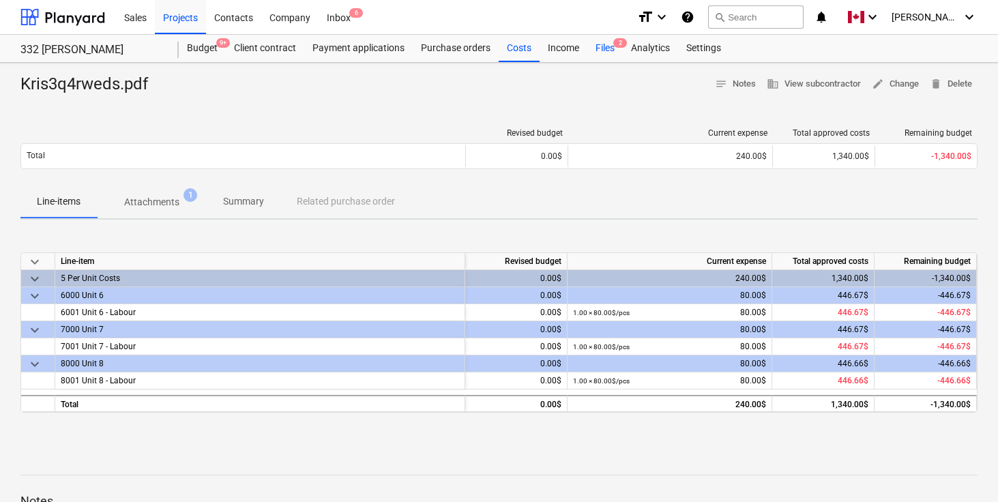
click at [607, 46] on div "Files 2" at bounding box center [604, 48] width 35 height 27
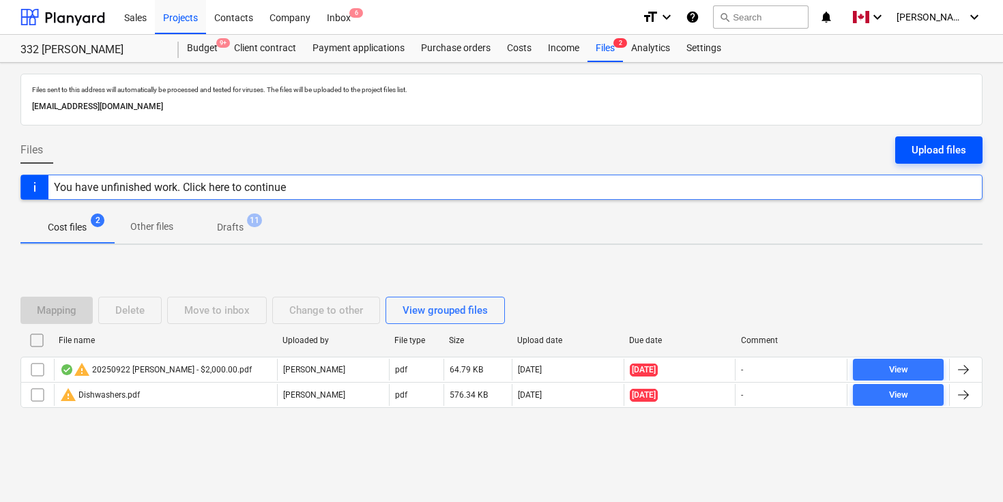
click at [929, 154] on div "Upload files" at bounding box center [939, 150] width 55 height 18
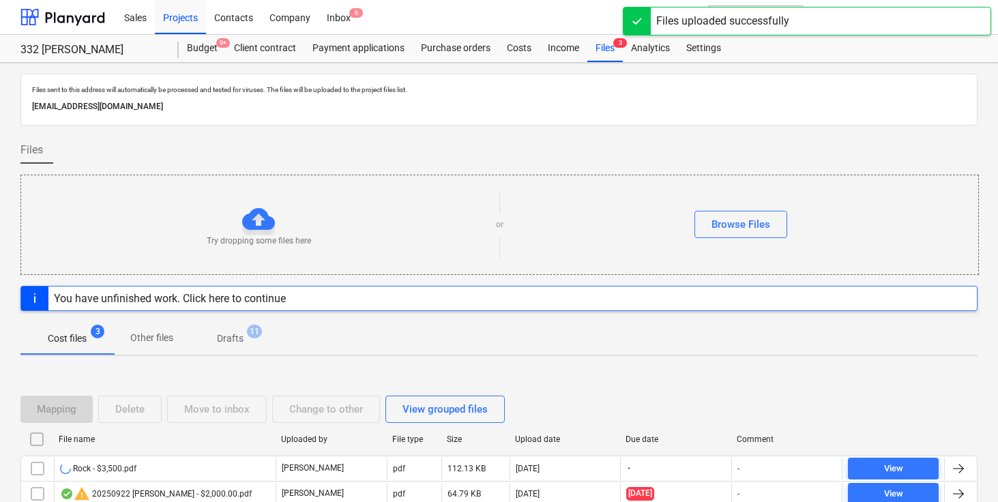
click at [542, 141] on div "Files" at bounding box center [498, 155] width 957 height 38
click at [553, 159] on div "Files" at bounding box center [498, 155] width 957 height 38
click at [578, 150] on div "Files" at bounding box center [498, 155] width 957 height 38
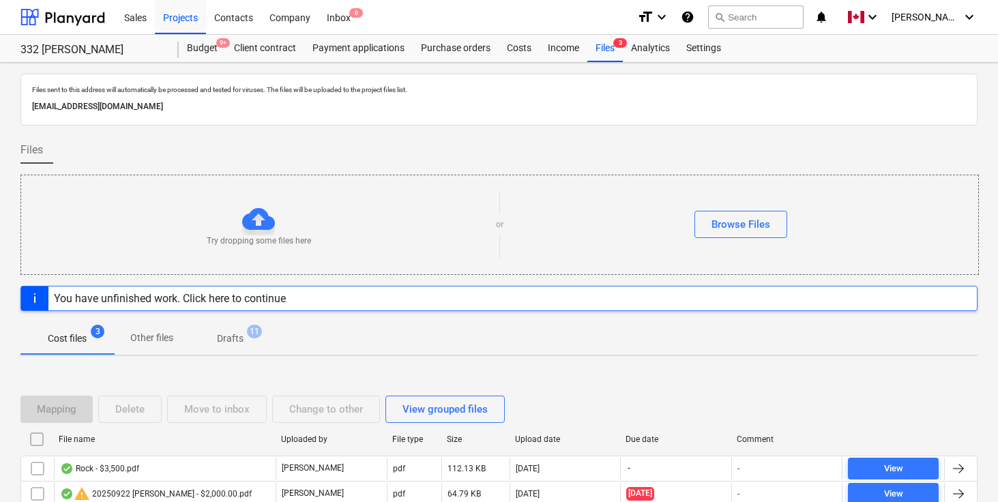
scroll to position [91, 0]
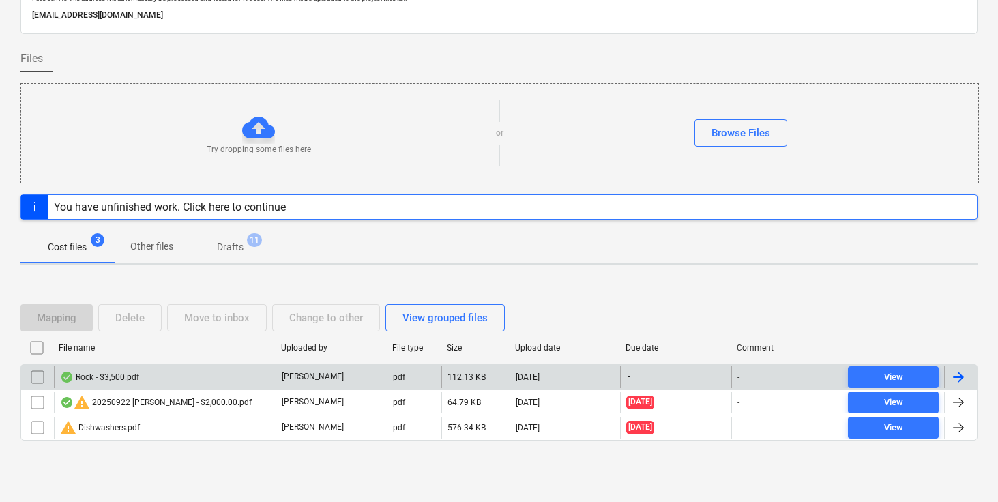
click at [953, 377] on div at bounding box center [959, 377] width 16 height 16
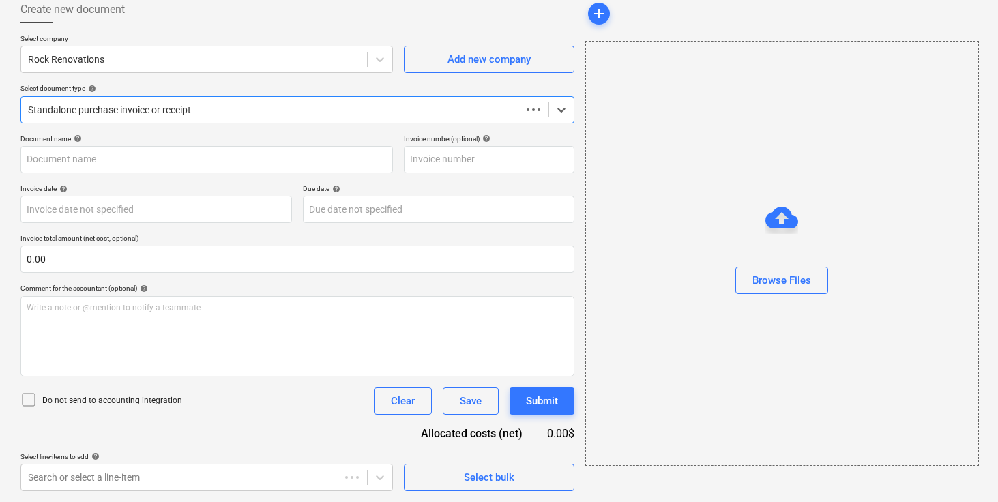
scroll to position [78, 0]
type input "Rock - $3,500.pdf"
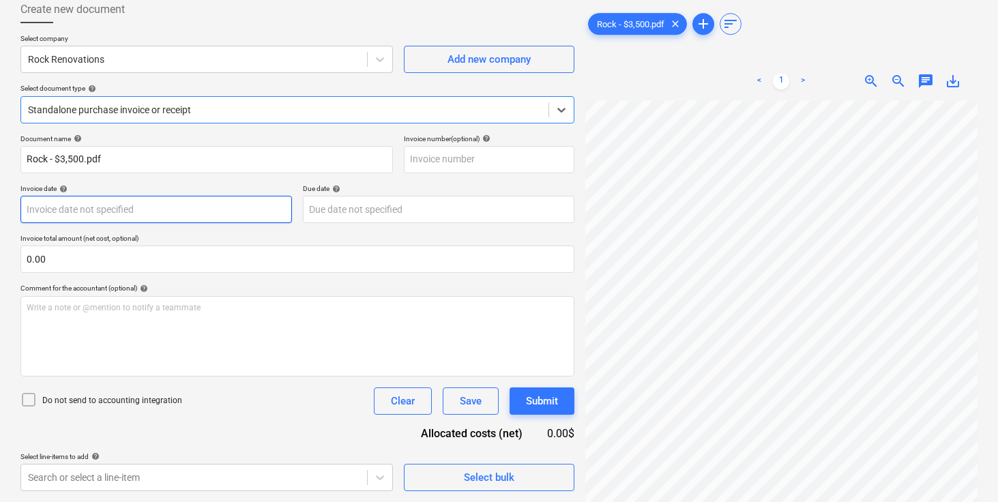
click at [164, 212] on body "Sales Projects Contacts Company Inbox 6 format_size keyboard_arrow_down help se…" at bounding box center [499, 173] width 998 height 502
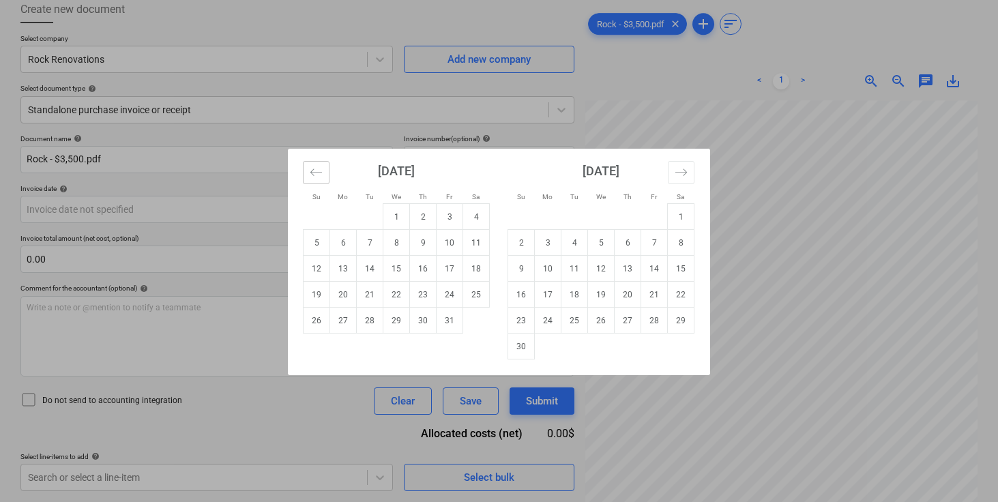
click at [315, 175] on icon "Move backward to switch to the previous month." at bounding box center [316, 172] width 13 height 13
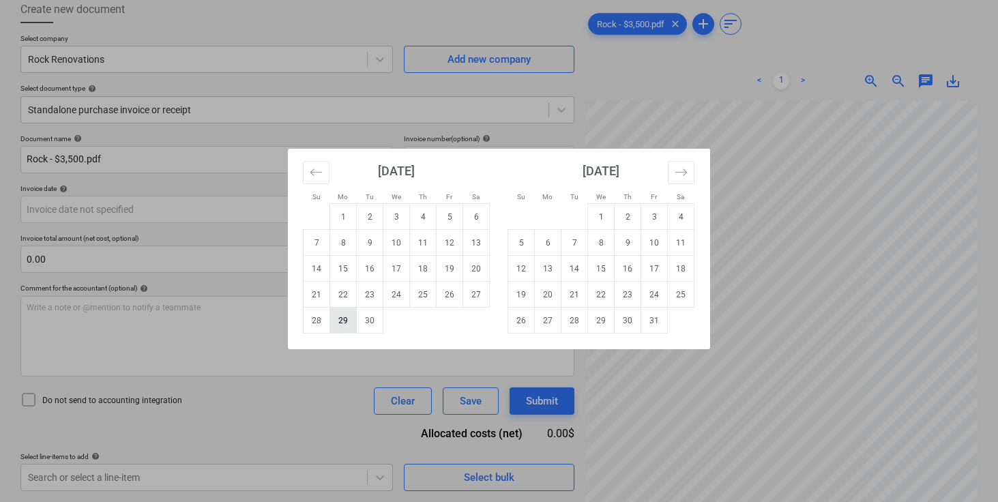
click at [349, 322] on td "29" at bounding box center [343, 321] width 27 height 26
type input "[DATE]"
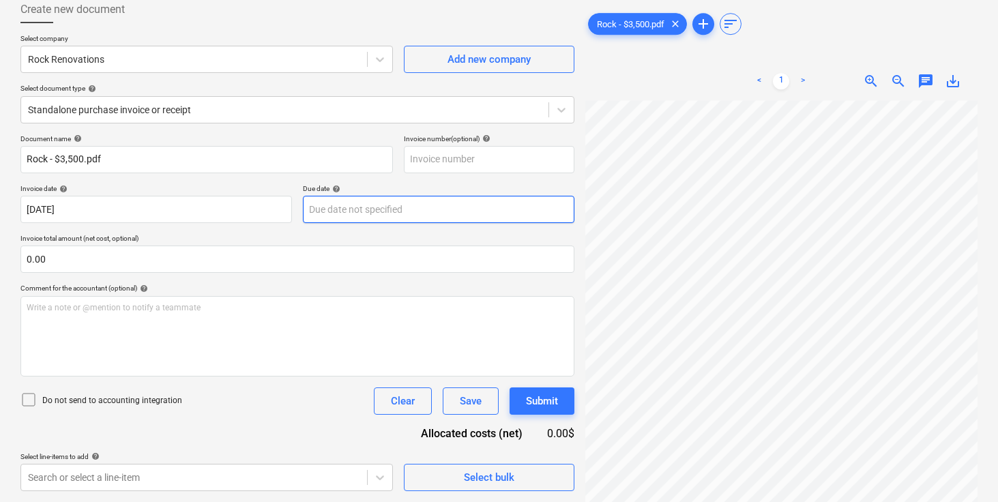
click at [372, 212] on body "Sales Projects Contacts Company Inbox 6 format_size keyboard_arrow_down help se…" at bounding box center [499, 173] width 998 height 502
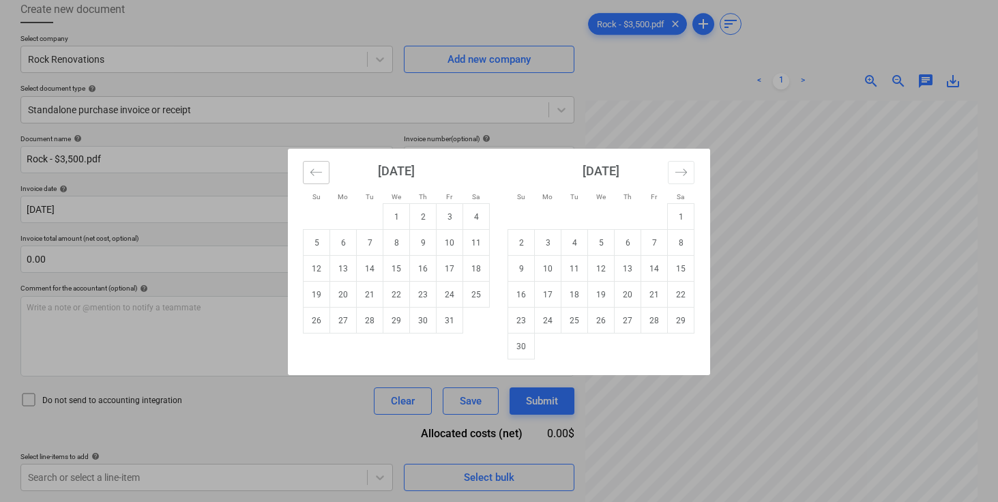
click at [319, 167] on icon "Move backward to switch to the previous month." at bounding box center [316, 172] width 13 height 13
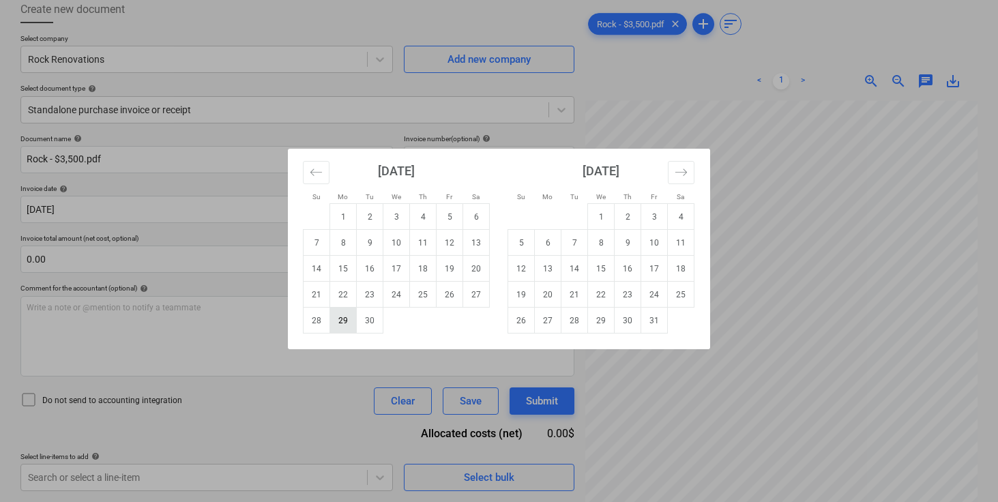
click at [342, 317] on td "29" at bounding box center [343, 321] width 27 height 26
type input "[DATE]"
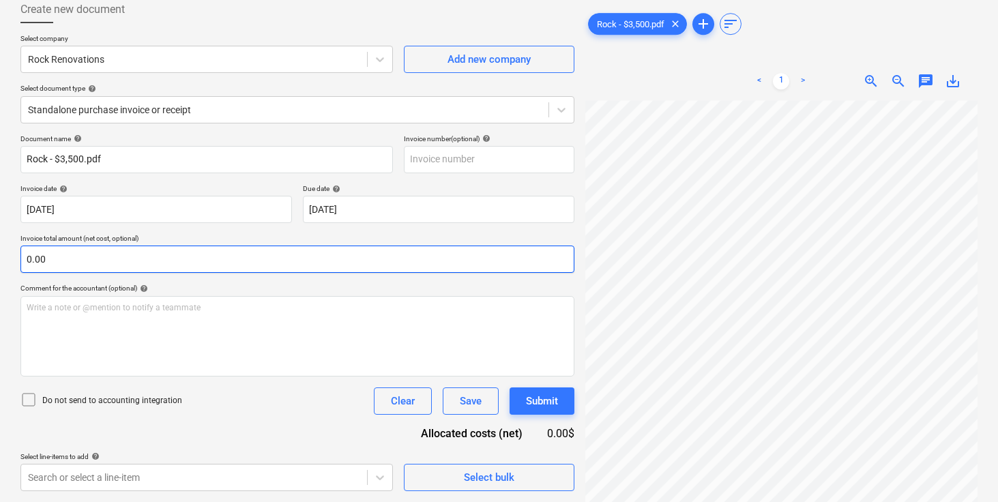
click at [312, 255] on input "0.00" at bounding box center [297, 259] width 554 height 27
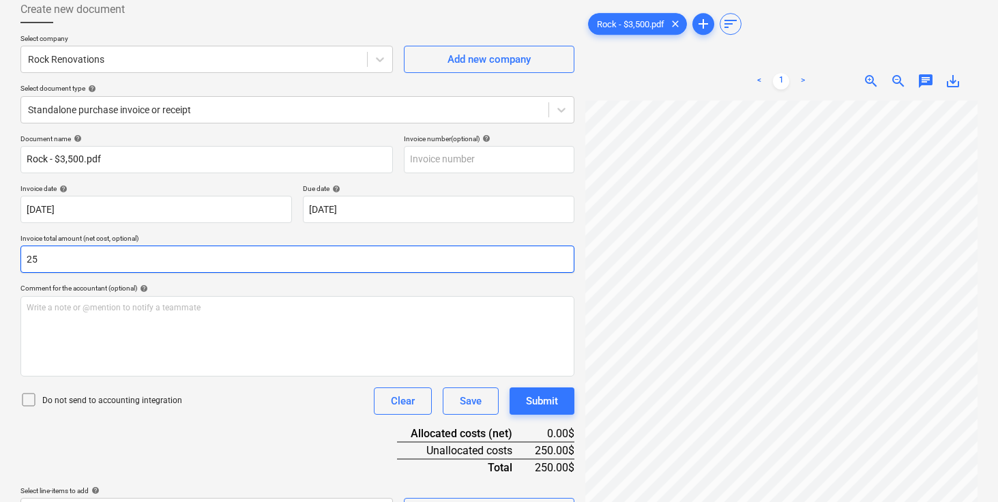
type input "2"
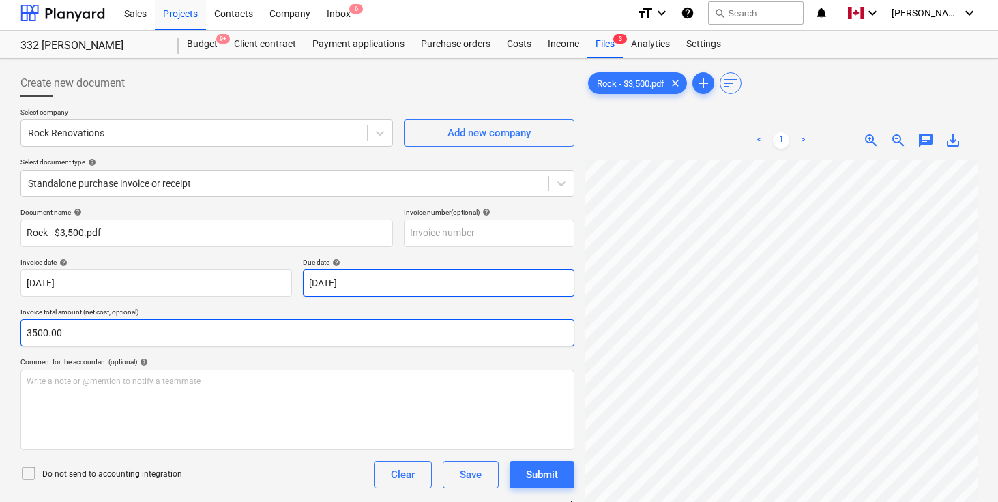
scroll to position [0, 0]
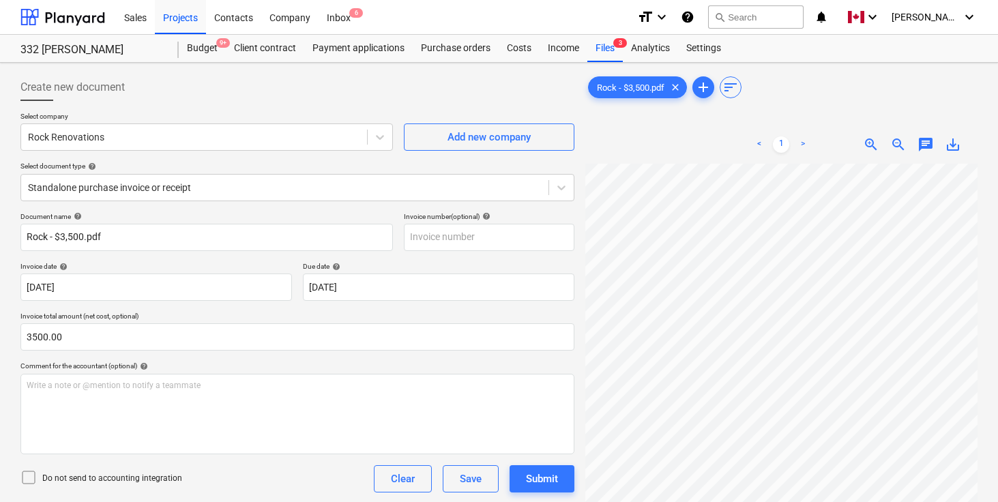
click at [348, 102] on div at bounding box center [297, 106] width 554 height 11
type input "3,500.00"
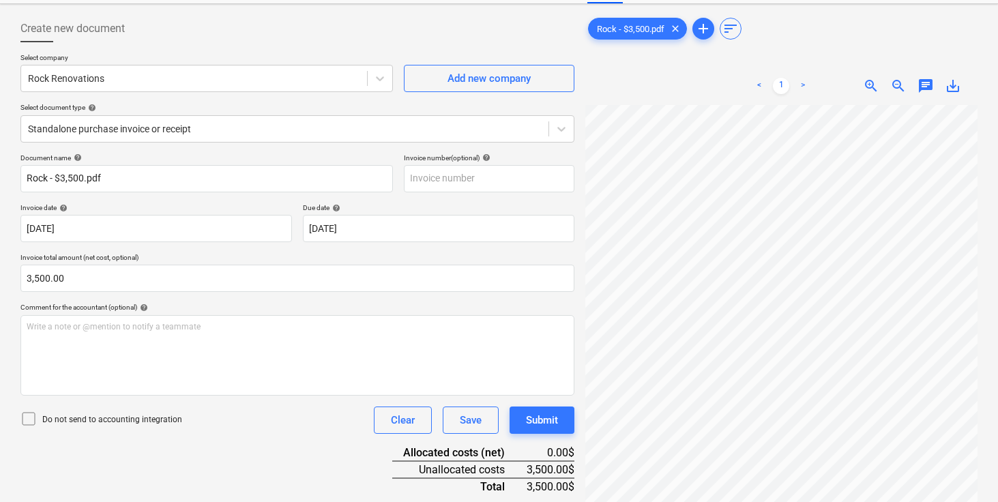
scroll to position [136, 0]
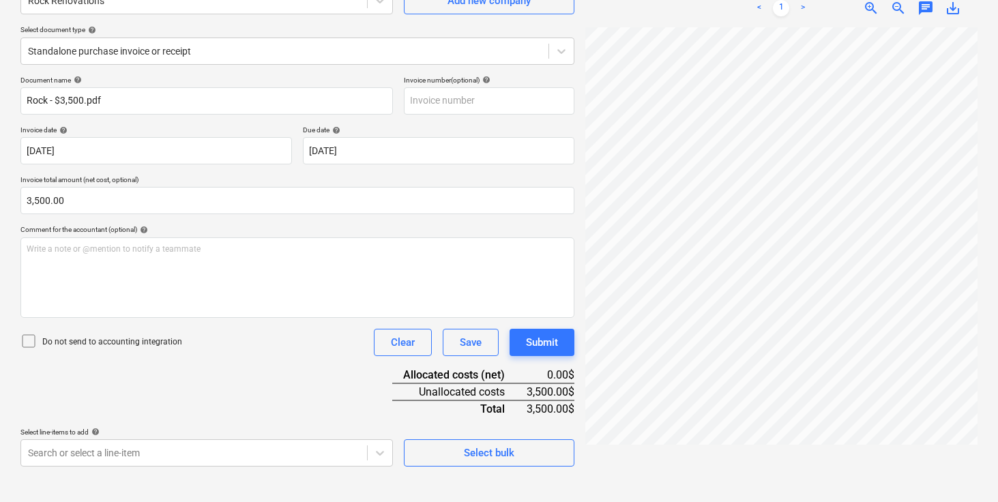
click at [270, 376] on div "Document name help Rock - $3,500.pdf Invoice number (optional) help Invoice dat…" at bounding box center [297, 271] width 554 height 391
click at [261, 366] on body "Sales Projects Contacts Company Inbox 6 format_size keyboard_arrow_down help se…" at bounding box center [499, 115] width 998 height 502
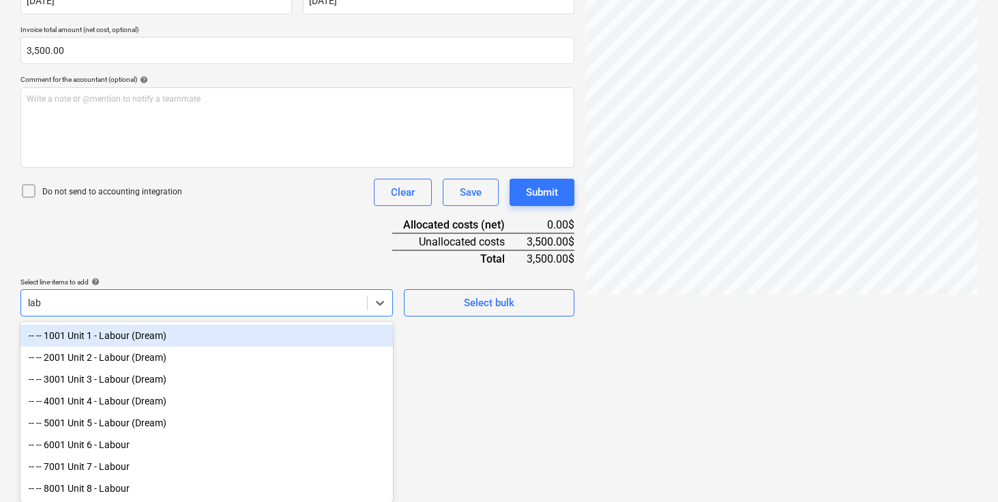
scroll to position [289, 0]
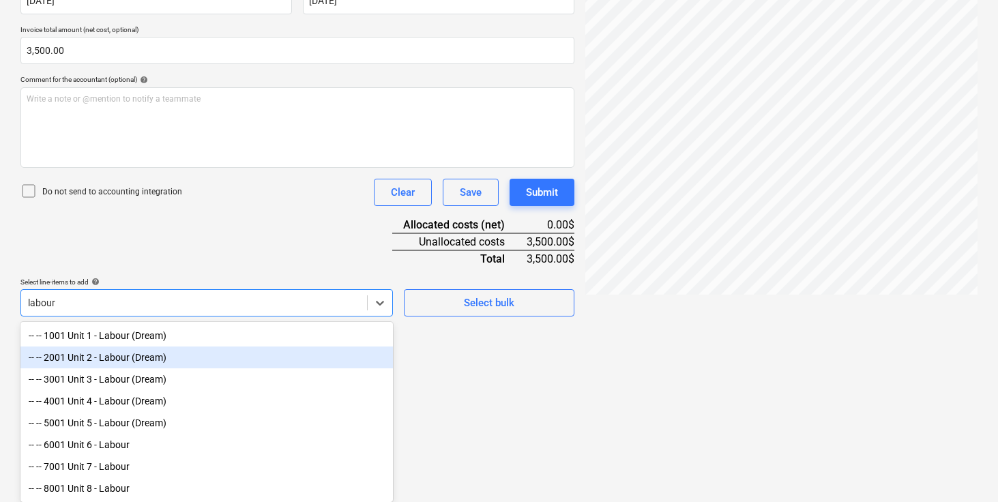
type input "labour"
click at [229, 257] on div "Document name help Rock - $3,500.pdf Invoice number (optional) help Invoice dat…" at bounding box center [297, 121] width 554 height 391
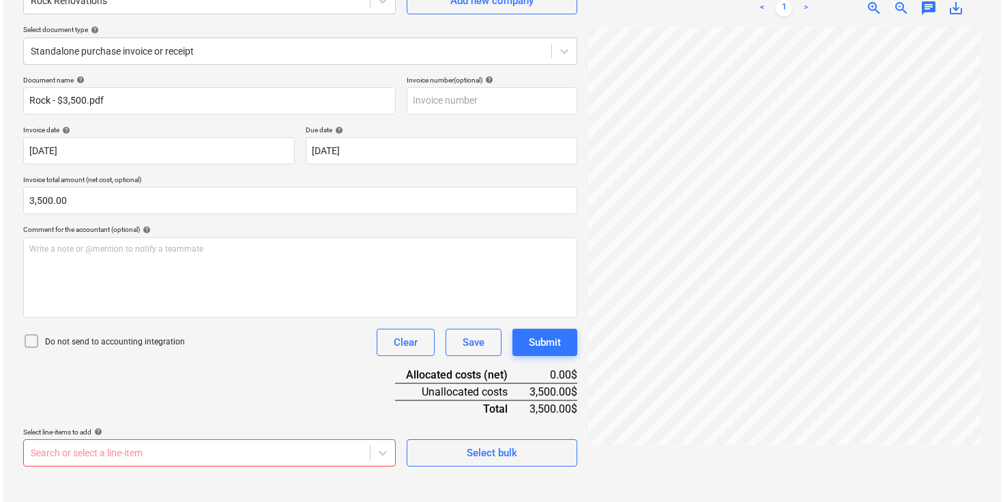
scroll to position [0, 0]
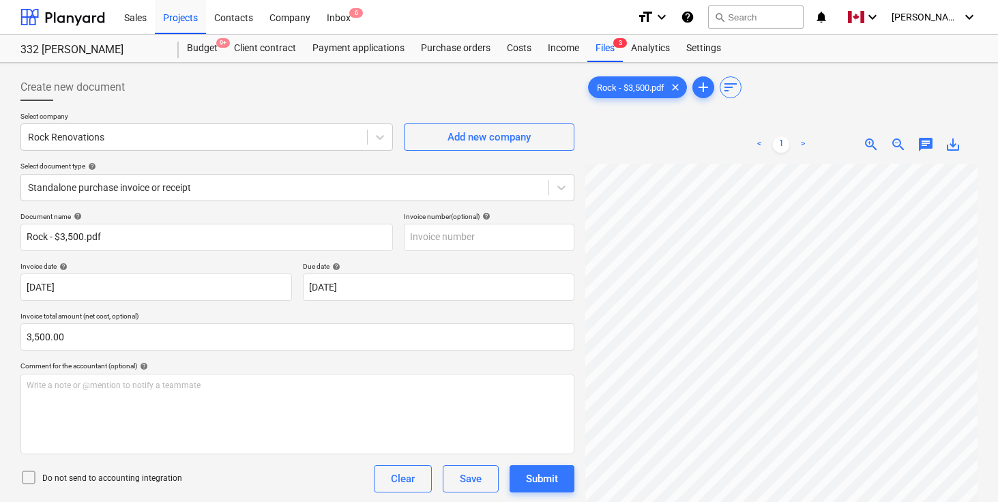
click at [309, 112] on p "Select company" at bounding box center [206, 118] width 373 height 12
click at [607, 47] on div "Files 3" at bounding box center [604, 48] width 35 height 27
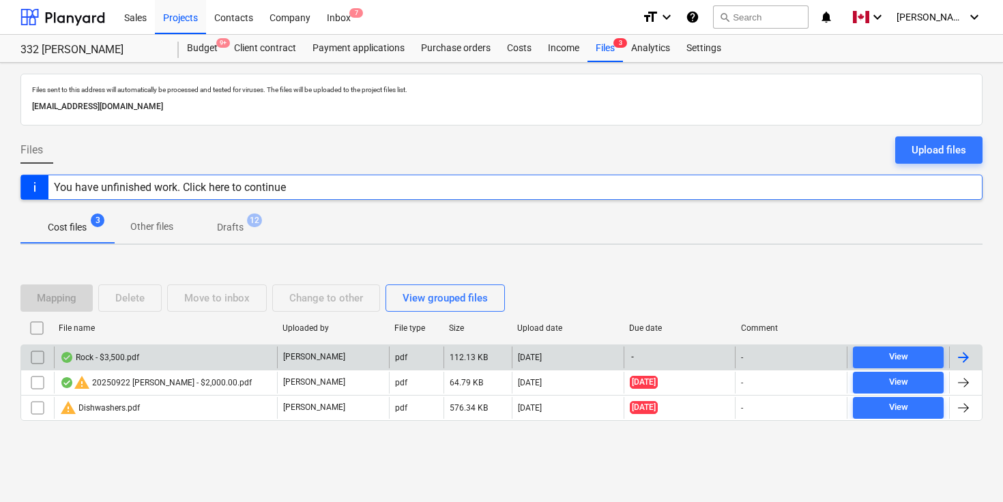
click at [39, 362] on input "checkbox" at bounding box center [38, 358] width 22 height 22
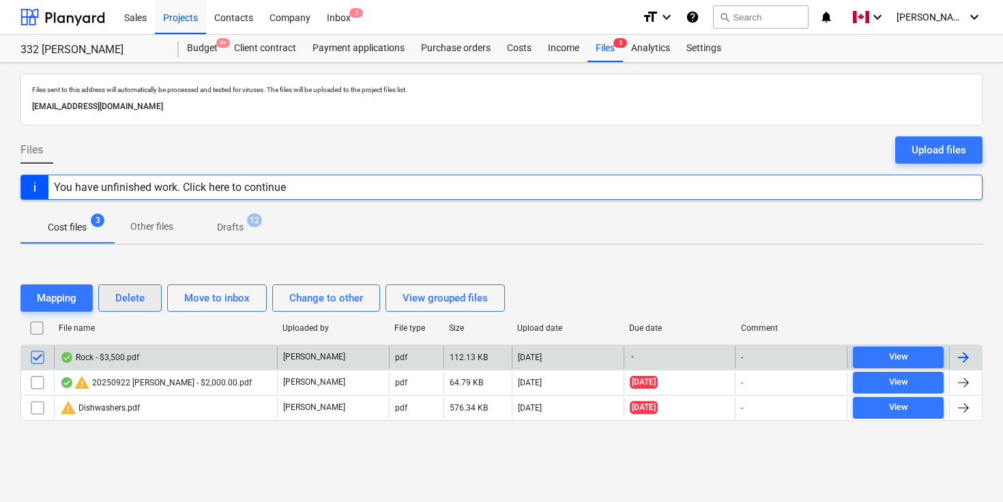
click at [147, 301] on button "Delete" at bounding box center [129, 298] width 63 height 27
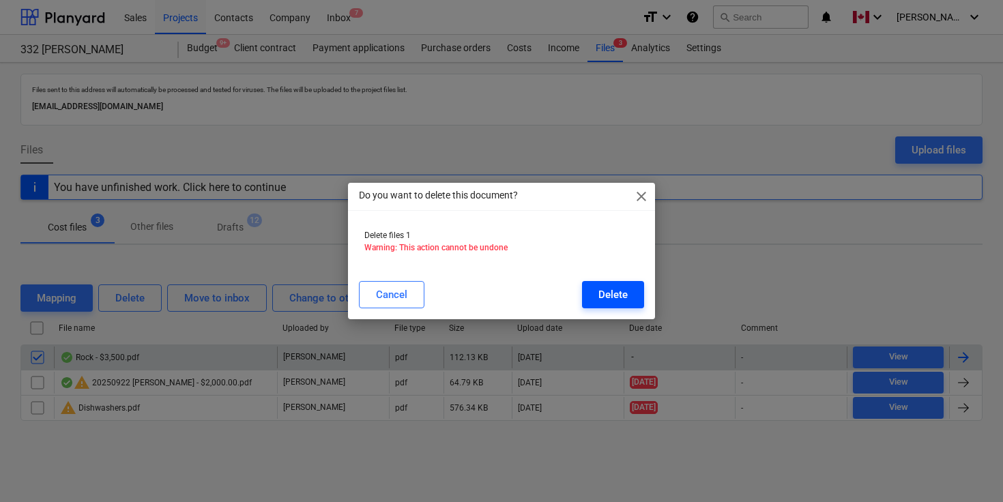
click at [605, 296] on div "Delete" at bounding box center [612, 295] width 29 height 18
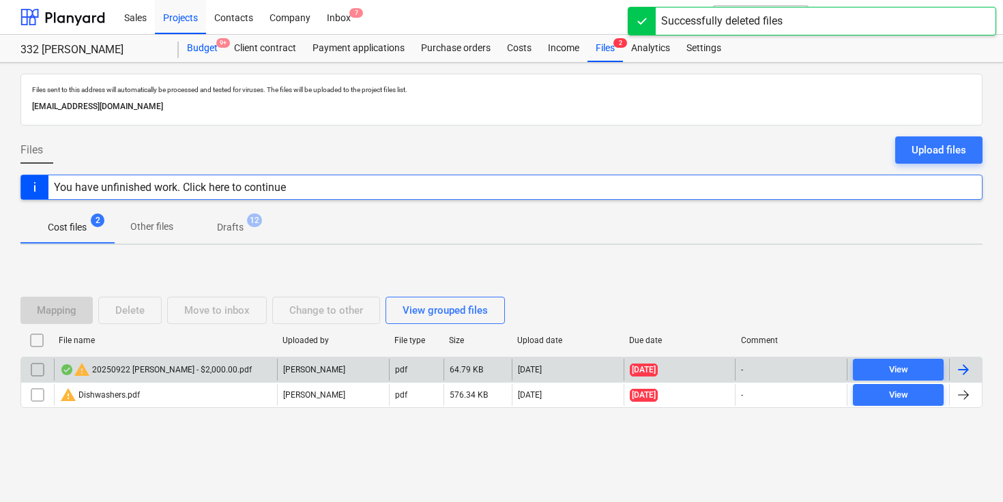
click at [200, 48] on div "Budget 9+" at bounding box center [202, 48] width 47 height 27
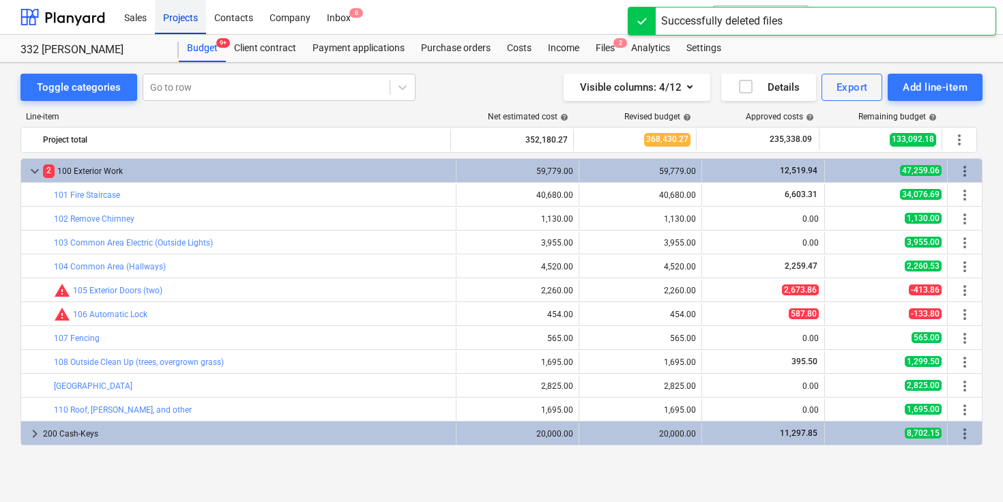
click at [184, 10] on div "Projects" at bounding box center [180, 16] width 51 height 35
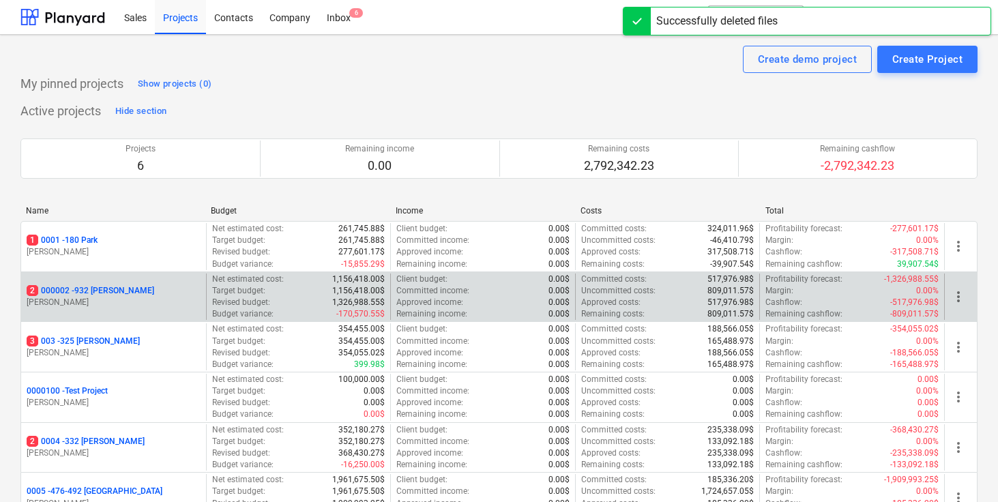
click at [102, 291] on p "2 000002 - 932 [PERSON_NAME]" at bounding box center [91, 291] width 128 height 12
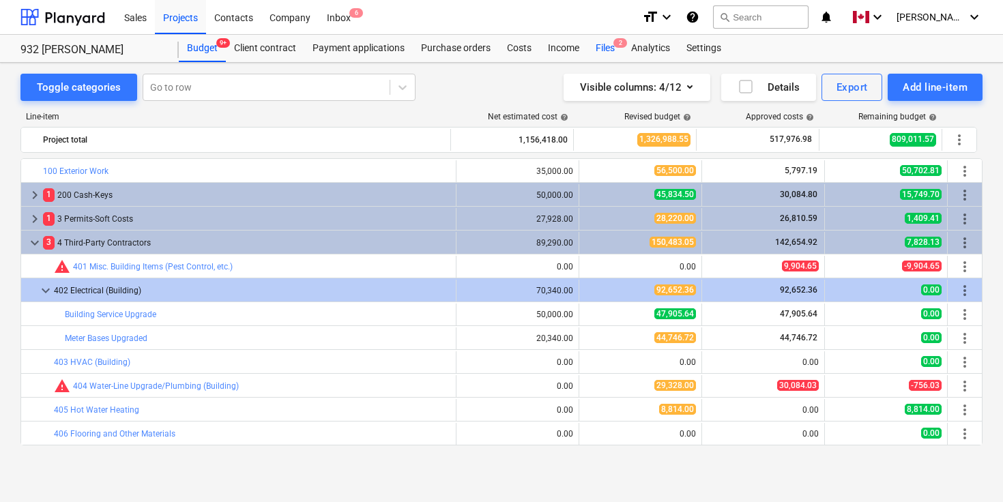
click at [615, 47] on span "2" at bounding box center [620, 43] width 14 height 10
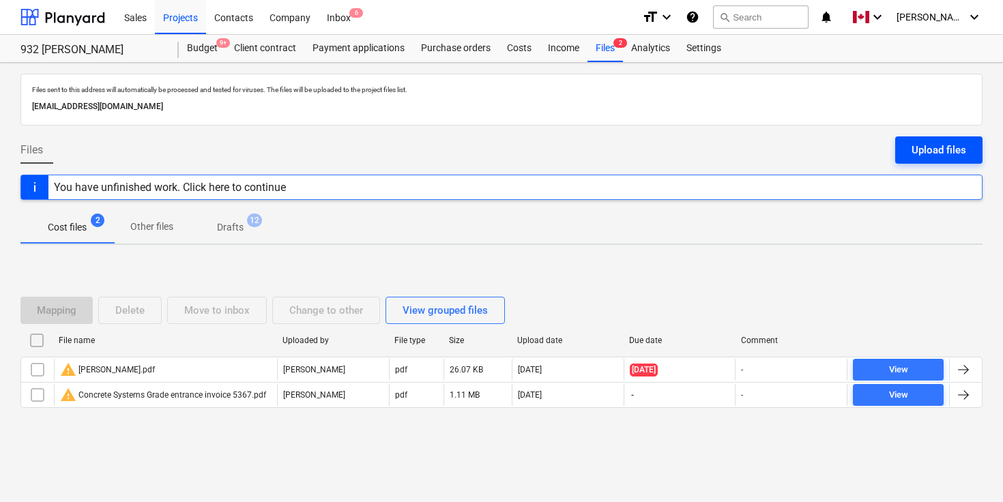
click at [921, 152] on div "Upload files" at bounding box center [939, 150] width 55 height 18
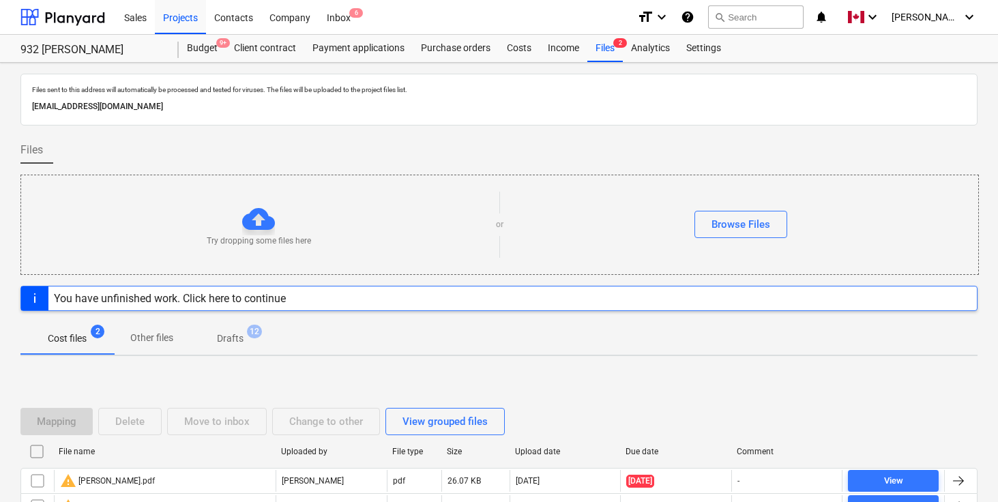
click at [534, 150] on div "Files" at bounding box center [498, 155] width 957 height 38
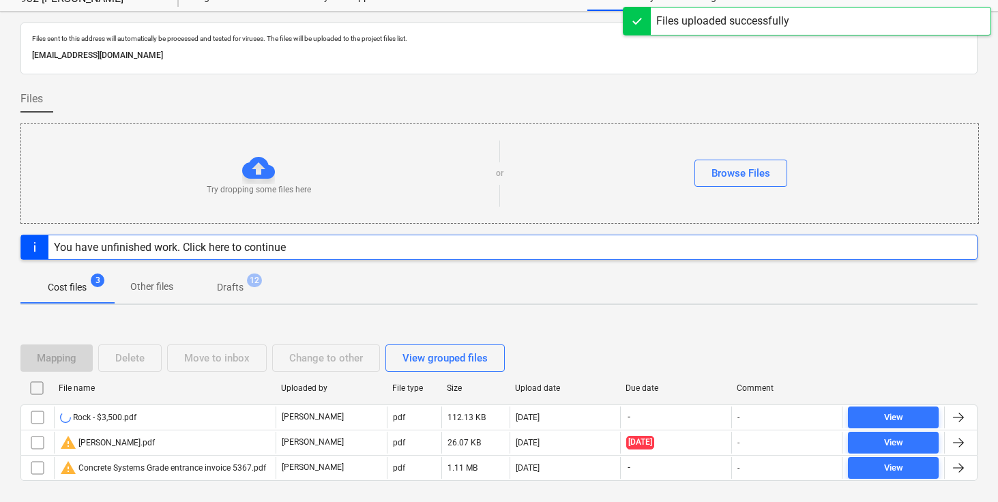
scroll to position [91, 0]
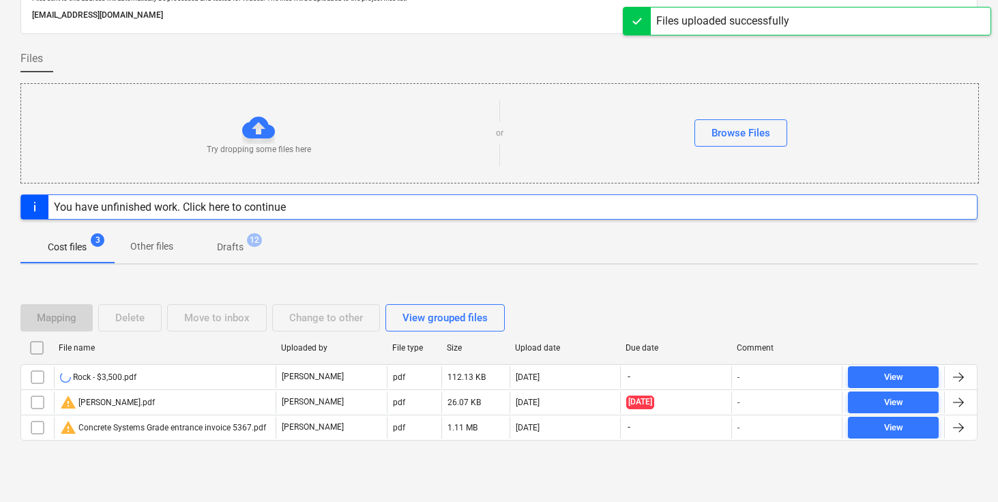
click at [526, 299] on div "Mapping Delete Move to inbox Change to other View grouped files" at bounding box center [498, 318] width 957 height 38
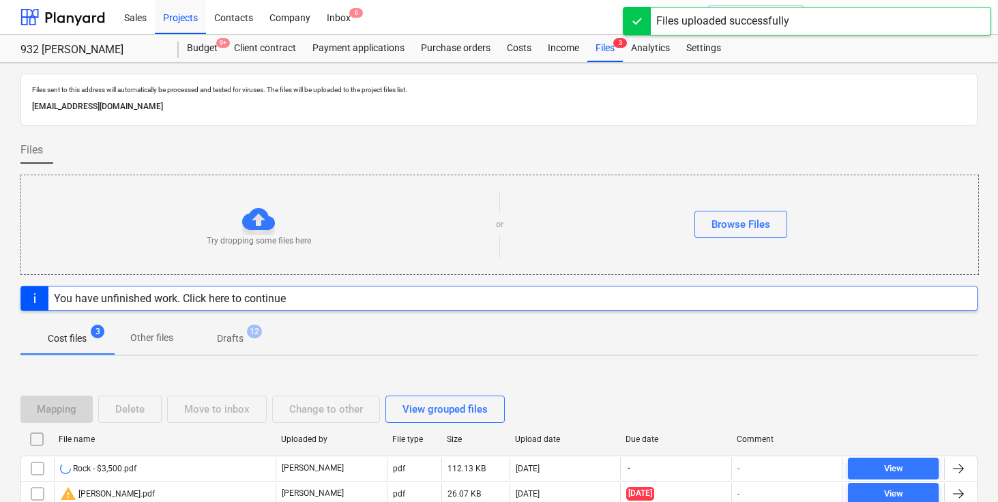
click at [587, 145] on div "Files" at bounding box center [498, 155] width 957 height 38
click at [602, 149] on div "Files" at bounding box center [498, 155] width 957 height 38
click at [581, 154] on div "Files" at bounding box center [498, 155] width 957 height 38
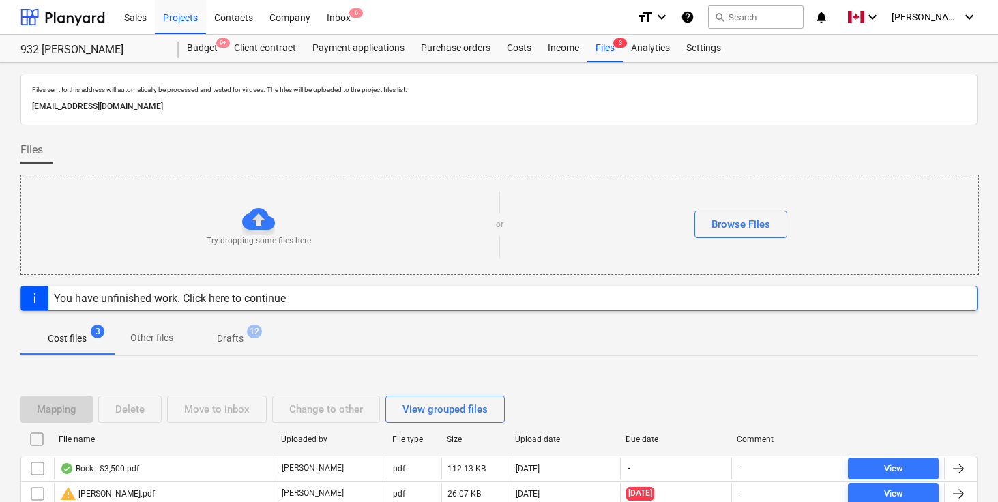
click at [593, 151] on div "Files" at bounding box center [498, 155] width 957 height 38
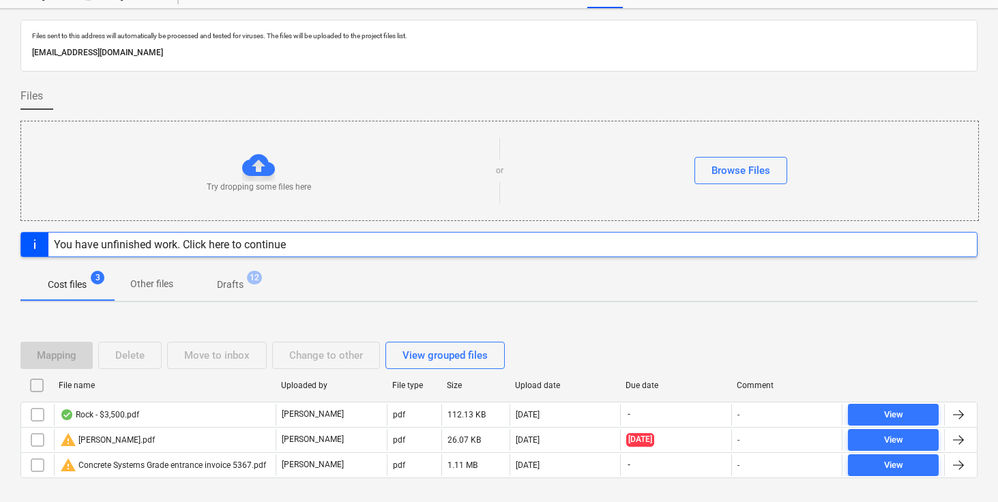
scroll to position [91, 0]
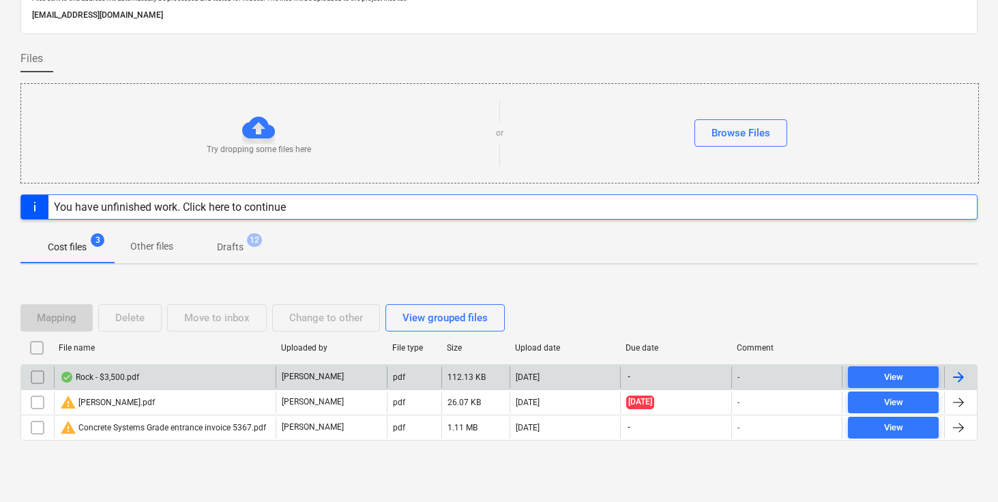
click at [964, 379] on div at bounding box center [959, 377] width 16 height 16
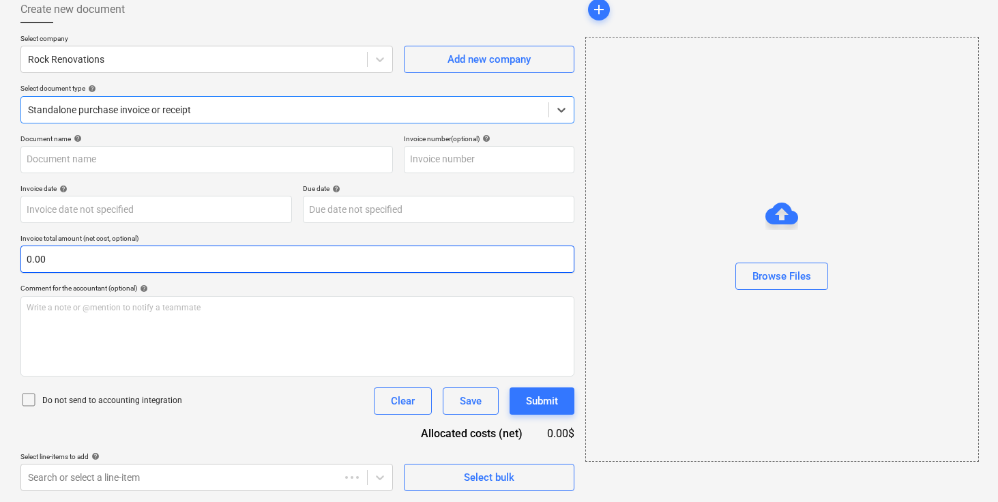
type input "Rock - $3,500.pdf"
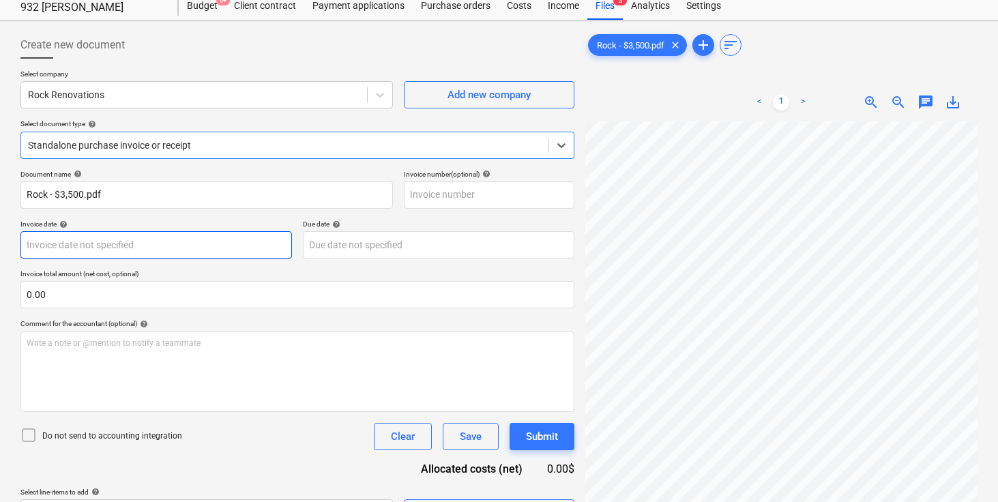
scroll to position [45, 0]
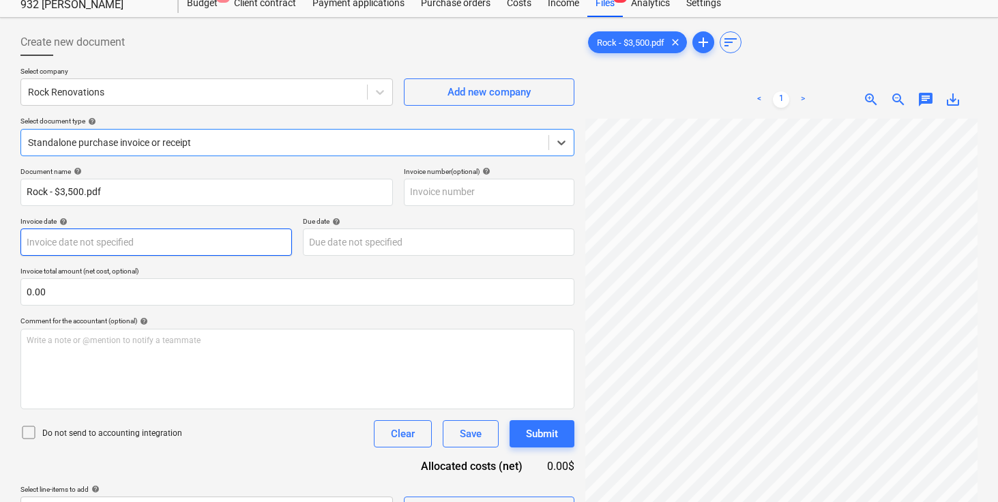
click at [182, 250] on body "Sales Projects Contacts Company Inbox 6 format_size keyboard_arrow_down help se…" at bounding box center [499, 206] width 998 height 502
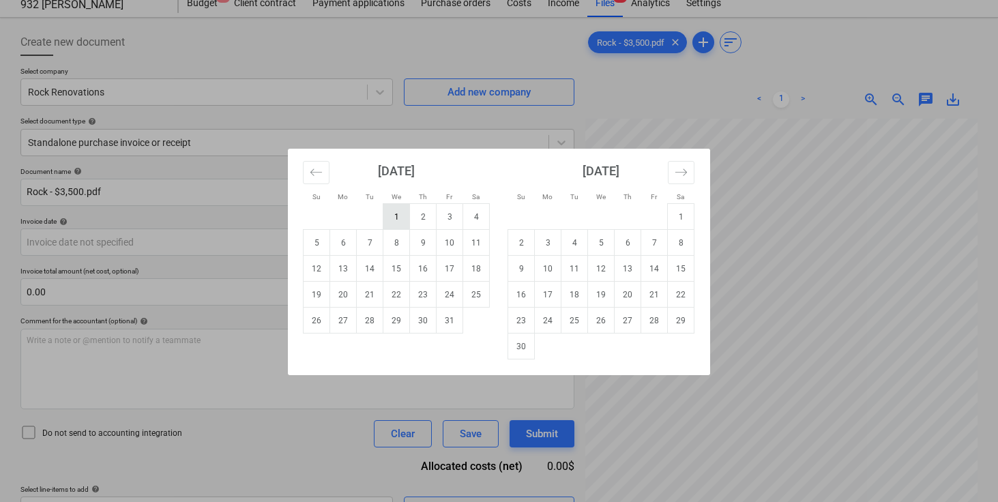
click at [394, 213] on td "1" at bounding box center [396, 217] width 27 height 26
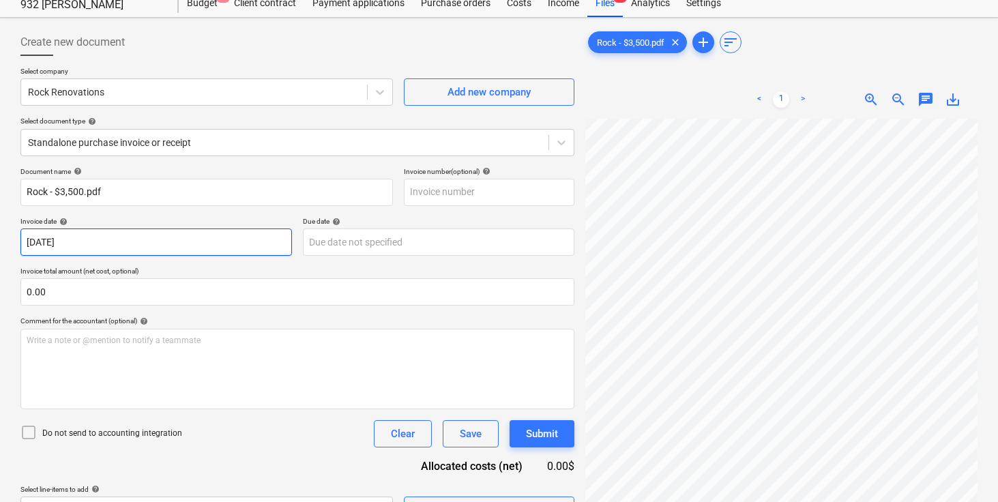
click at [254, 248] on body "Sales Projects Contacts Company Inbox 6 format_size keyboard_arrow_down help se…" at bounding box center [499, 206] width 998 height 502
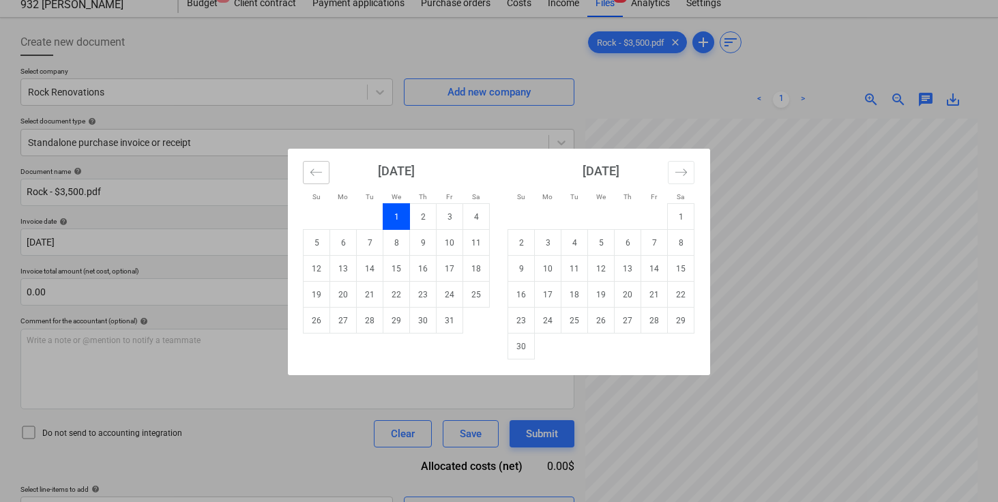
click at [315, 173] on icon "Move backward to switch to the previous month." at bounding box center [316, 172] width 13 height 13
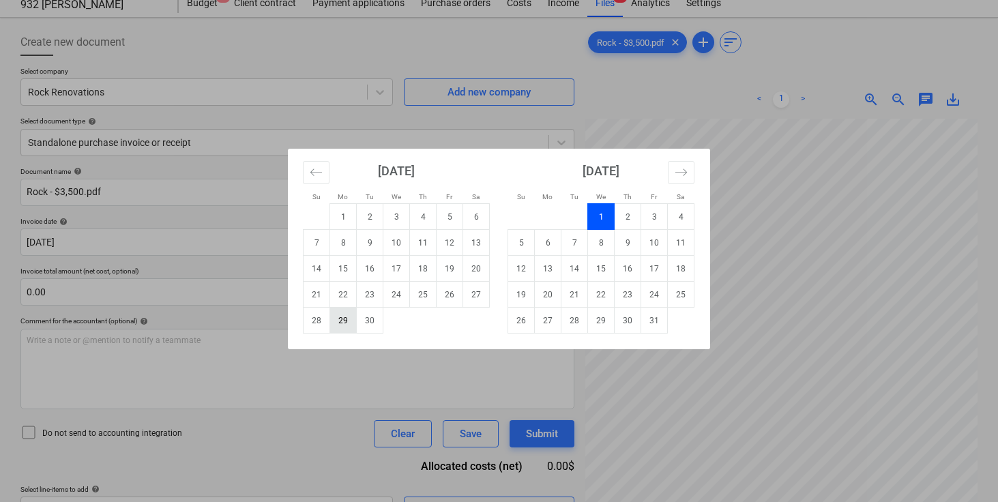
click at [341, 319] on td "29" at bounding box center [343, 321] width 27 height 26
type input "[DATE]"
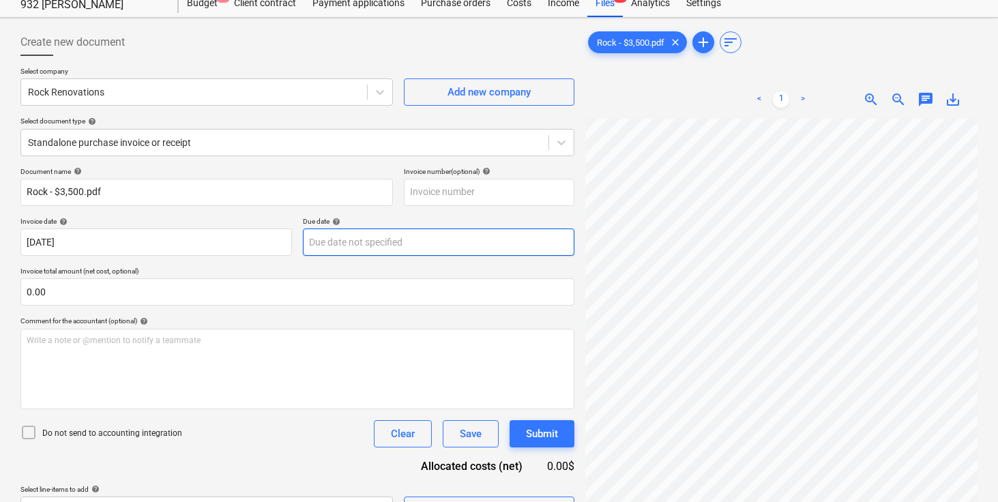
click at [330, 245] on body "Sales Projects Contacts Company Inbox 6 format_size keyboard_arrow_down help se…" at bounding box center [499, 206] width 998 height 502
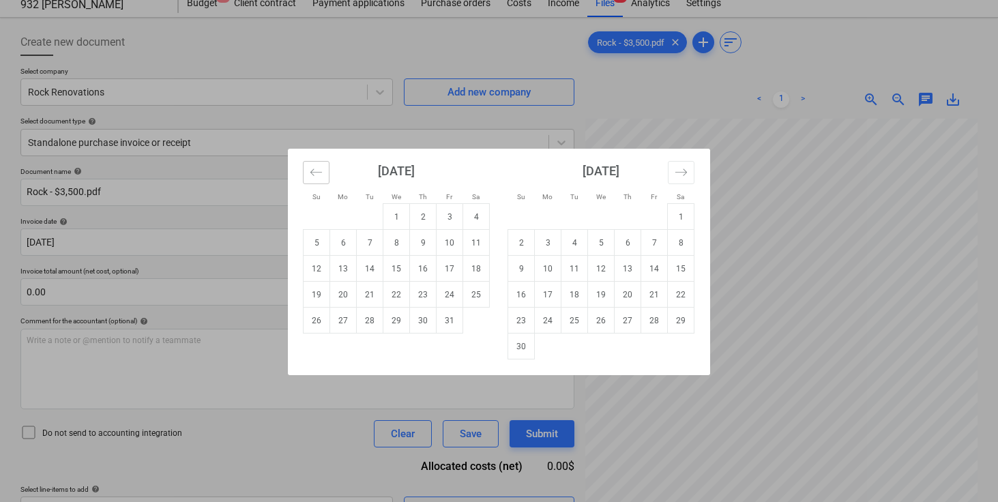
click at [309, 168] on button "Move backward to switch to the previous month." at bounding box center [316, 172] width 27 height 23
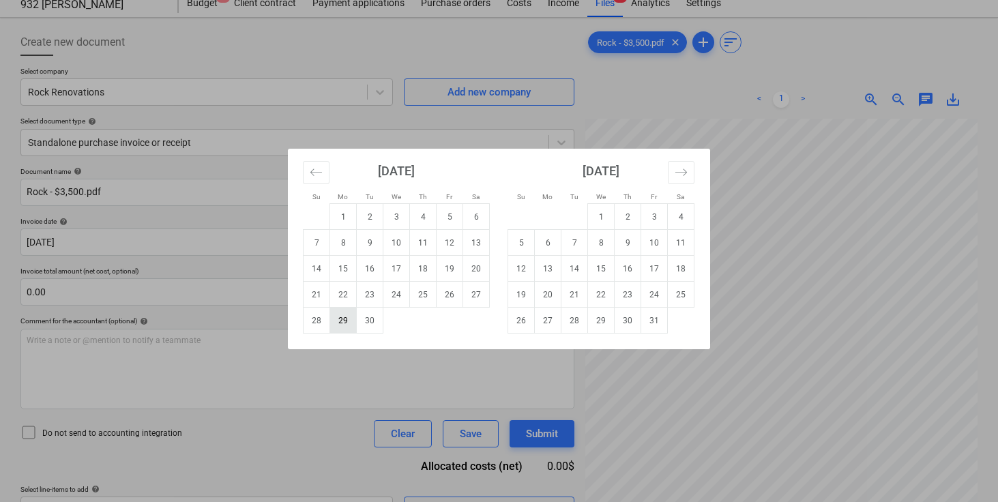
click at [342, 321] on td "29" at bounding box center [343, 321] width 27 height 26
type input "[DATE]"
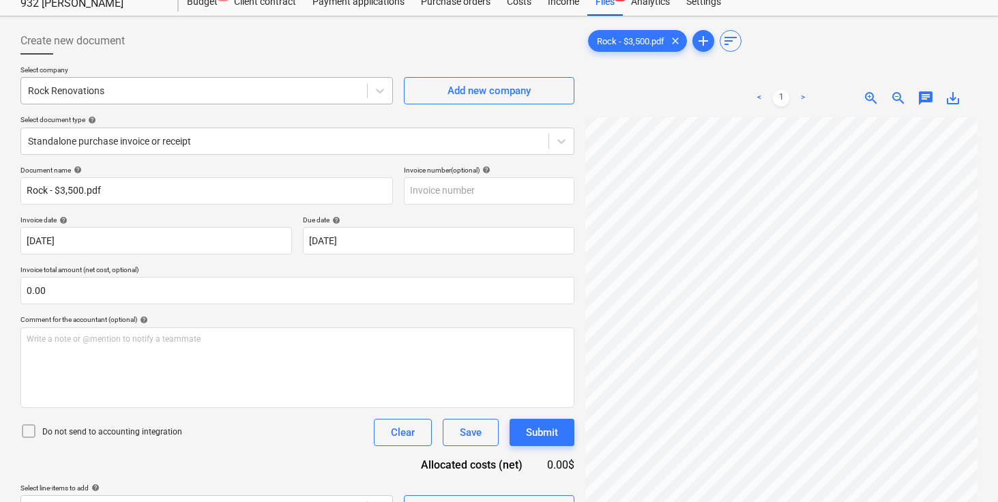
scroll to position [136, 0]
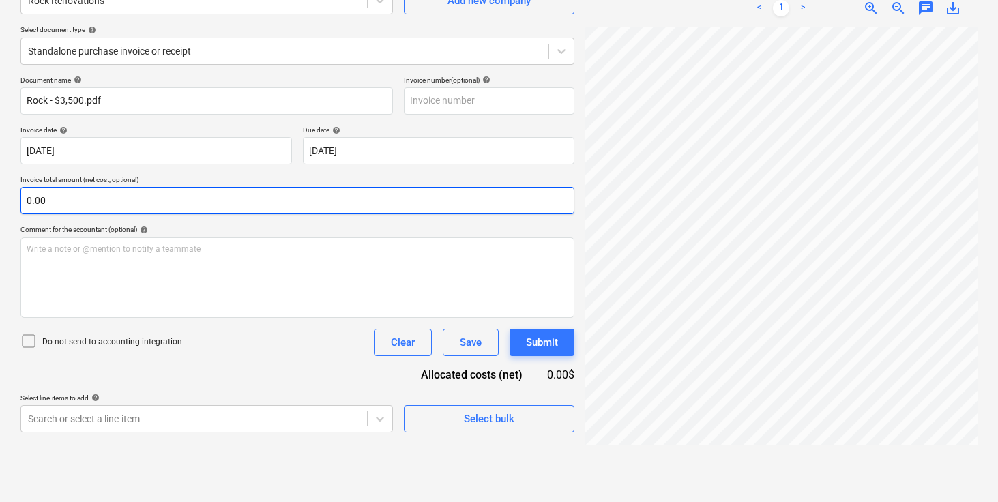
click at [209, 214] on input "0.00" at bounding box center [297, 200] width 554 height 27
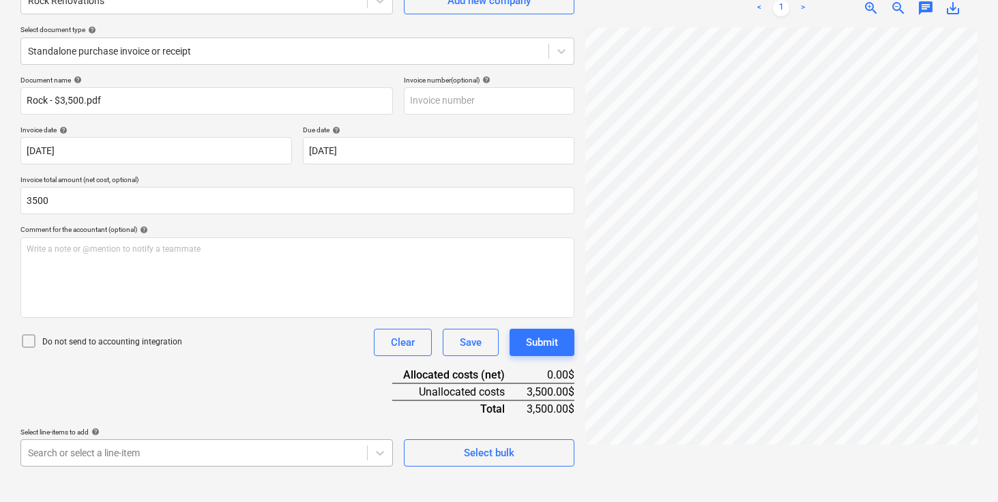
click at [196, 366] on body "Sales Projects Contacts Company Inbox 6 format_size keyboard_arrow_down help se…" at bounding box center [499, 115] width 998 height 502
type input "3,500.00"
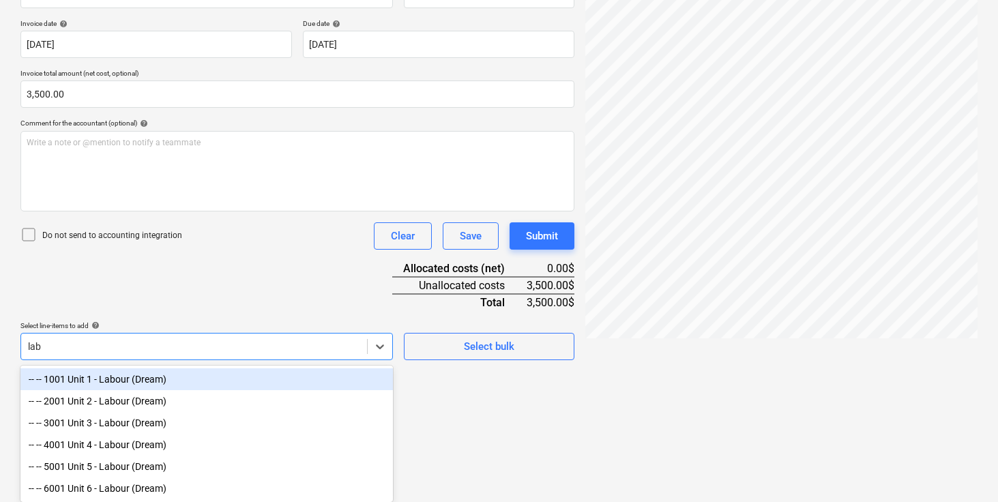
scroll to position [245, 0]
type input "labour"
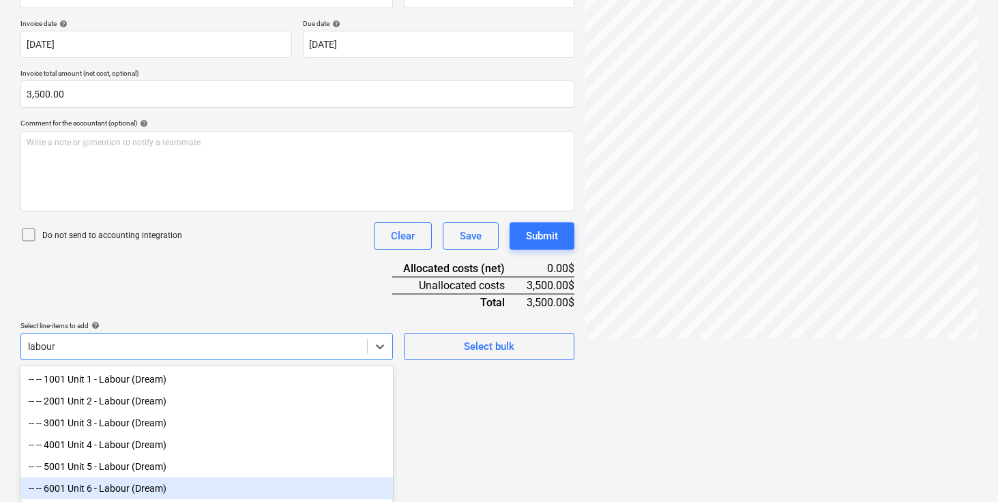
click at [181, 489] on div "-- -- 6001 Unit 6 - Labour (Dream)" at bounding box center [206, 489] width 373 height 22
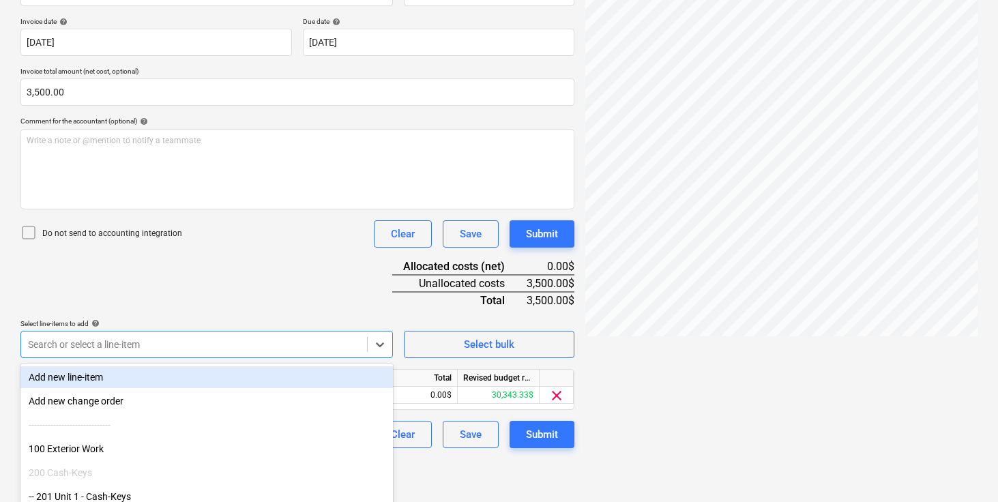
click at [253, 321] on div "Document name help Rock - $3,500.pdf Invoice number (optional) help Invoice dat…" at bounding box center [297, 207] width 554 height 481
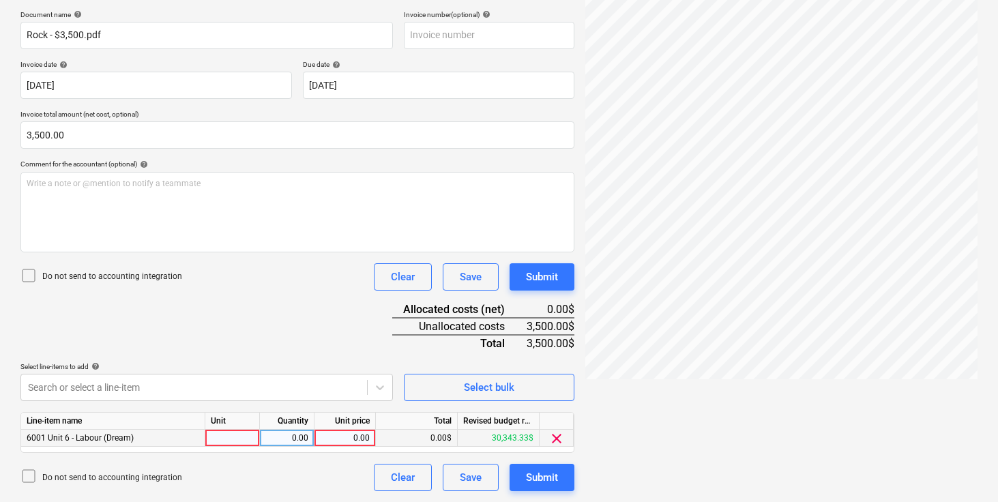
click at [238, 443] on div at bounding box center [232, 438] width 55 height 17
type input "pcs"
type input "3500"
click at [307, 314] on div "Document name help Rock - $3,500.pdf Invoice number (optional) help Invoice dat…" at bounding box center [297, 250] width 554 height 481
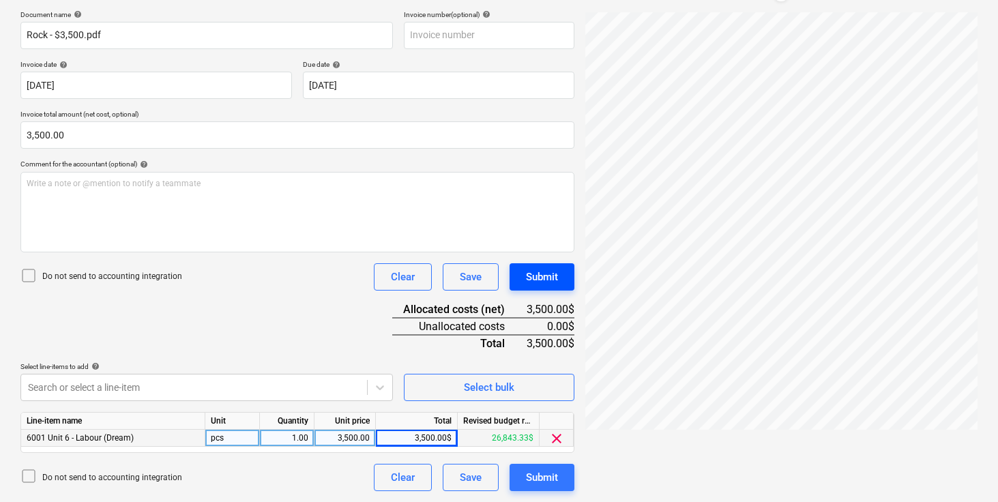
click at [553, 276] on div "Submit" at bounding box center [542, 277] width 32 height 18
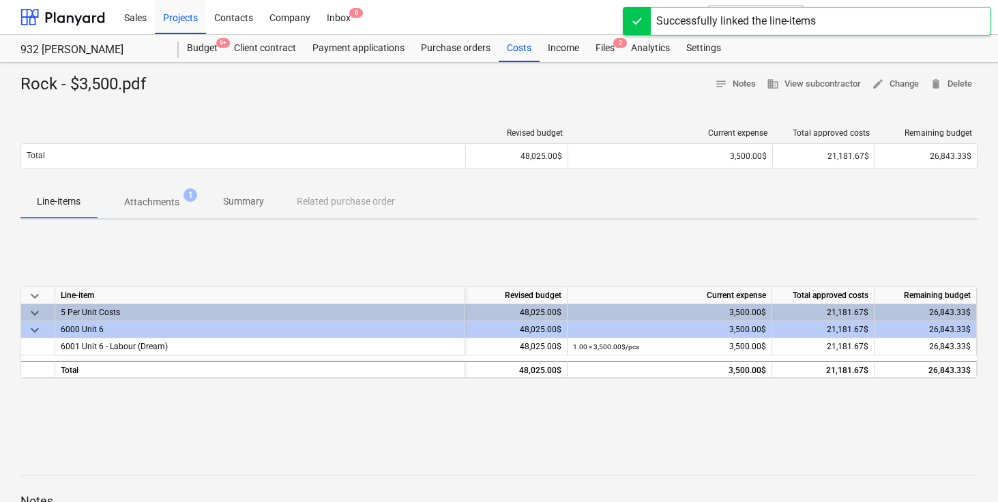
click at [353, 272] on div "keyboard_arrow_down Line-item Revised budget Current expense Total approved cos…" at bounding box center [498, 333] width 957 height 205
